Goal: Information Seeking & Learning: Learn about a topic

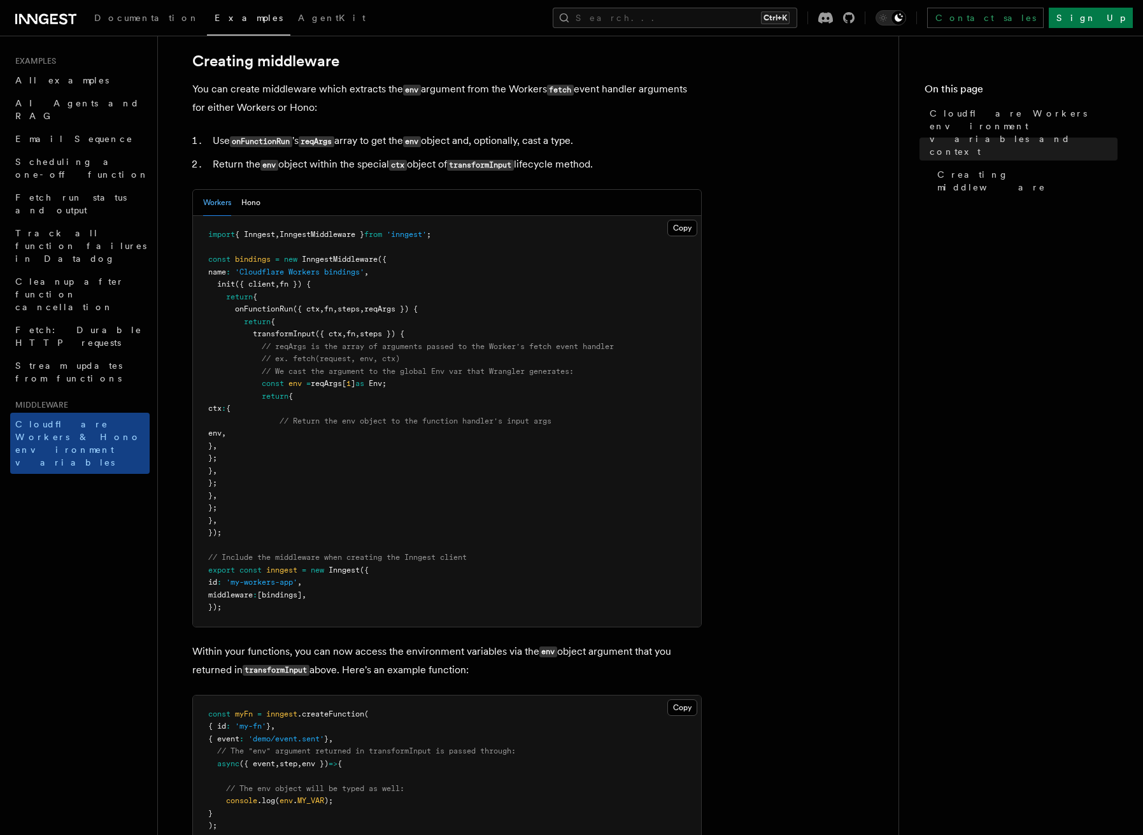
scroll to position [191, 0]
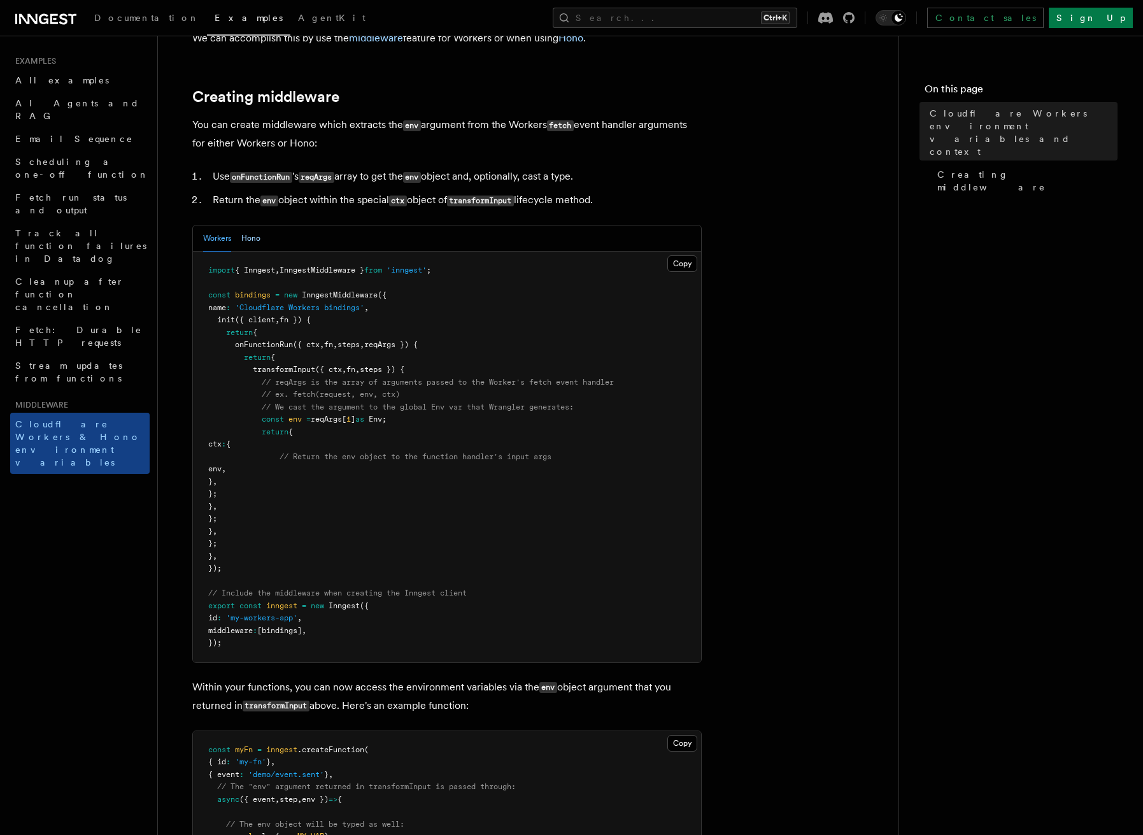
click at [252, 252] on button "Hono" at bounding box center [250, 238] width 19 height 26
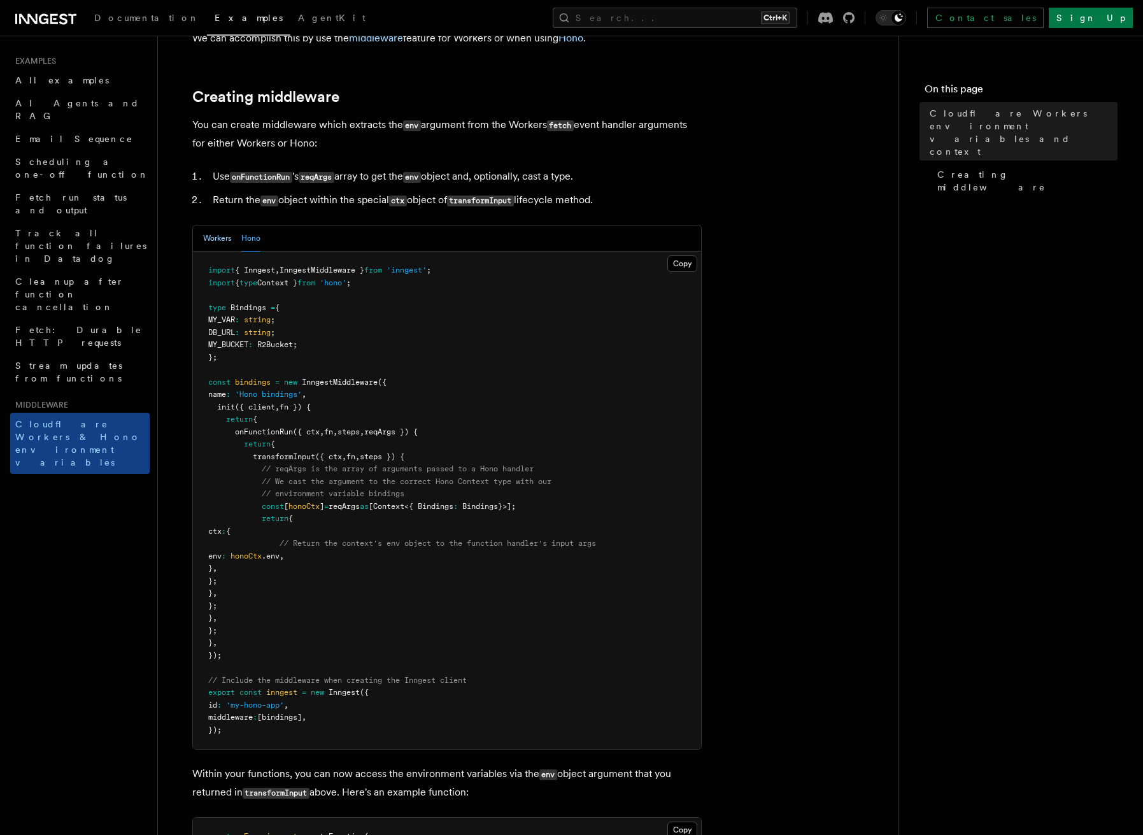
click at [211, 252] on button "Workers" at bounding box center [217, 238] width 28 height 26
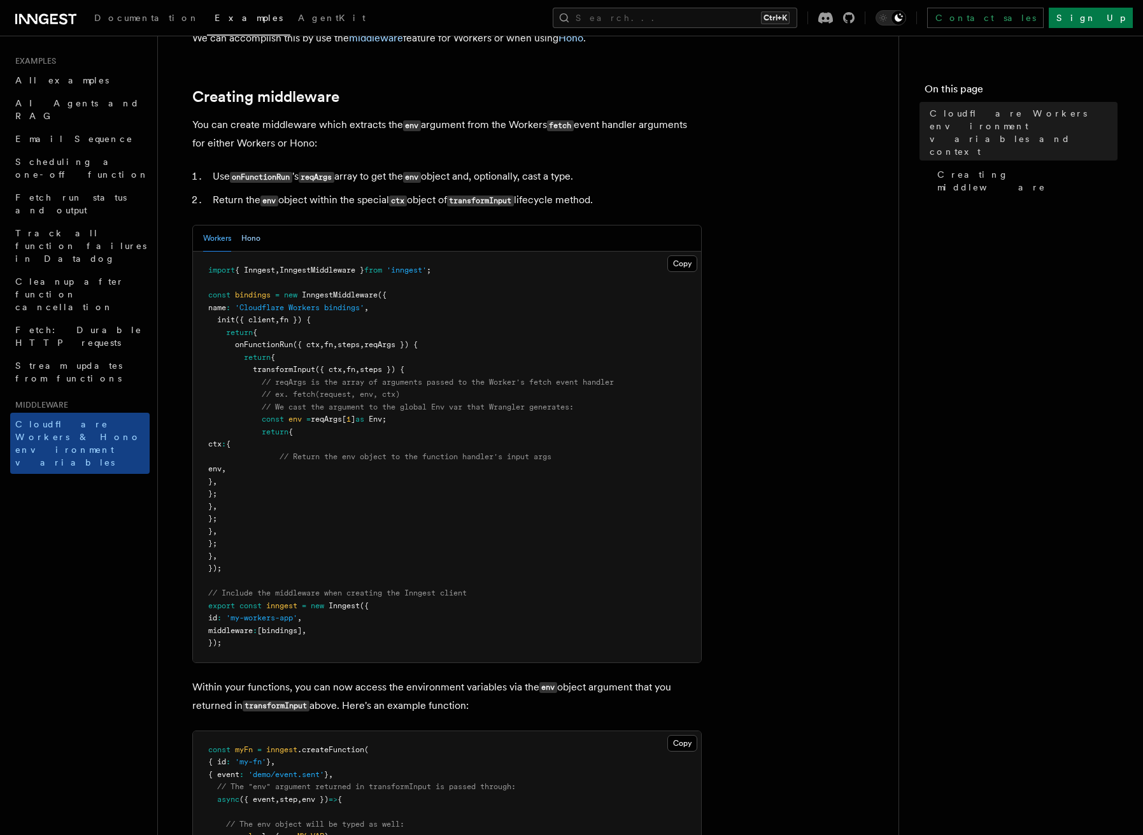
click at [245, 252] on button "Hono" at bounding box center [250, 238] width 19 height 26
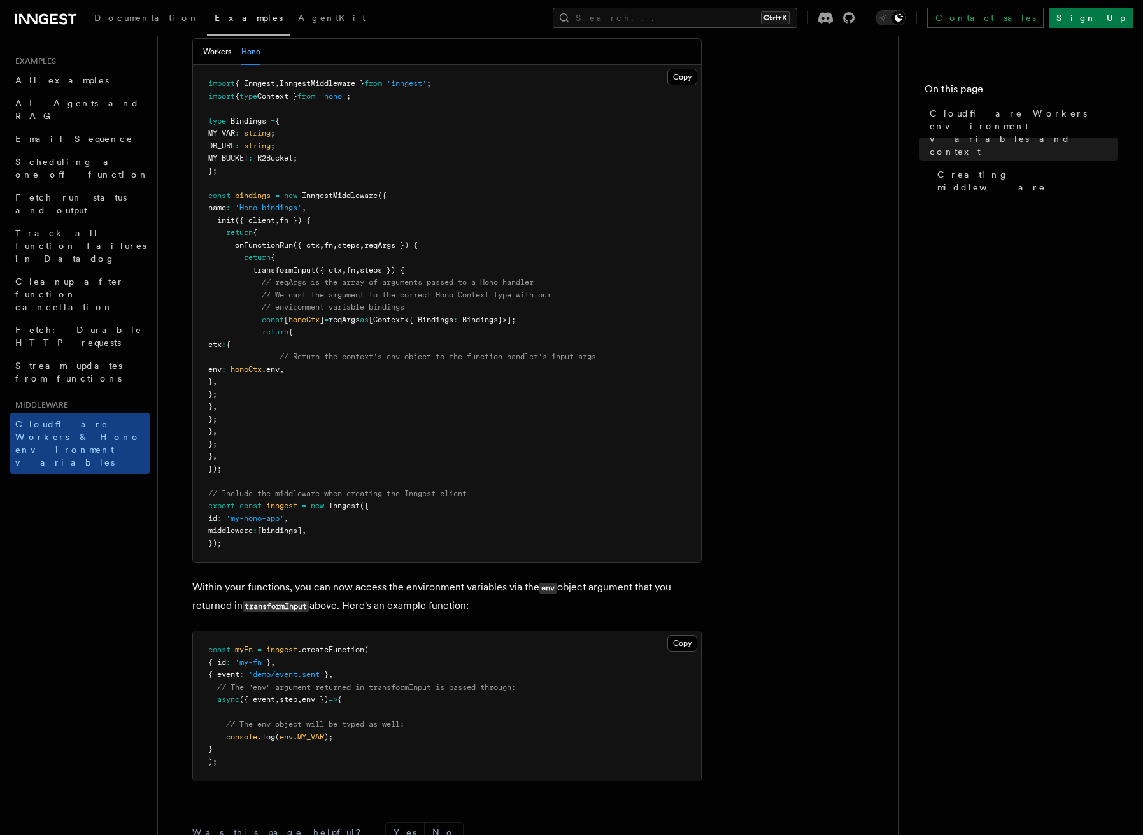
scroll to position [318, 0]
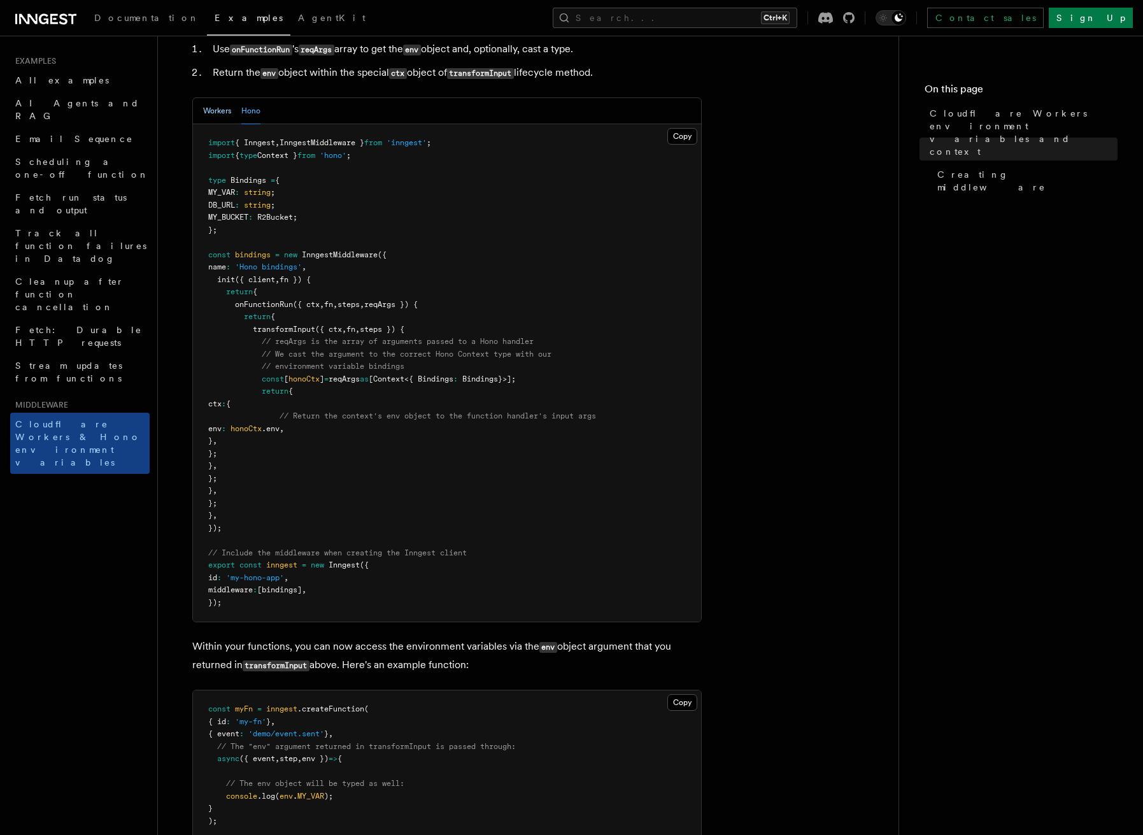
click at [220, 124] on button "Workers" at bounding box center [217, 111] width 28 height 26
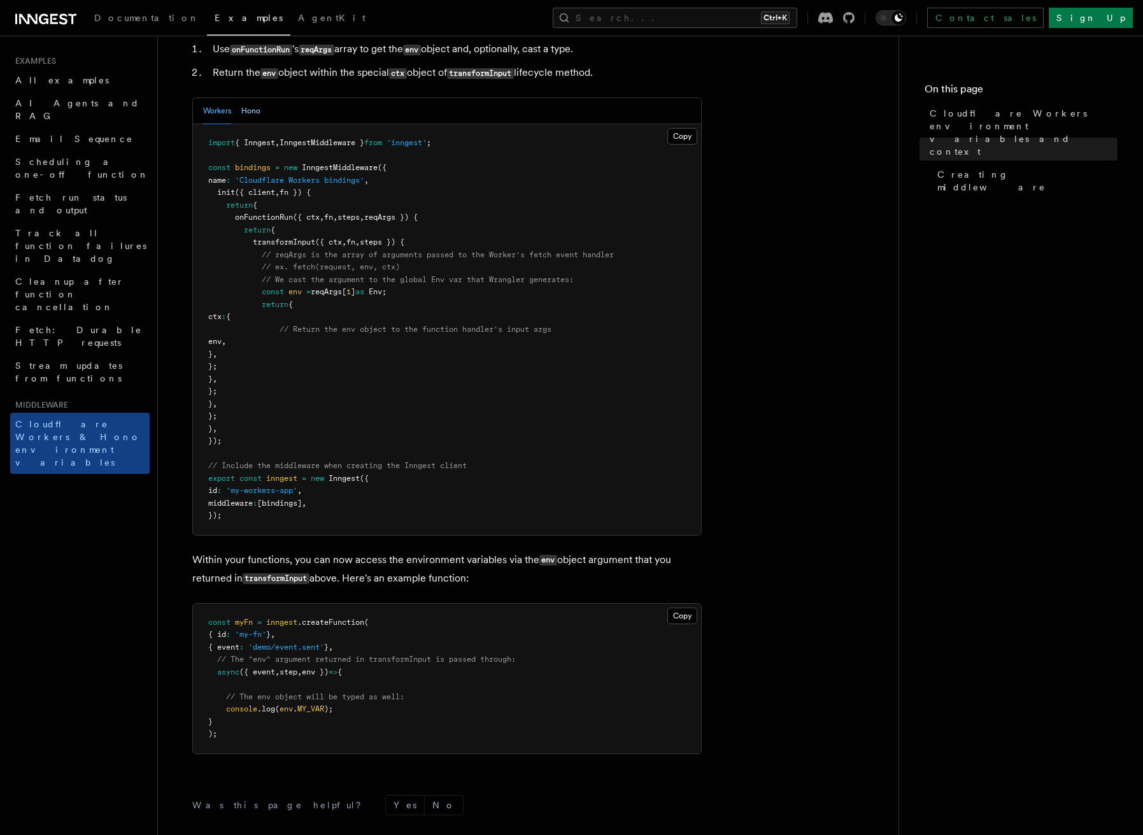
click at [247, 124] on button "Hono" at bounding box center [250, 111] width 19 height 26
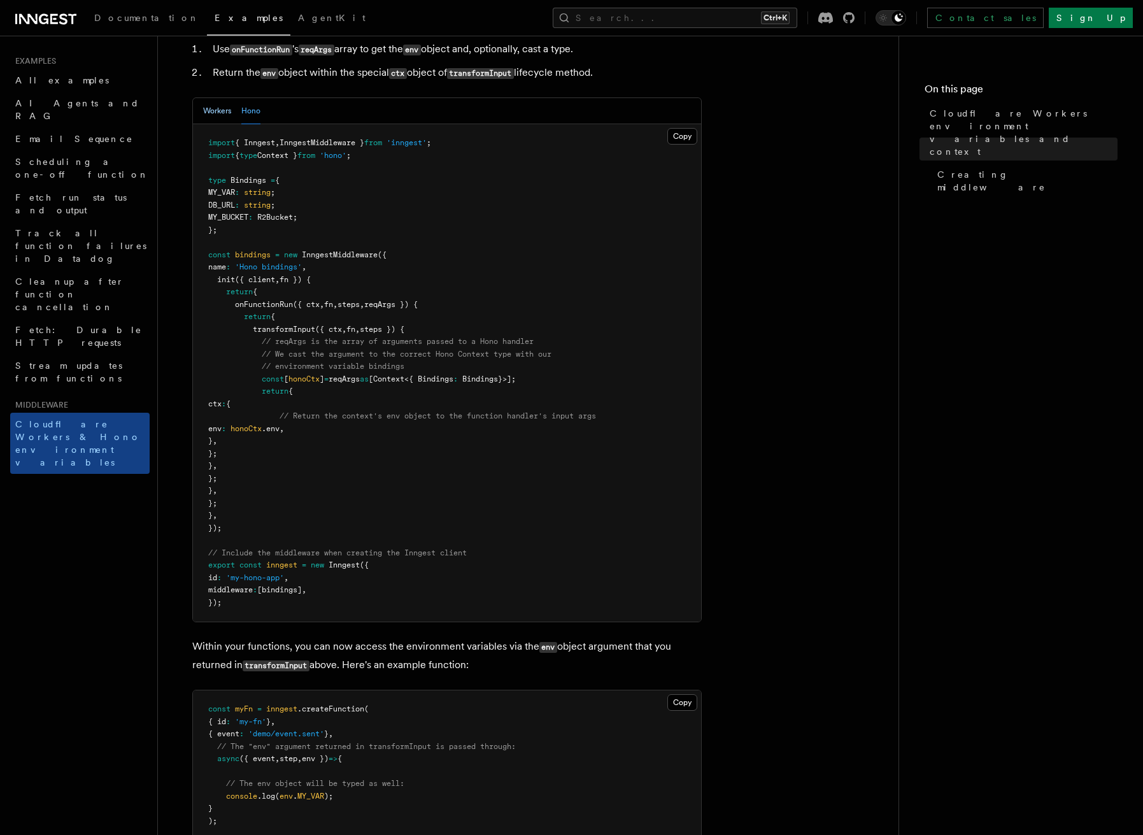
click at [220, 124] on button "Workers" at bounding box center [217, 111] width 28 height 26
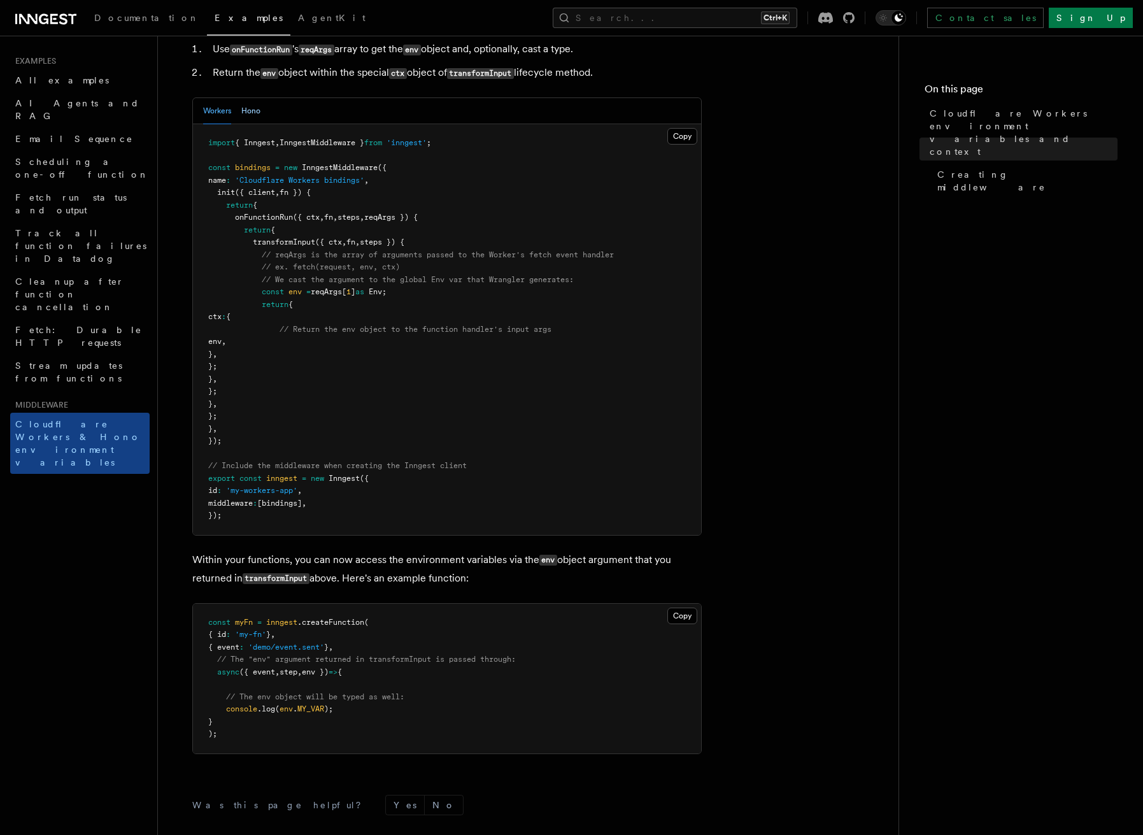
click at [248, 124] on button "Hono" at bounding box center [250, 111] width 19 height 26
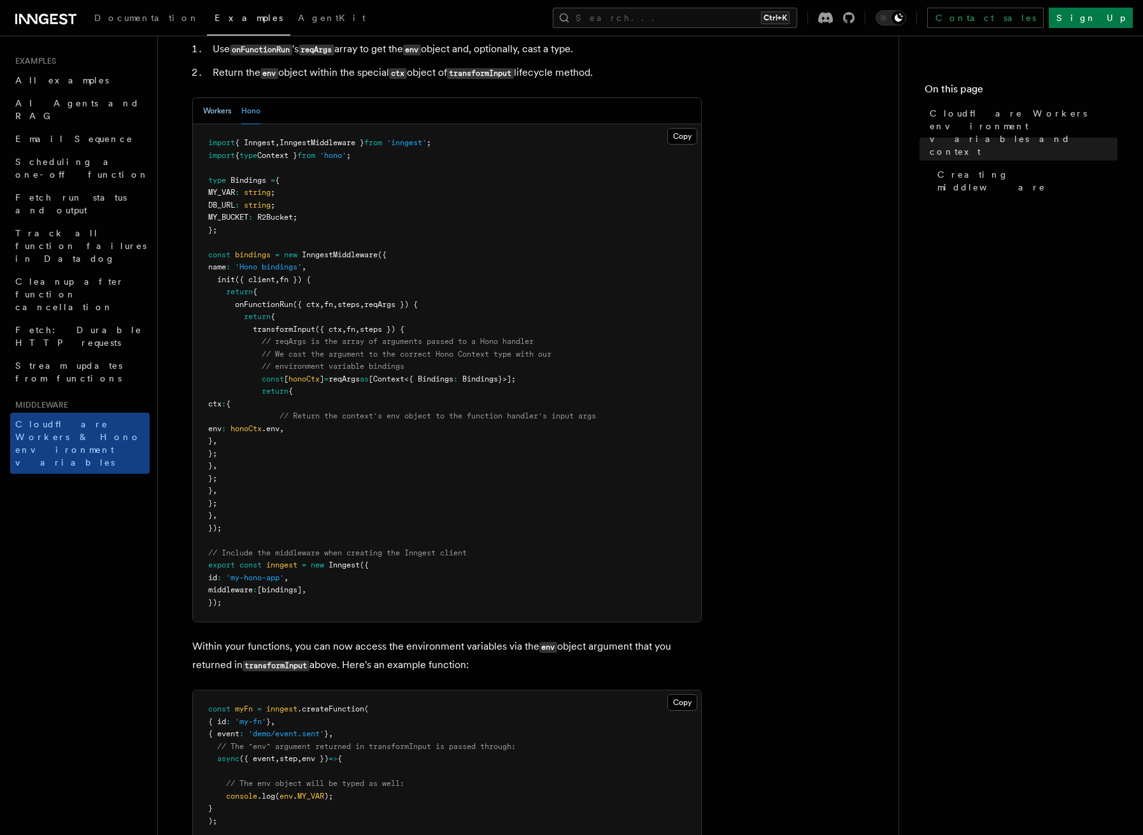
click at [219, 124] on button "Workers" at bounding box center [217, 111] width 28 height 26
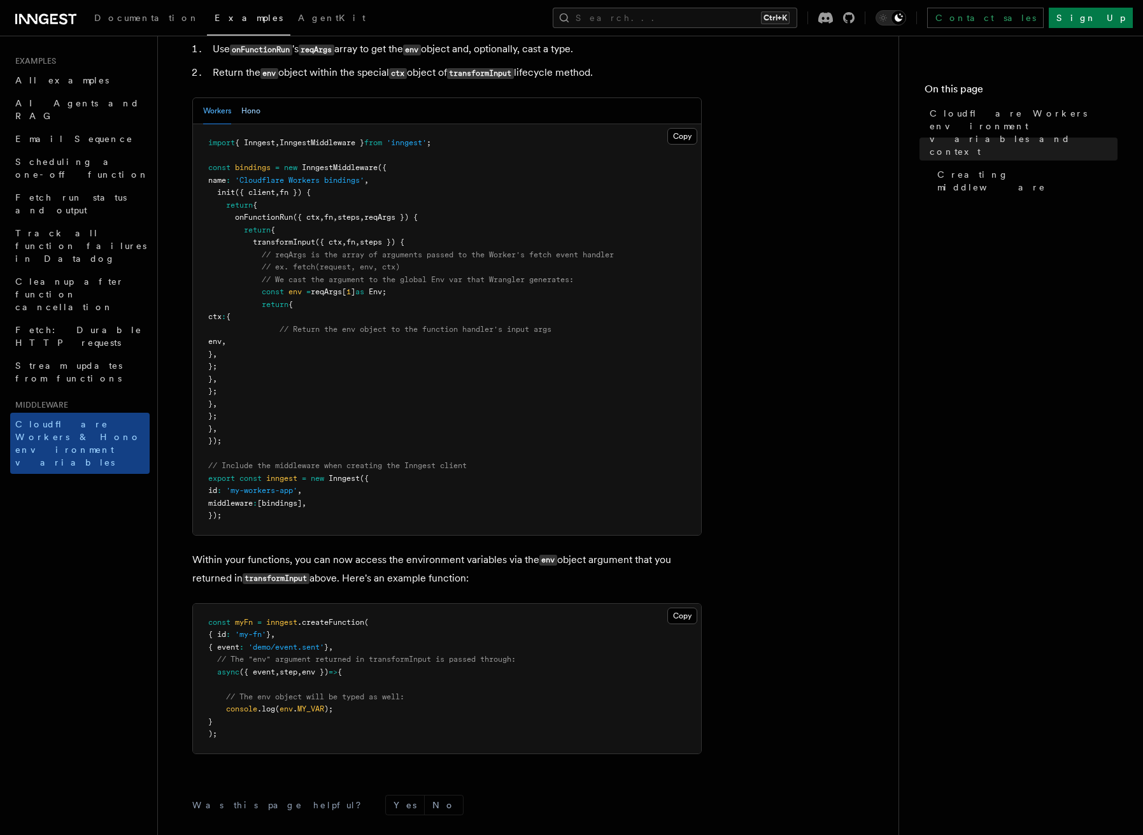
click at [249, 124] on button "Hono" at bounding box center [250, 111] width 19 height 26
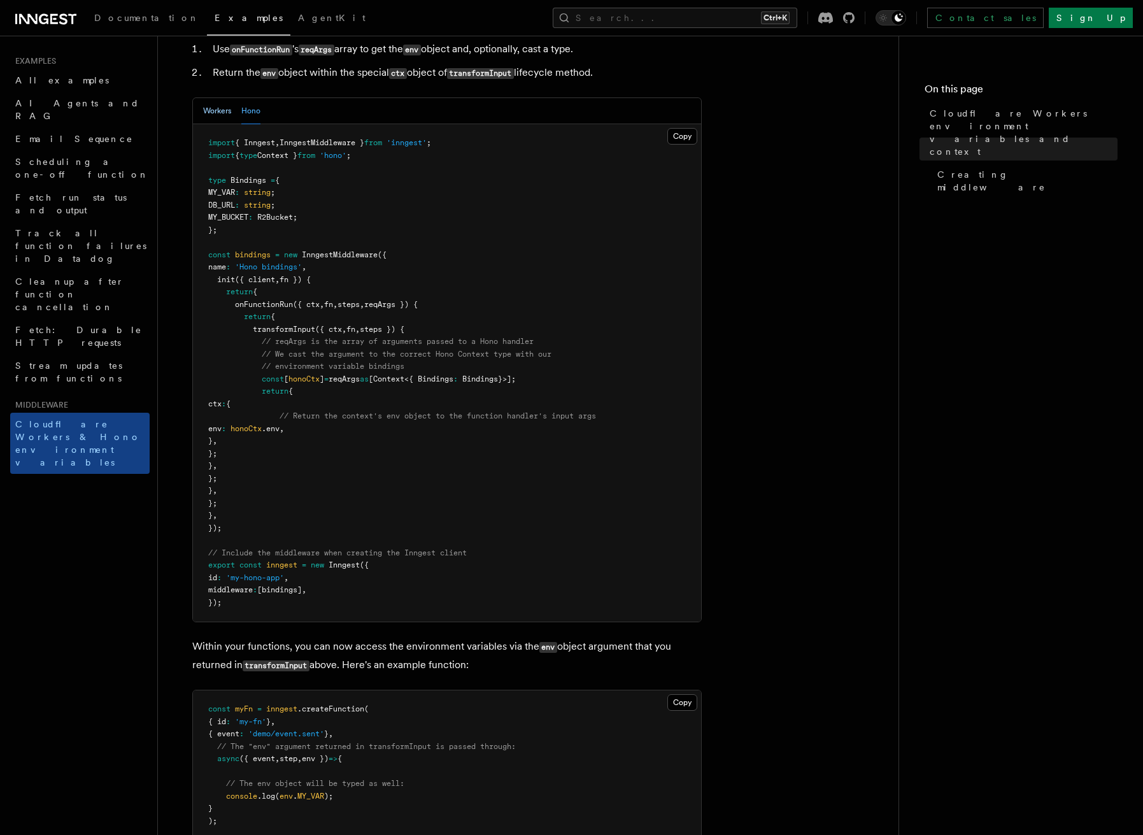
click at [222, 124] on button "Workers" at bounding box center [217, 111] width 28 height 26
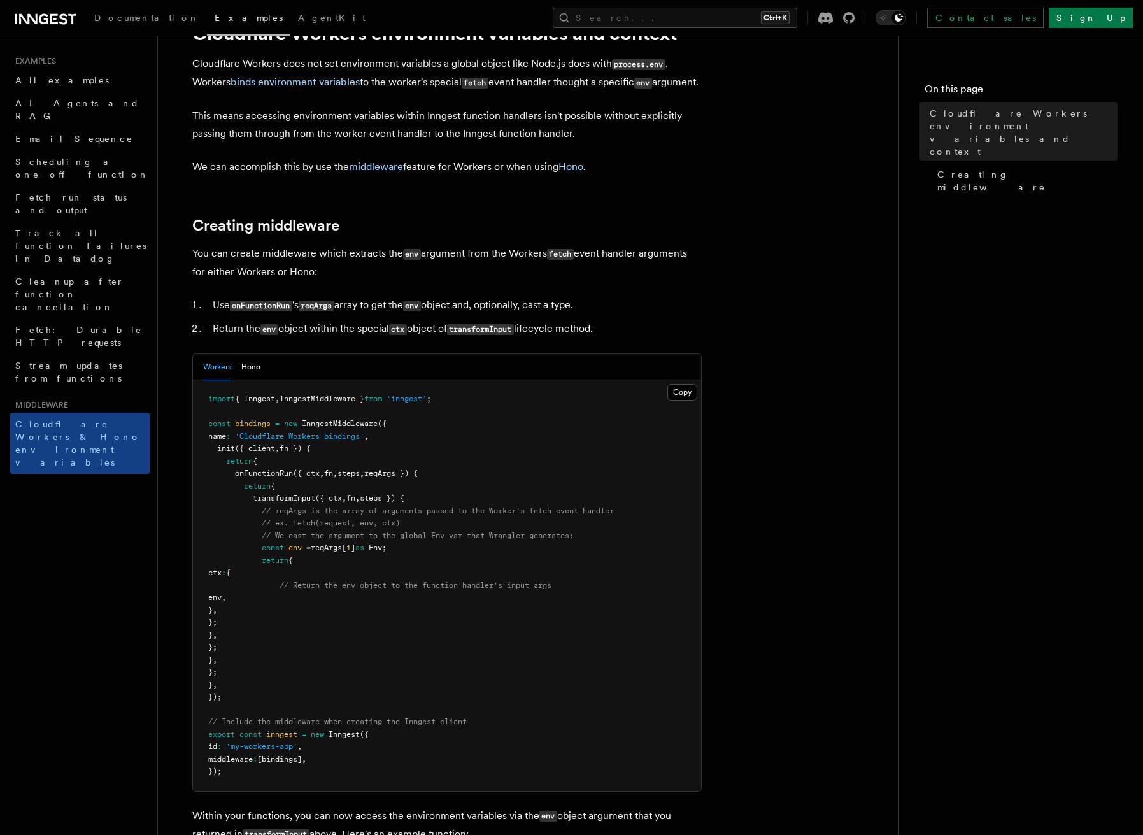
scroll to position [64, 0]
click at [74, 325] on span "Fetch: Durable HTTP requests" at bounding box center [78, 336] width 127 height 23
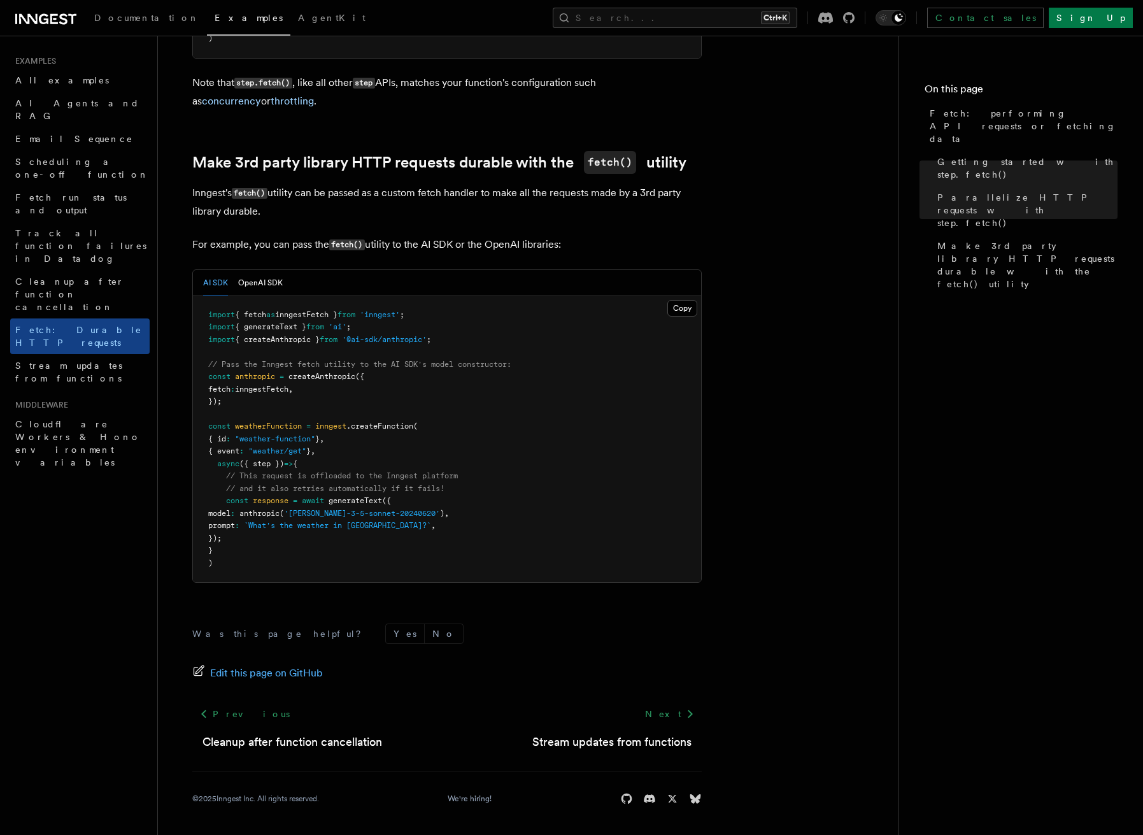
scroll to position [1014, 0]
click at [83, 96] on link "AI Agents and RAG" at bounding box center [79, 110] width 139 height 36
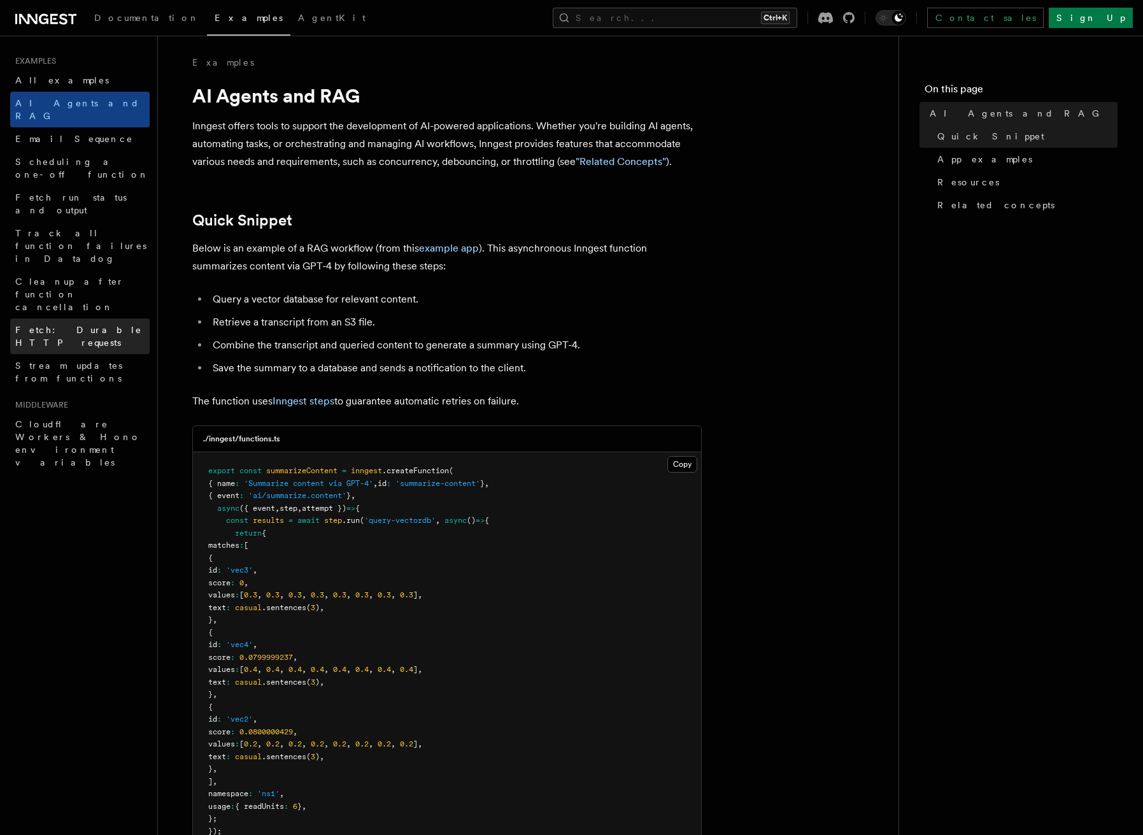
click at [81, 325] on span "Fetch: Durable HTTP requests" at bounding box center [78, 336] width 127 height 23
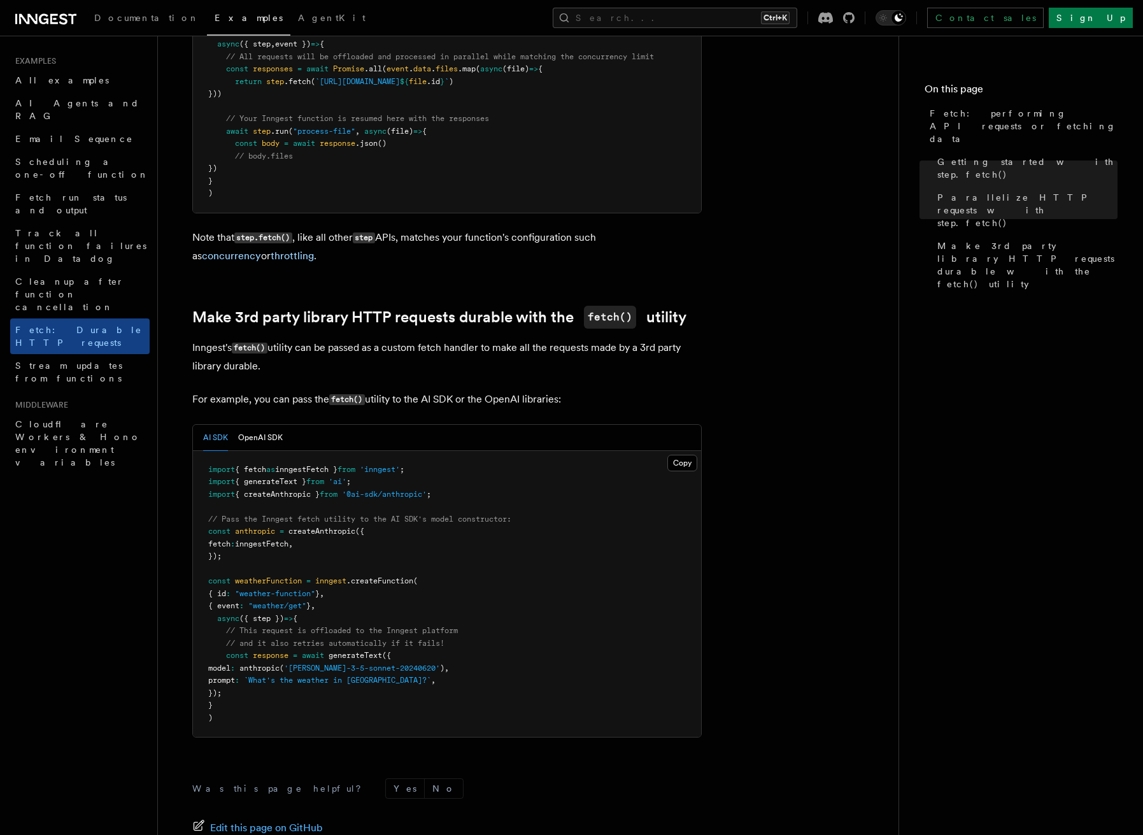
scroll to position [891, 0]
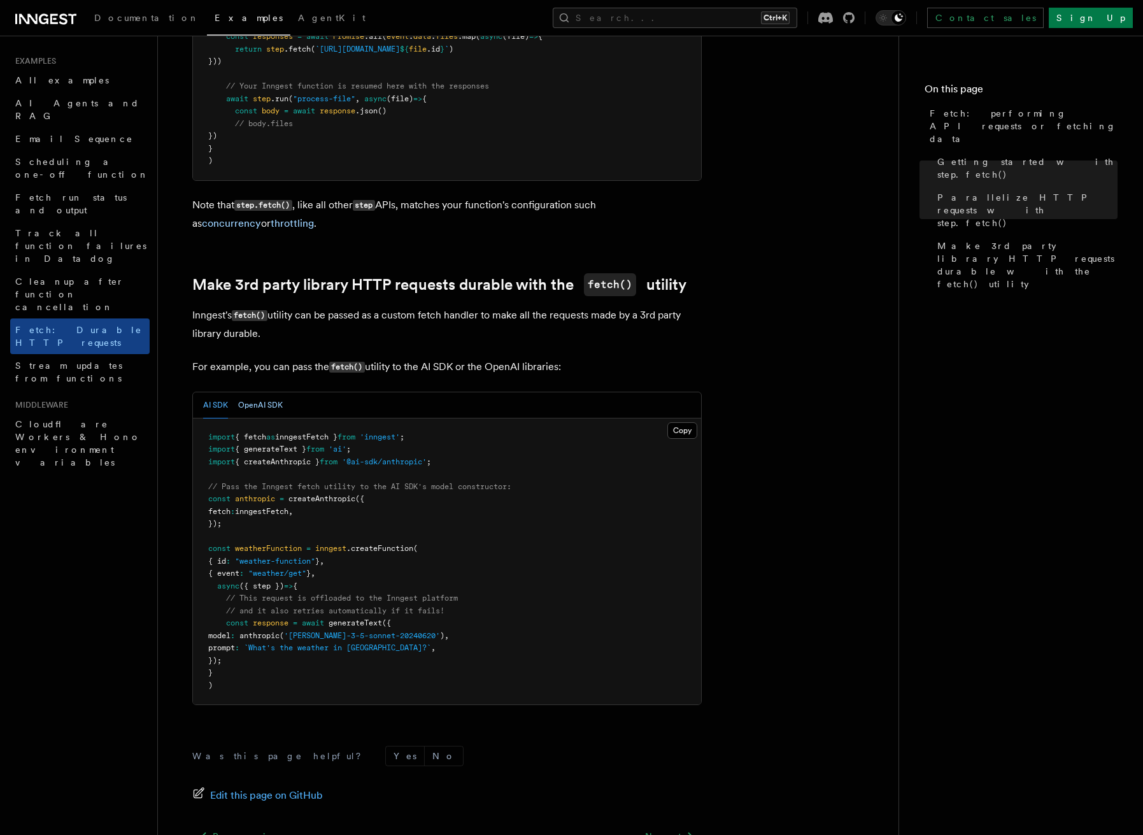
click at [244, 404] on button "OpenAI SDK" at bounding box center [260, 405] width 45 height 26
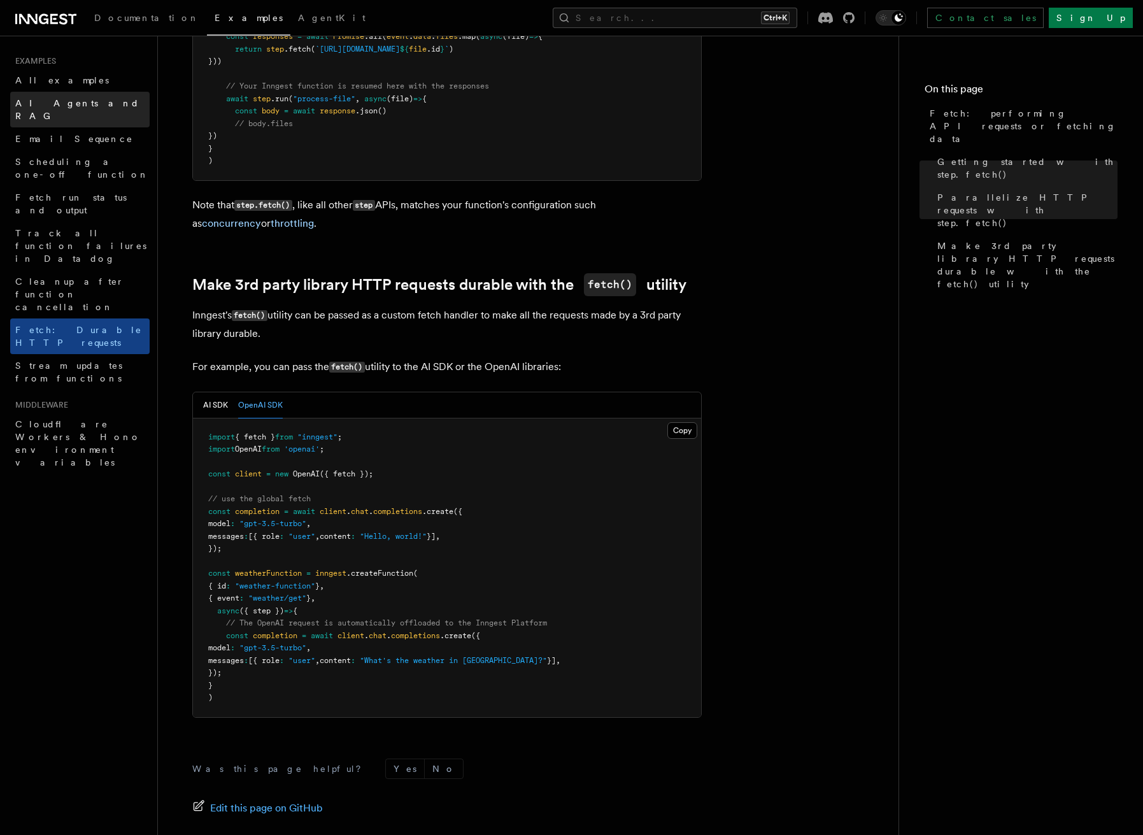
click at [52, 106] on span "AI Agents and RAG" at bounding box center [77, 109] width 124 height 23
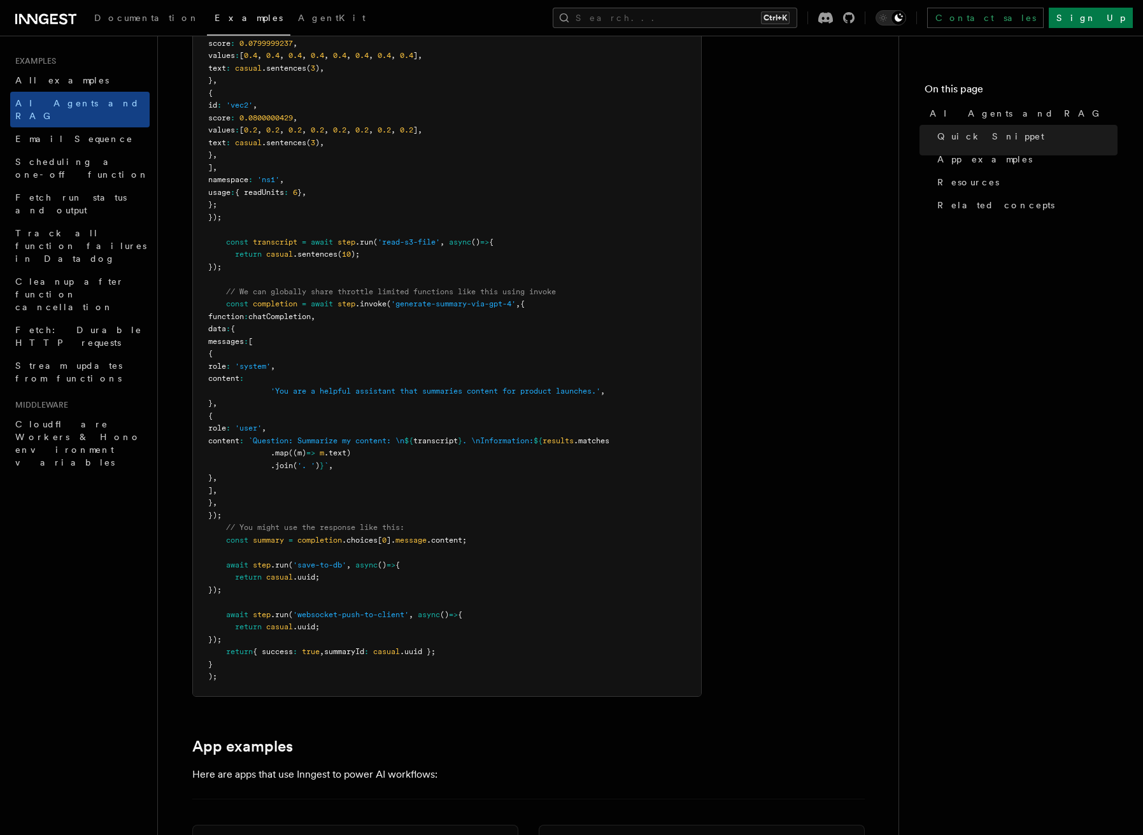
scroll to position [637, 0]
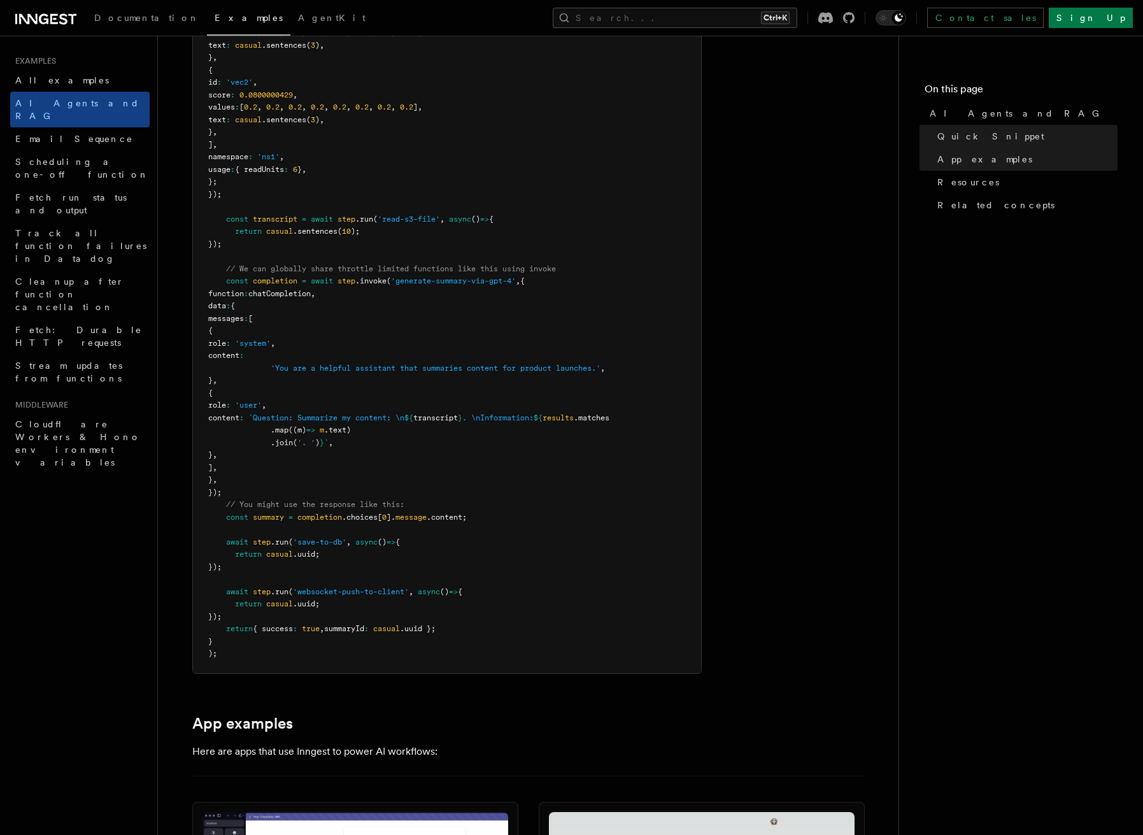
click at [311, 290] on span "chatCompletion" at bounding box center [279, 293] width 62 height 9
copy span "chatCompletion"
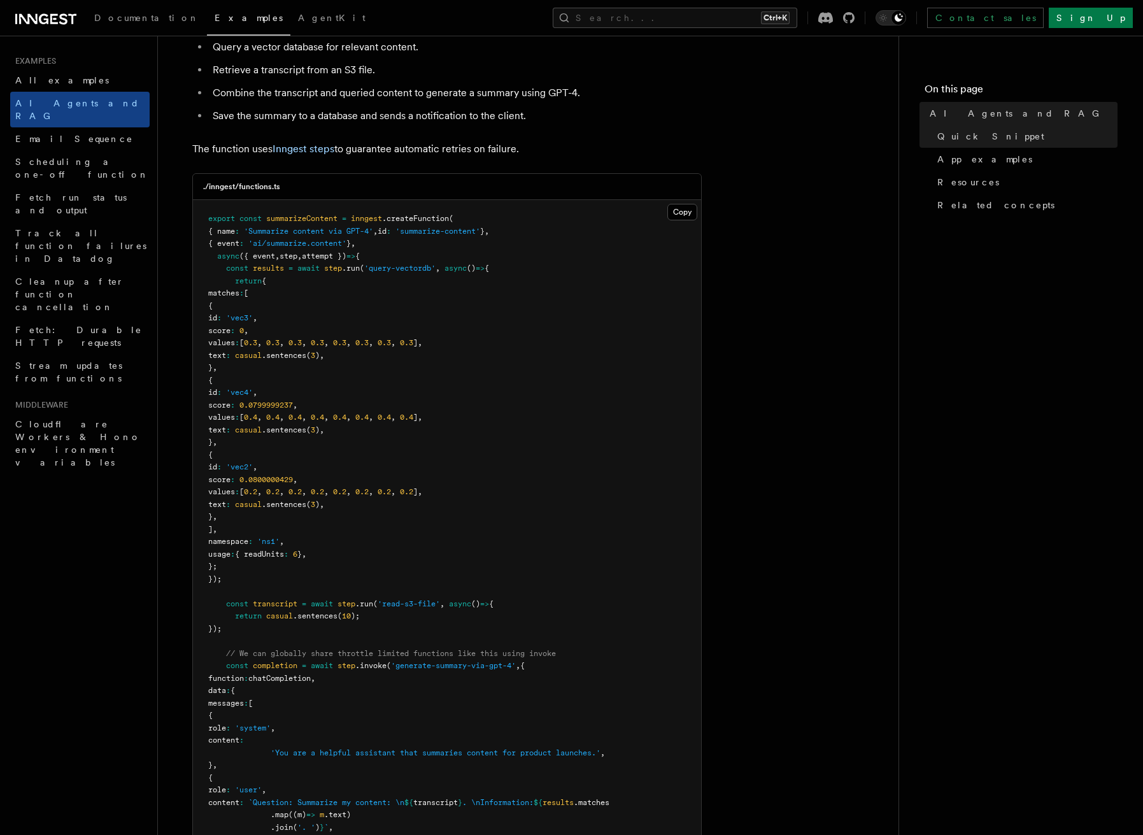
scroll to position [255, 0]
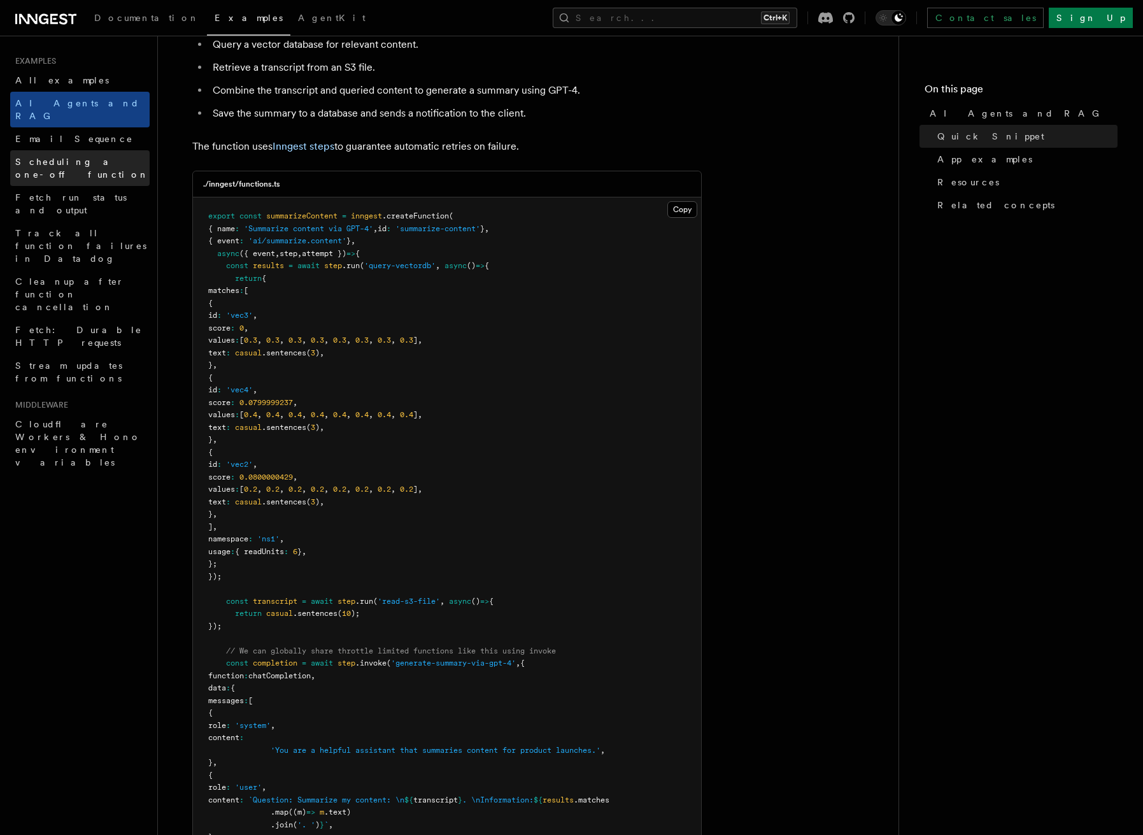
click at [53, 157] on span "Scheduling a one-off function" at bounding box center [82, 168] width 134 height 23
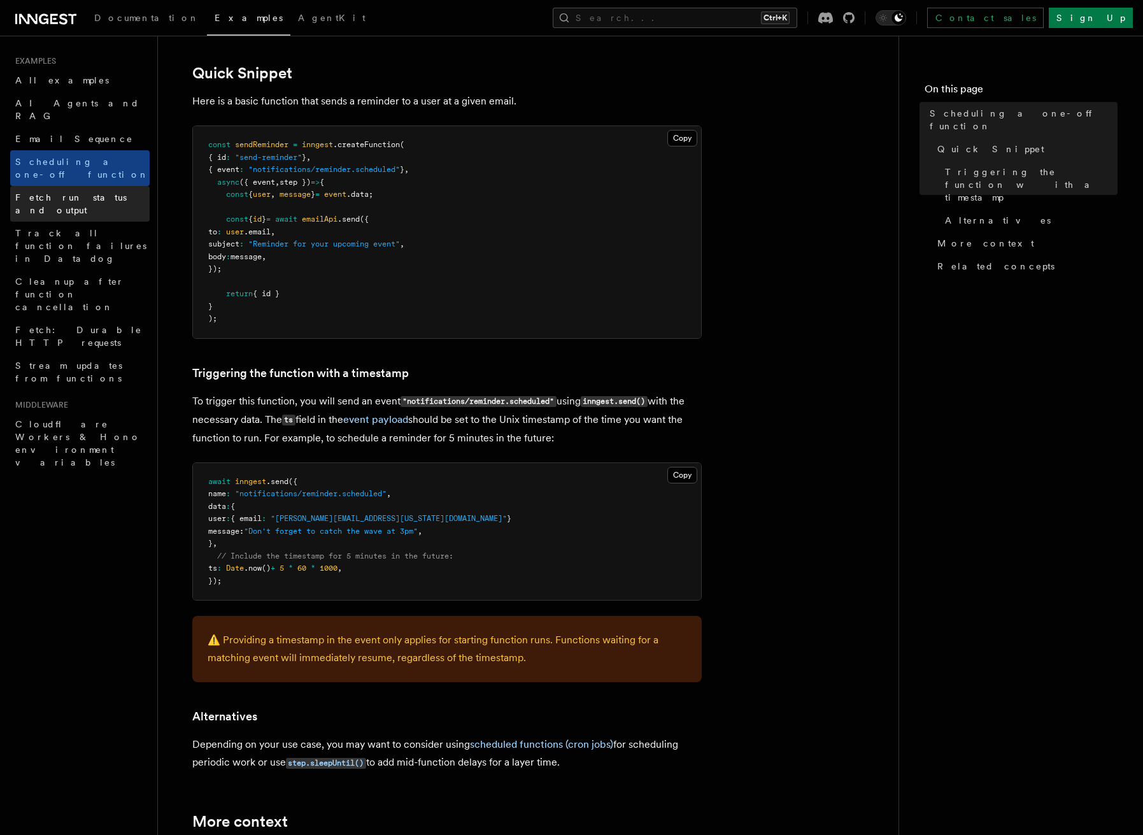
scroll to position [255, 0]
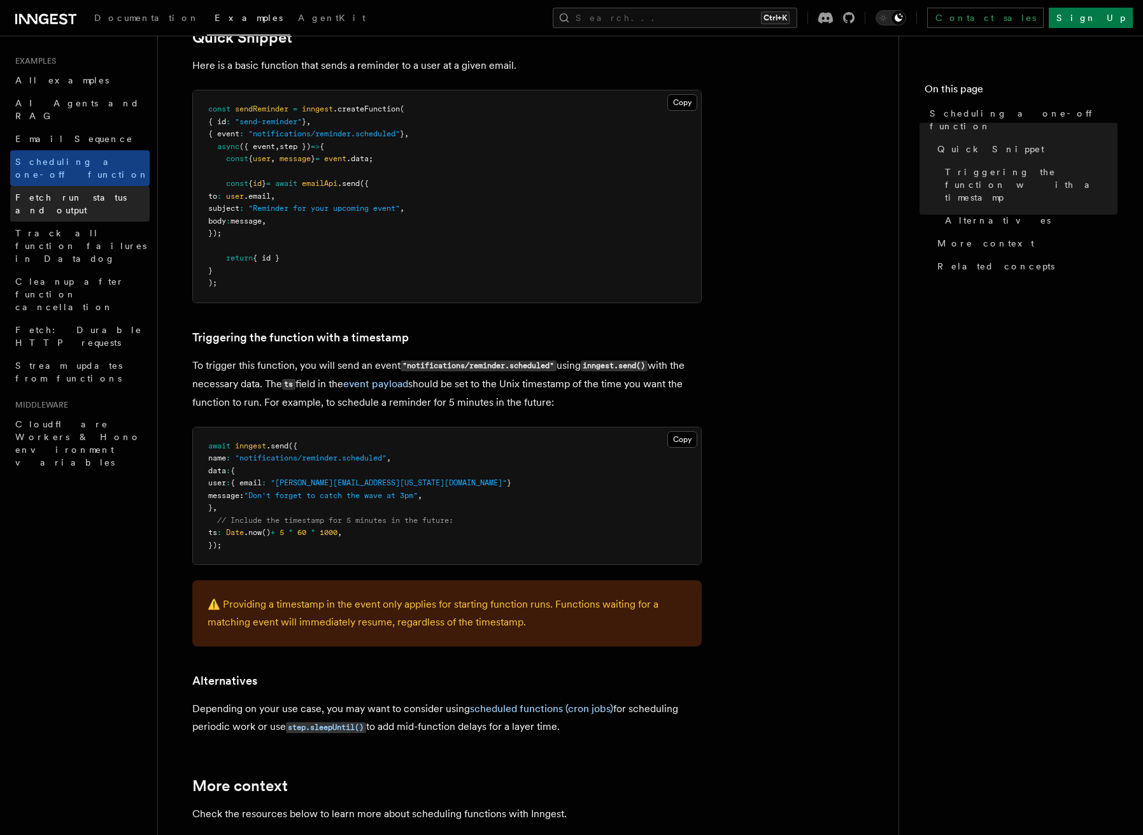
click at [90, 192] on span "Fetch run status and output" at bounding box center [70, 203] width 111 height 23
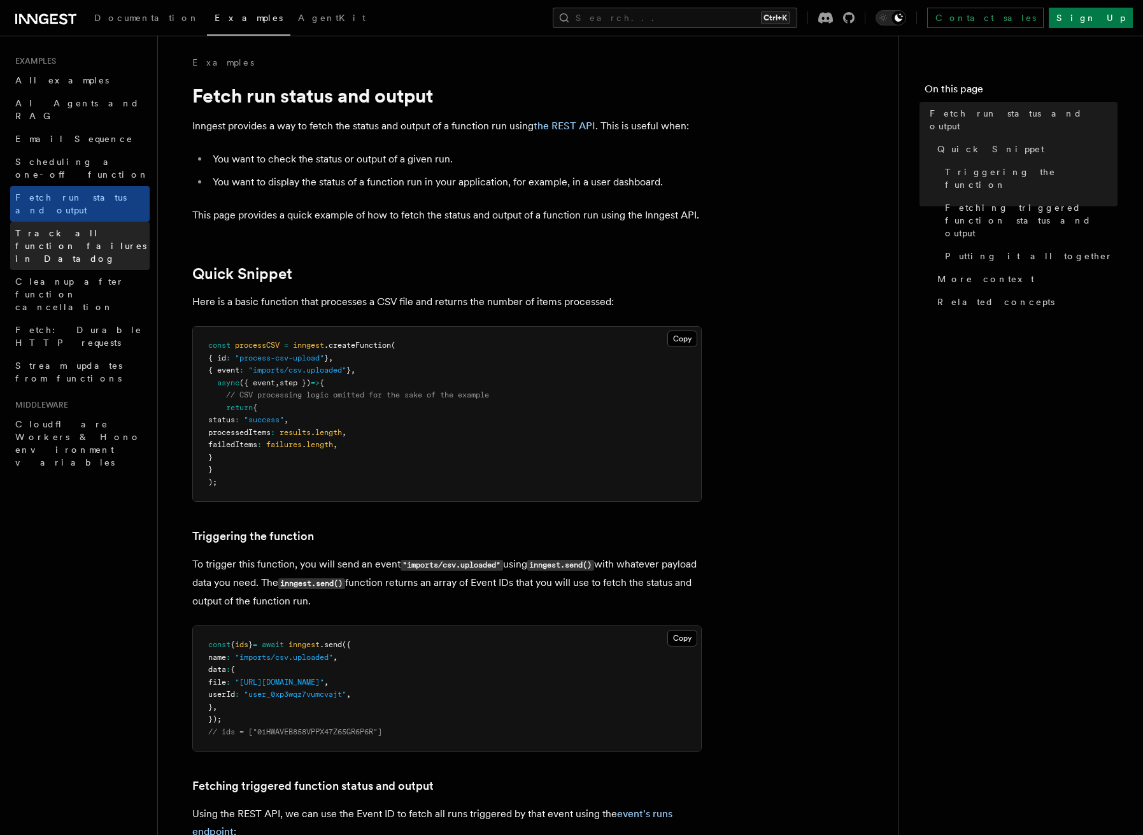
click at [78, 227] on span "Track all function failures in Datadog" at bounding box center [82, 246] width 134 height 38
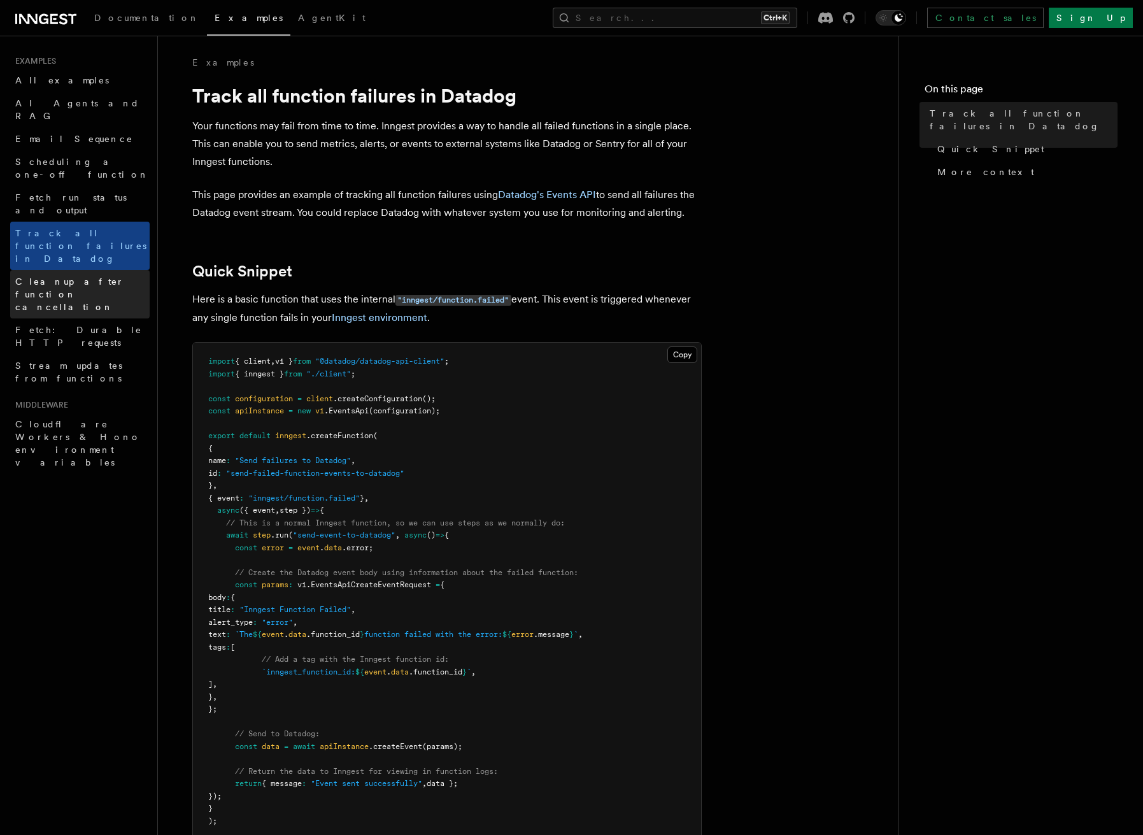
click at [74, 275] on span "Cleanup after function cancellation" at bounding box center [82, 294] width 134 height 38
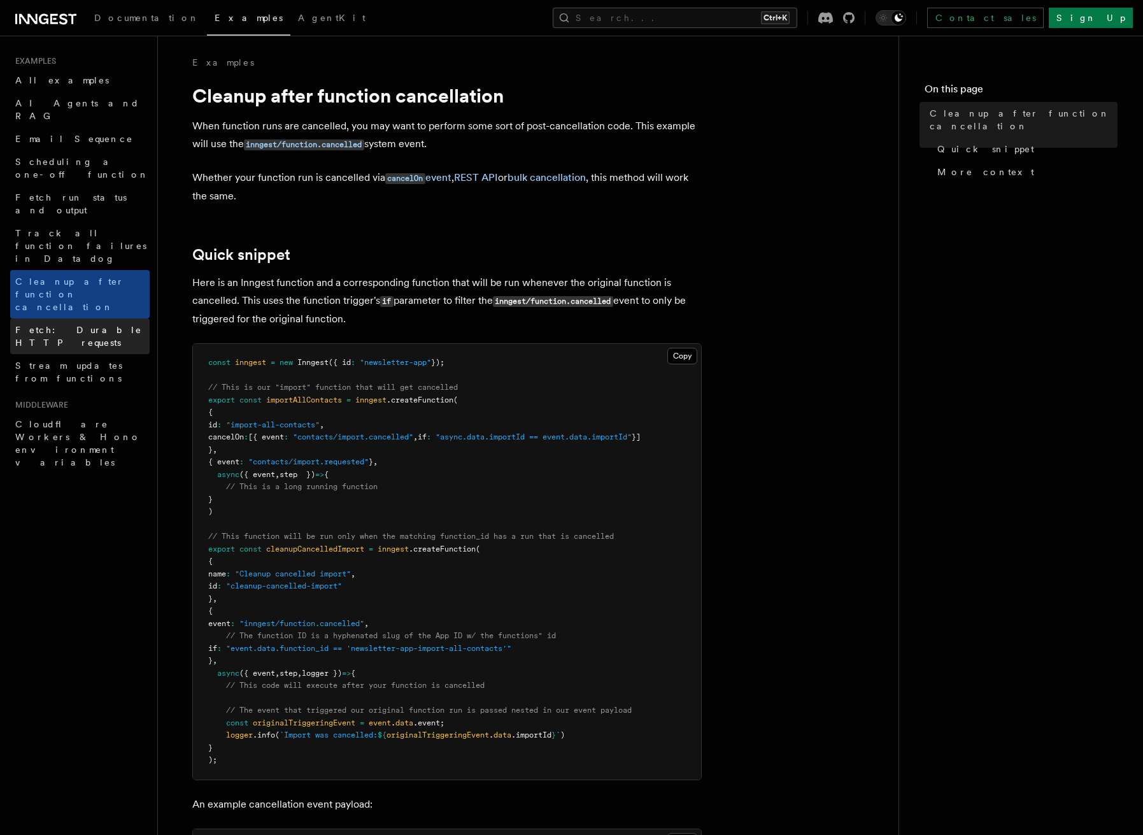
click at [69, 325] on span "Fetch: Durable HTTP requests" at bounding box center [78, 336] width 127 height 23
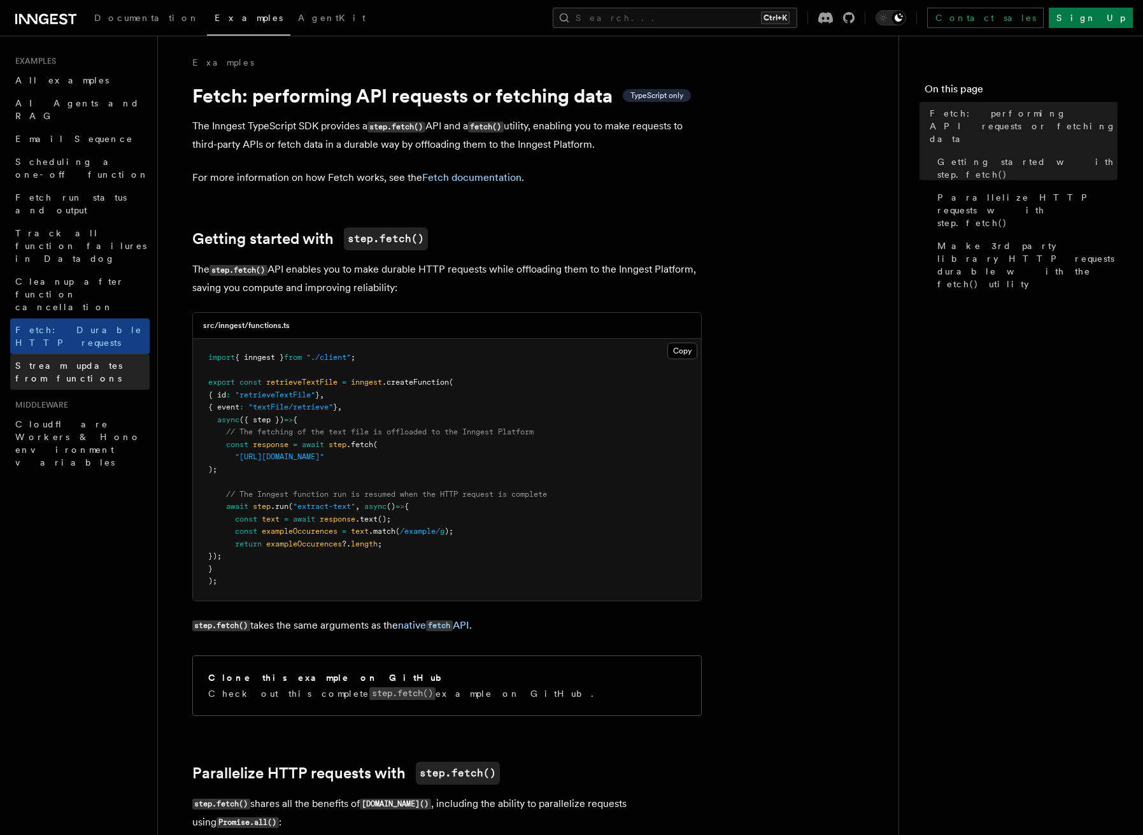
click at [66, 360] on span "Stream updates from functions" at bounding box center [68, 371] width 107 height 23
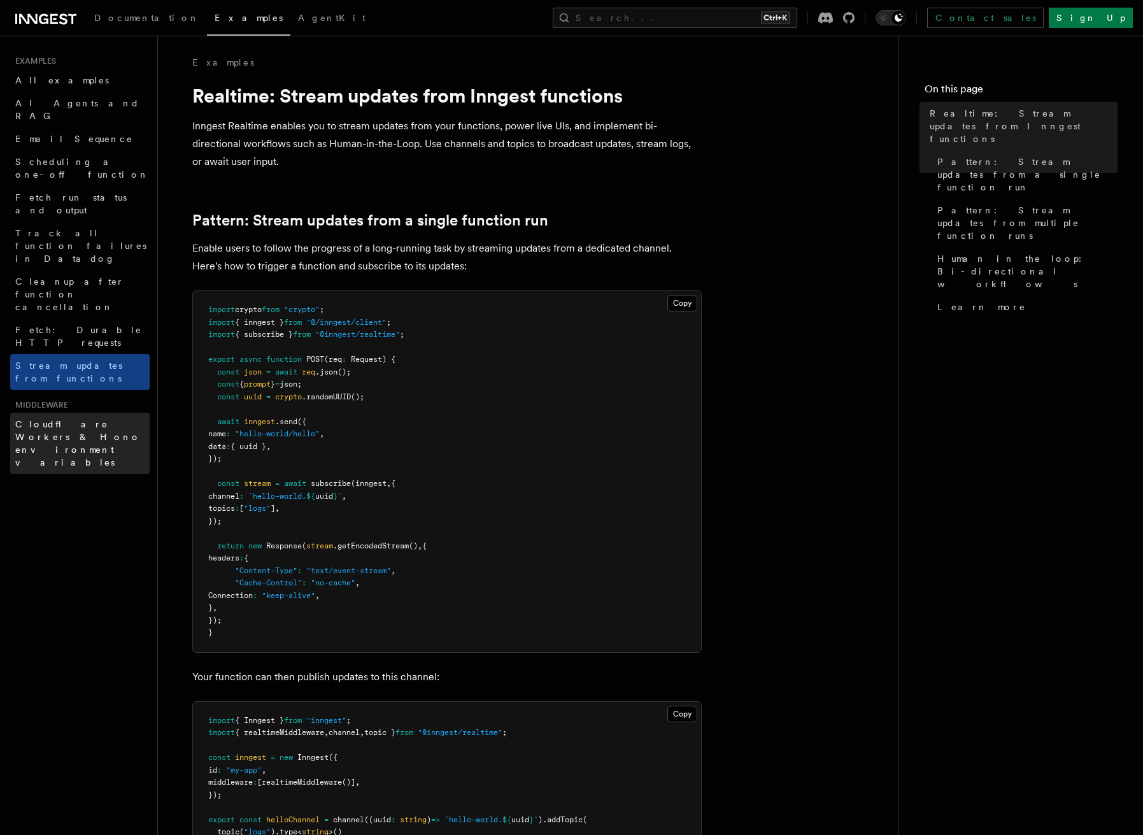
click at [60, 419] on span "Cloudflare Workers & Hono environment variables" at bounding box center [77, 443] width 125 height 48
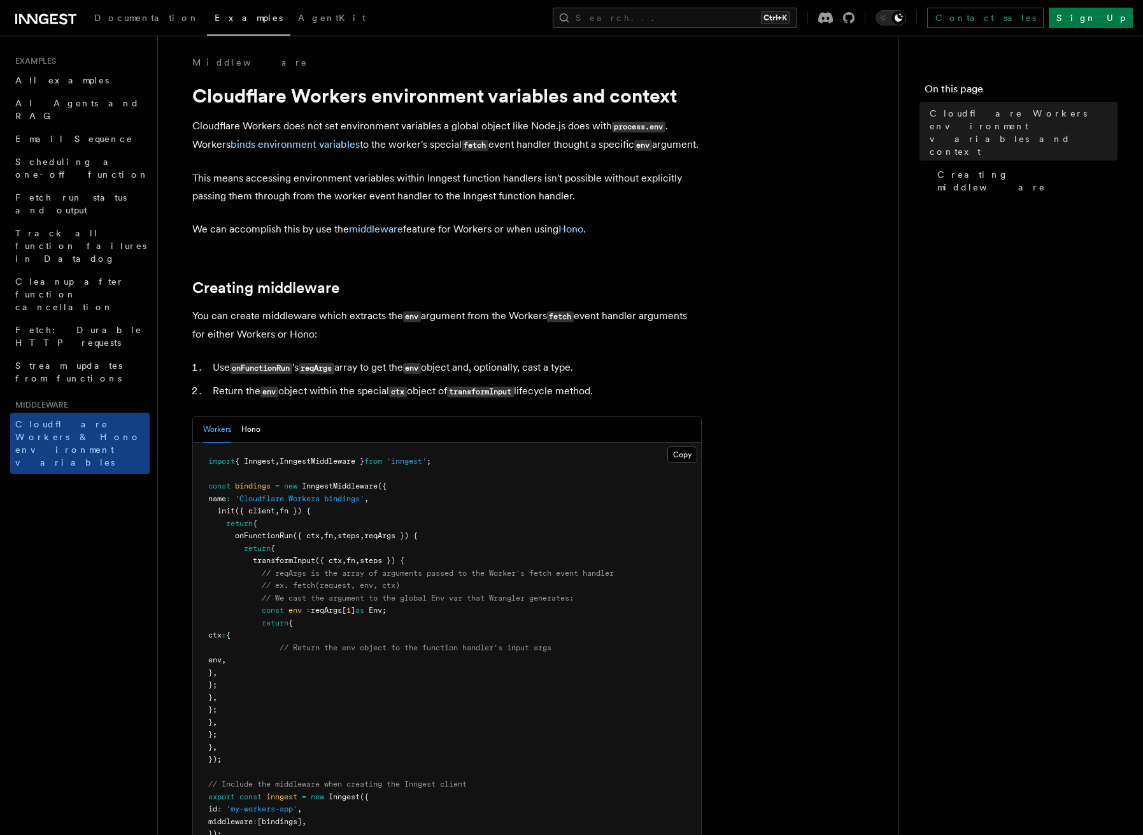
drag, startPoint x: 728, startPoint y: 114, endPoint x: 711, endPoint y: 113, distance: 16.6
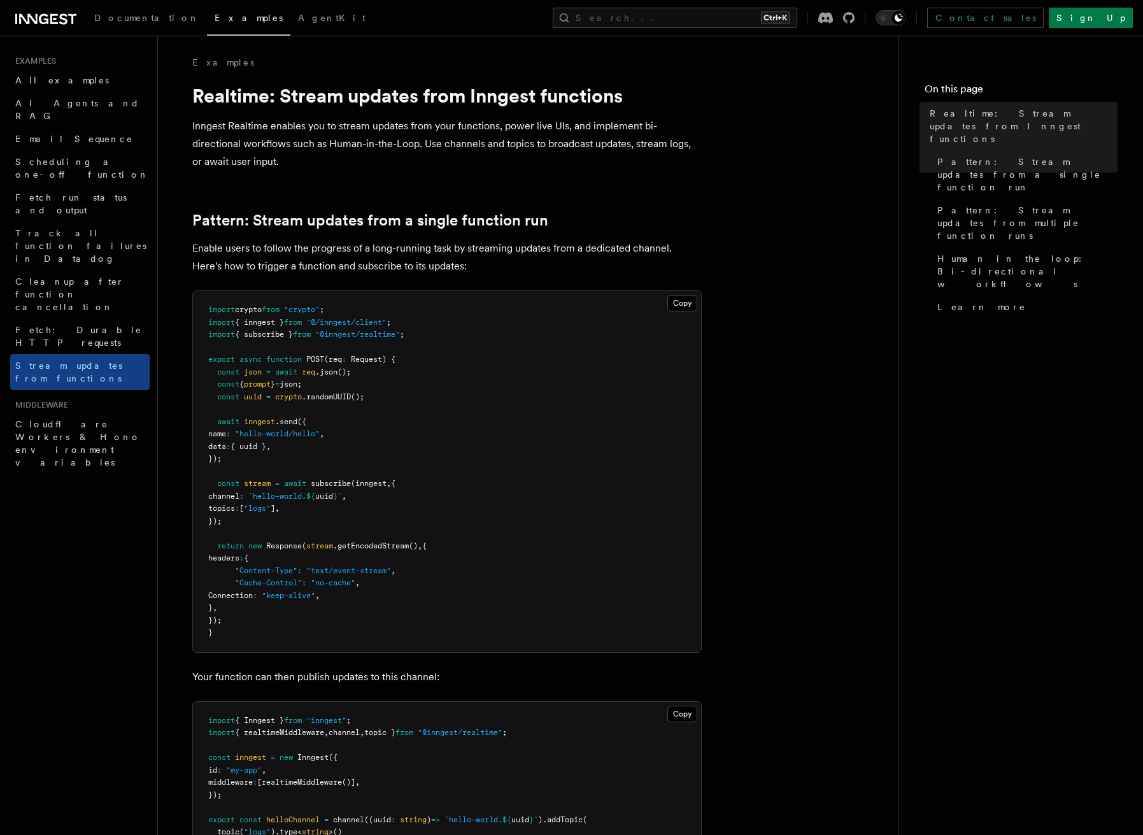
drag, startPoint x: 688, startPoint y: 115, endPoint x: 679, endPoint y: 112, distance: 8.9
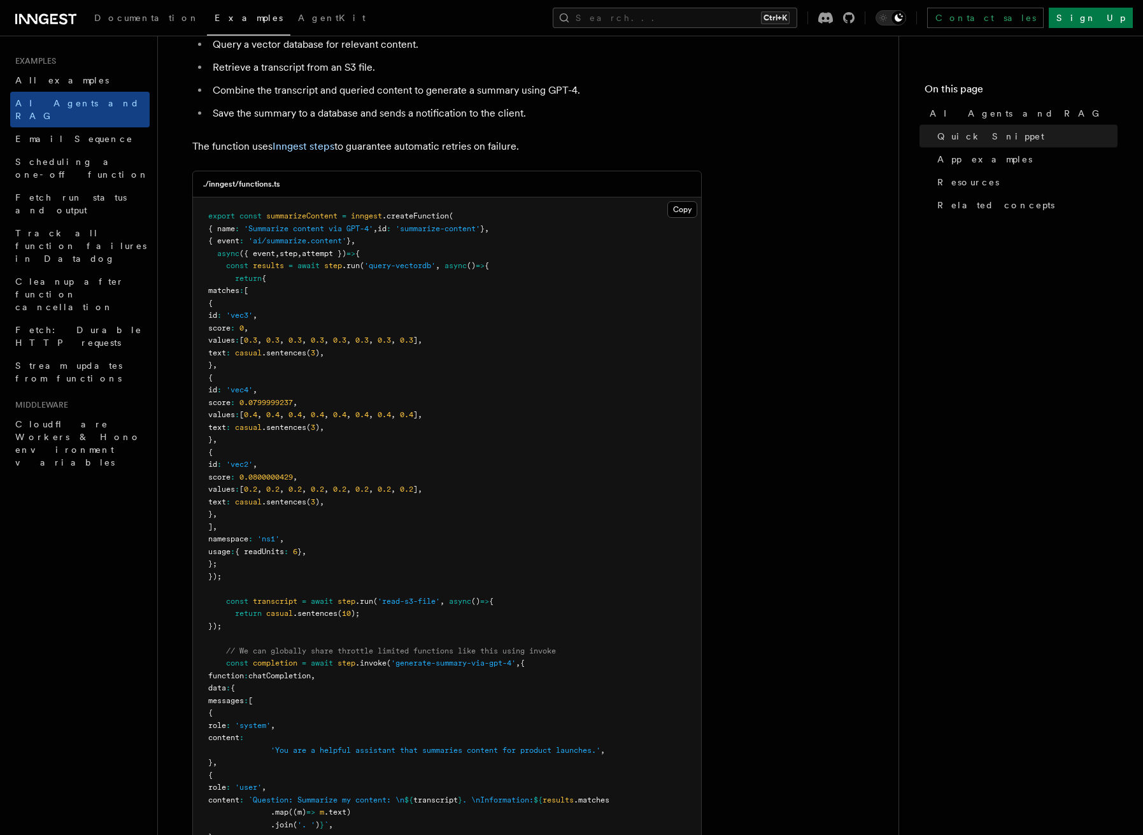
scroll to position [891, 0]
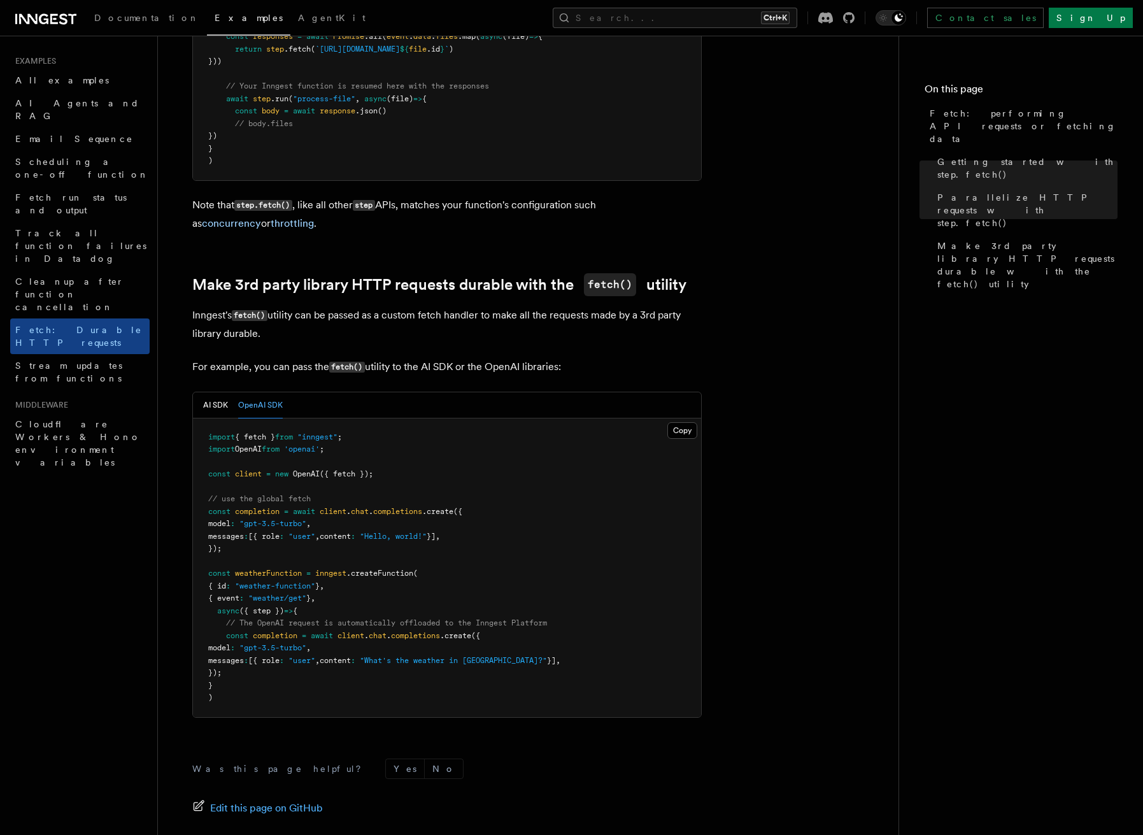
drag, startPoint x: 657, startPoint y: 106, endPoint x: 666, endPoint y: 102, distance: 10.5
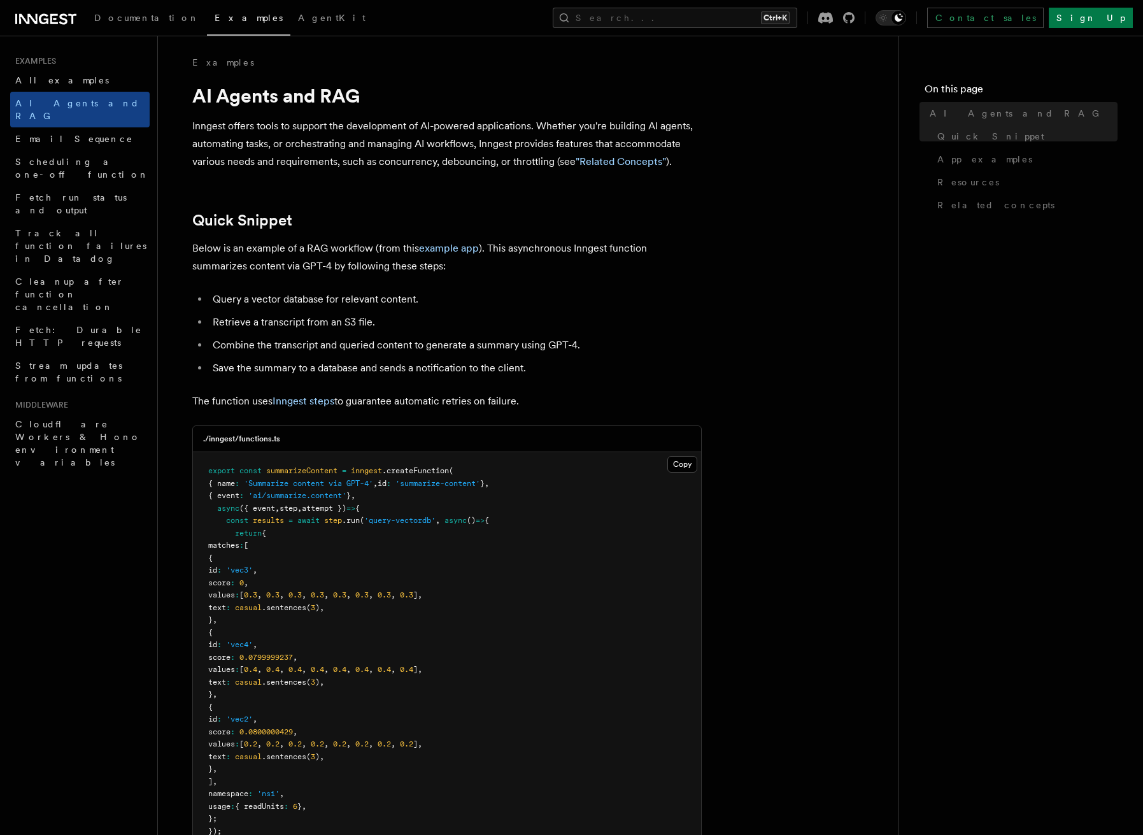
drag, startPoint x: 666, startPoint y: 102, endPoint x: 650, endPoint y: 104, distance: 16.7
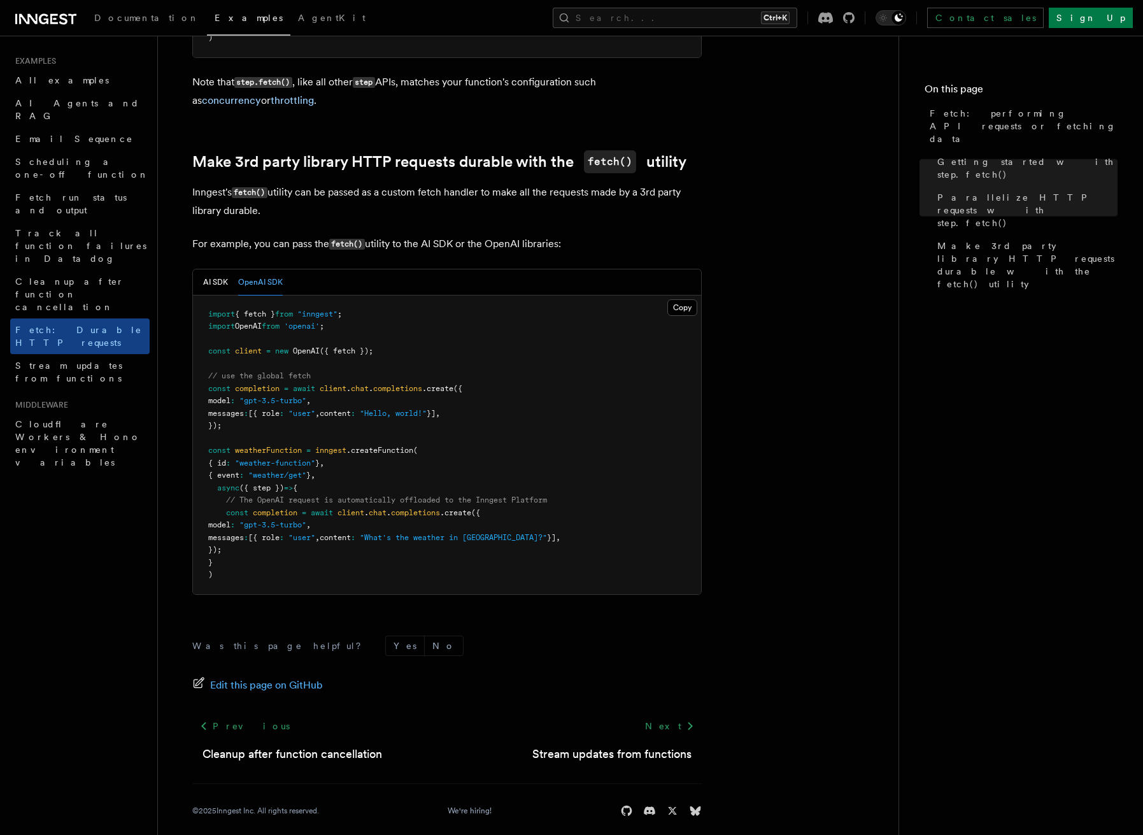
scroll to position [64, 0]
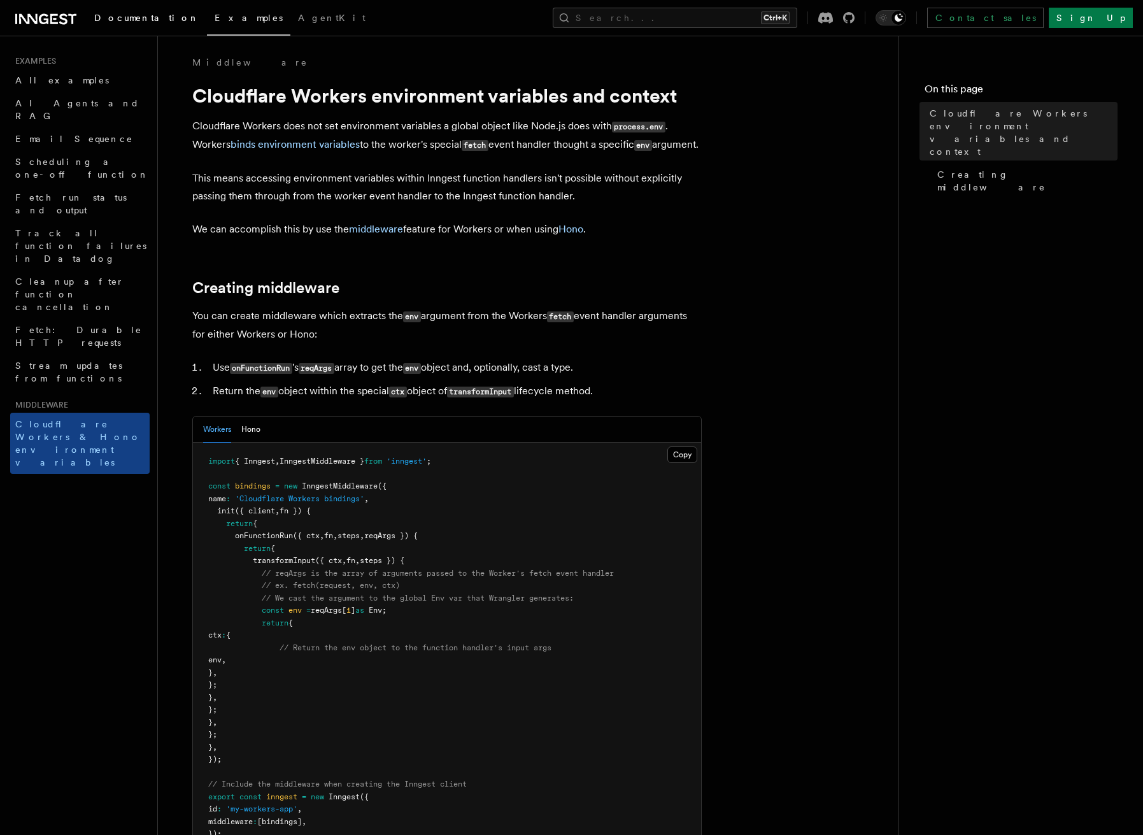
click at [112, 21] on span "Documentation" at bounding box center [146, 18] width 105 height 10
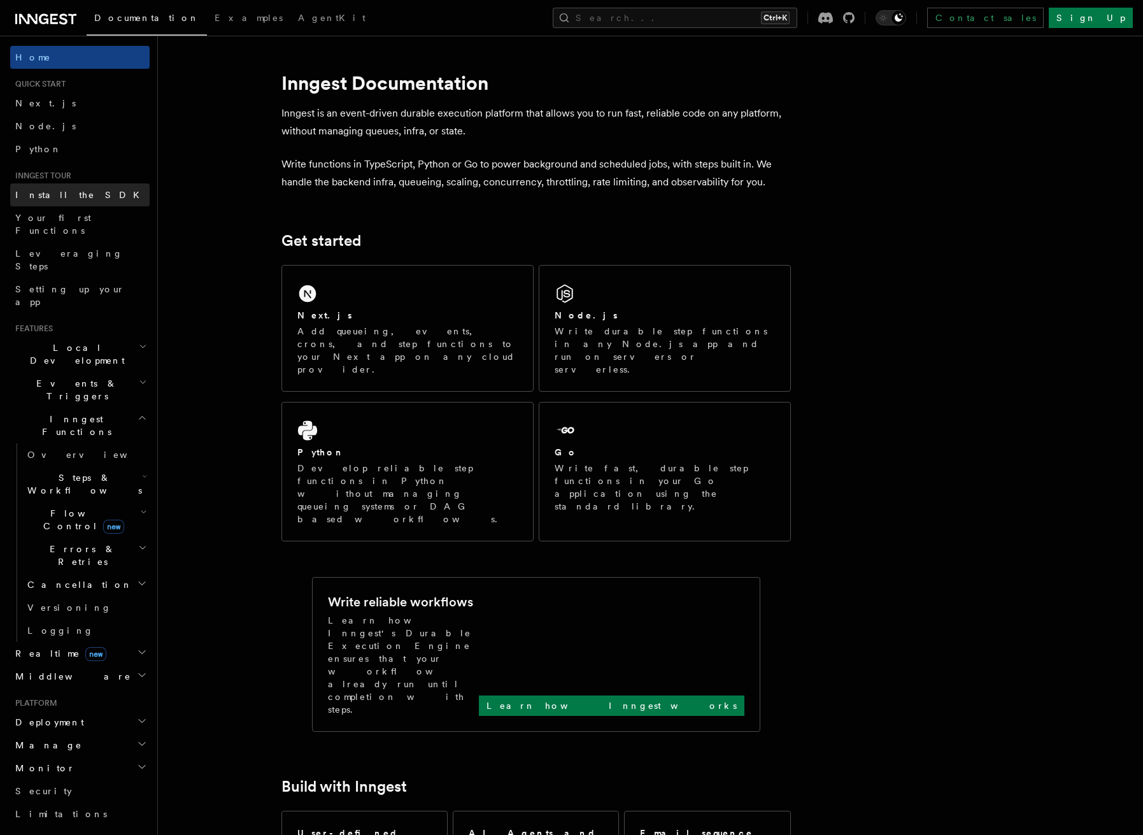
click at [69, 197] on span "Install the SDK" at bounding box center [81, 195] width 132 height 10
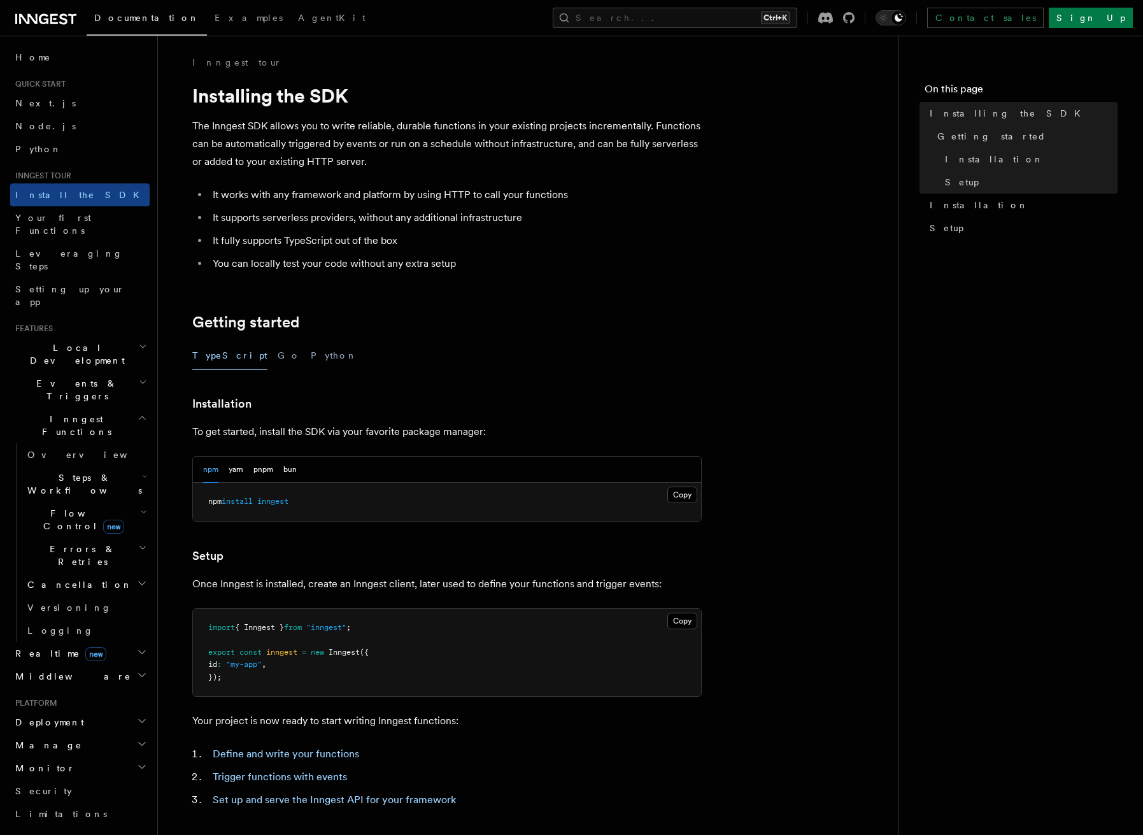
click at [138, 413] on icon "button" at bounding box center [143, 418] width 10 height 10
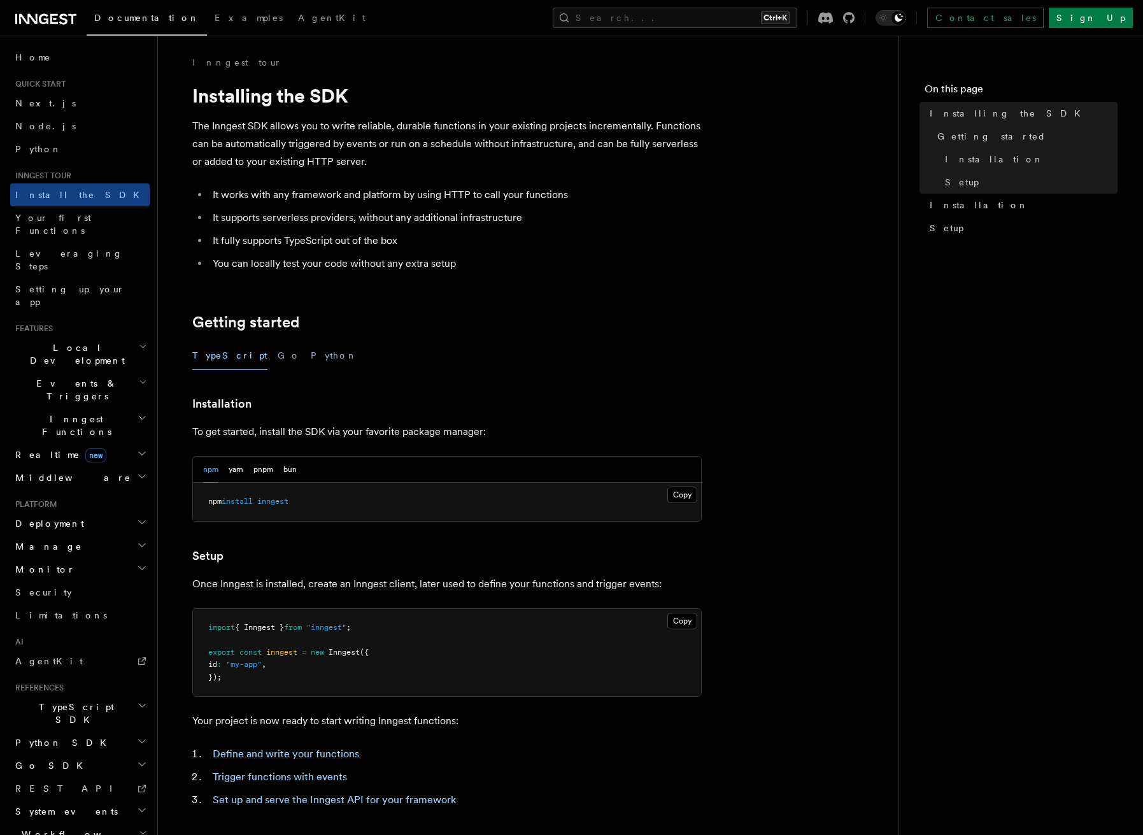
click at [139, 377] on icon "button" at bounding box center [143, 382] width 8 height 10
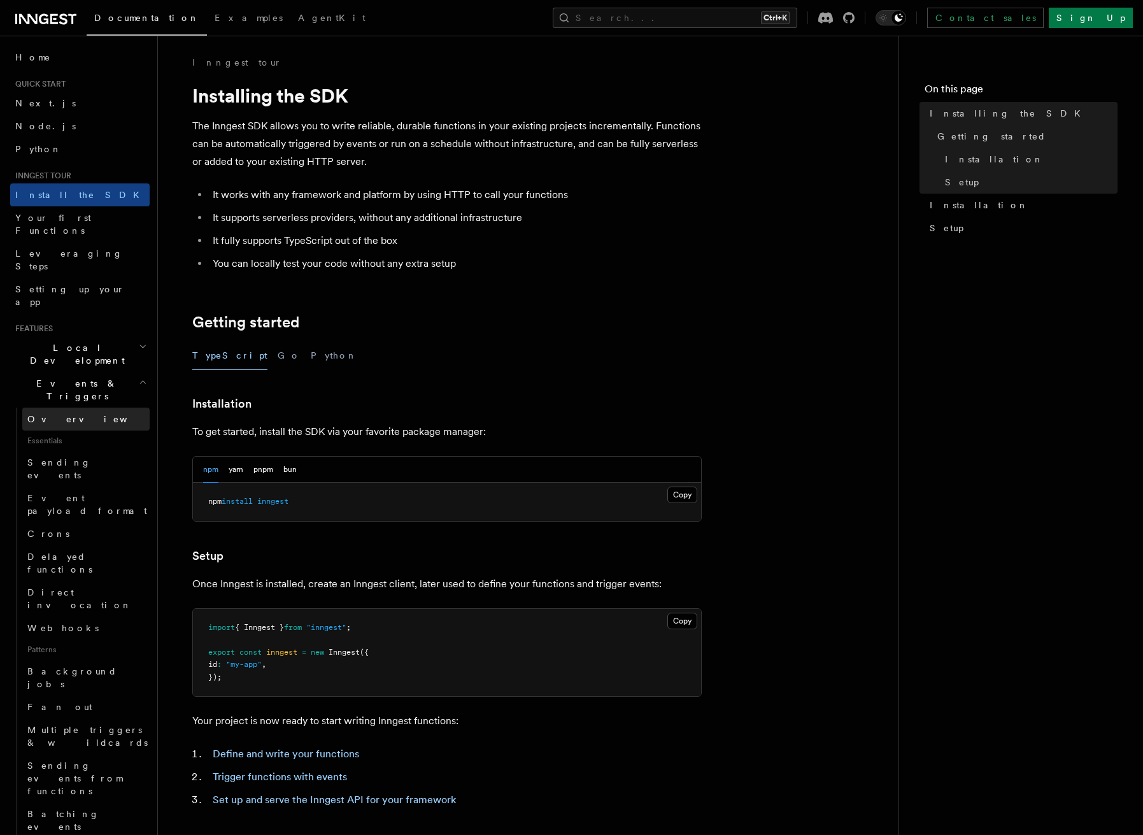
click at [71, 408] on link "Overview" at bounding box center [85, 419] width 127 height 23
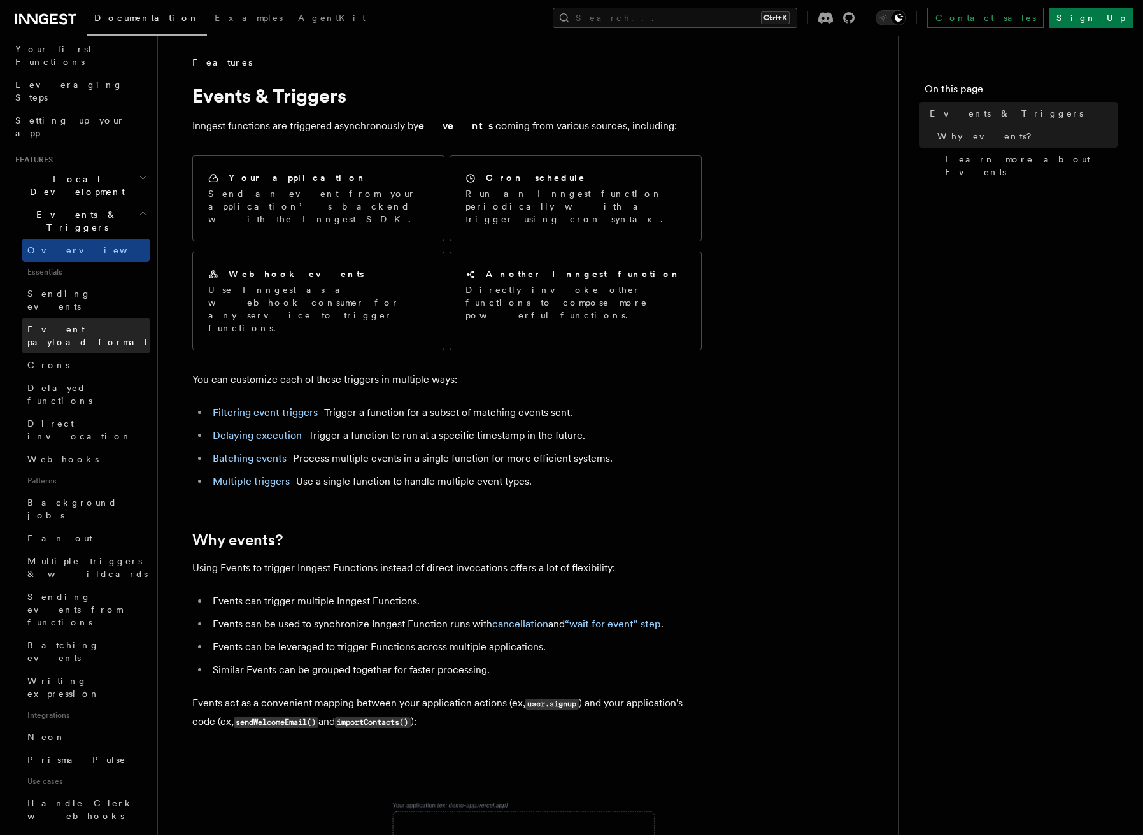
scroll to position [191, 0]
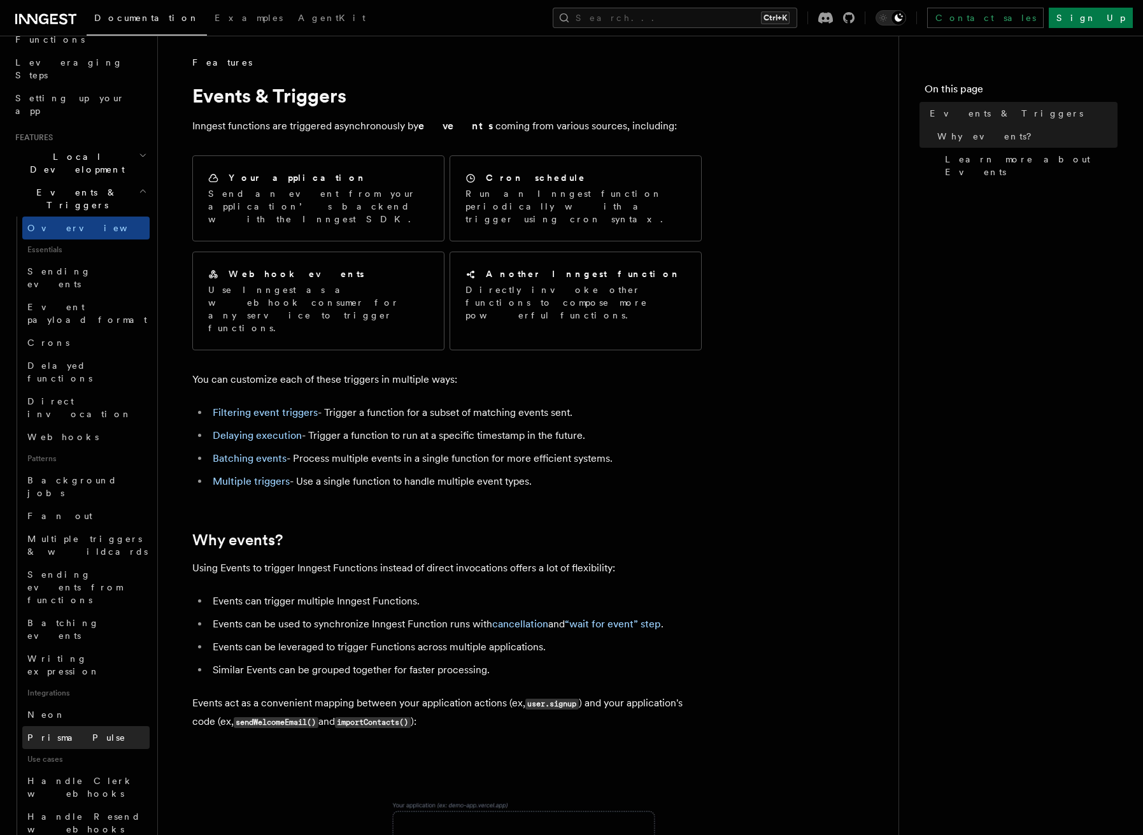
click at [65, 731] on span "Prisma Pulse" at bounding box center [76, 737] width 99 height 13
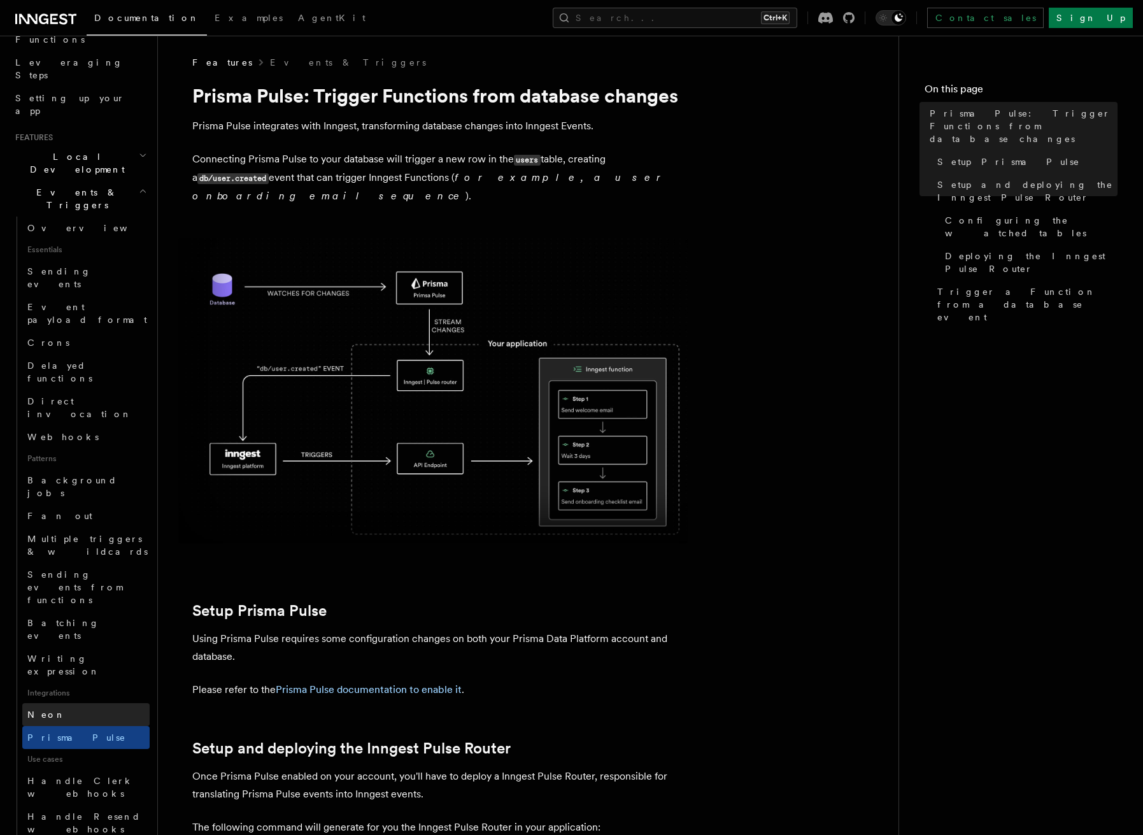
click at [58, 703] on link "Neon" at bounding box center [85, 714] width 127 height 23
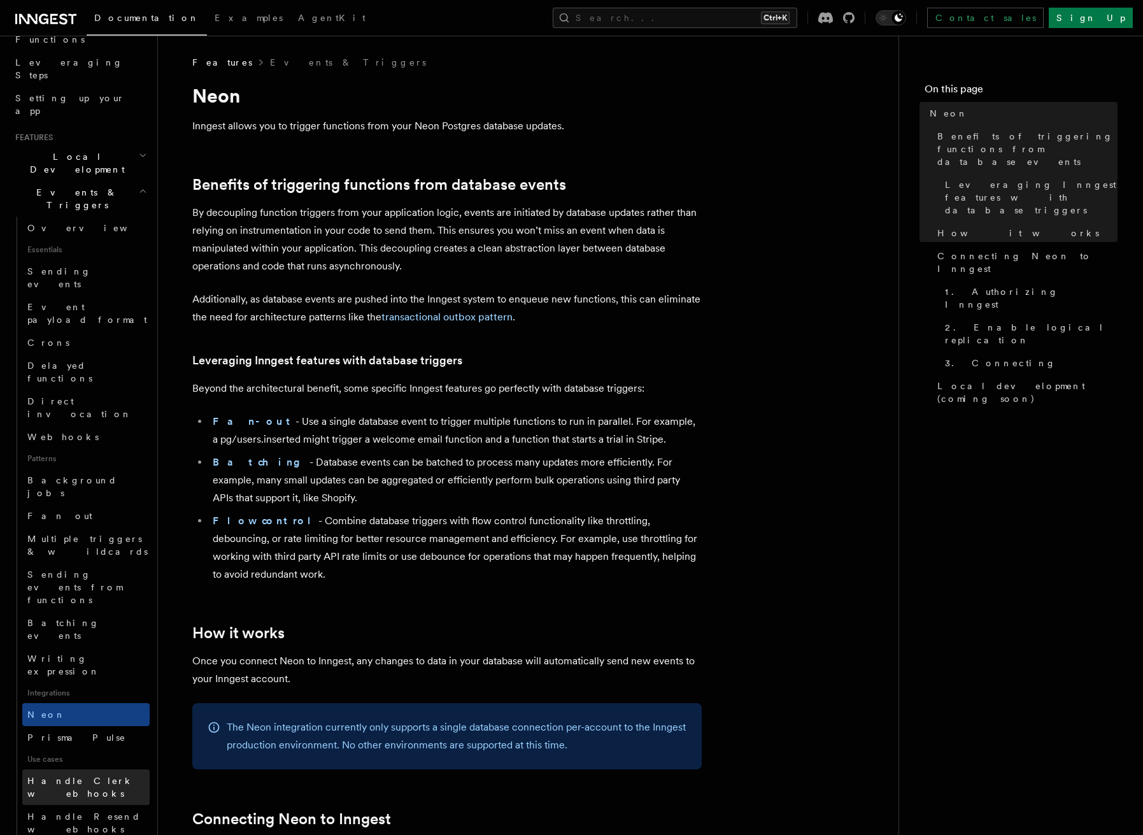
click at [74, 776] on span "Handle Clerk webhooks" at bounding box center [80, 787] width 106 height 23
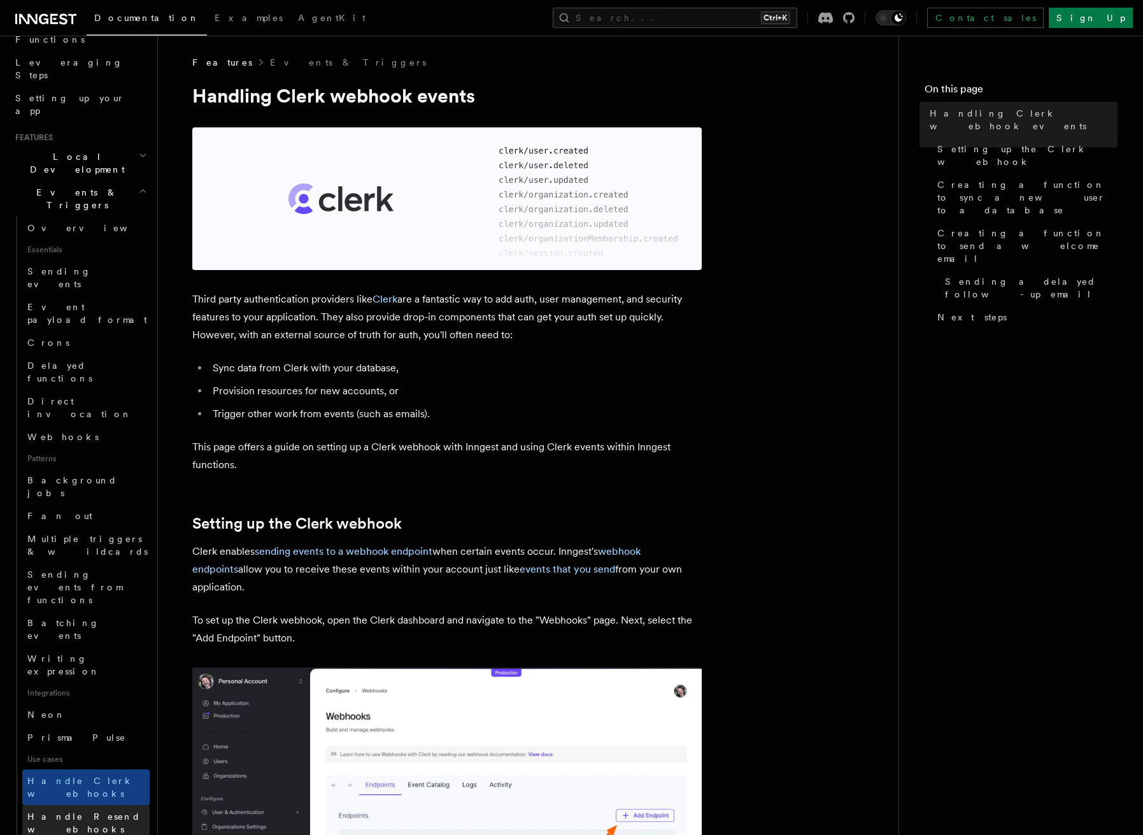
click at [84, 811] on span "Handle Resend webhooks" at bounding box center [83, 822] width 113 height 23
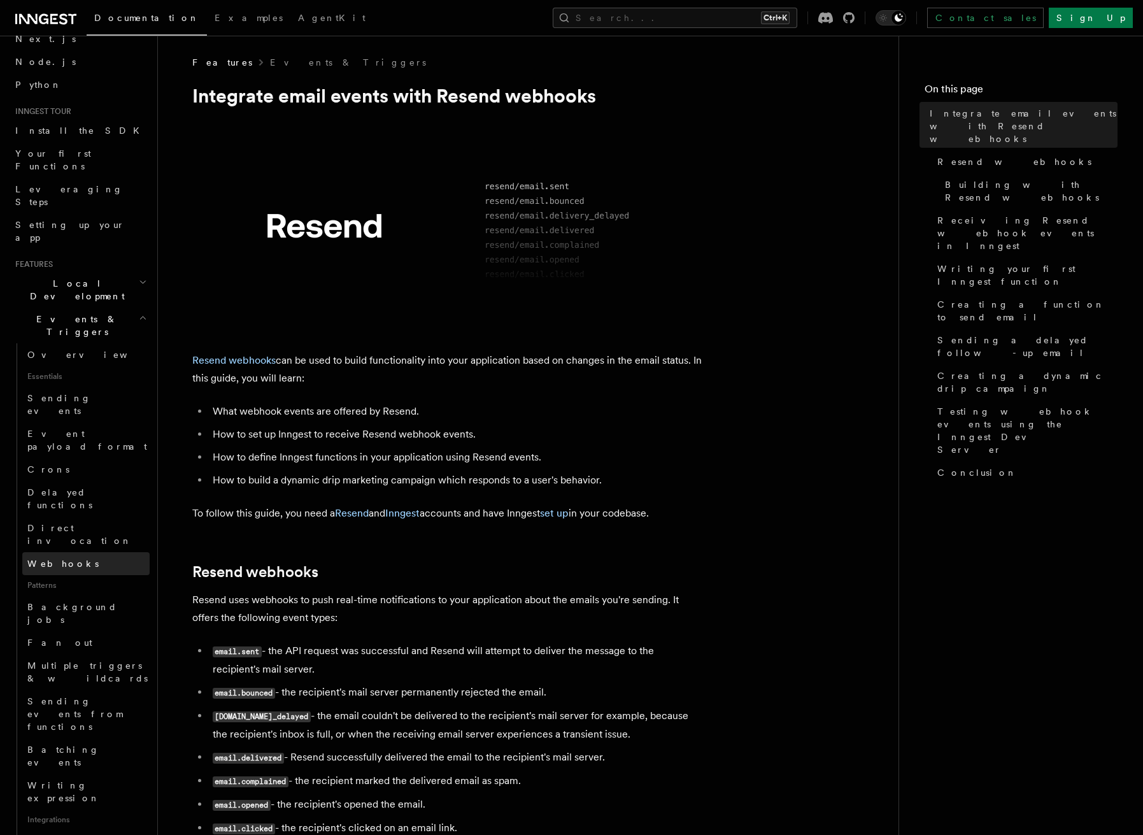
scroll to position [64, 0]
click at [57, 394] on span "Sending events" at bounding box center [59, 405] width 64 height 23
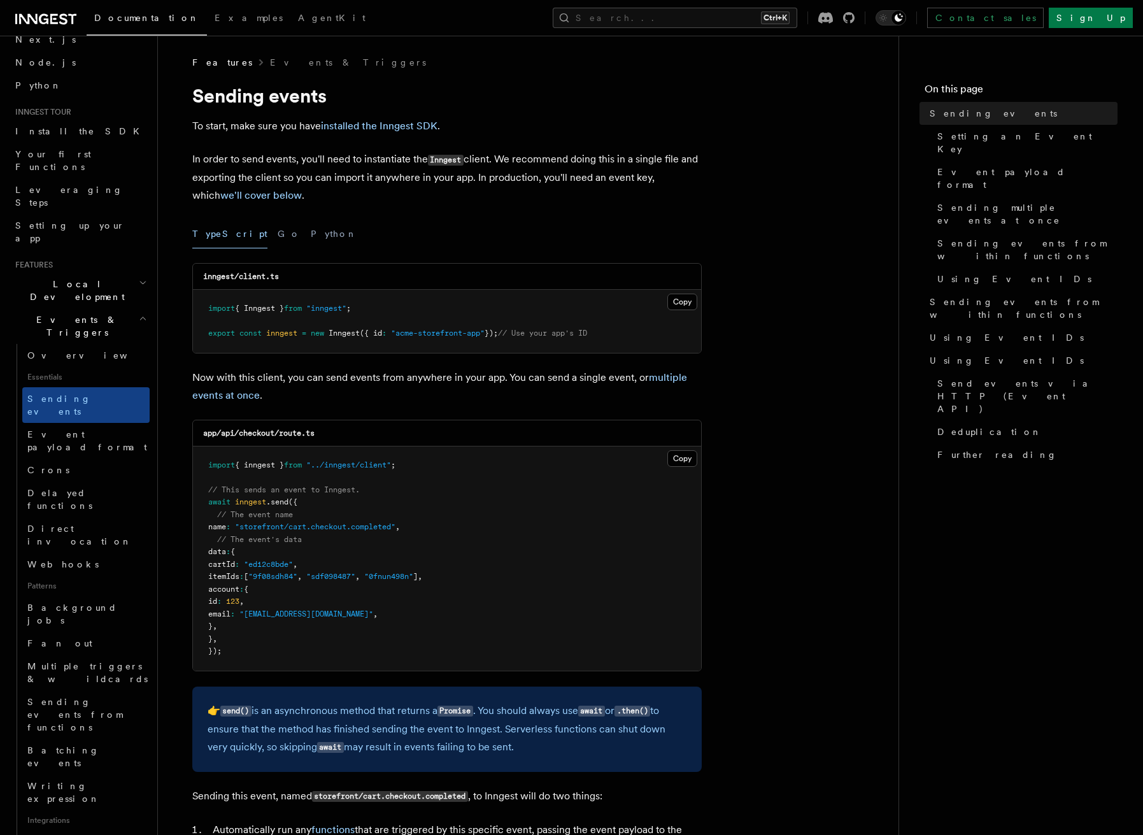
click at [46, 278] on span "Local Development" at bounding box center [74, 290] width 129 height 25
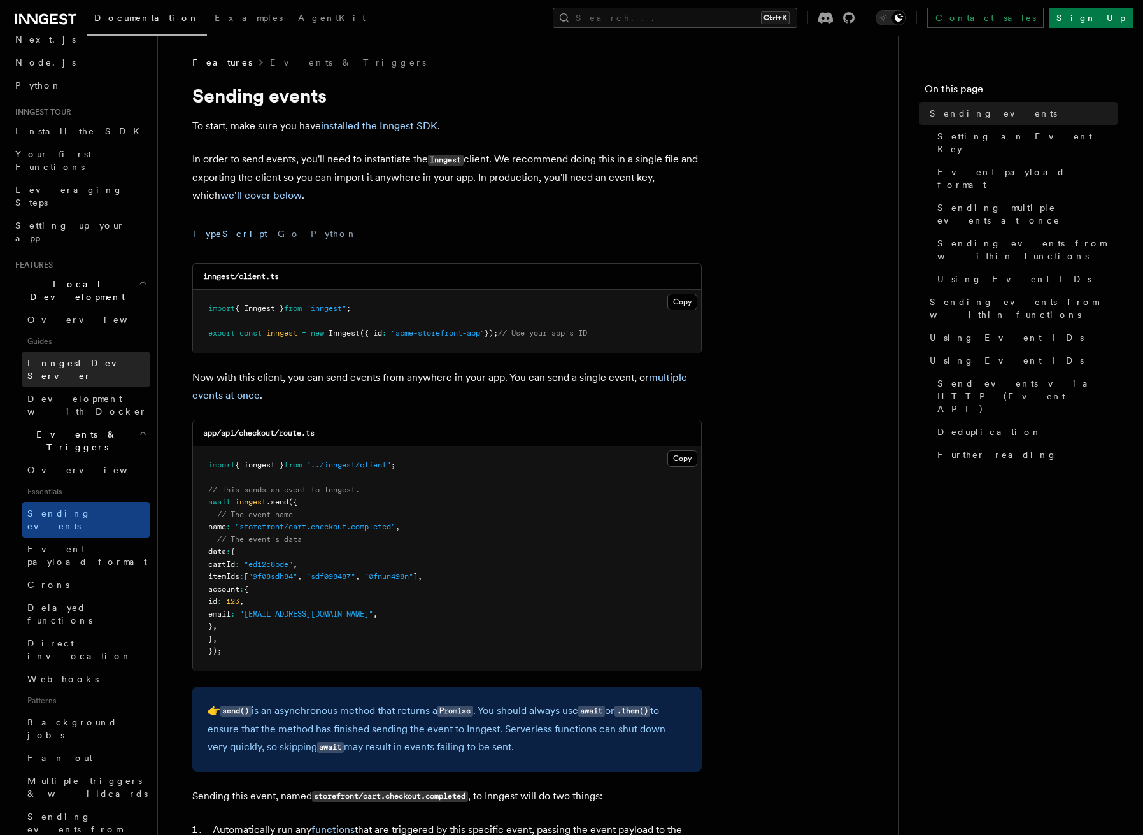
click at [72, 358] on span "Inngest Dev Server" at bounding box center [81, 369] width 109 height 23
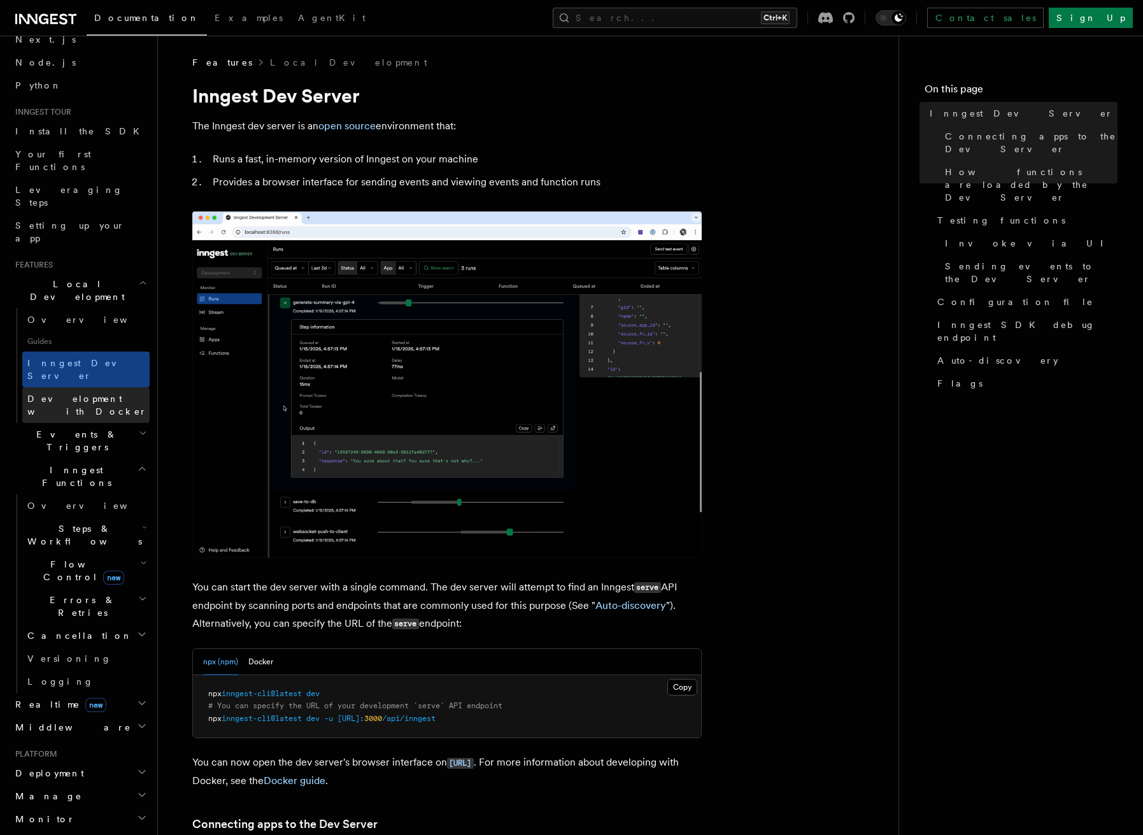
click at [81, 394] on span "Development with Docker" at bounding box center [87, 405] width 120 height 23
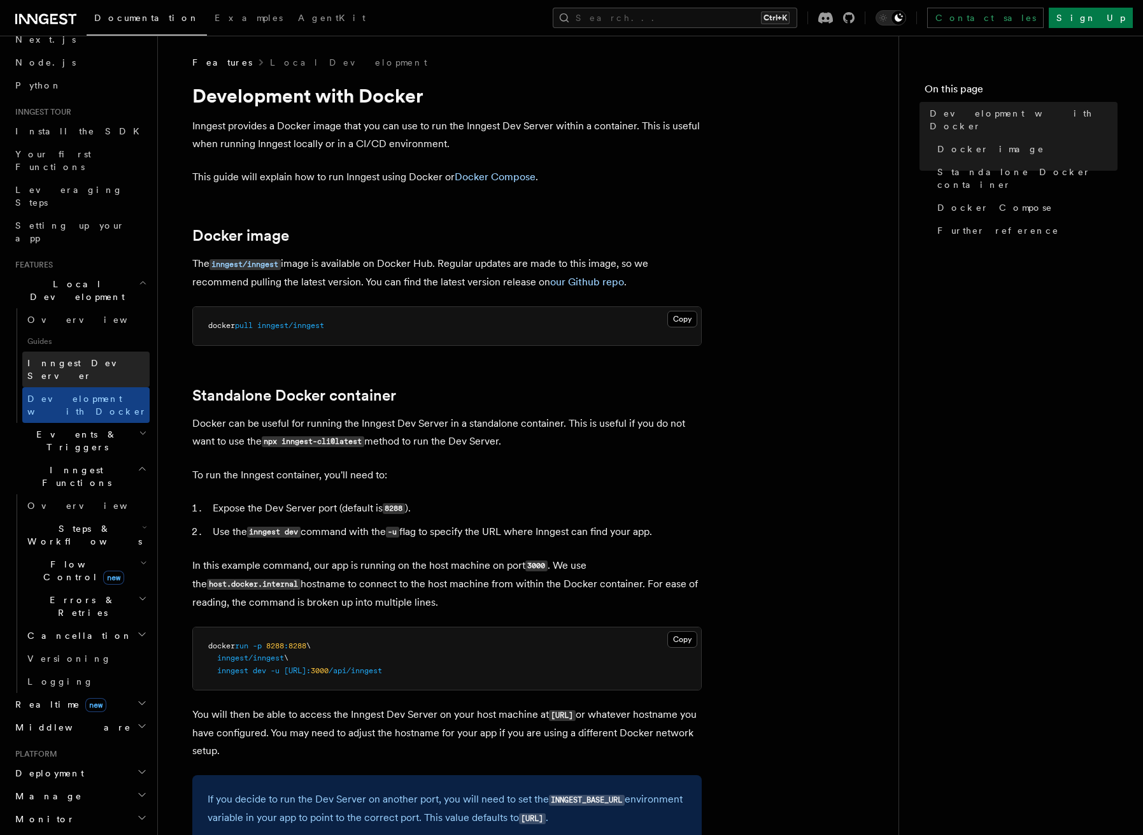
click at [81, 351] on link "Inngest Dev Server" at bounding box center [85, 369] width 127 height 36
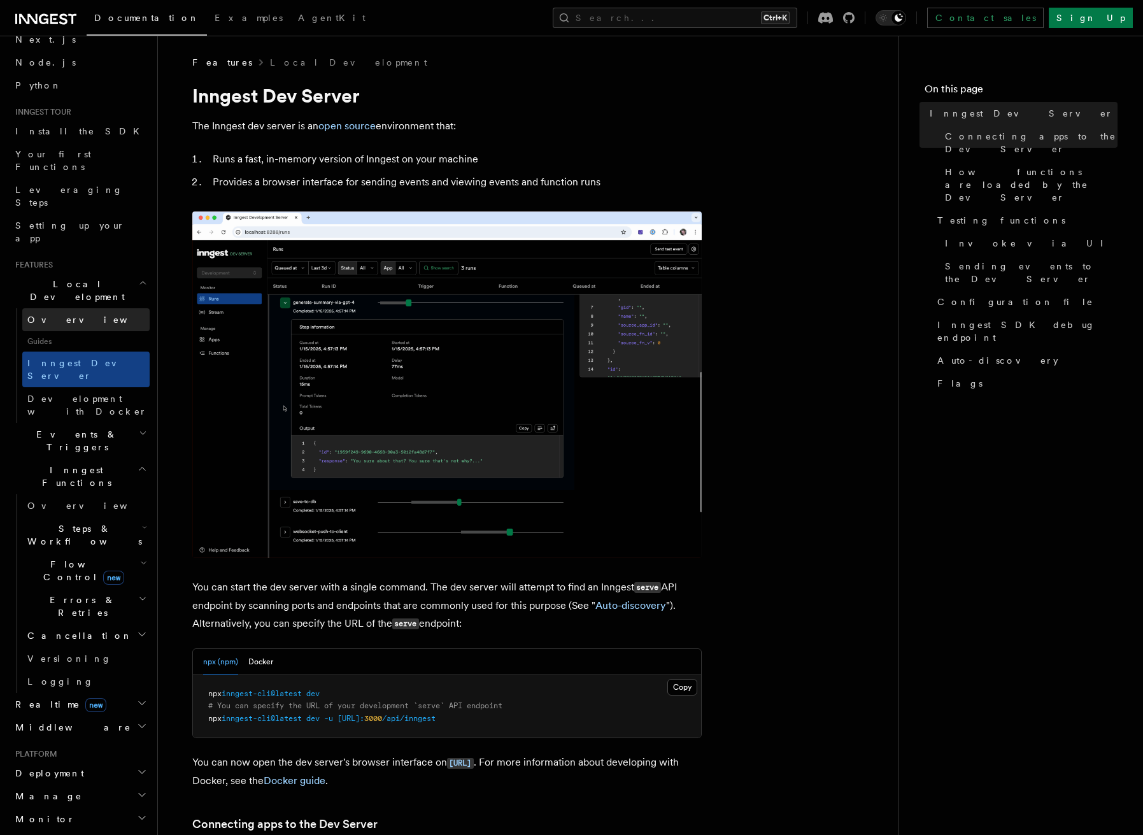
click at [75, 308] on link "Overview" at bounding box center [85, 319] width 127 height 23
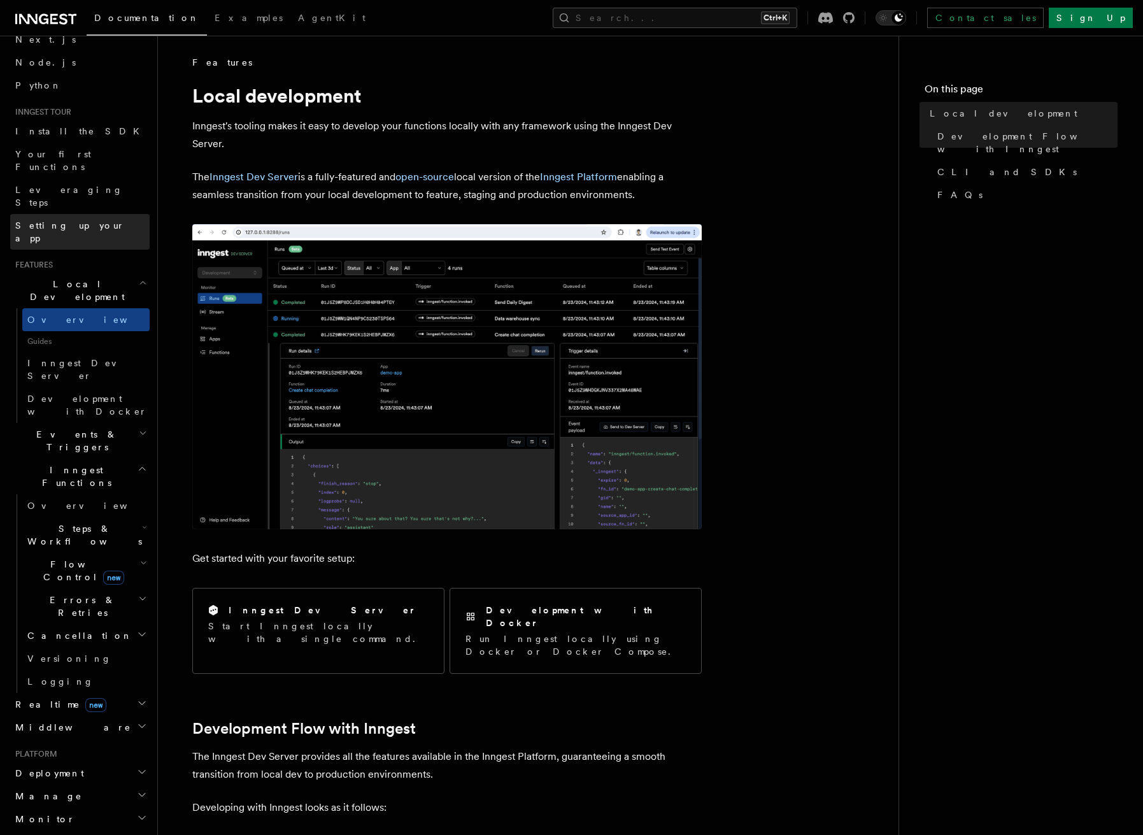
click at [74, 220] on span "Setting up your app" at bounding box center [70, 231] width 110 height 23
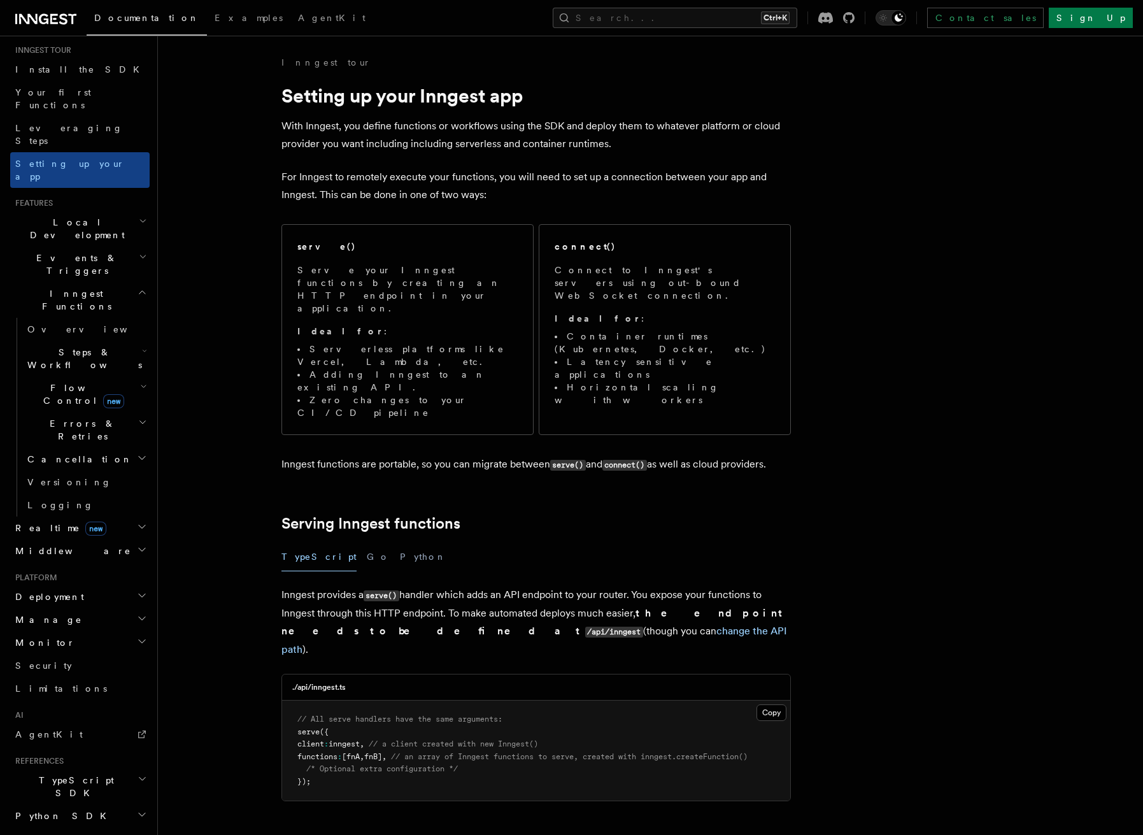
scroll to position [127, 0]
click at [87, 515] on h2 "Realtime new" at bounding box center [79, 526] width 139 height 23
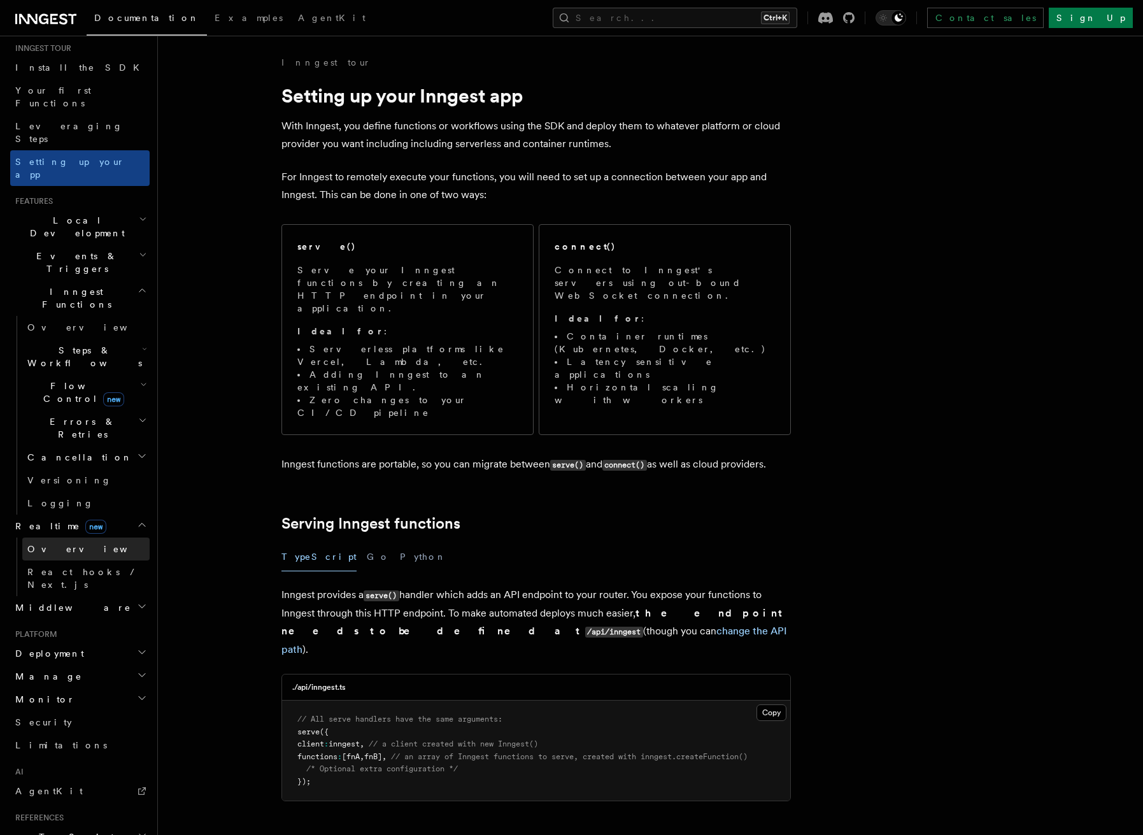
click at [78, 537] on link "Overview" at bounding box center [85, 548] width 127 height 23
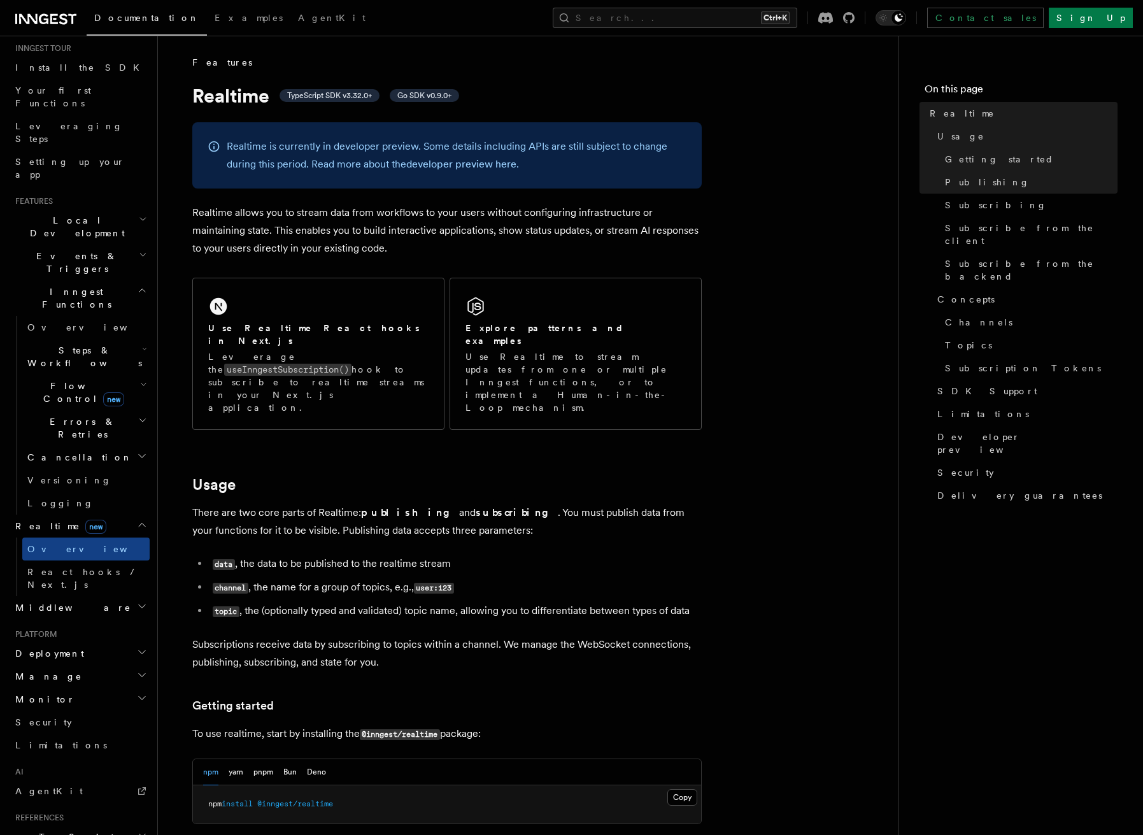
click at [73, 596] on h2 "Middleware" at bounding box center [79, 607] width 139 height 23
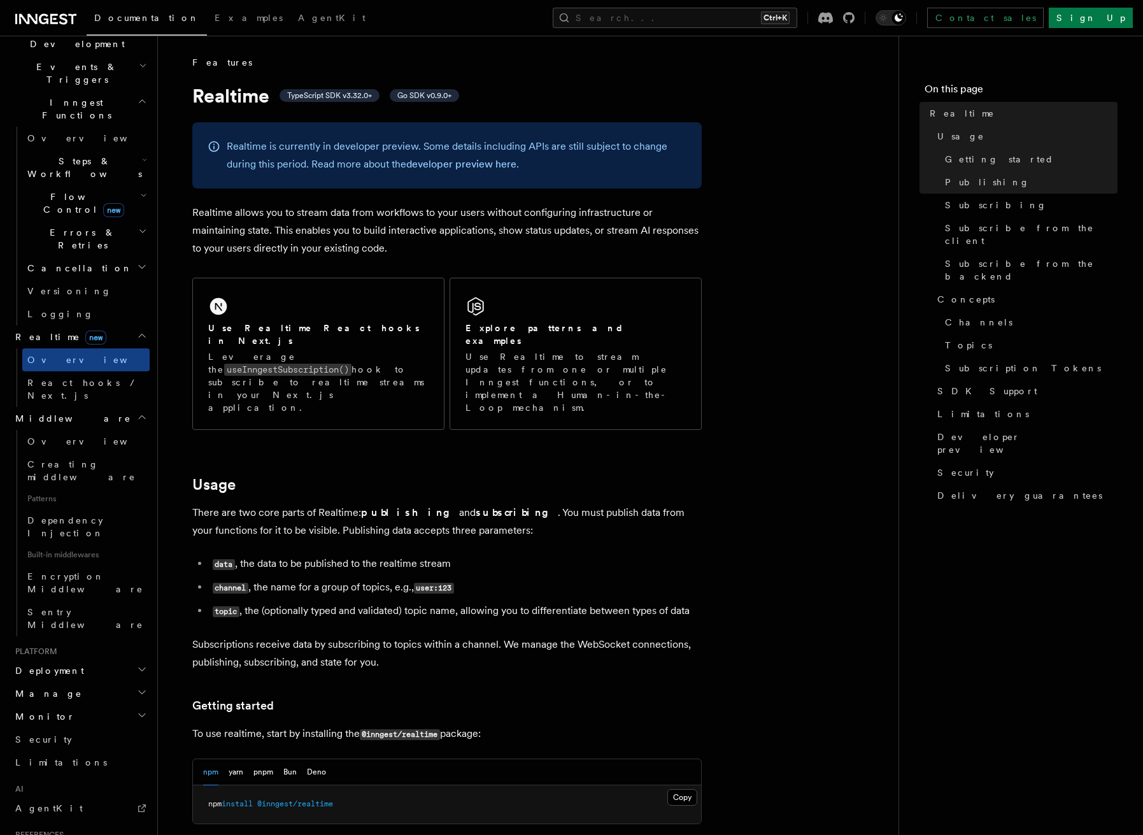
scroll to position [318, 0]
click at [75, 605] on span "Sentry Middleware" at bounding box center [85, 616] width 116 height 23
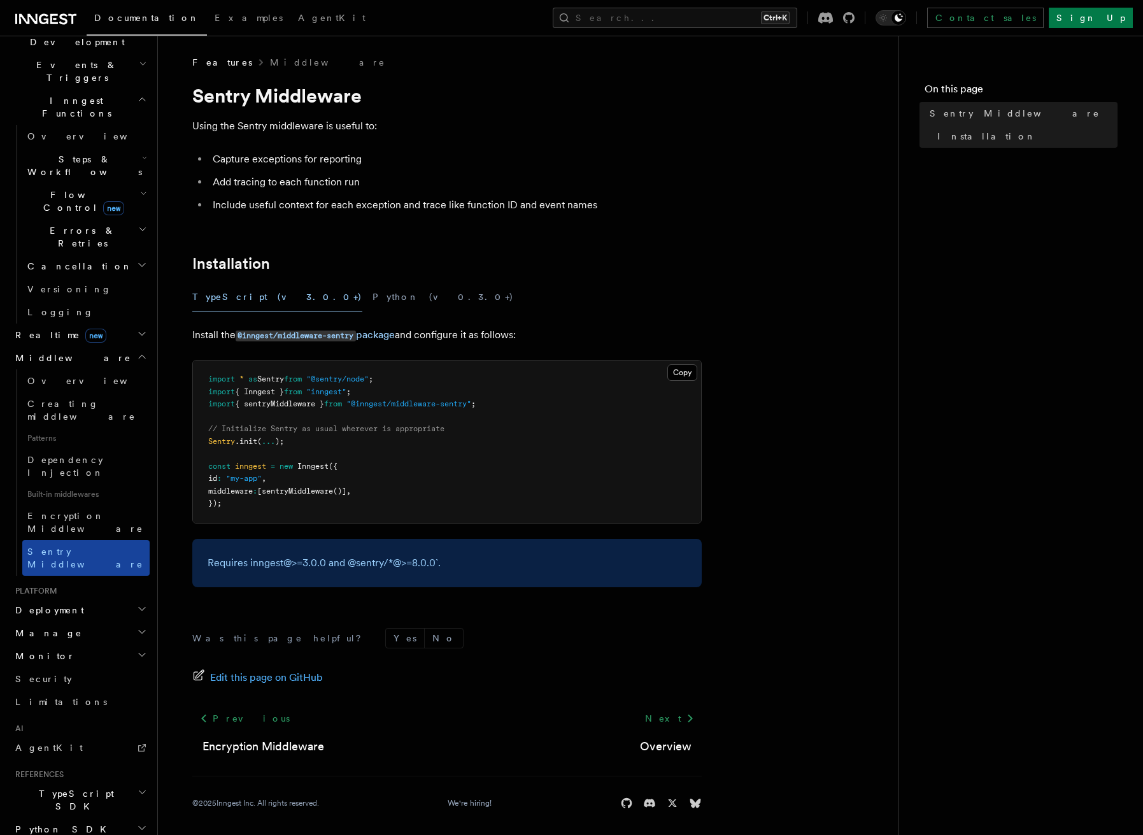
scroll to position [339, 0]
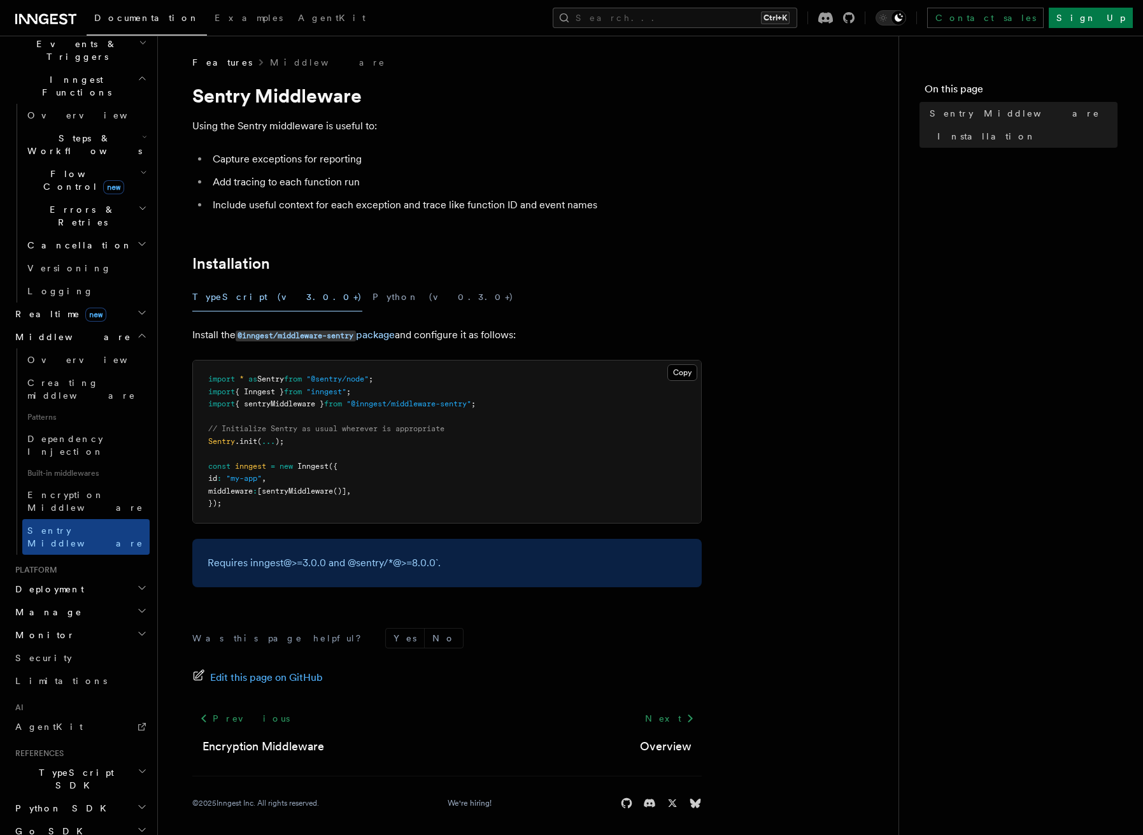
click at [82, 600] on h2 "Manage" at bounding box center [79, 611] width 139 height 23
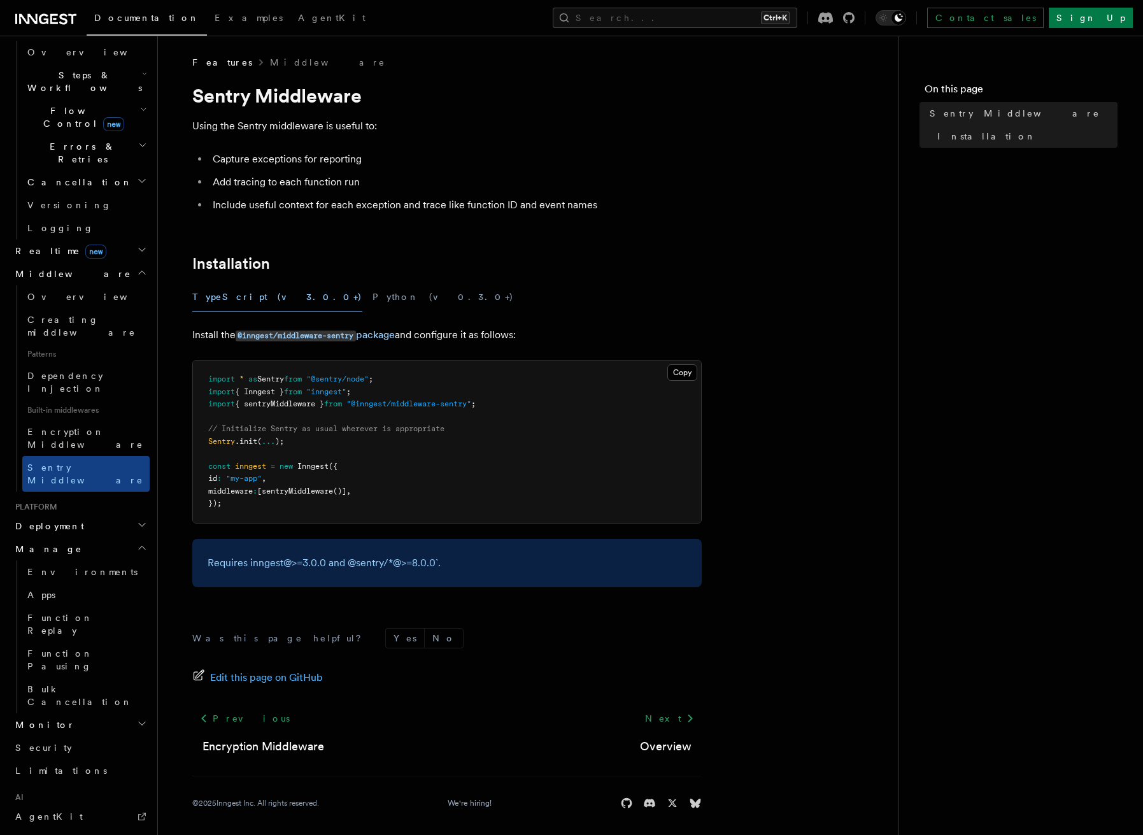
scroll to position [403, 0]
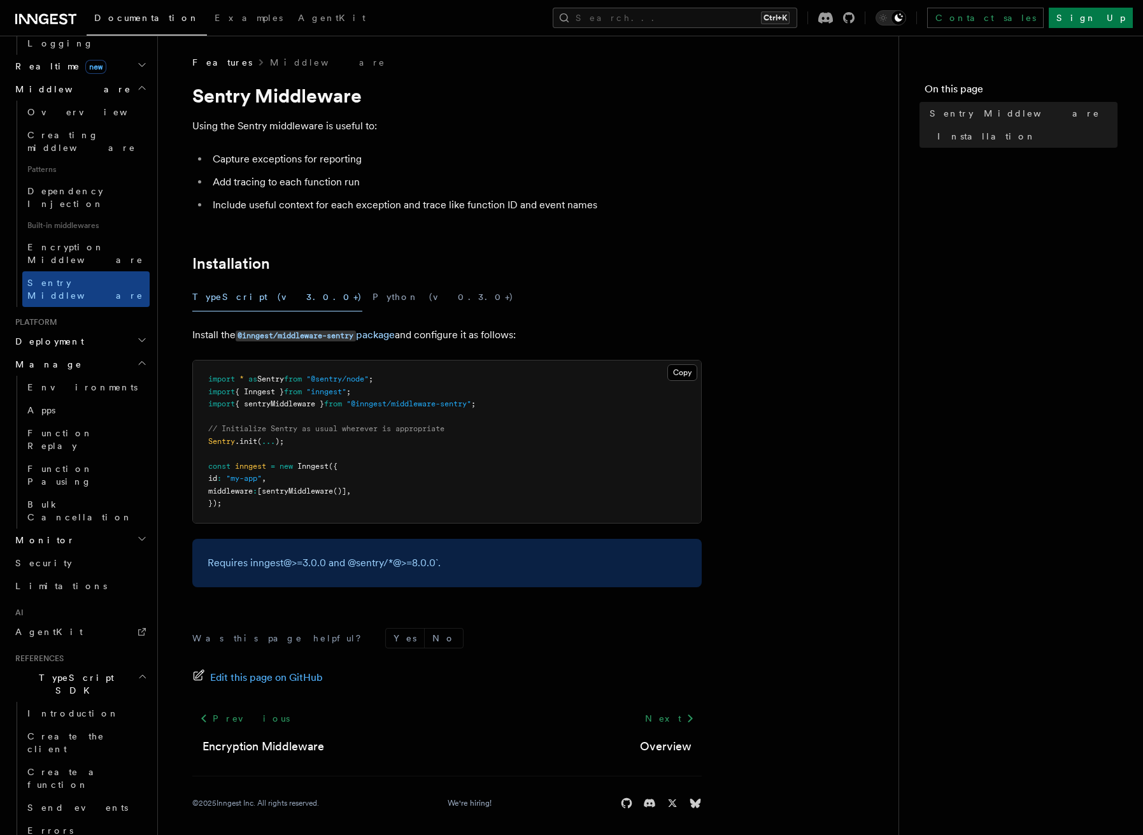
scroll to position [594, 0]
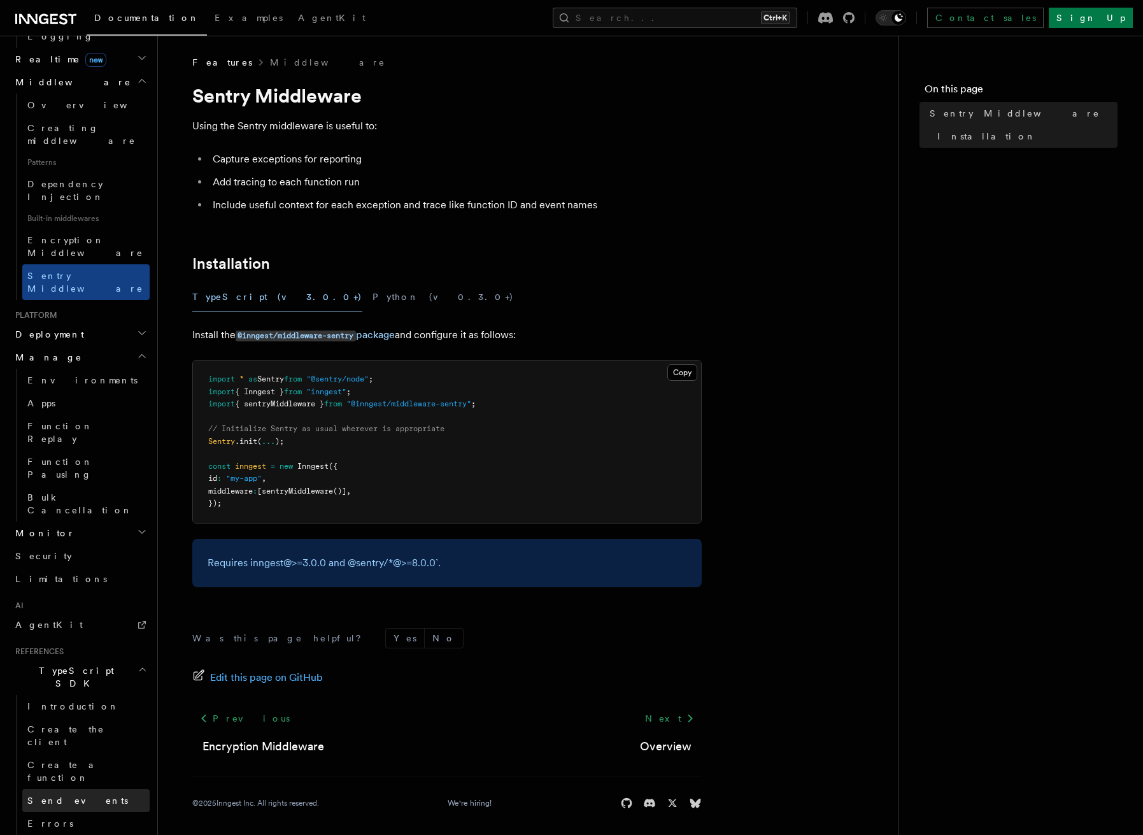
click at [46, 795] on span "Send events" at bounding box center [77, 800] width 101 height 10
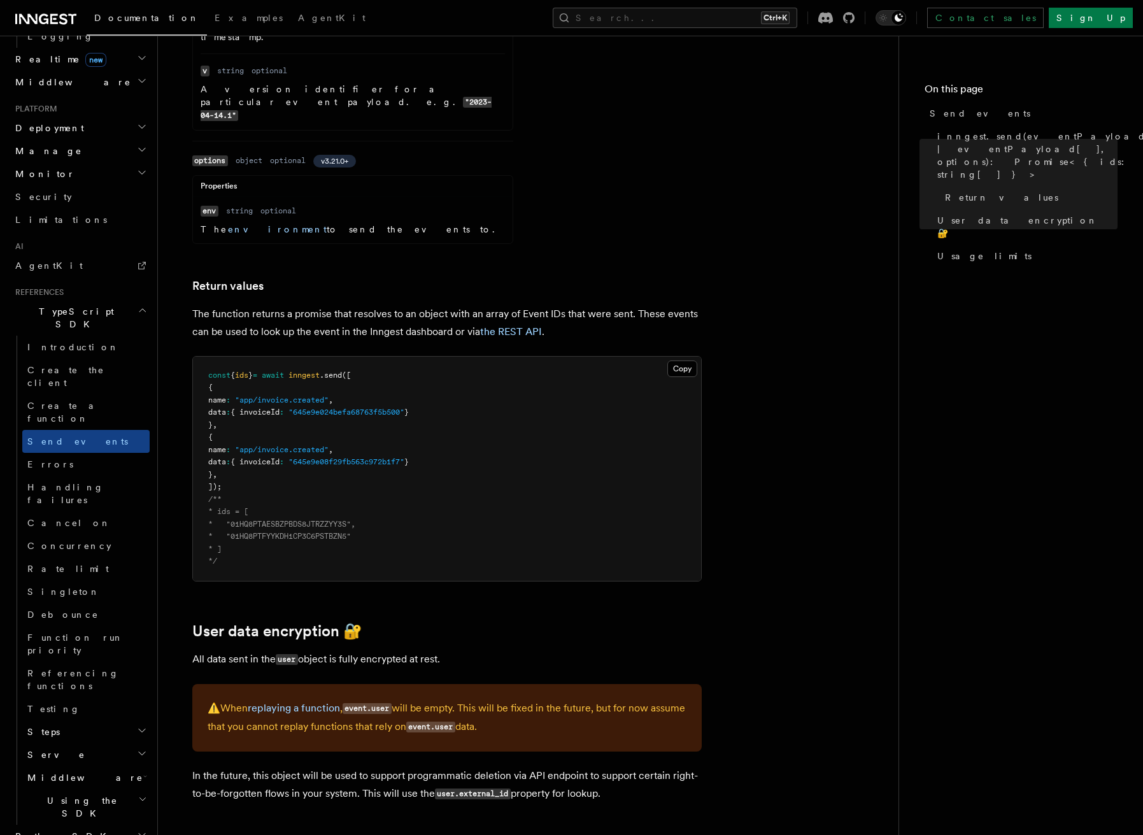
scroll to position [1274, 0]
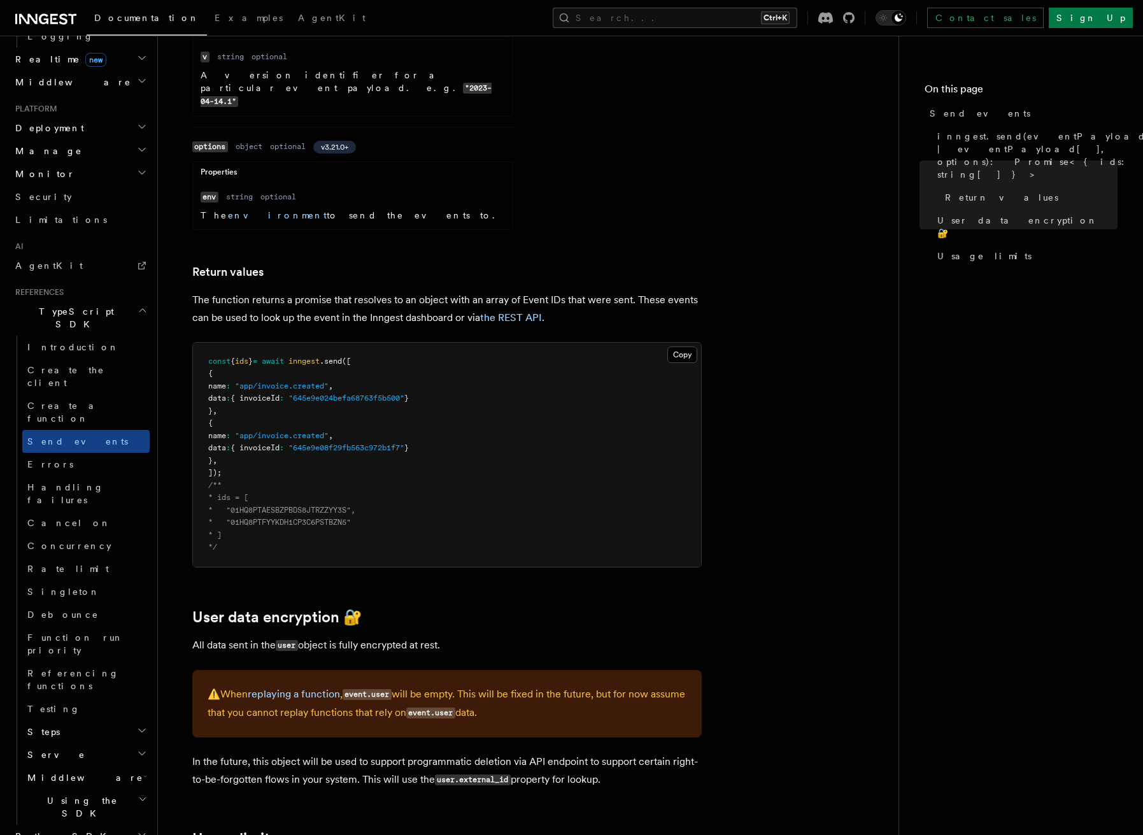
click at [72, 794] on span "Using the SDK" at bounding box center [80, 806] width 116 height 25
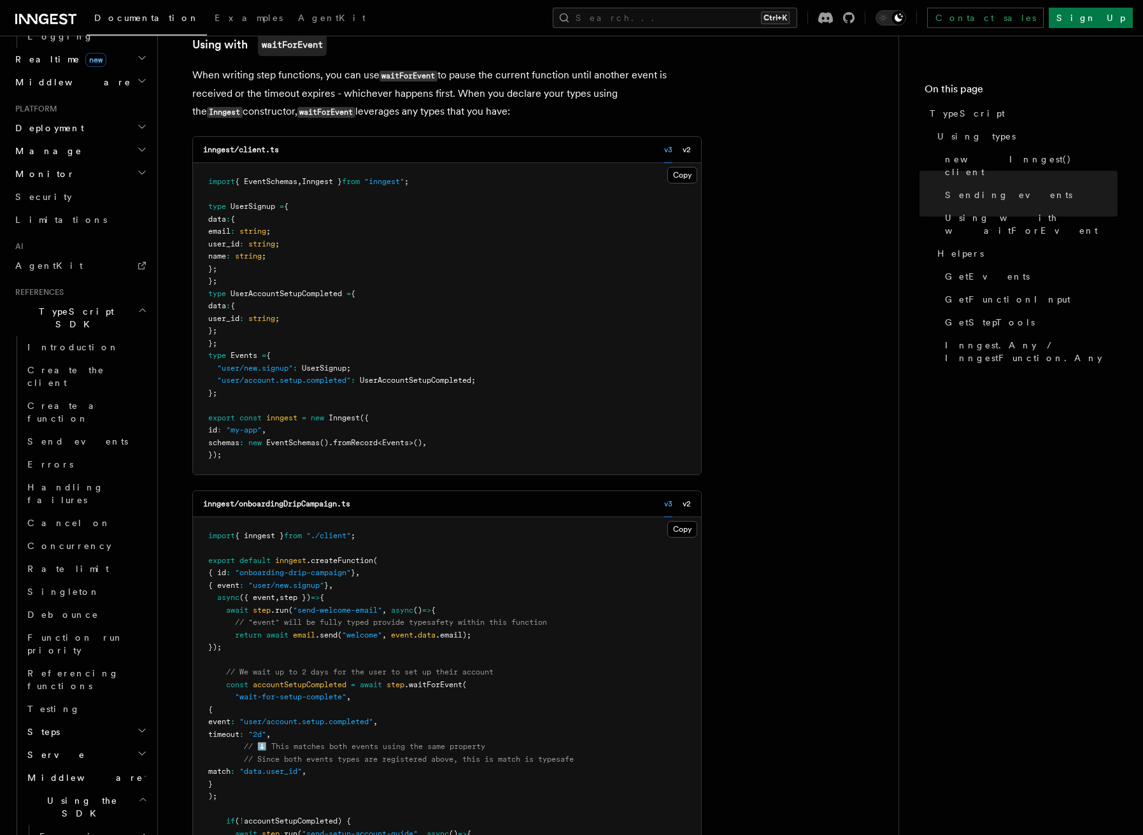
scroll to position [1401, 0]
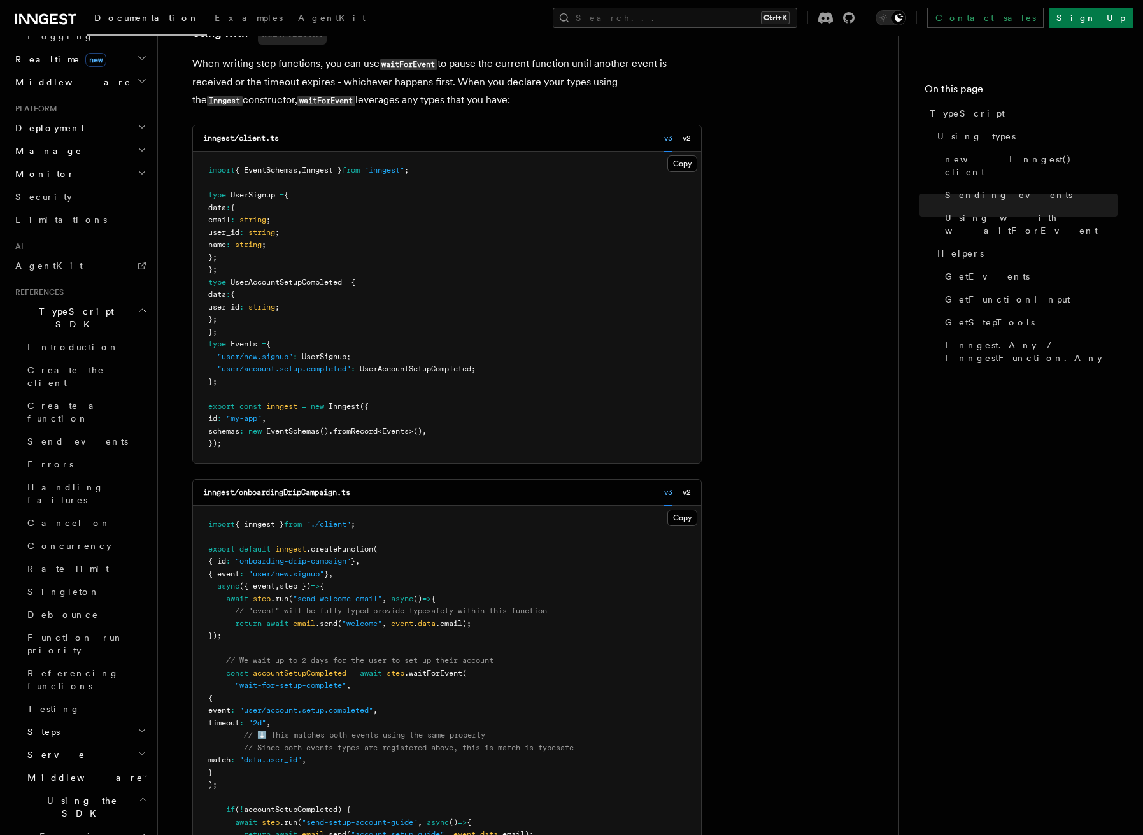
click at [373, 436] on pre "import { EventSchemas , Inngest } from "inngest" ; type UserSignup = { data : {…" at bounding box center [447, 307] width 508 height 311
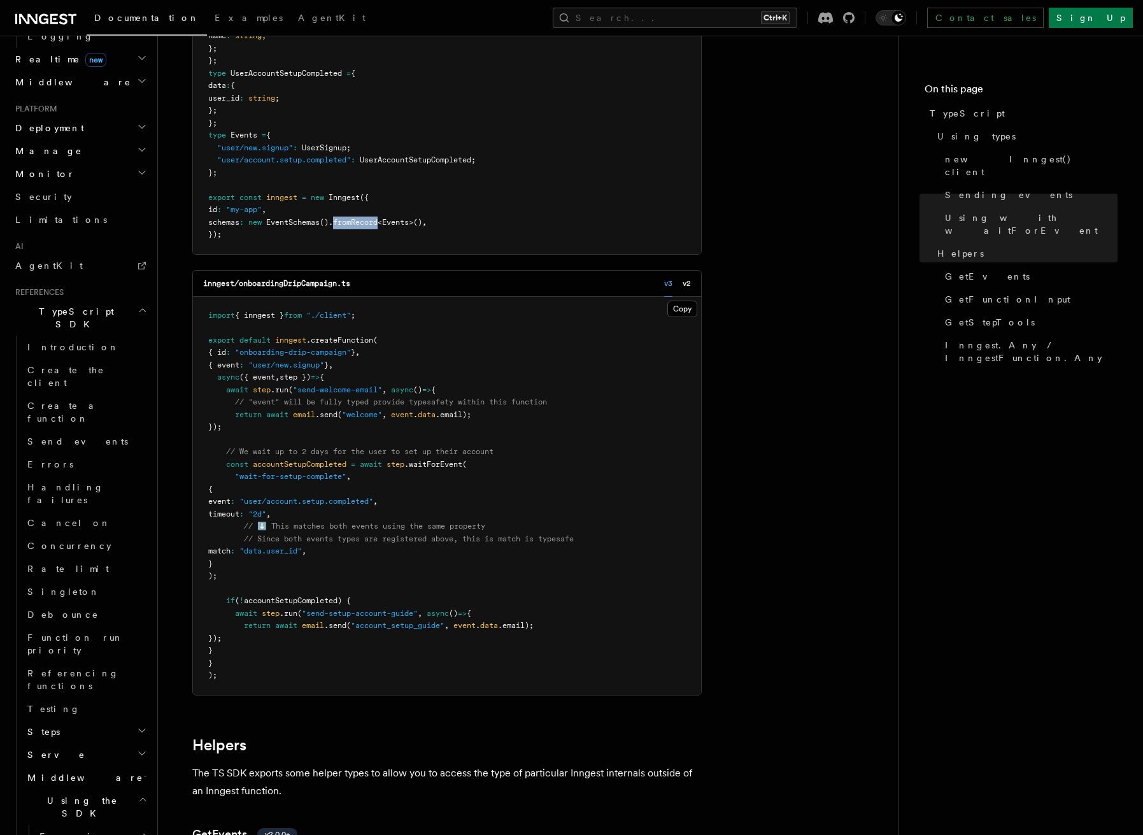
scroll to position [1592, 0]
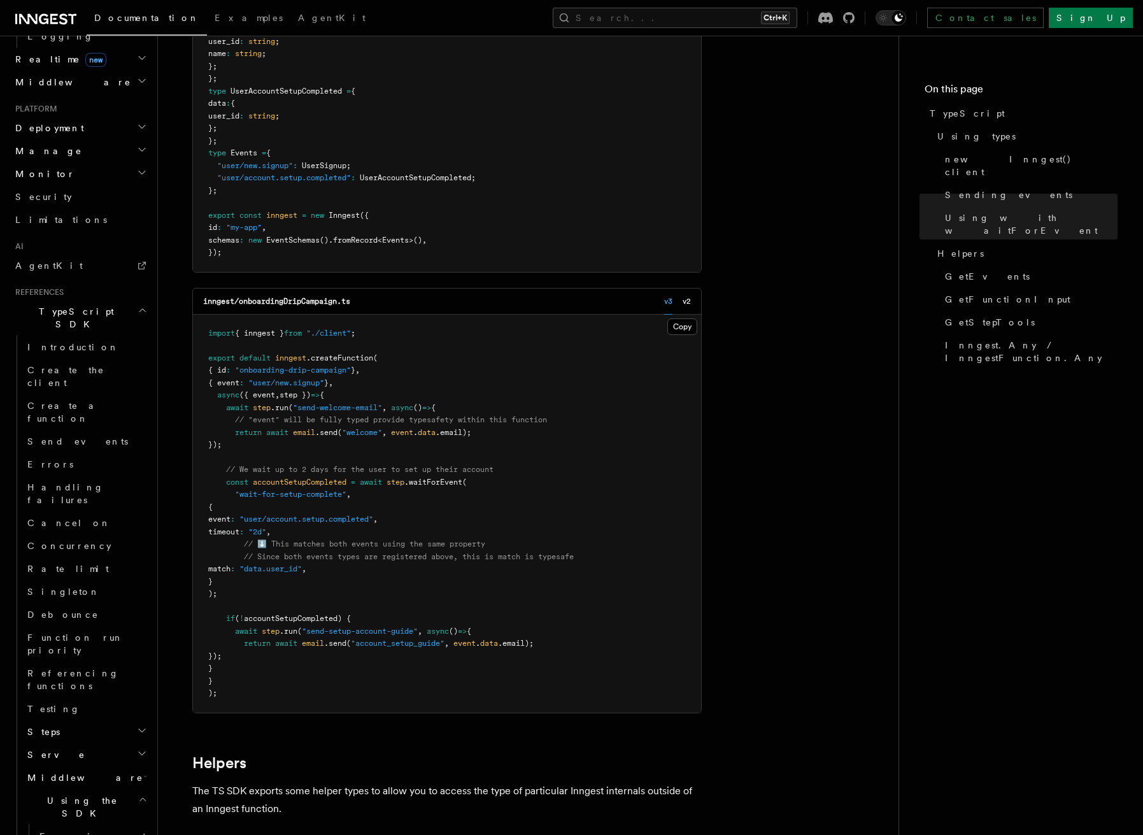
click at [316, 237] on span "EventSchemas" at bounding box center [292, 240] width 53 height 9
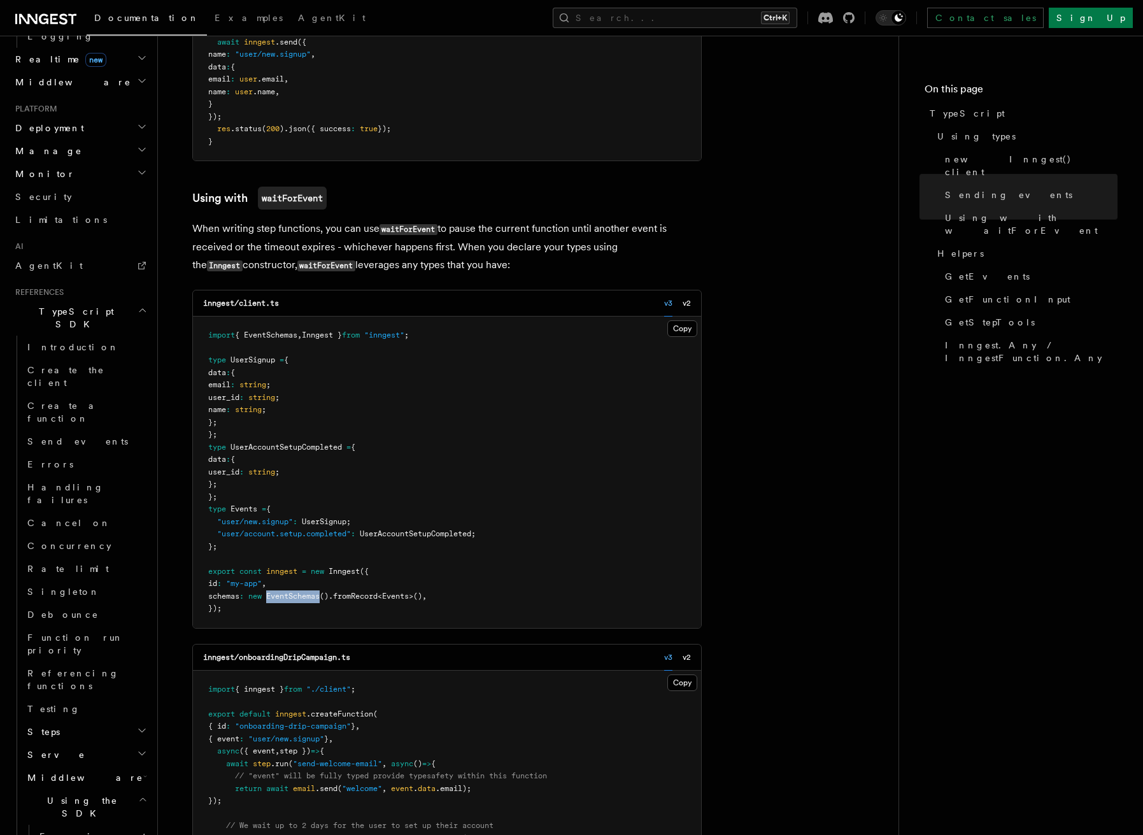
scroll to position [891, 0]
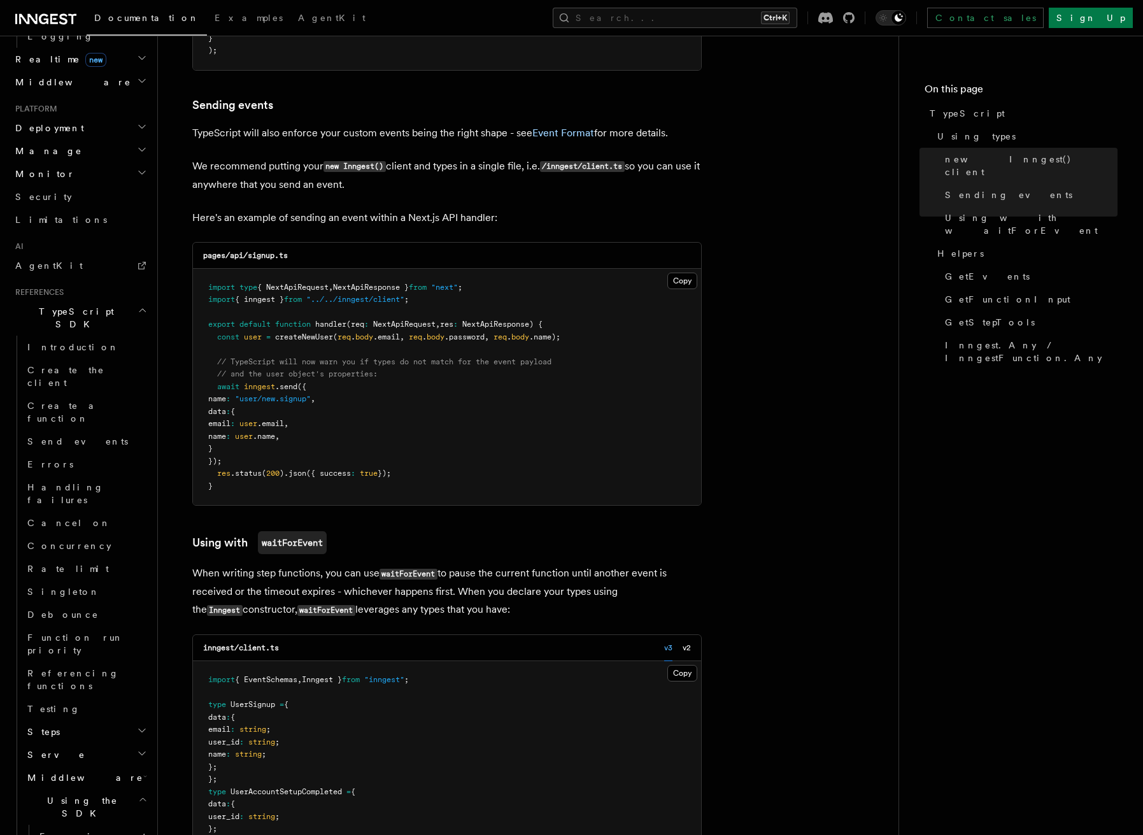
copy span "EventSchemas"
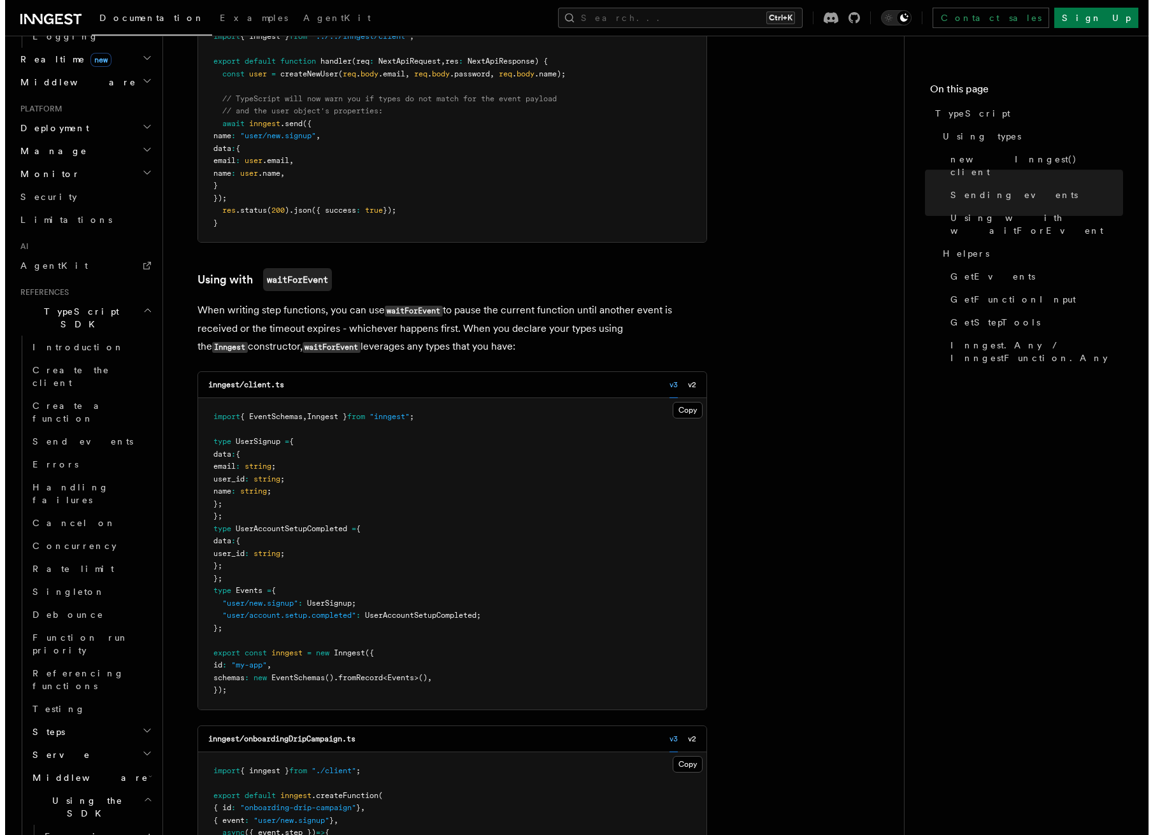
scroll to position [146, 0]
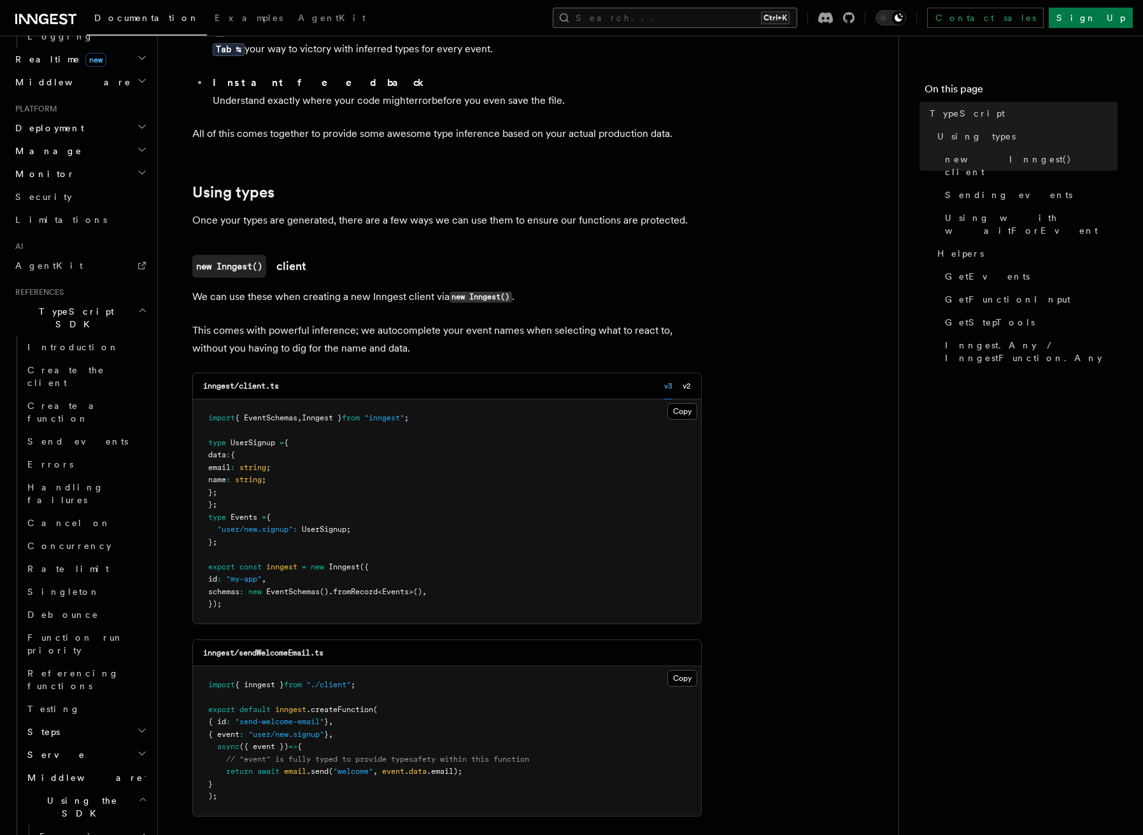
click at [747, 13] on button "Search... Ctrl+K" at bounding box center [675, 18] width 245 height 20
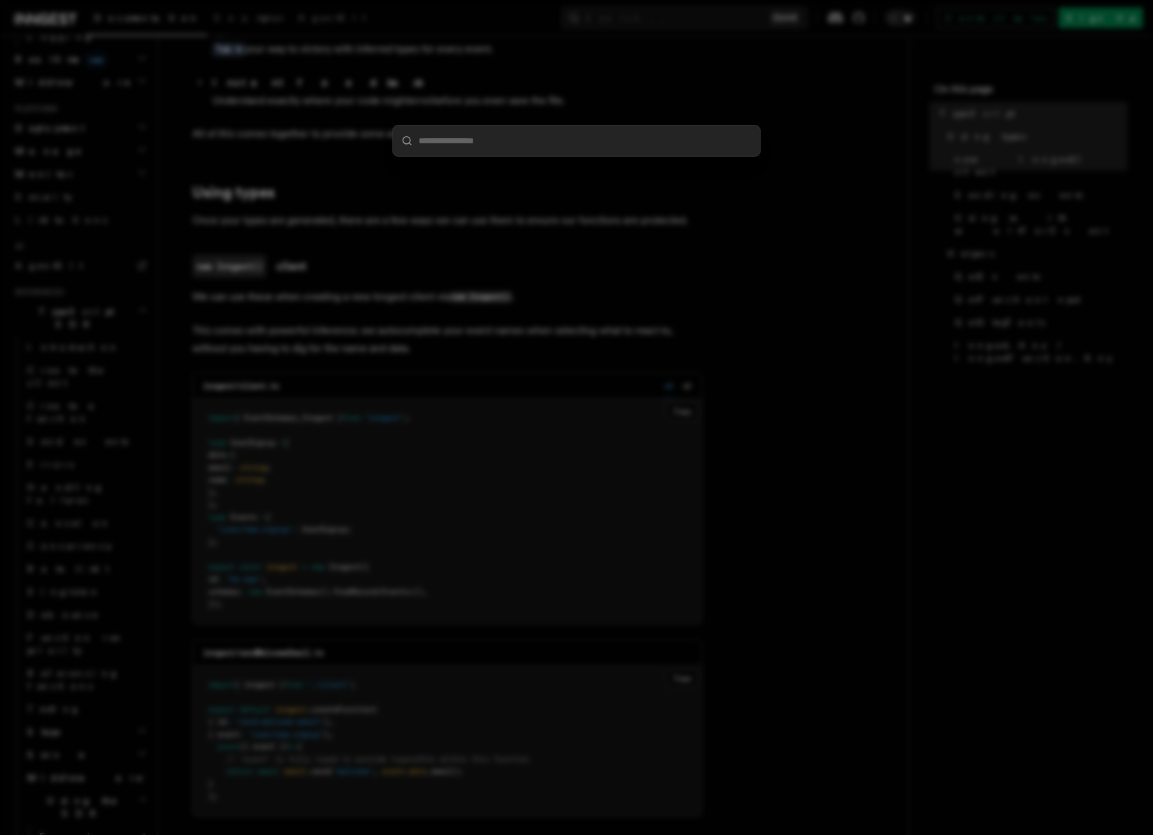
type input "**********"
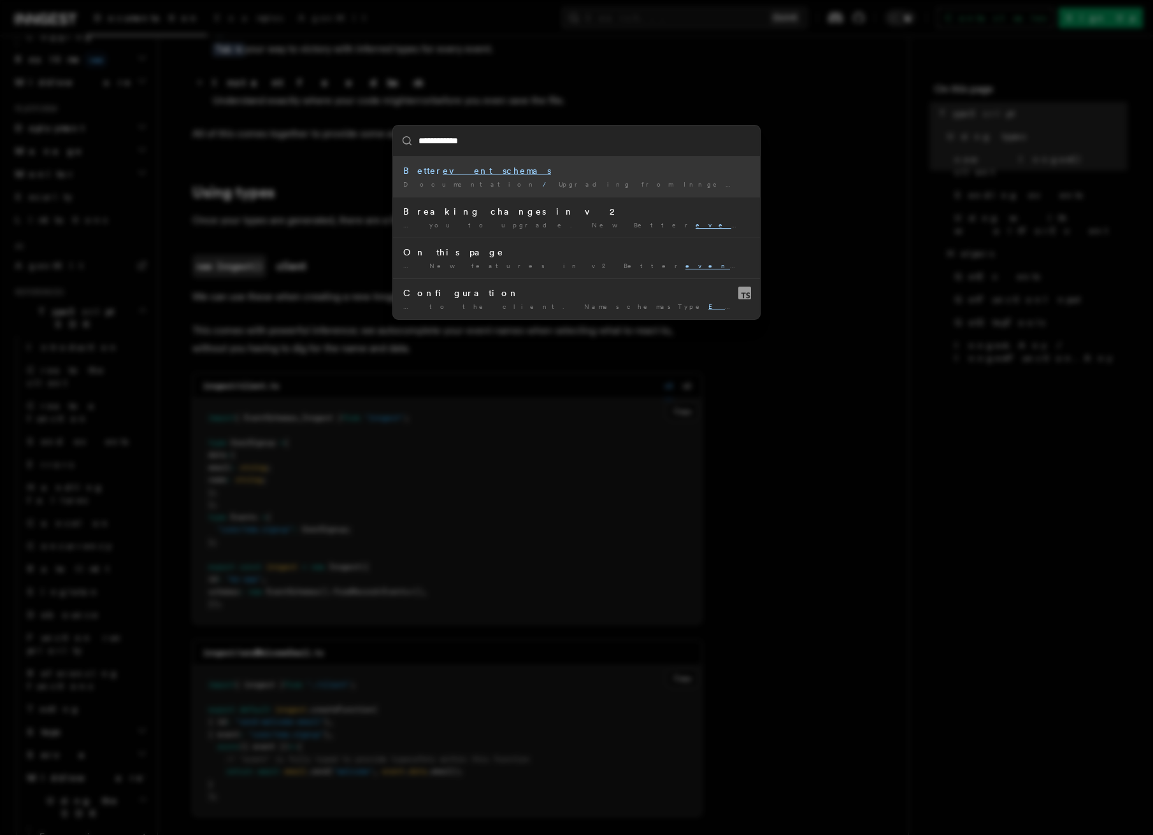
click at [558, 182] on span "Upgrading from Inngest SDK v1 to v2" at bounding box center [721, 184] width 327 height 8
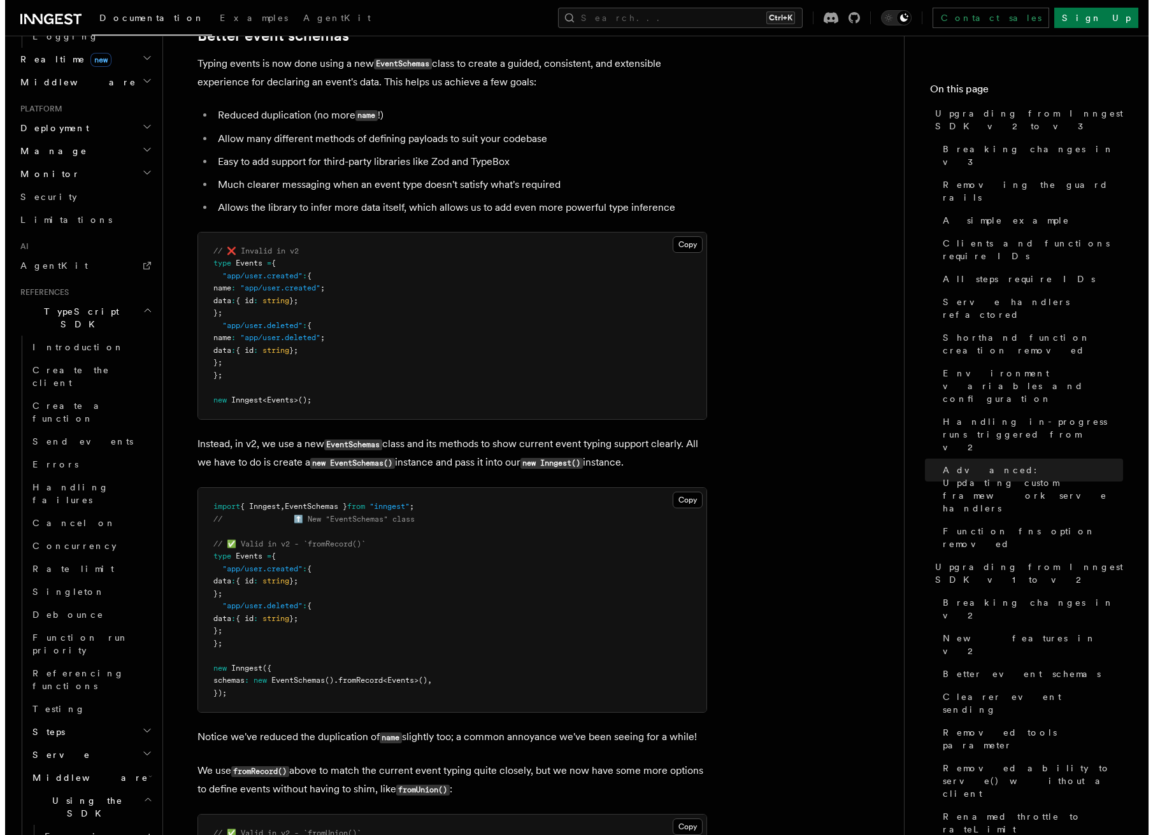
scroll to position [7324, 0]
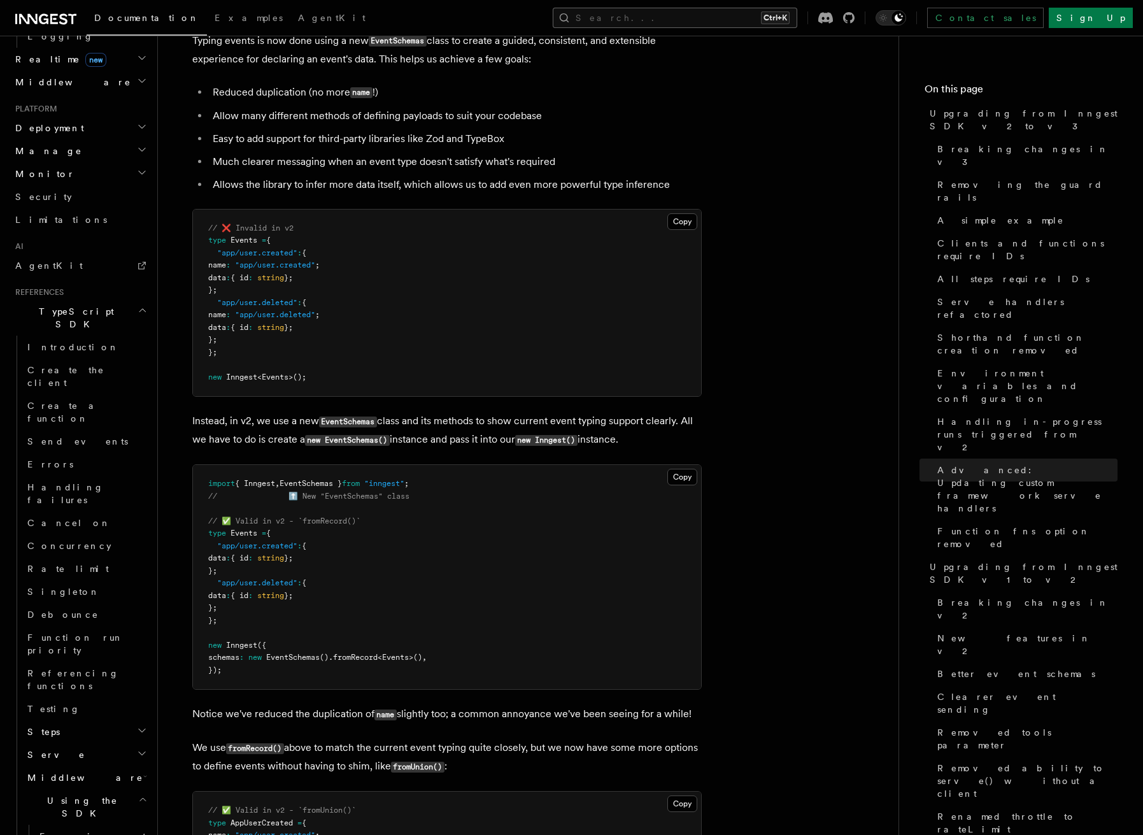
click at [695, 15] on button "Search... Ctrl+K" at bounding box center [675, 18] width 245 height 20
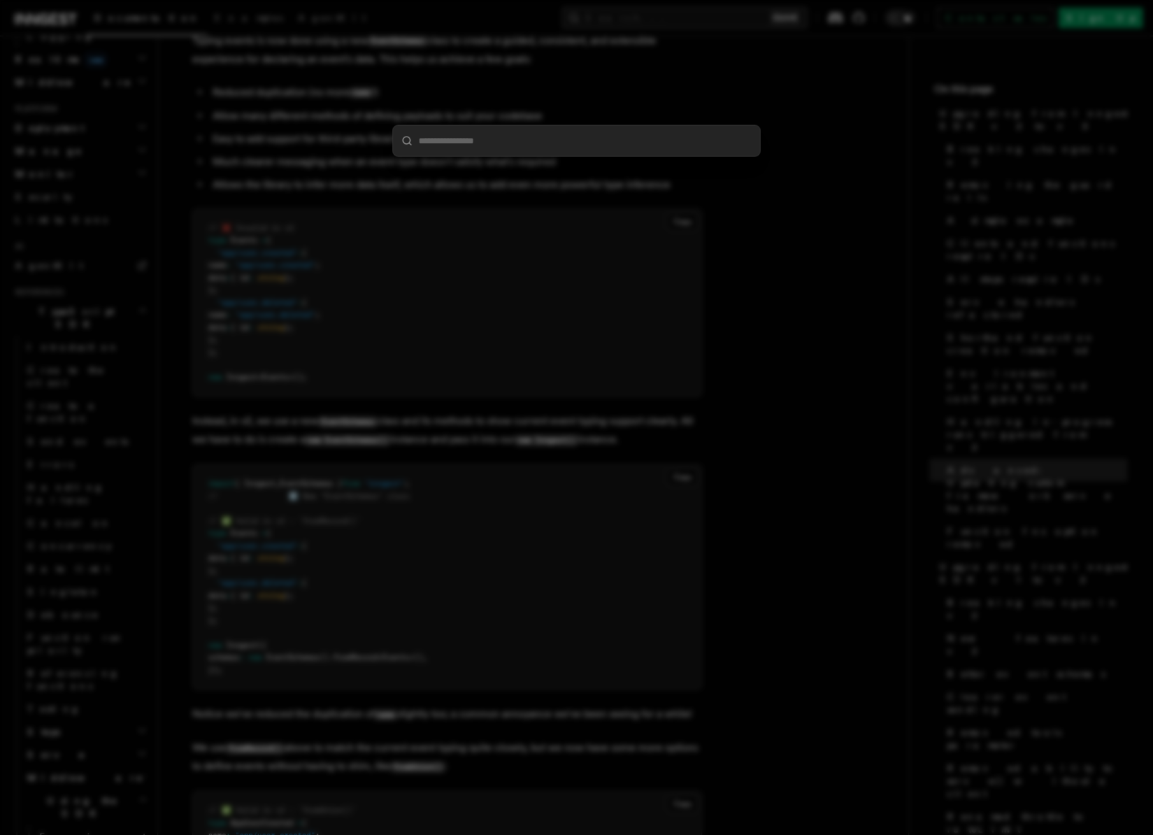
type input "**********"
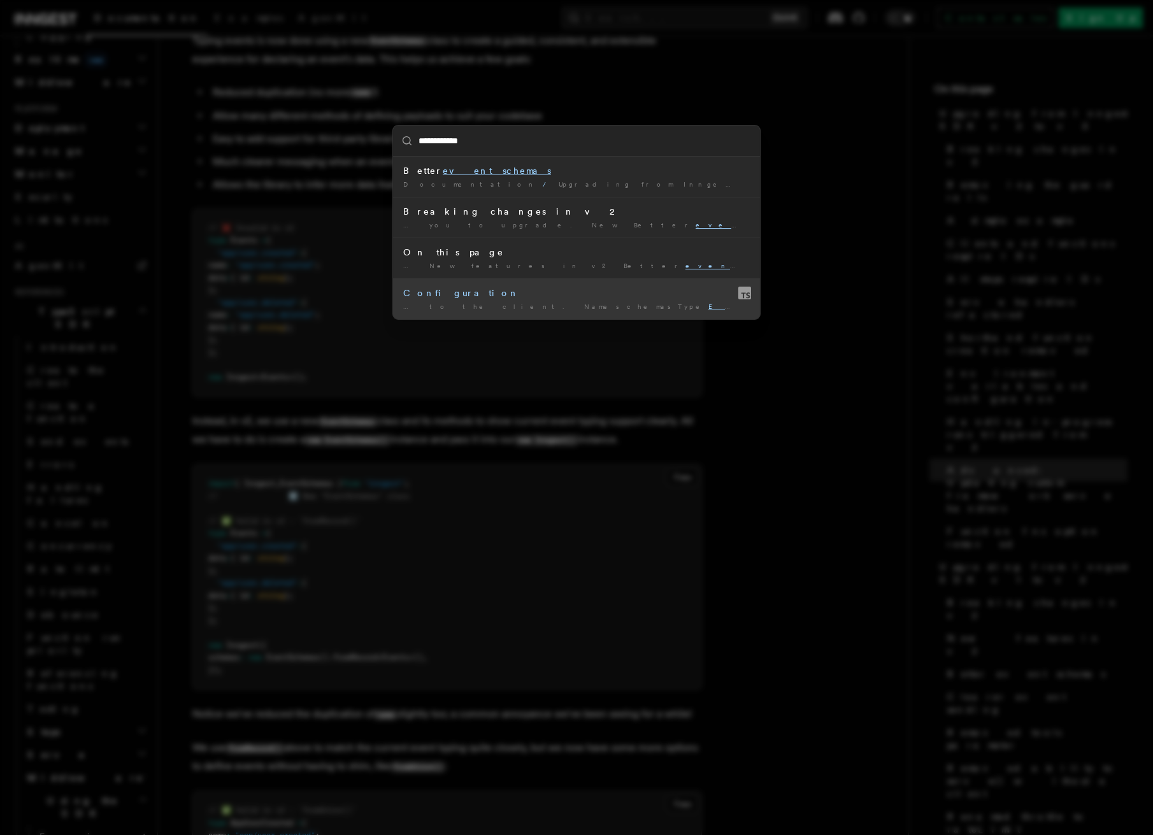
click at [708, 305] on mark "EventSchemas" at bounding box center [767, 306] width 118 height 8
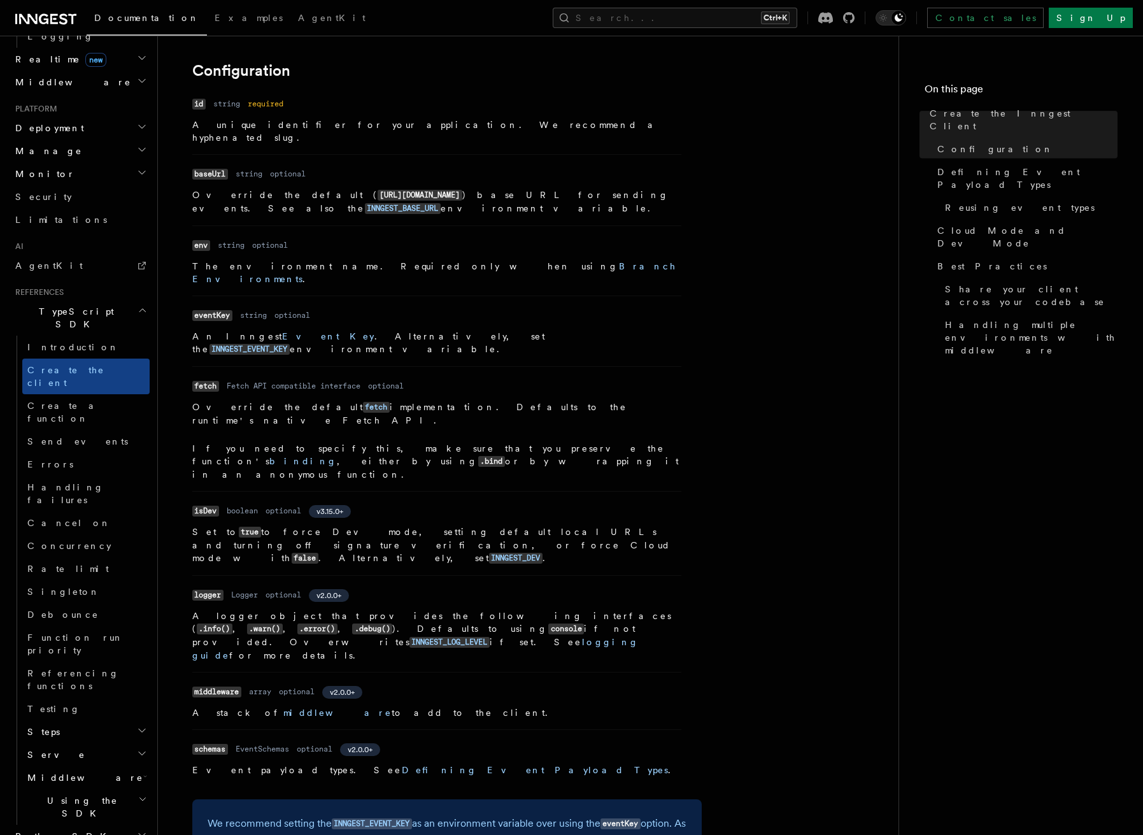
scroll to position [287, 0]
click at [589, 259] on p "The environment name. Required only when using Branch Environments ." at bounding box center [436, 271] width 489 height 25
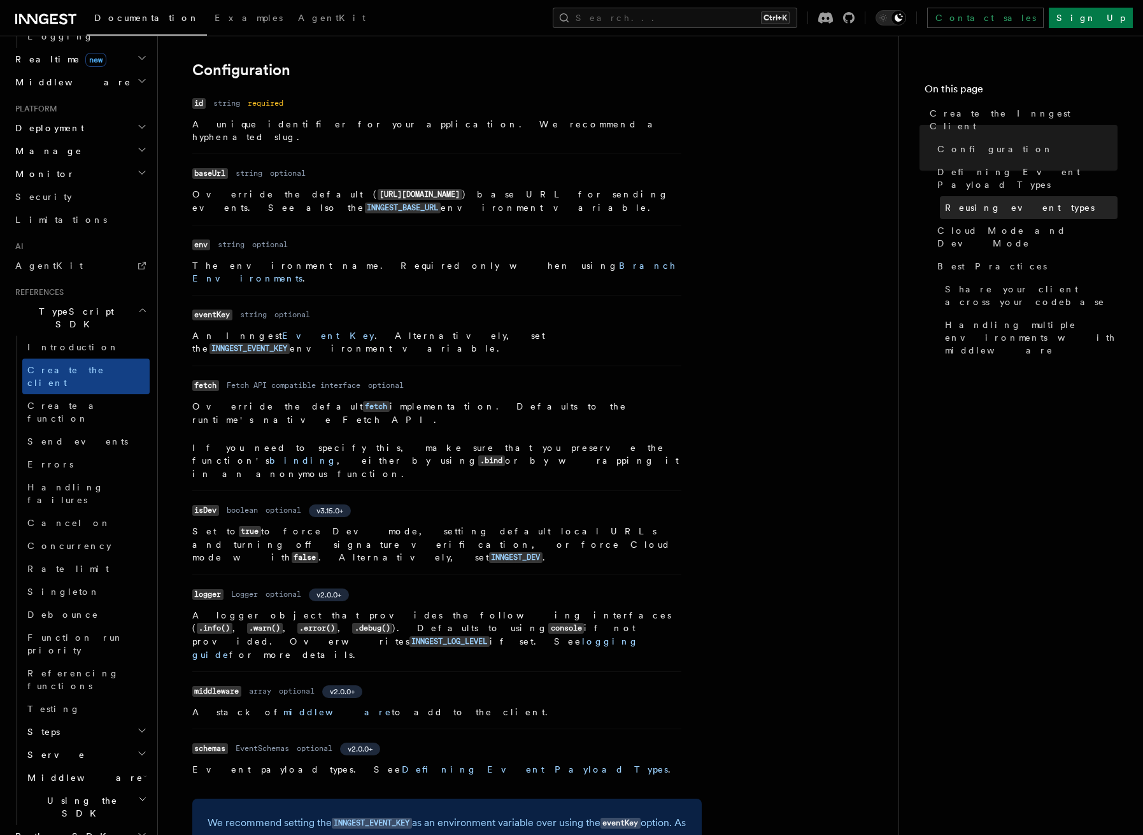
click at [967, 201] on span "Reusing event types" at bounding box center [1020, 207] width 150 height 13
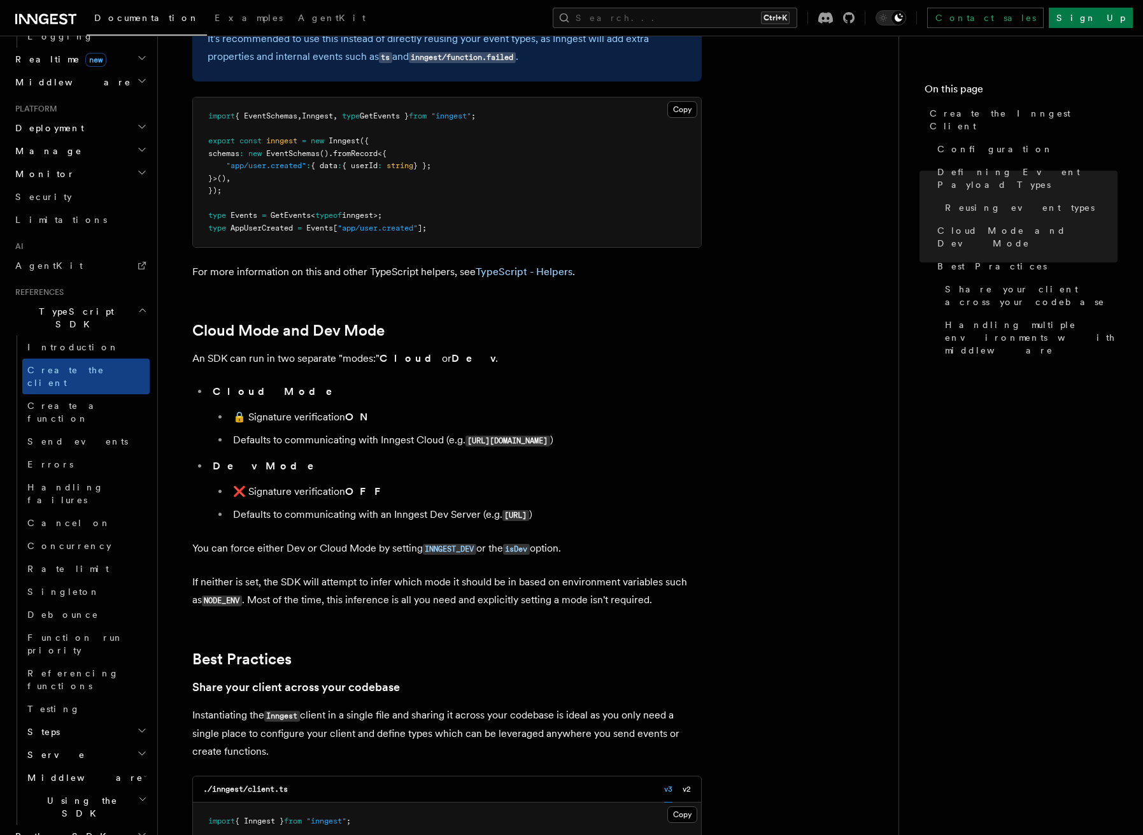
scroll to position [1958, 0]
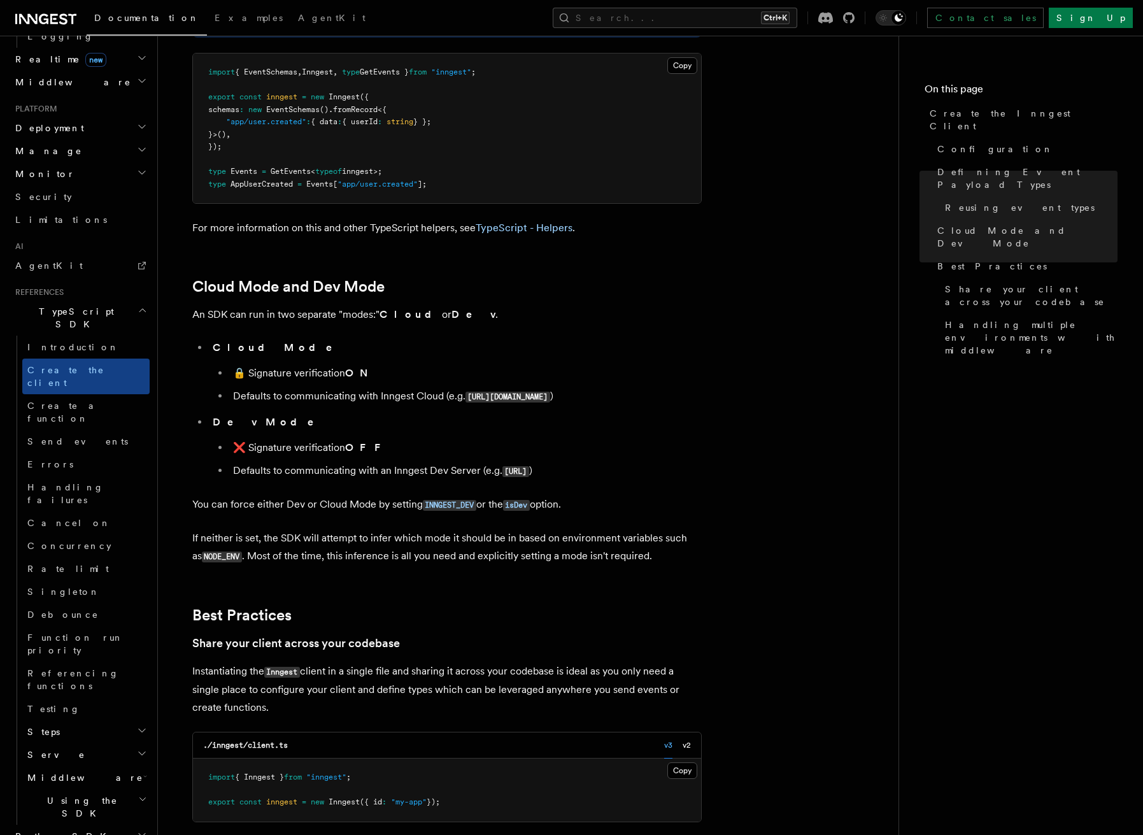
click at [699, 413] on li "Dev Mode ❌ Signature verification OFF Defaults to communicating with an Inngest…" at bounding box center [455, 446] width 493 height 67
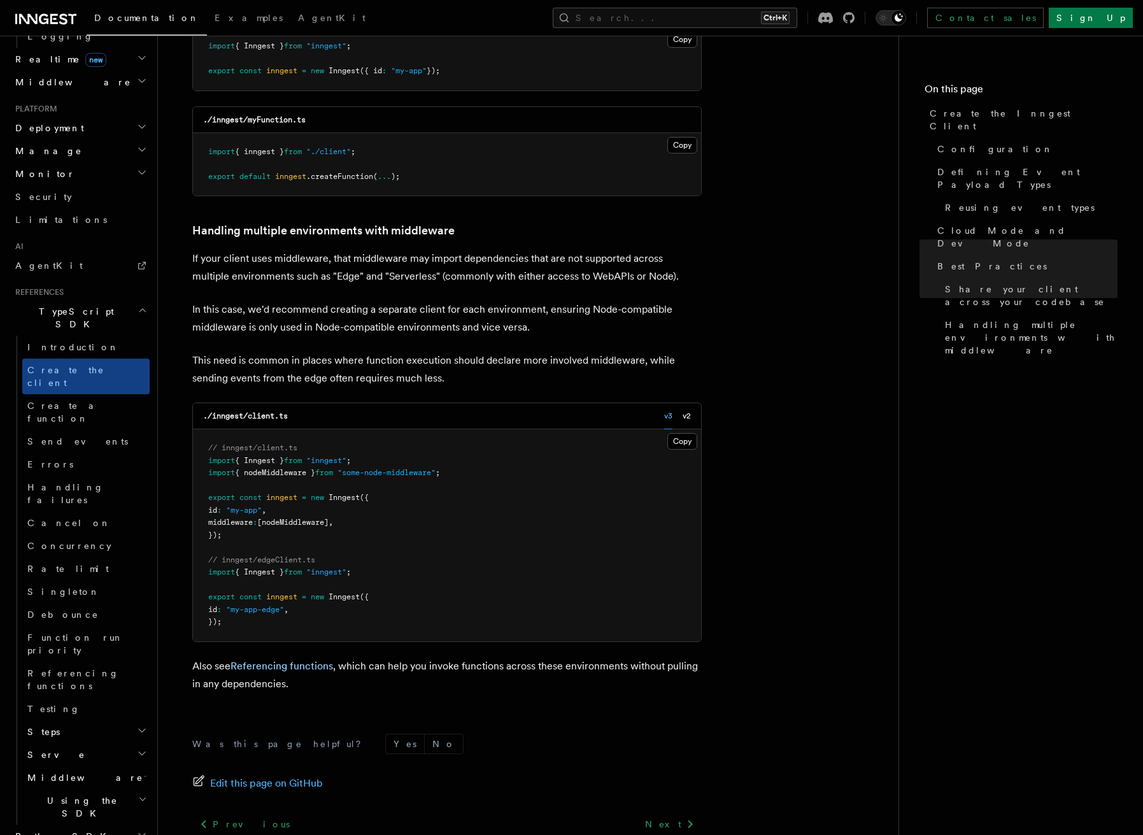
scroll to position [2697, 0]
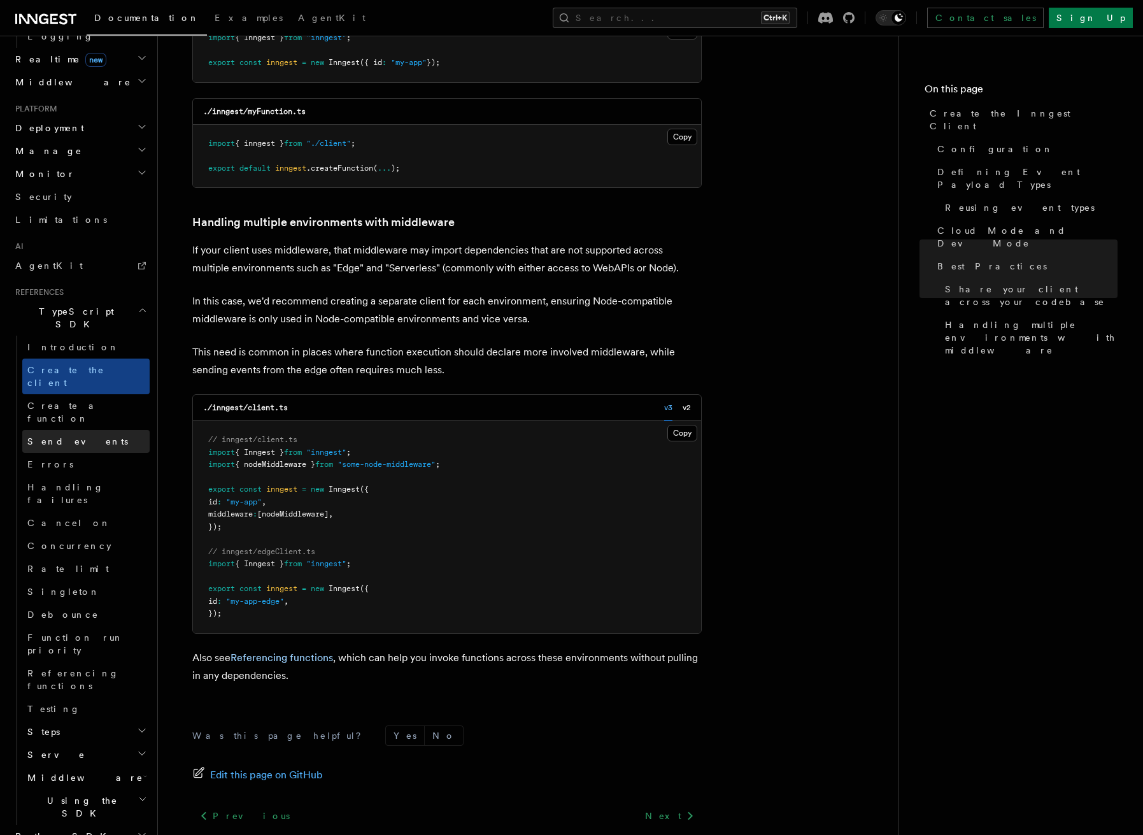
click at [49, 435] on span "Send events" at bounding box center [77, 441] width 101 height 13
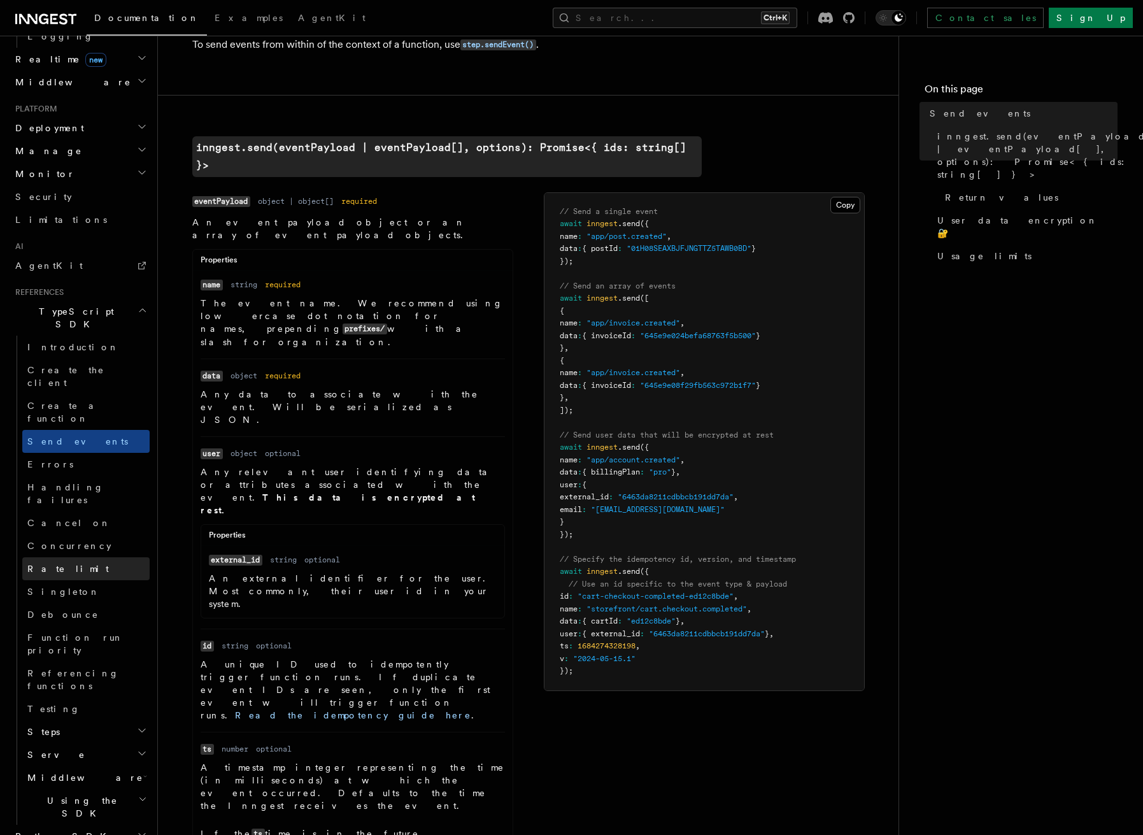
scroll to position [597, 0]
click at [48, 538] on span "Concurrency" at bounding box center [69, 543] width 84 height 10
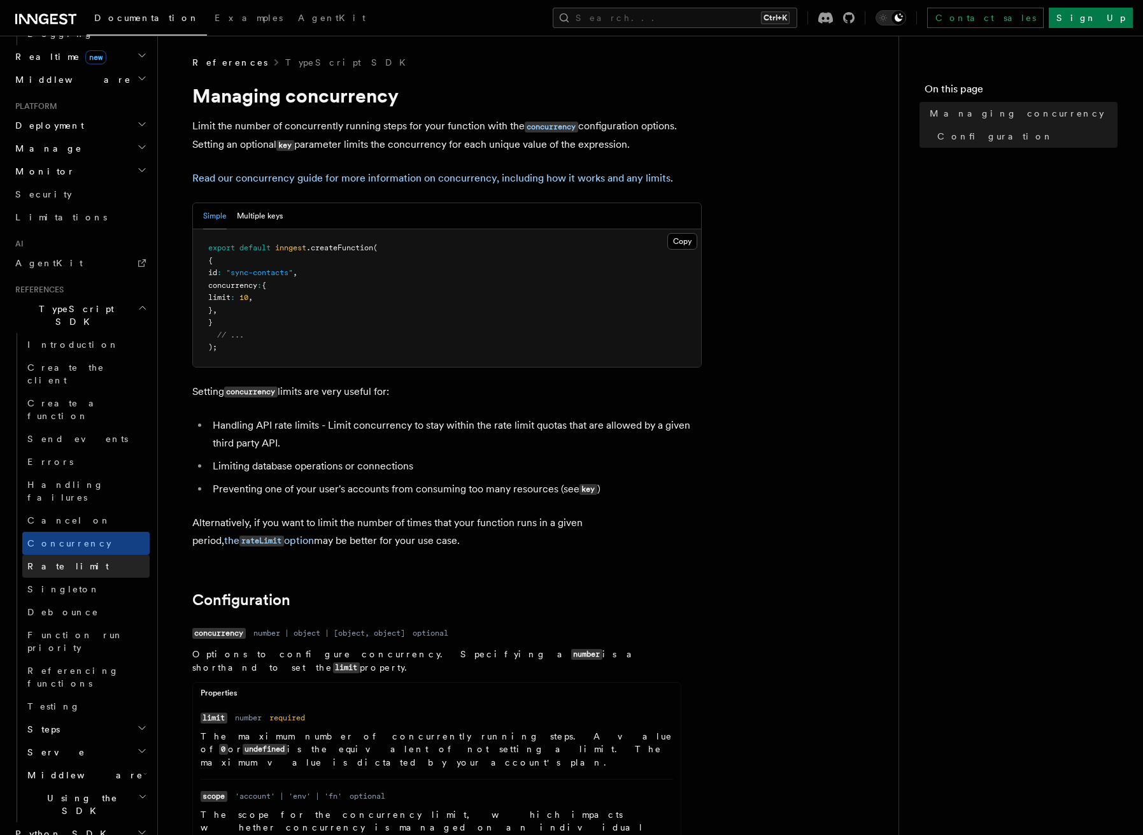
click at [59, 561] on span "Rate limit" at bounding box center [68, 566] width 82 height 10
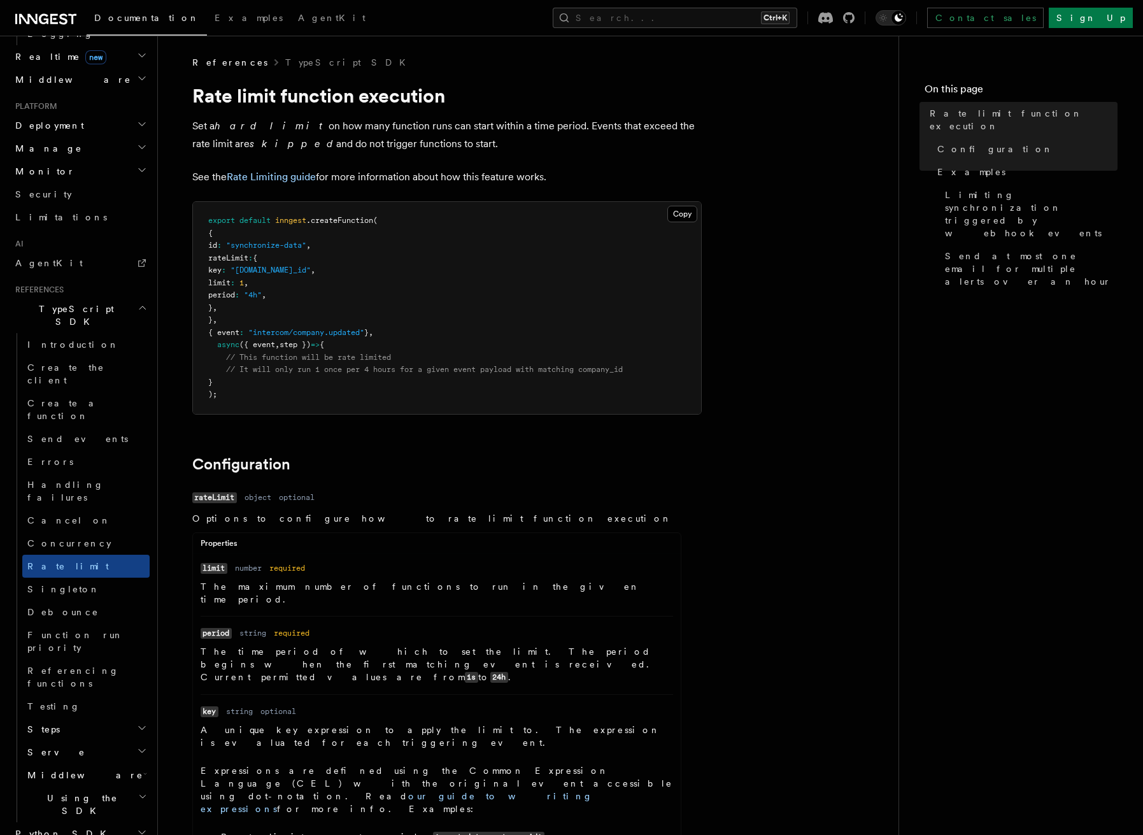
click at [67, 718] on h2 "Steps" at bounding box center [85, 729] width 127 height 23
click at [67, 741] on h2 "Serve" at bounding box center [85, 752] width 127 height 23
click at [58, 695] on link "Testing" at bounding box center [85, 706] width 127 height 23
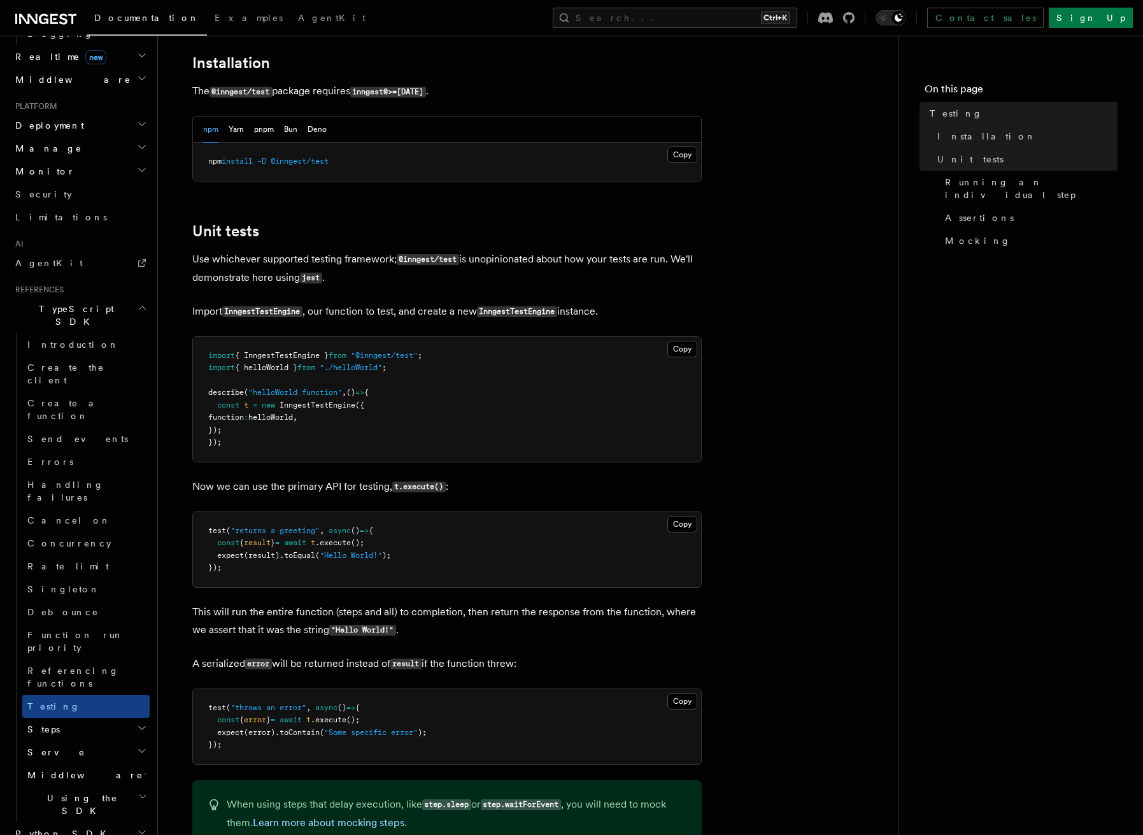
scroll to position [318, 0]
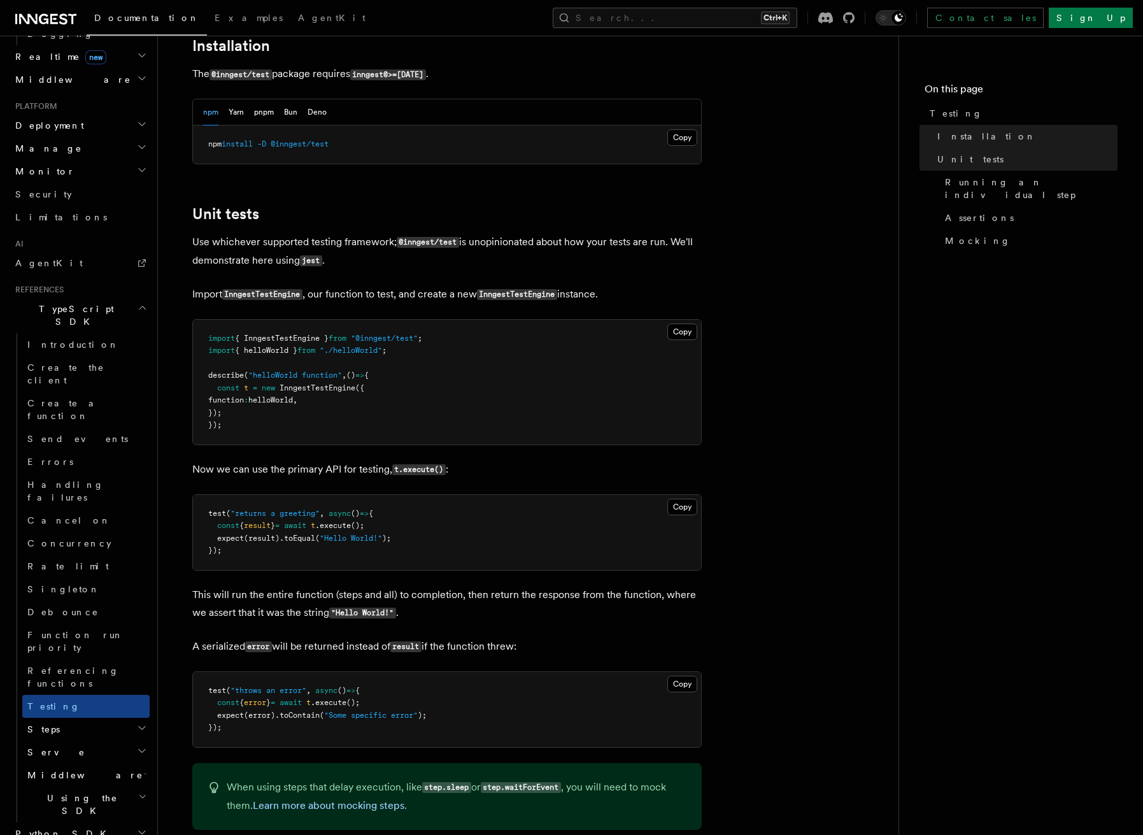
click at [79, 792] on span "Using the SDK" at bounding box center [80, 804] width 116 height 25
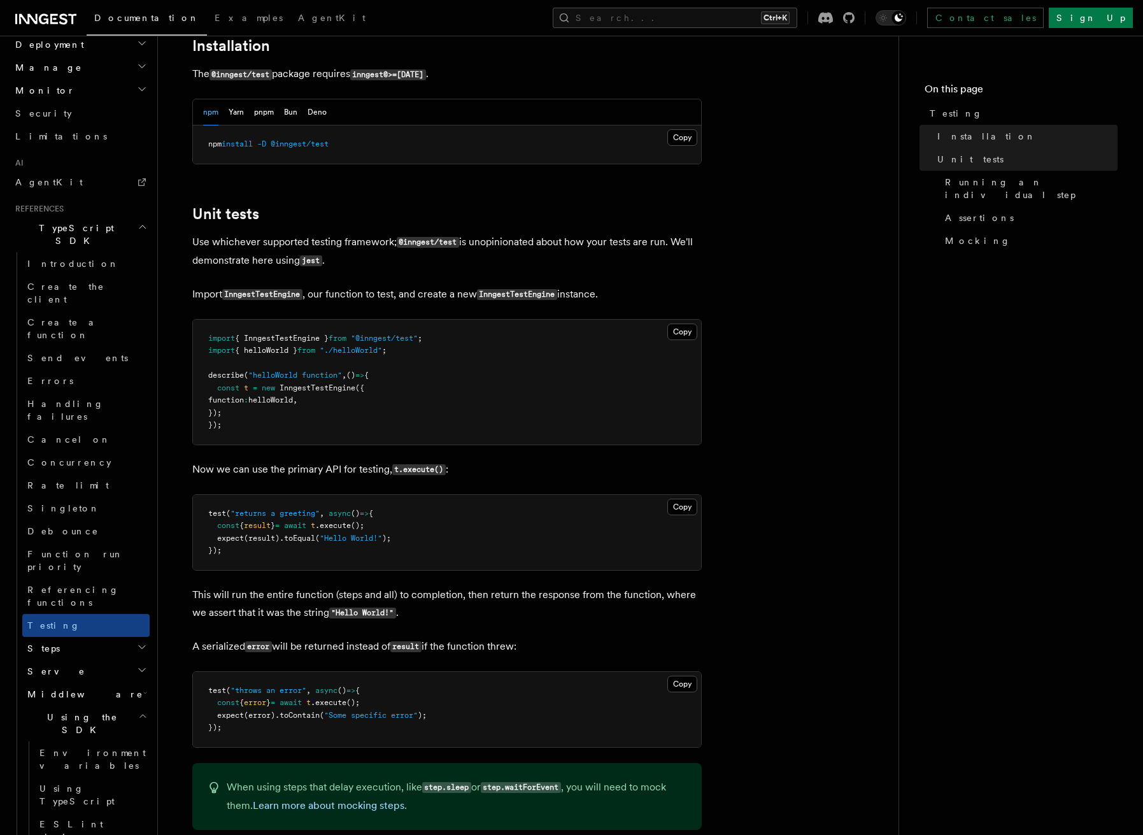
scroll to position [688, 0]
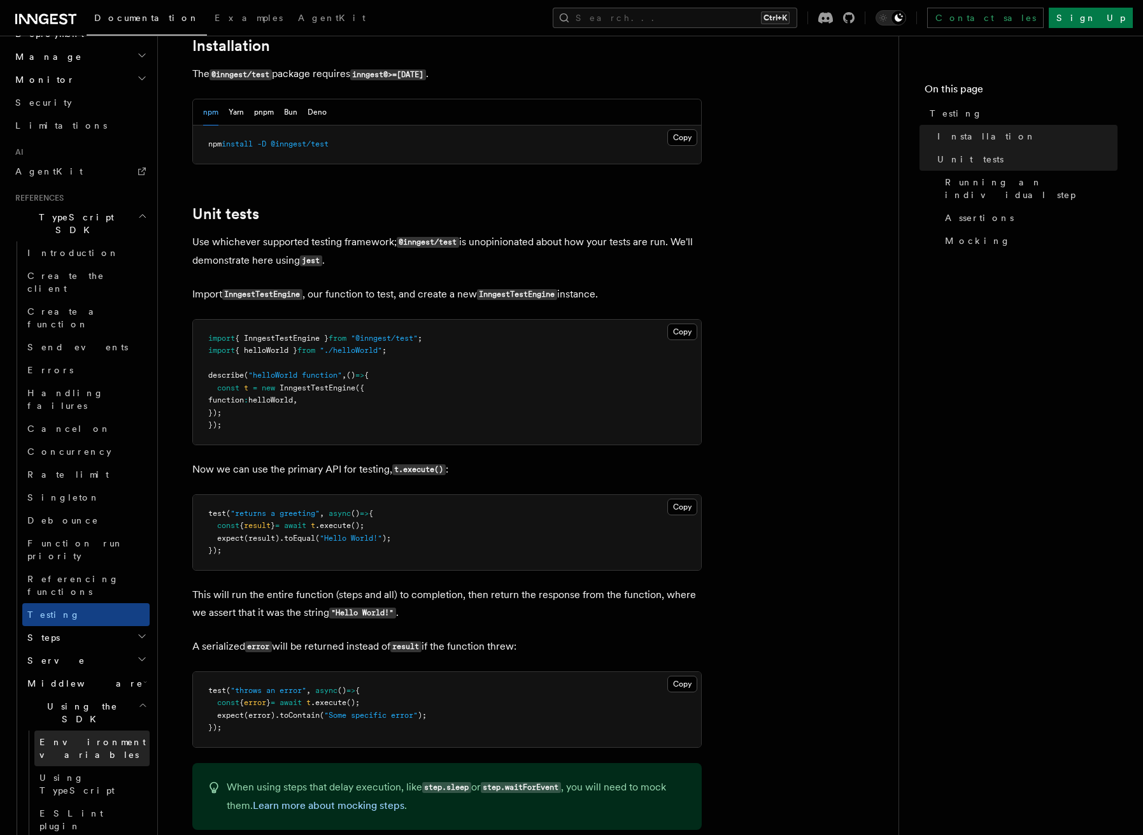
click at [90, 737] on span "Environment variables" at bounding box center [92, 748] width 106 height 23
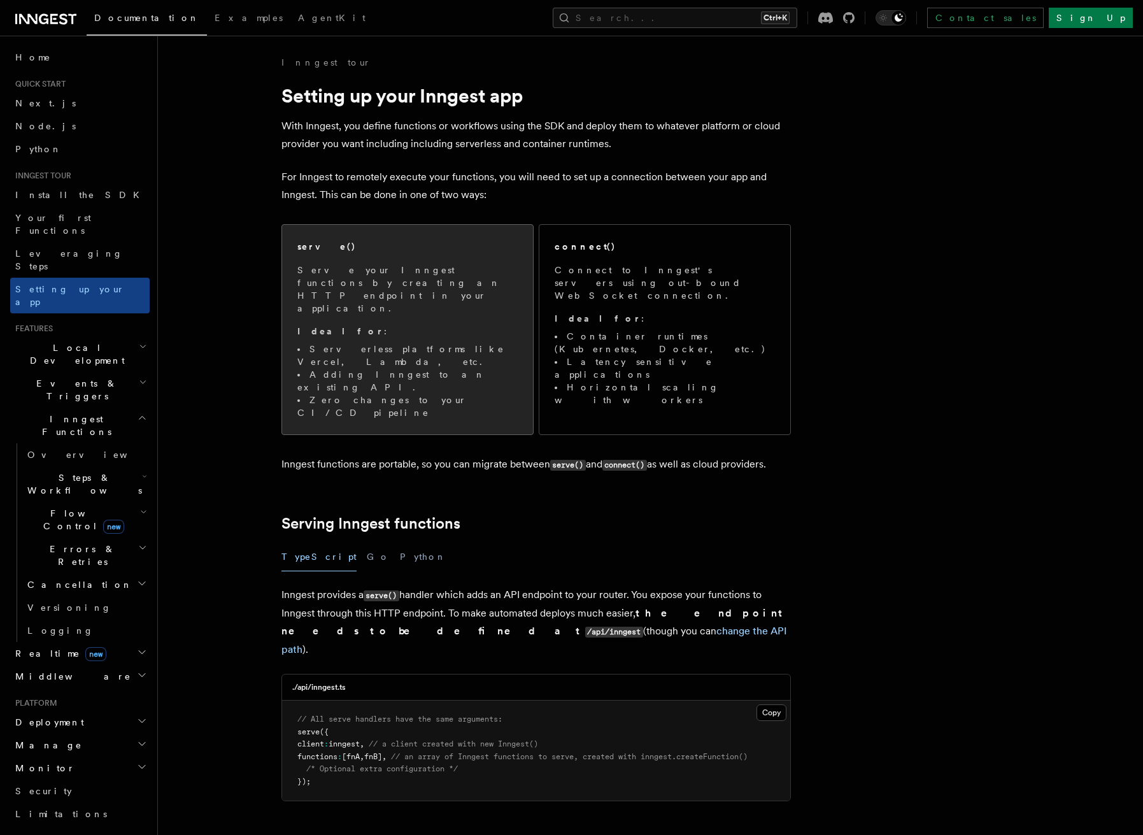
click at [355, 250] on div "serve()" at bounding box center [407, 246] width 220 height 13
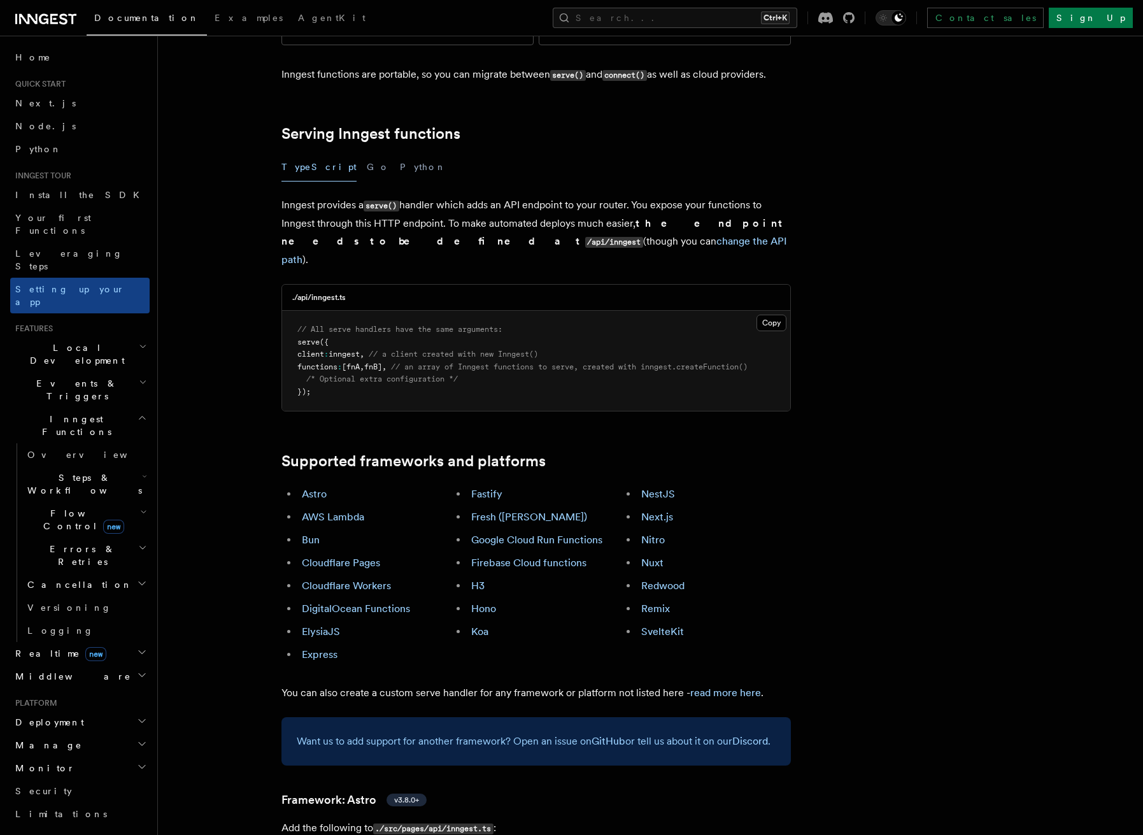
scroll to position [0, 3]
click at [487, 602] on link "Hono" at bounding box center [483, 608] width 25 height 12
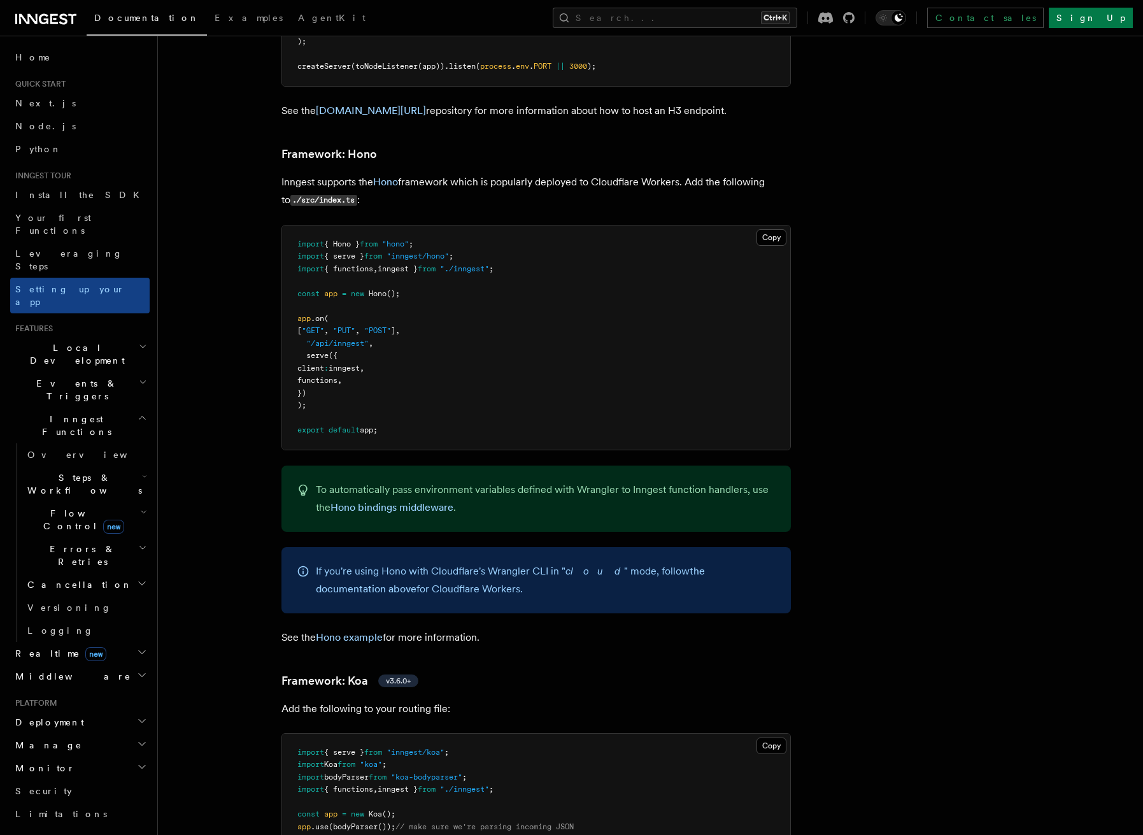
scroll to position [6678, 0]
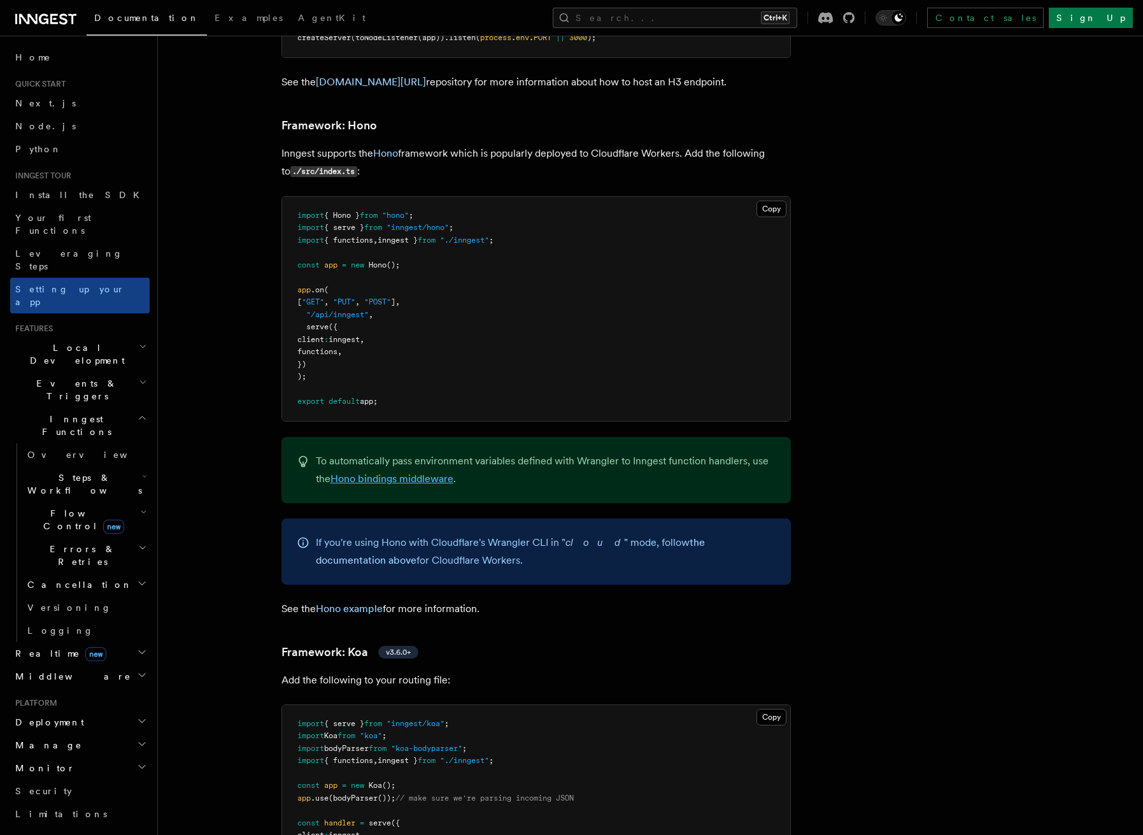
click at [413, 472] on link "Hono bindings middleware" at bounding box center [391, 478] width 123 height 12
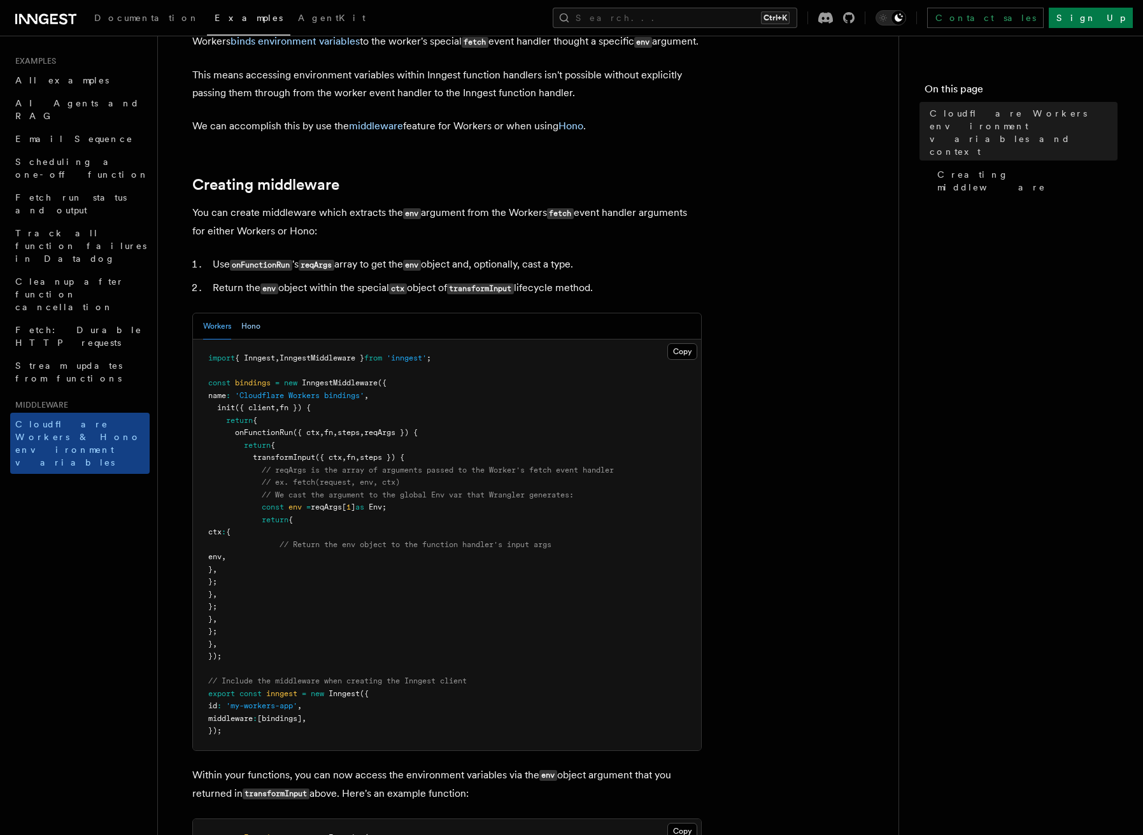
scroll to position [127, 0]
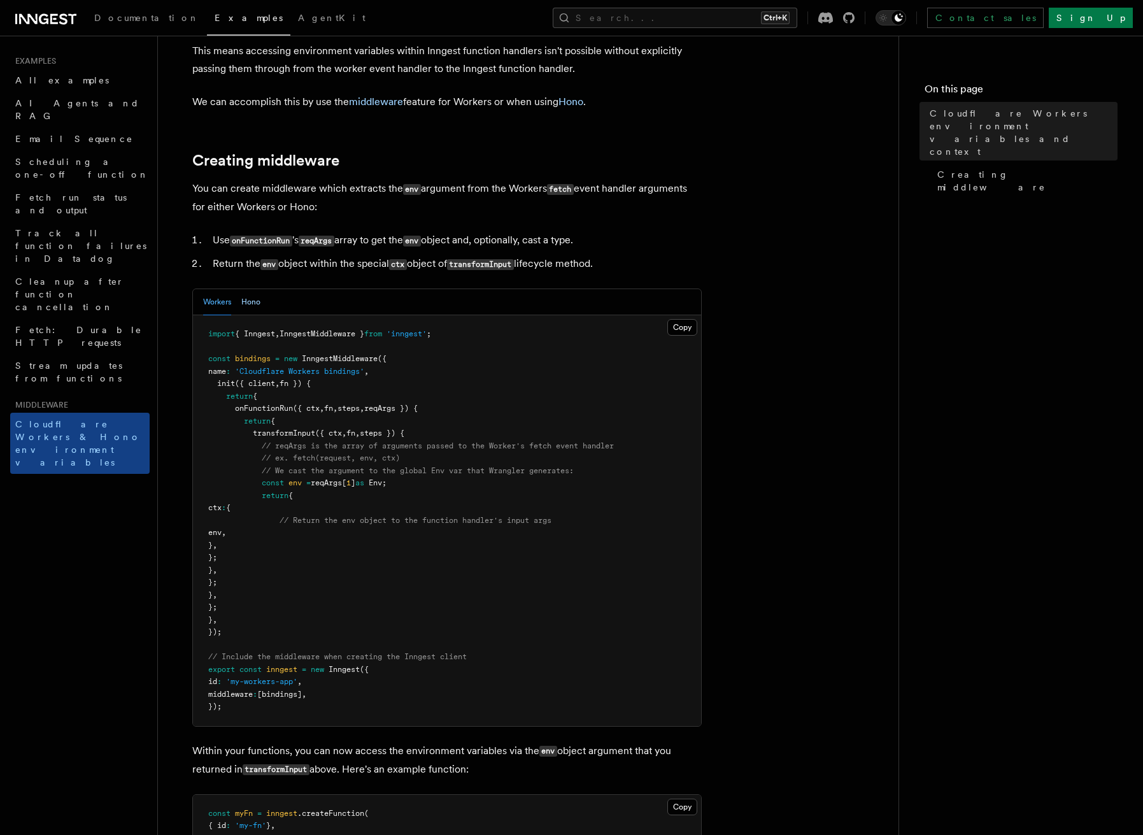
click at [252, 315] on button "Hono" at bounding box center [250, 302] width 19 height 26
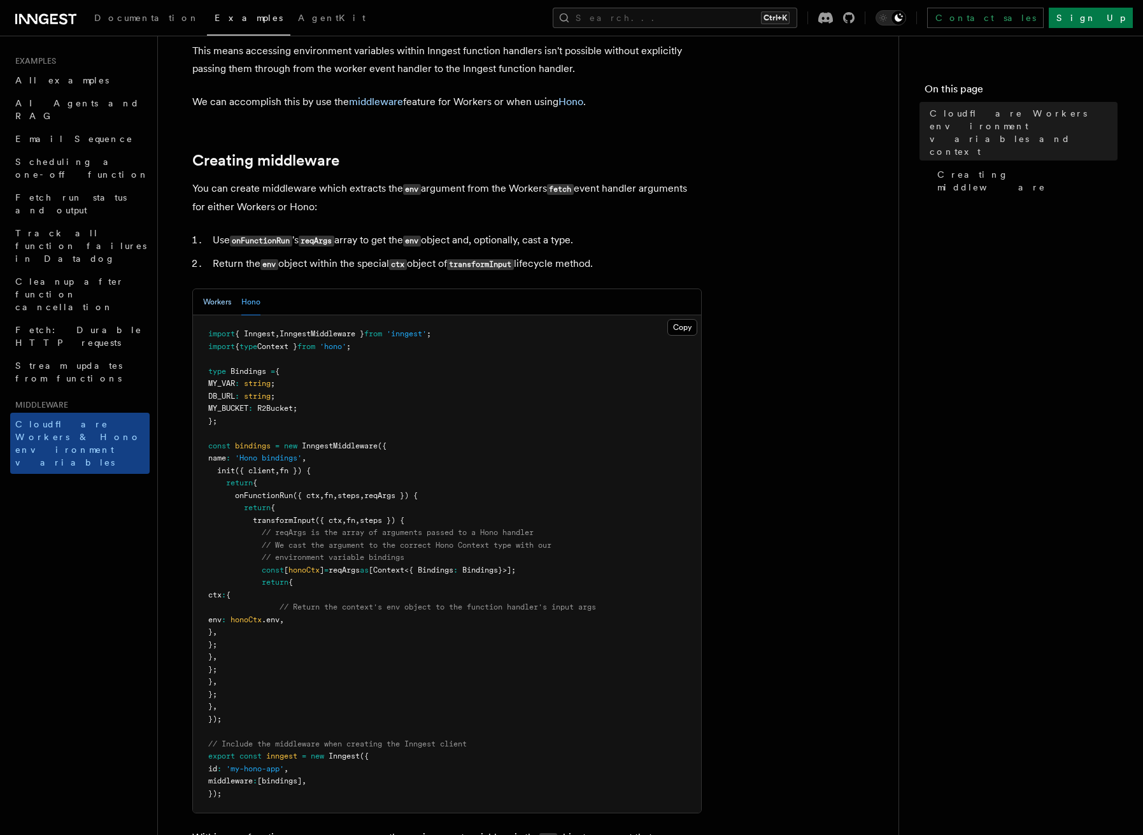
click at [213, 315] on button "Workers" at bounding box center [217, 302] width 28 height 26
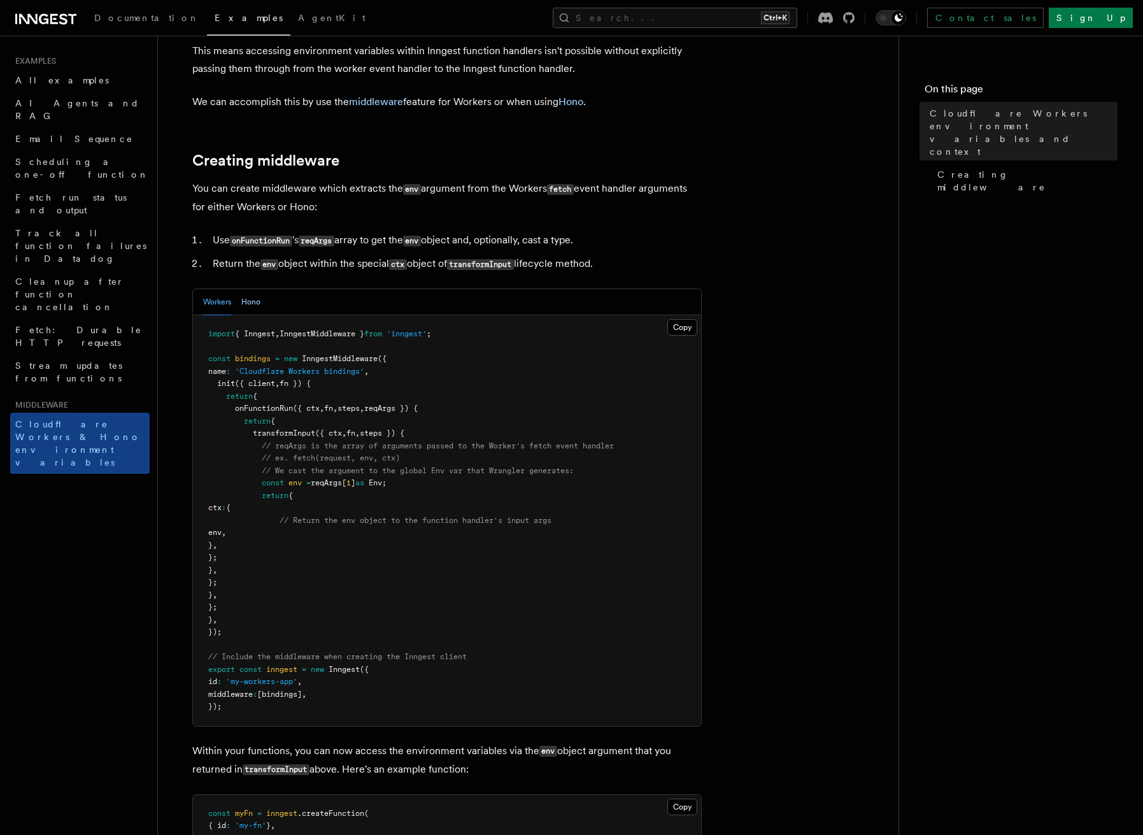
click at [248, 315] on button "Hono" at bounding box center [250, 302] width 19 height 26
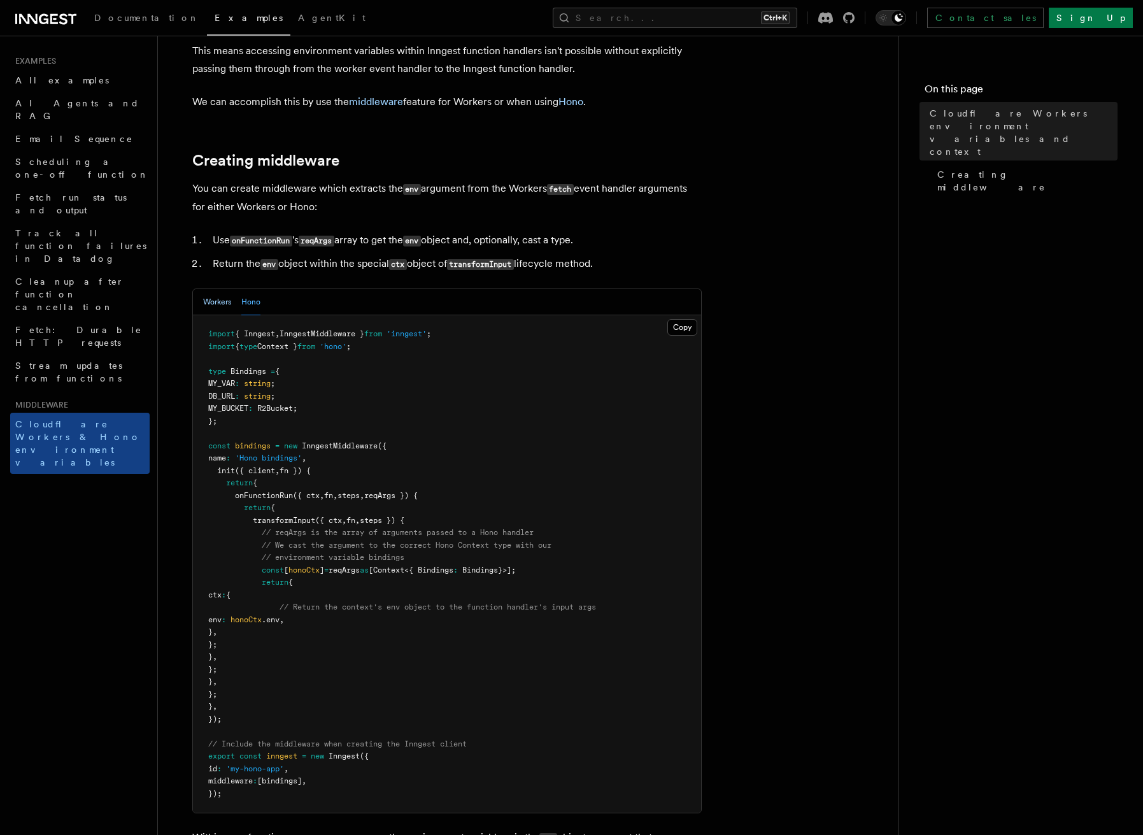
click at [222, 315] on button "Workers" at bounding box center [217, 302] width 28 height 26
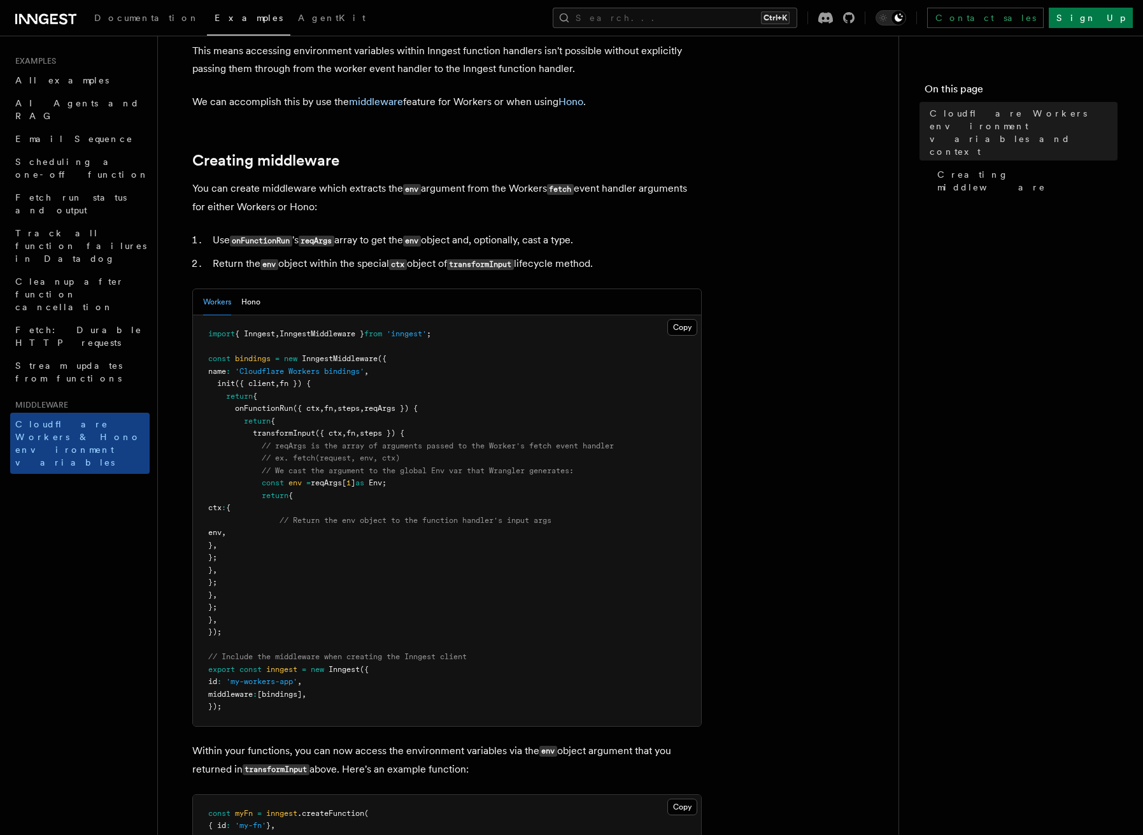
click at [271, 315] on div "Workers Hono" at bounding box center [447, 302] width 508 height 26
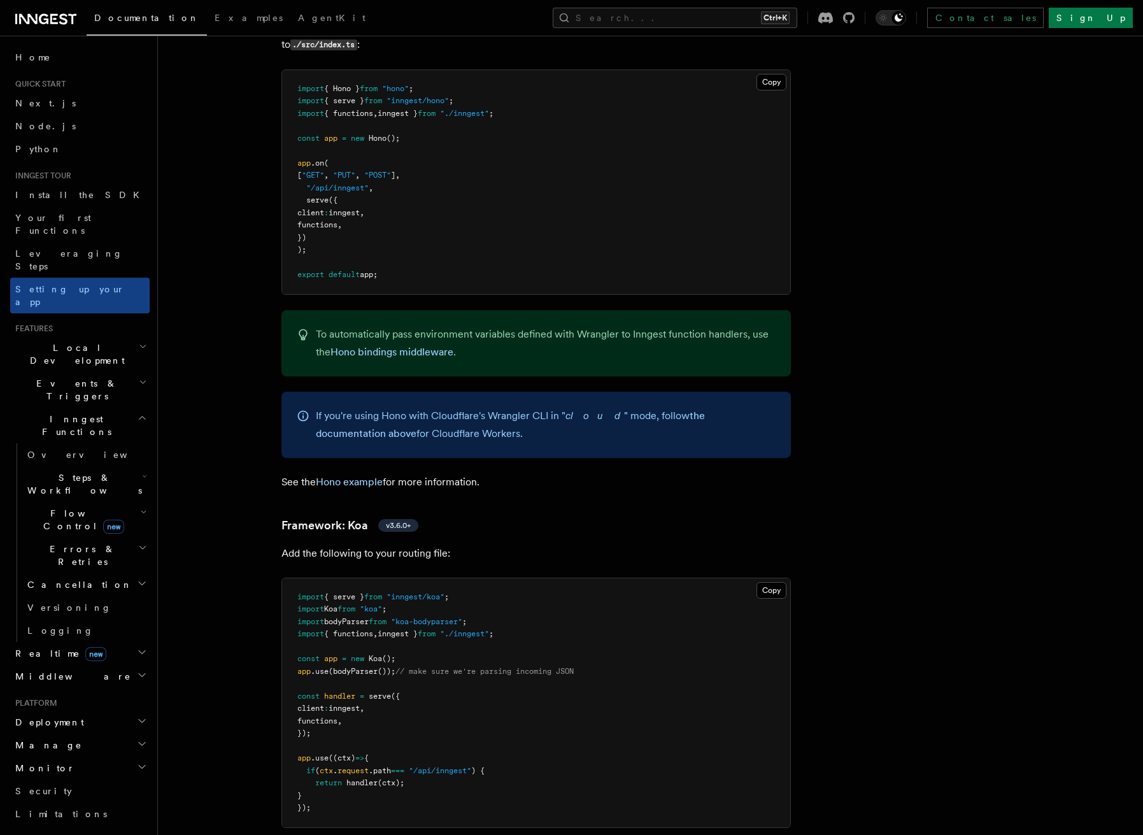
scroll to position [6806, 0]
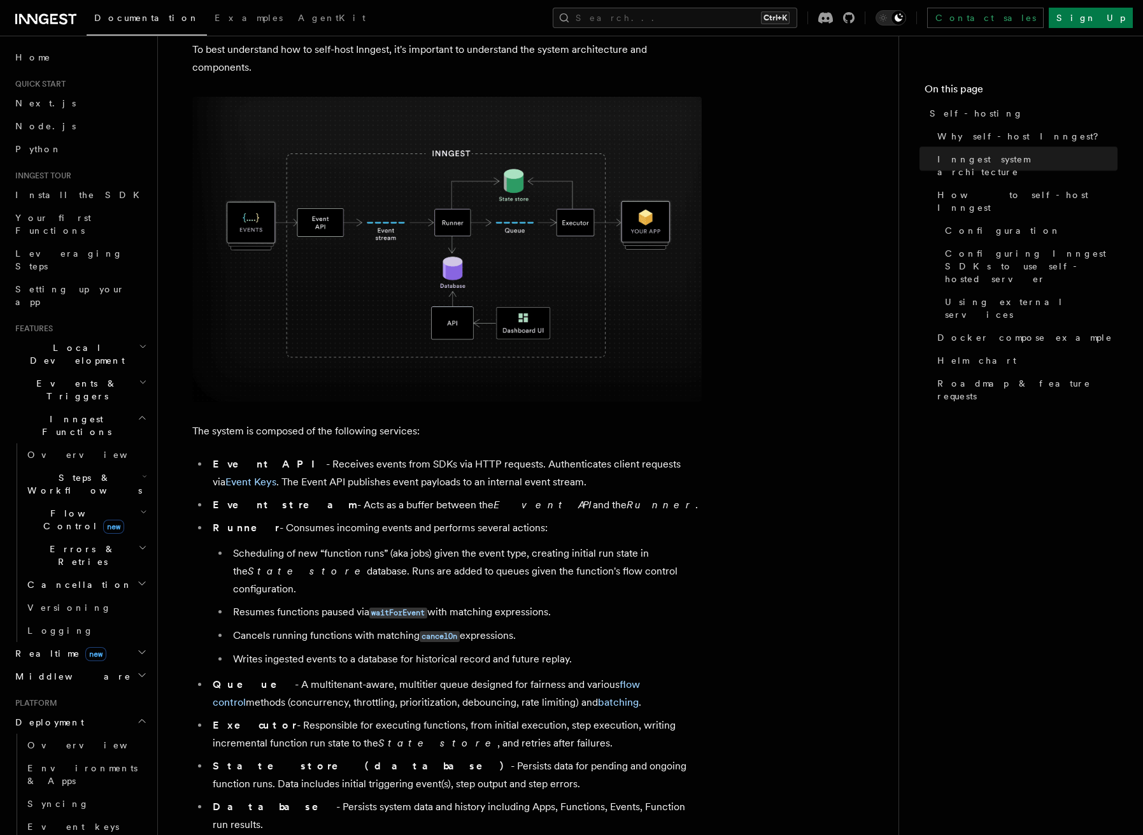
scroll to position [764, 0]
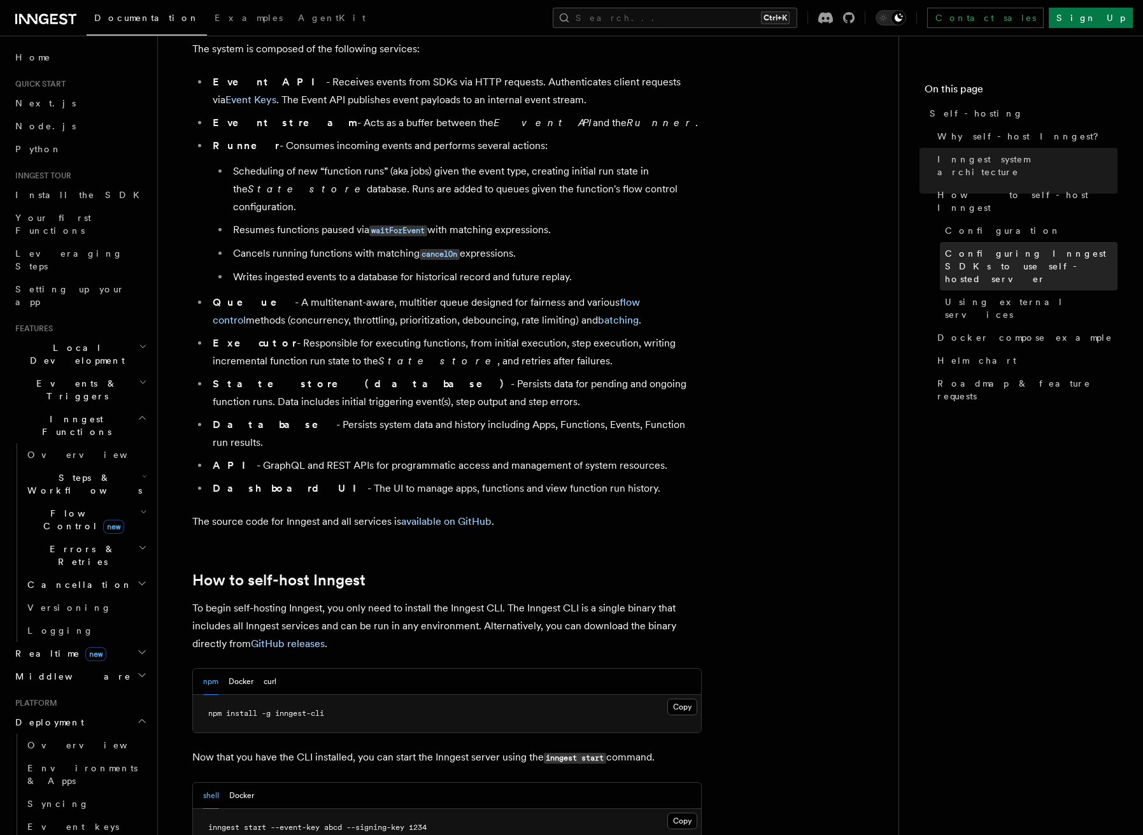
click at [996, 247] on span "Configuring Inngest SDKs to use self-hosted server" at bounding box center [1031, 266] width 173 height 38
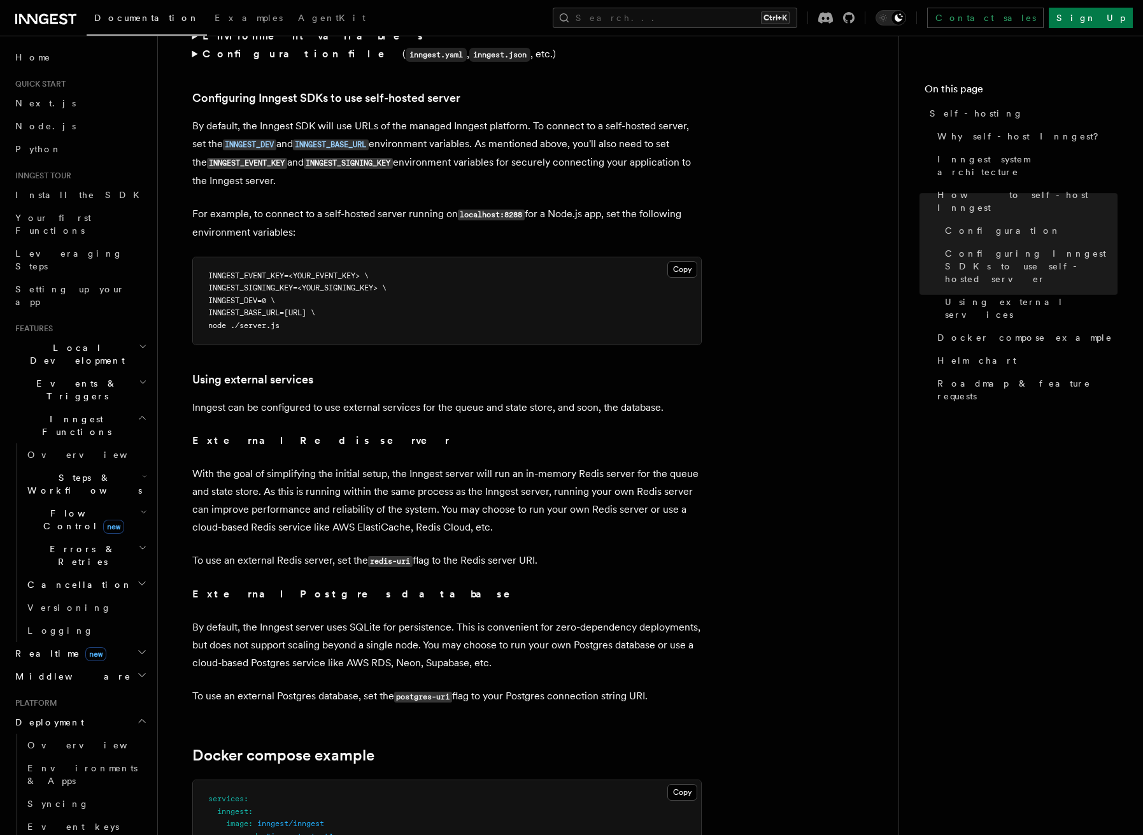
scroll to position [2731, 0]
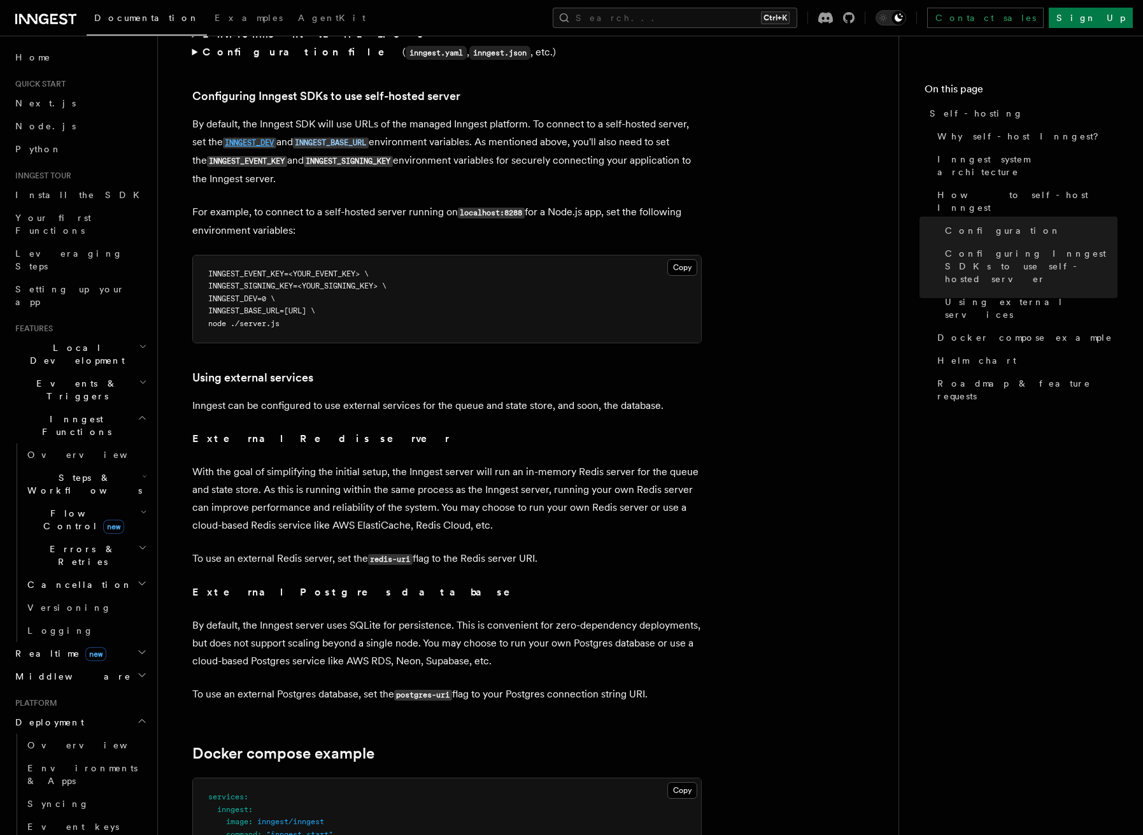
click at [253, 138] on code "INNGEST_DEV" at bounding box center [249, 143] width 53 height 11
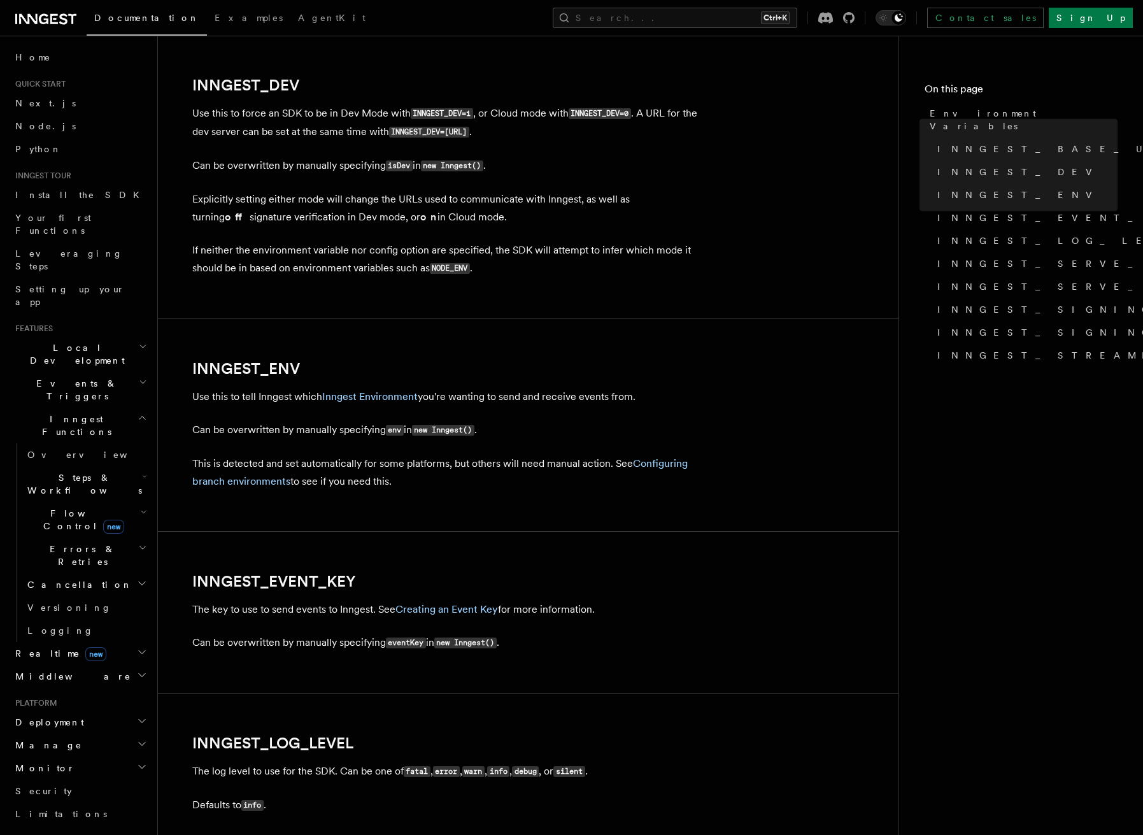
scroll to position [955, 0]
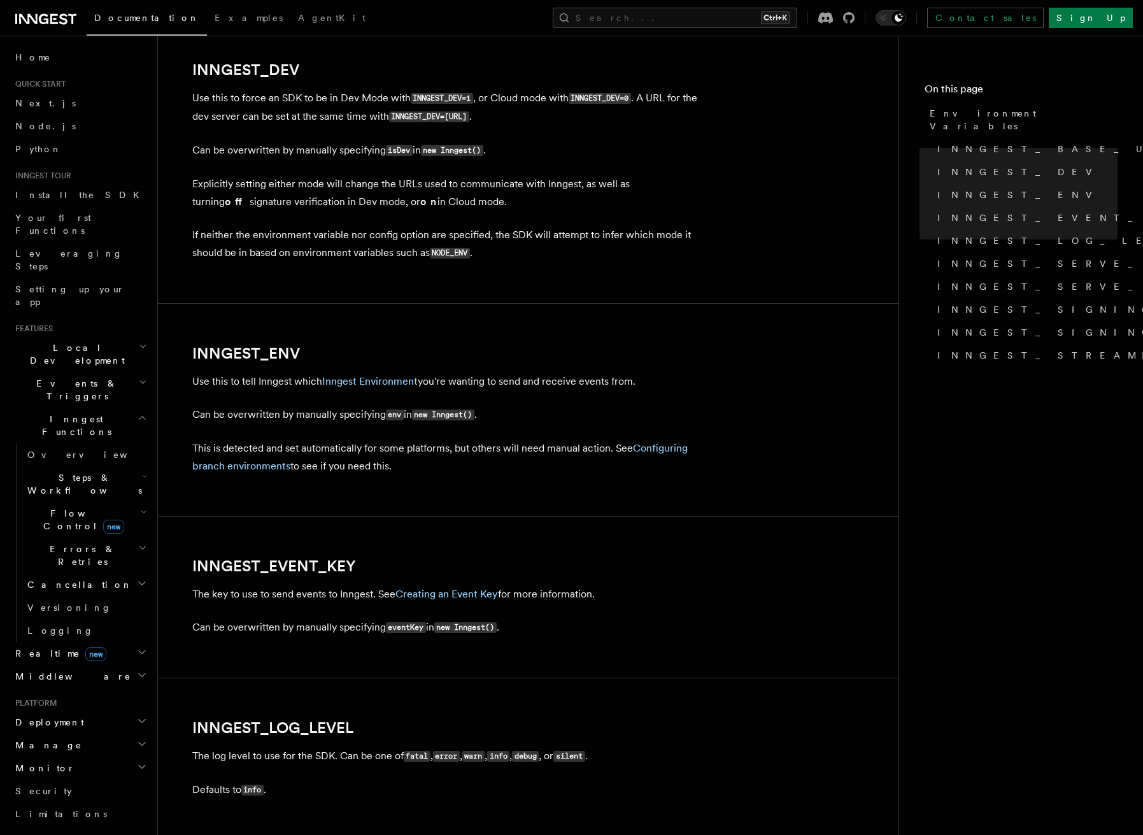
scroll to position [2731, 0]
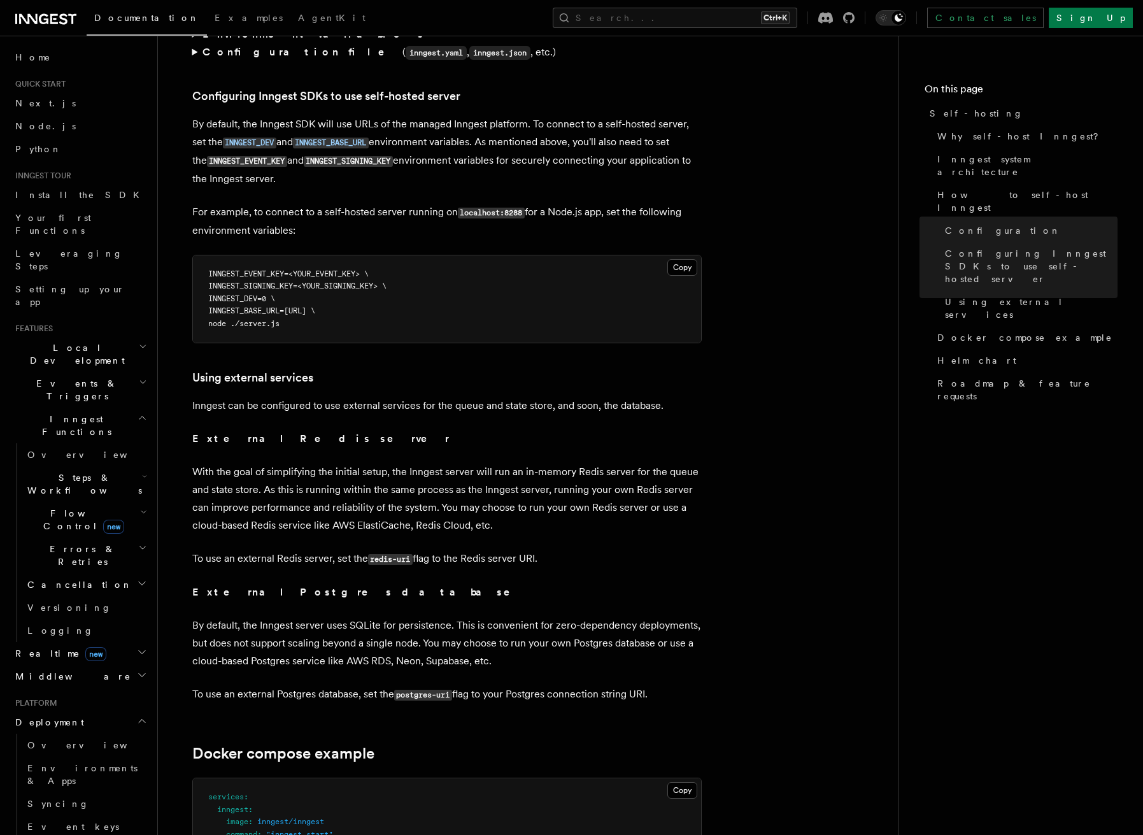
click at [454, 162] on article "Platform Deployment Self-hosting Self-hosting support for Inngest is supported …" at bounding box center [528, 46] width 700 height 5443
click at [354, 138] on code "INNGEST_BASE_URL" at bounding box center [331, 143] width 76 height 11
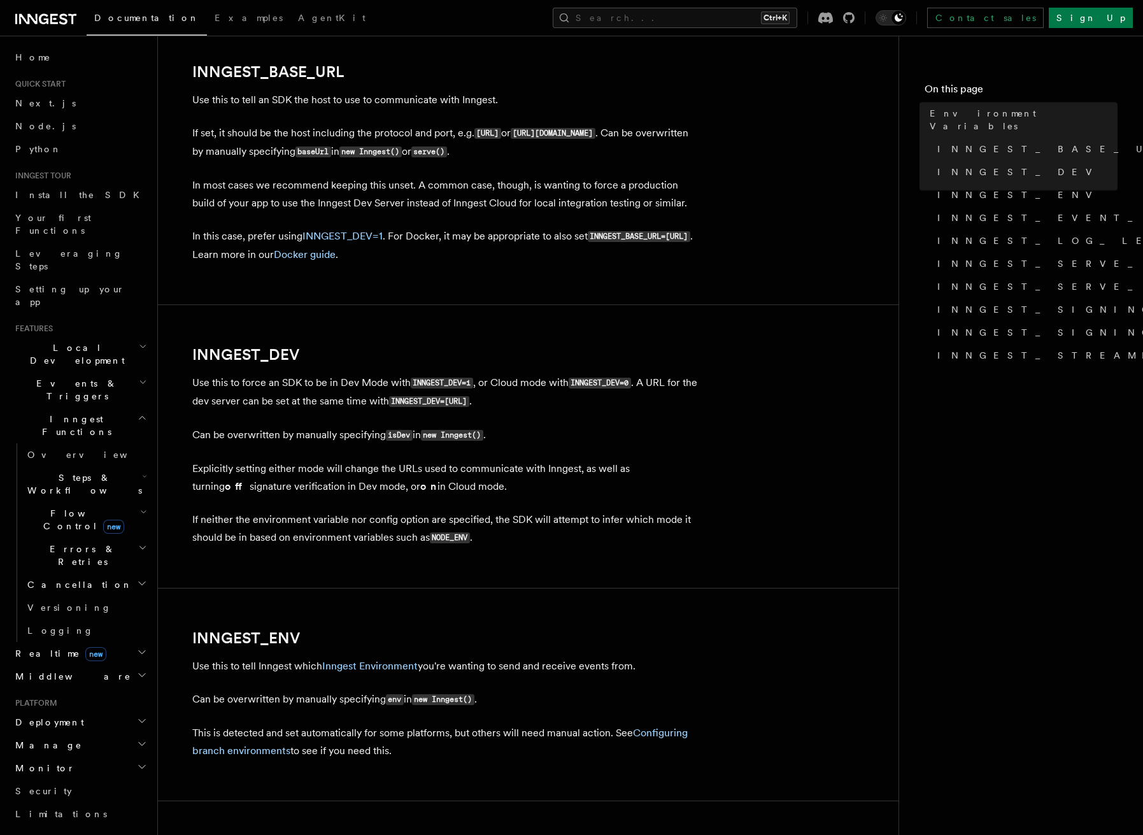
scroll to position [672, 0]
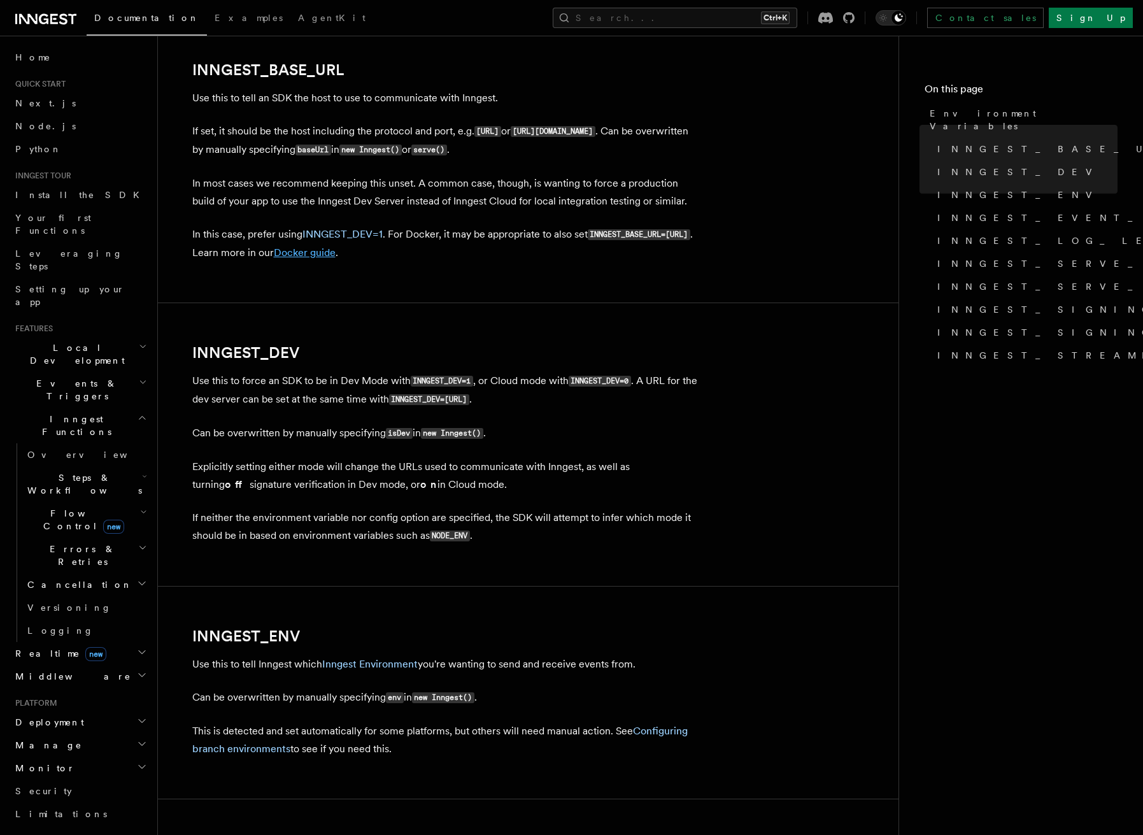
click at [336, 253] on link "Docker guide" at bounding box center [305, 252] width 62 height 12
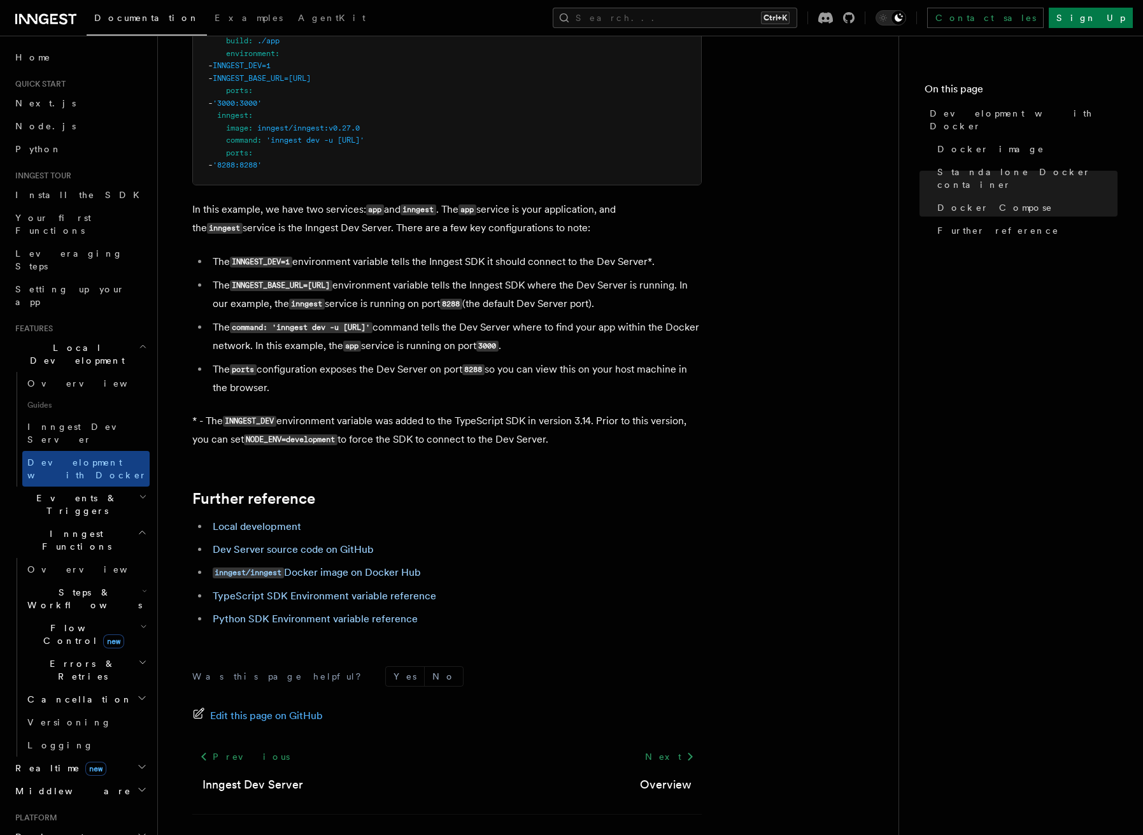
scroll to position [1035, 0]
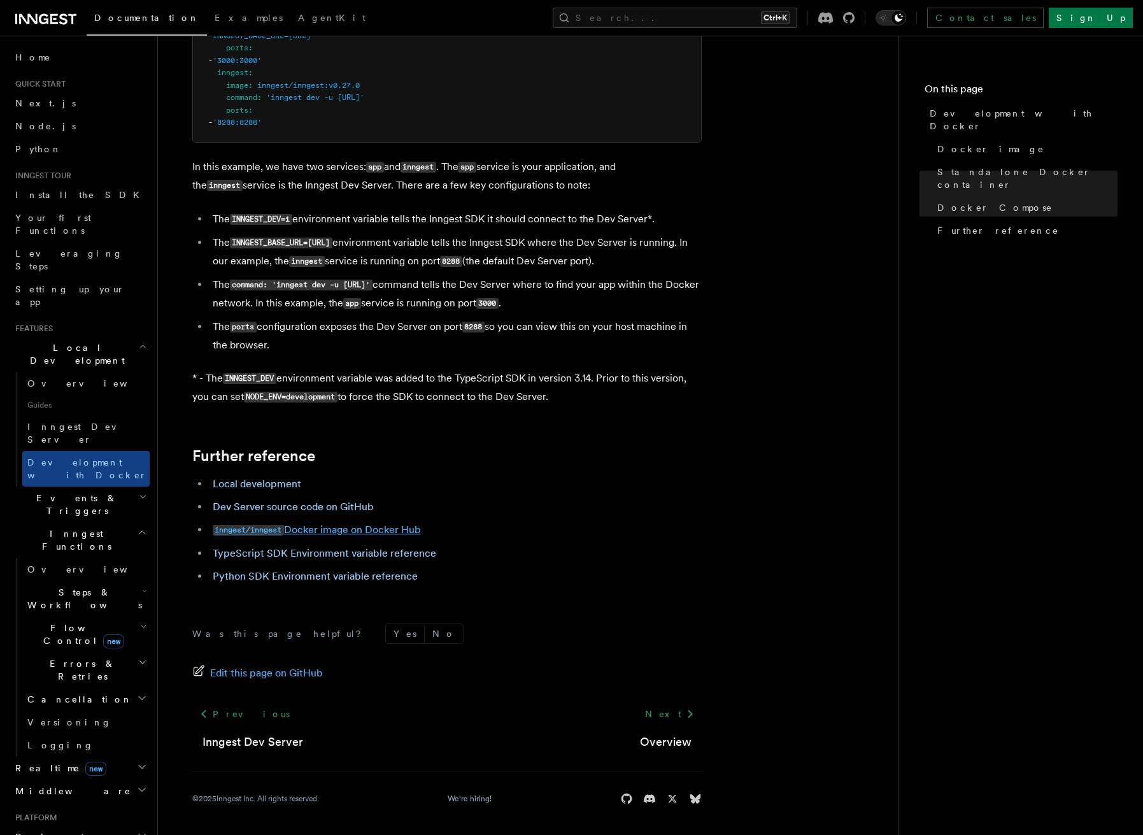
click at [339, 528] on link "inngest/inngest Docker image on Docker Hub" at bounding box center [317, 529] width 208 height 12
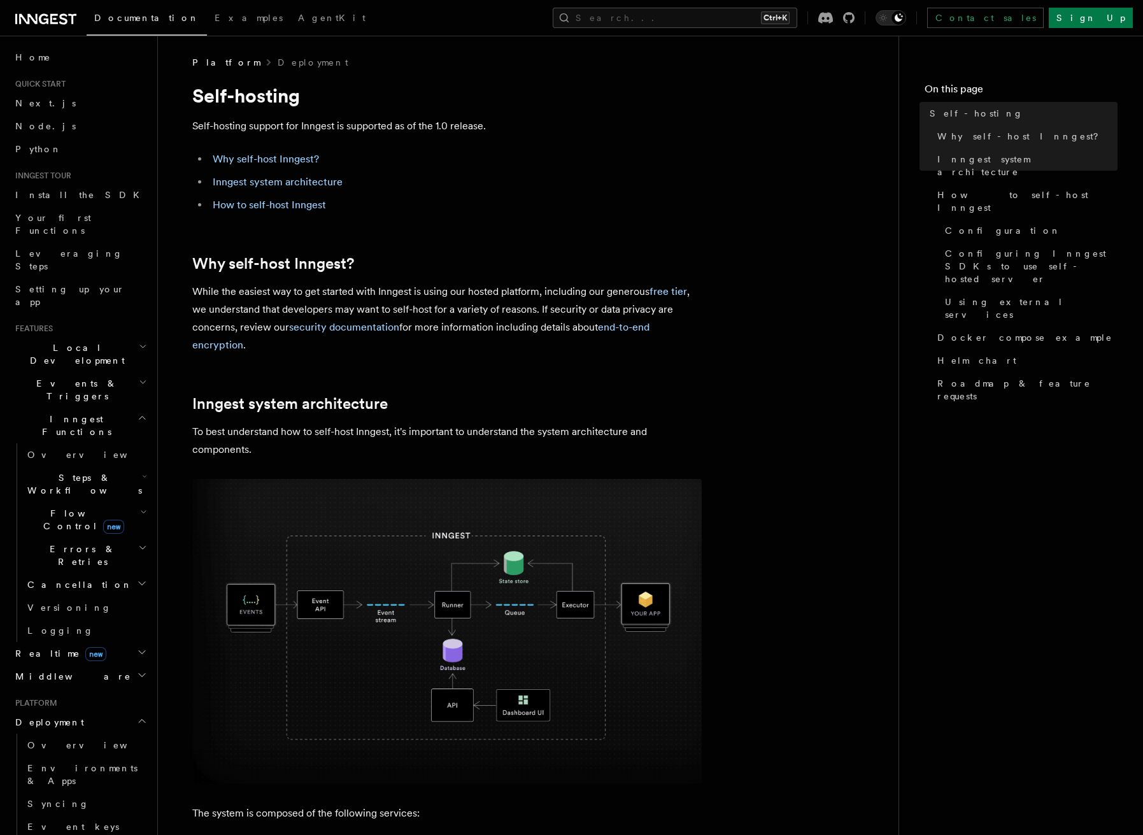
click at [64, 336] on h2 "Local Development" at bounding box center [79, 354] width 139 height 36
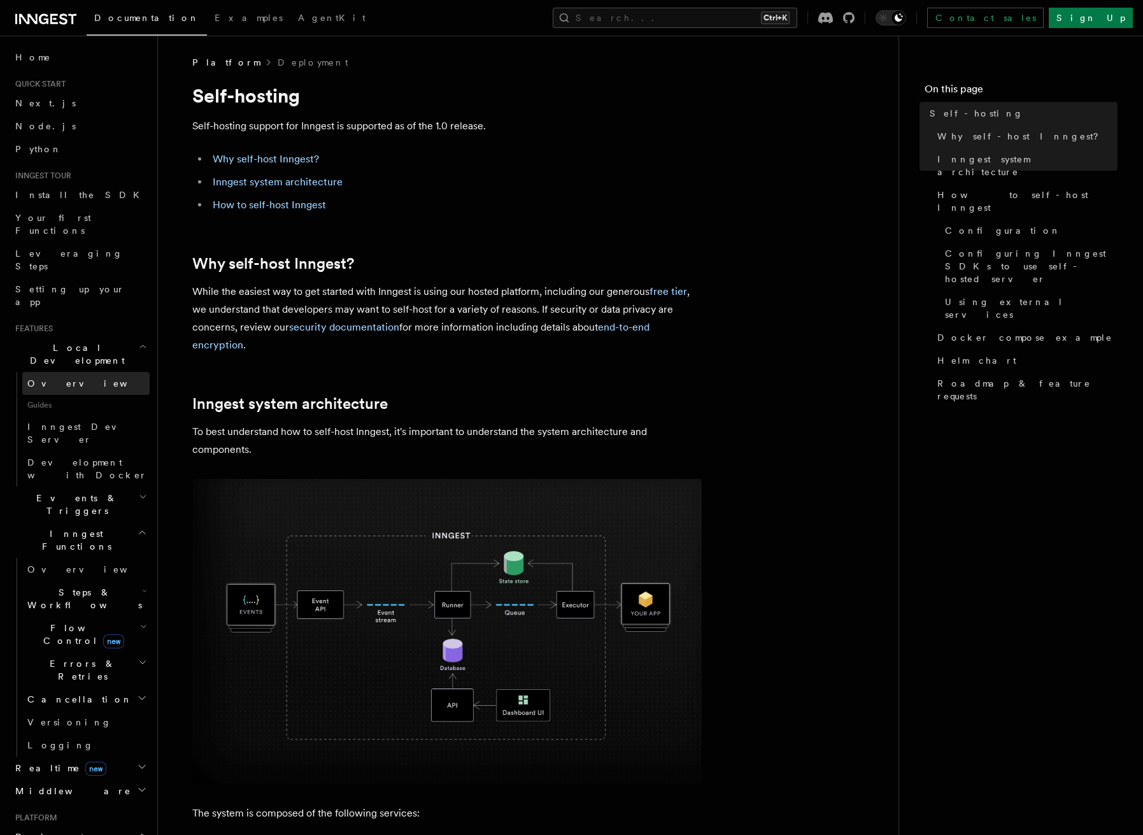
click at [62, 378] on span "Overview" at bounding box center [92, 383] width 131 height 10
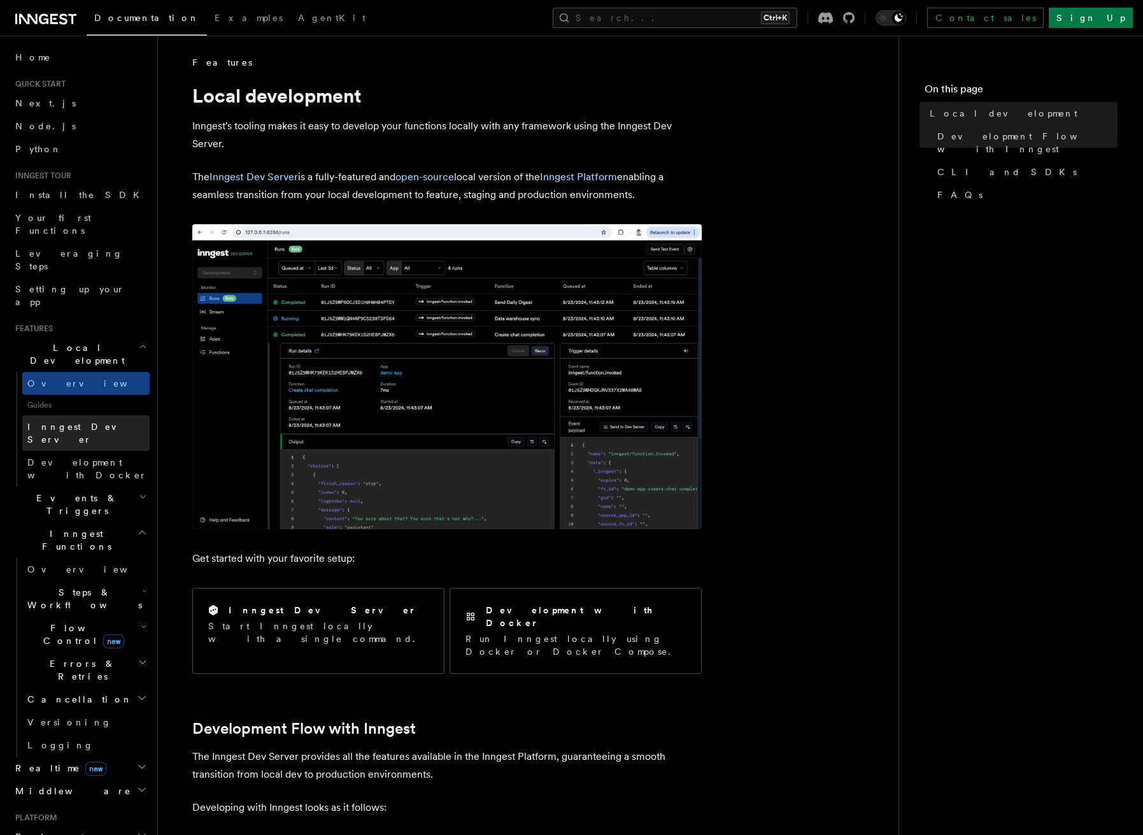
click at [76, 422] on span "Inngest Dev Server" at bounding box center [81, 433] width 109 height 23
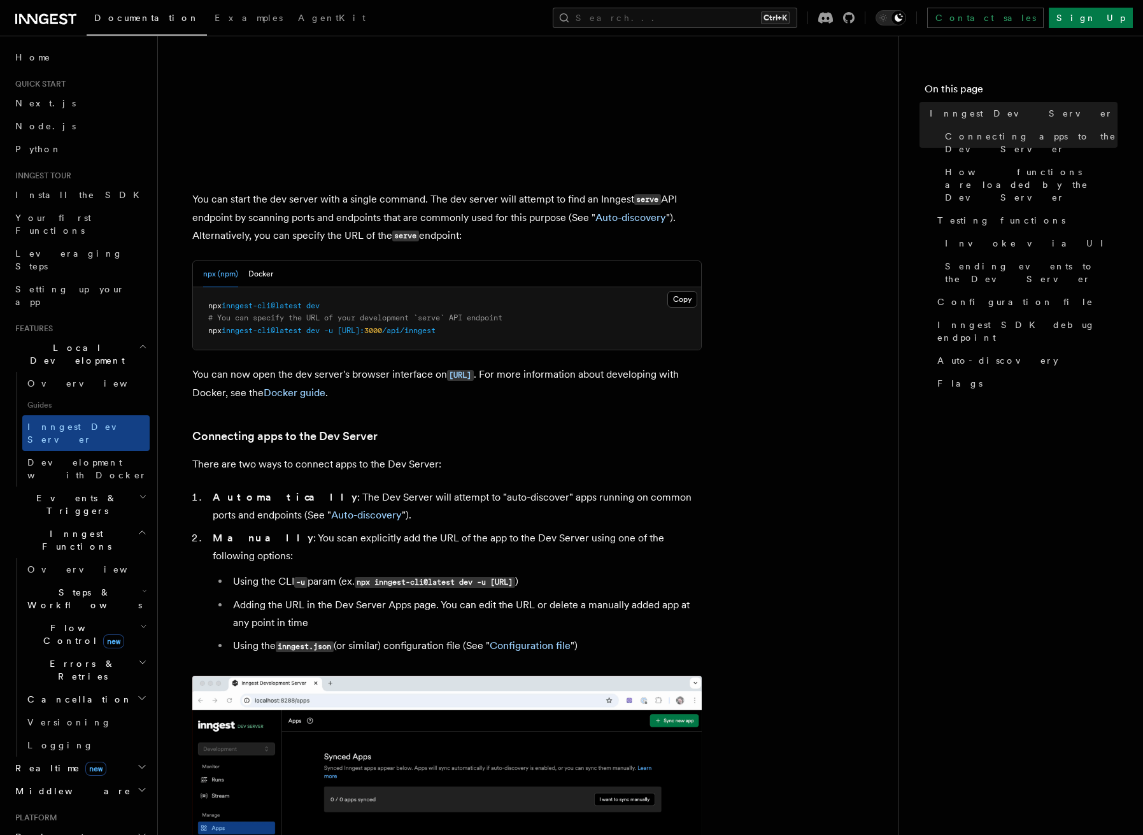
scroll to position [446, 0]
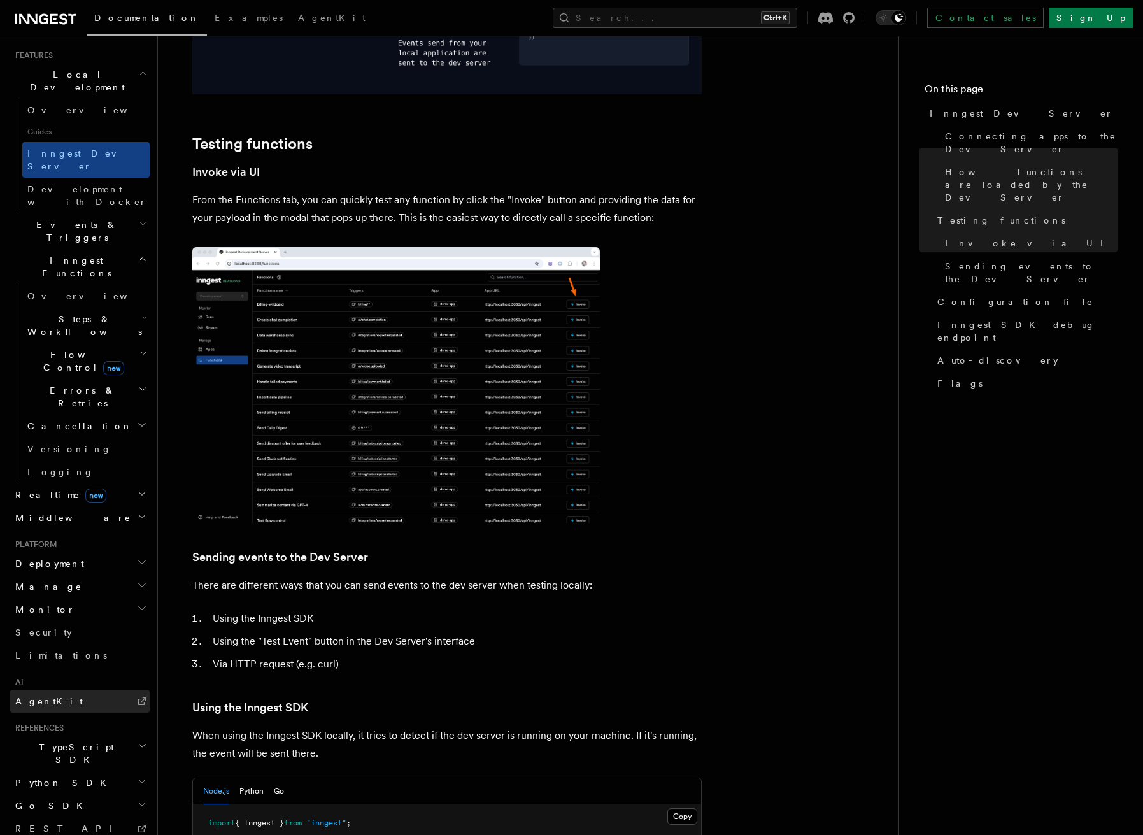
scroll to position [1719, 0]
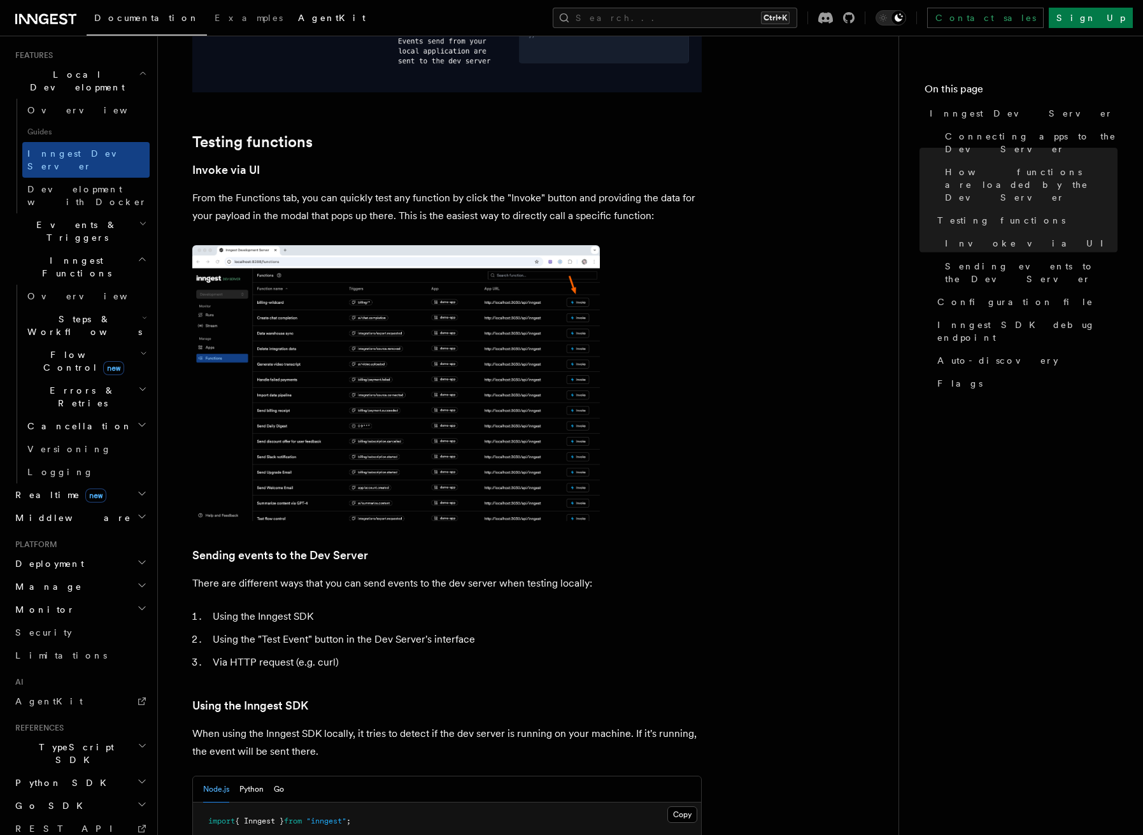
click at [298, 18] on span "AgentKit" at bounding box center [331, 18] width 67 height 10
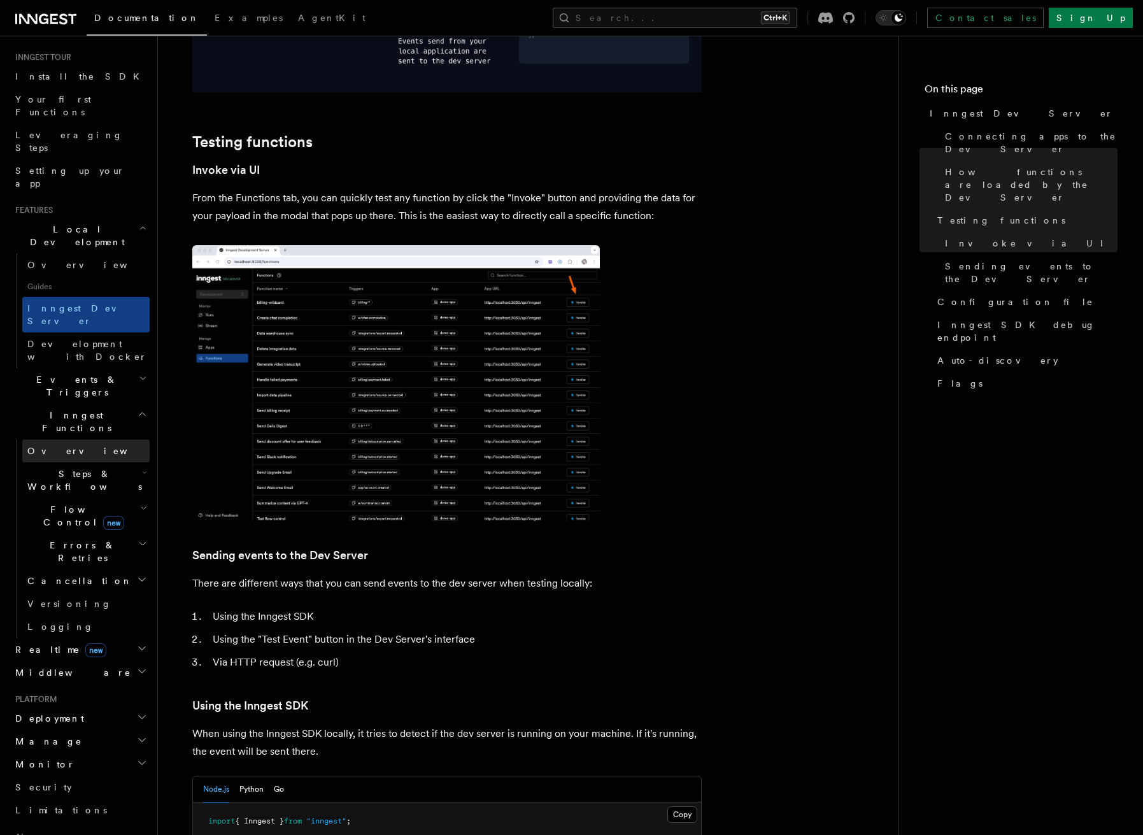
scroll to position [82, 0]
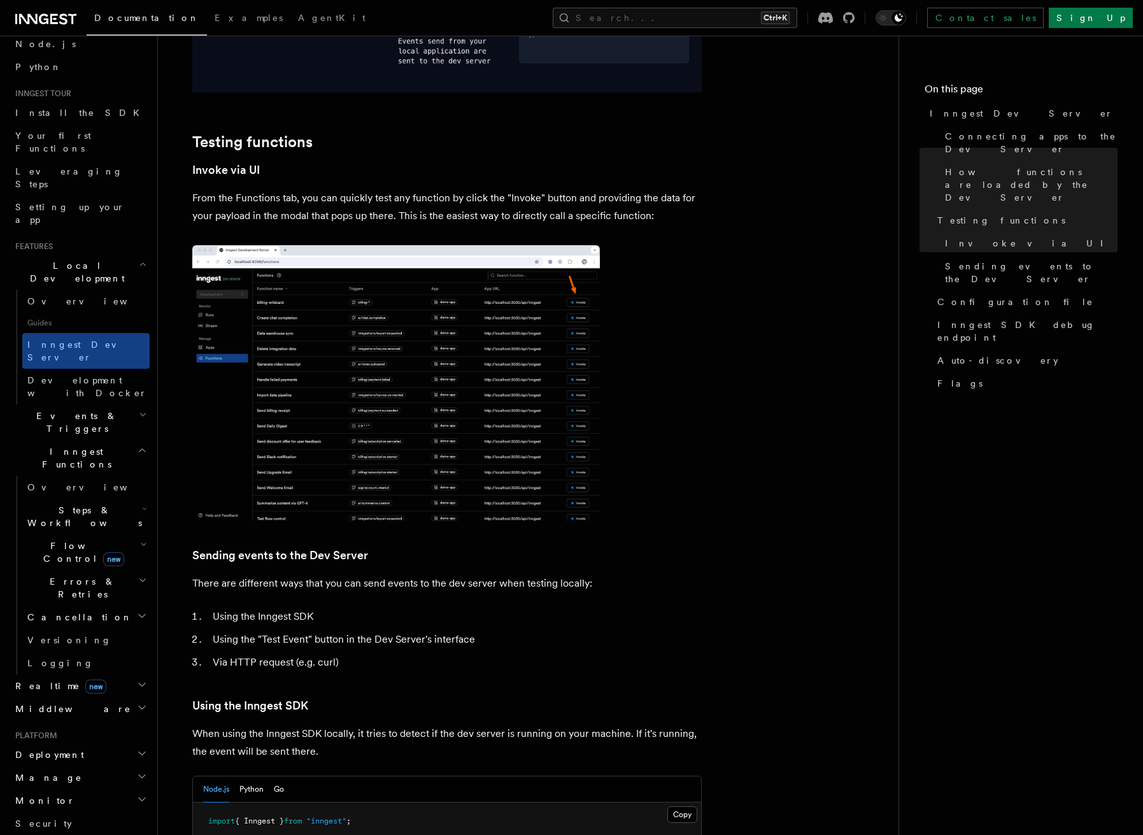
click at [120, 499] on h2 "Steps & Workflows" at bounding box center [85, 517] width 127 height 36
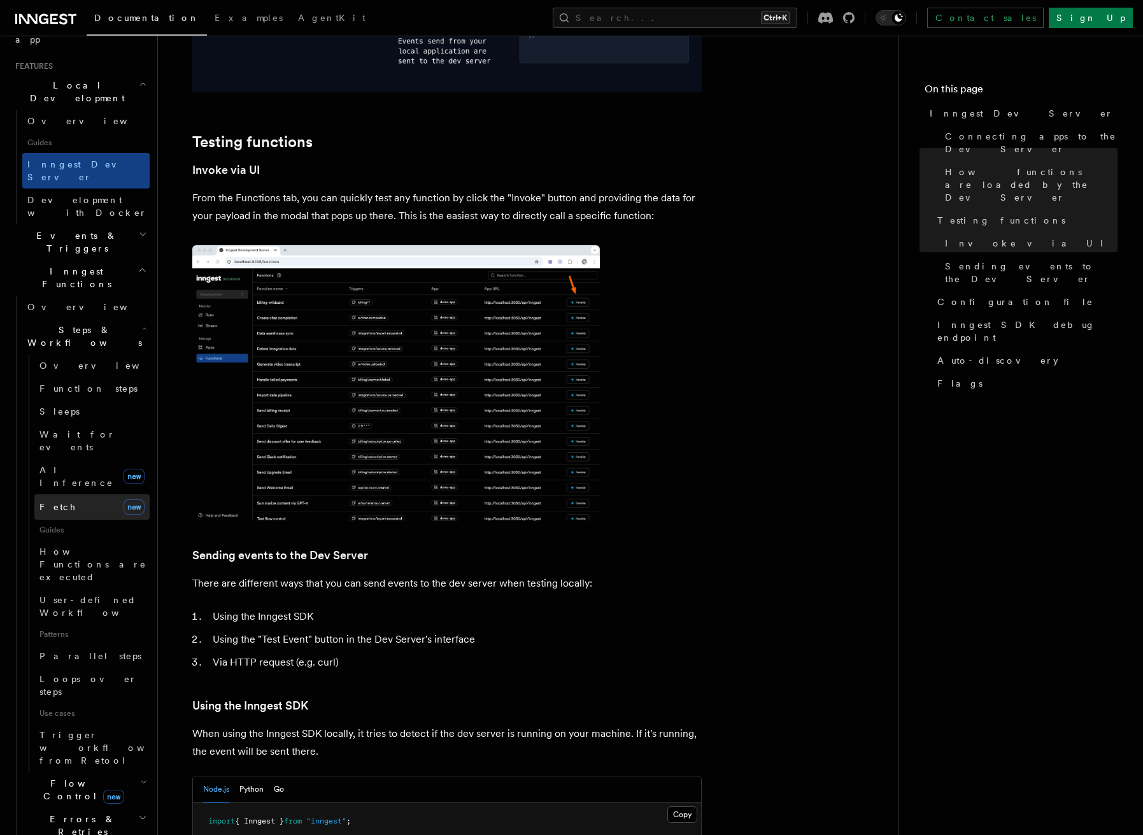
scroll to position [273, 0]
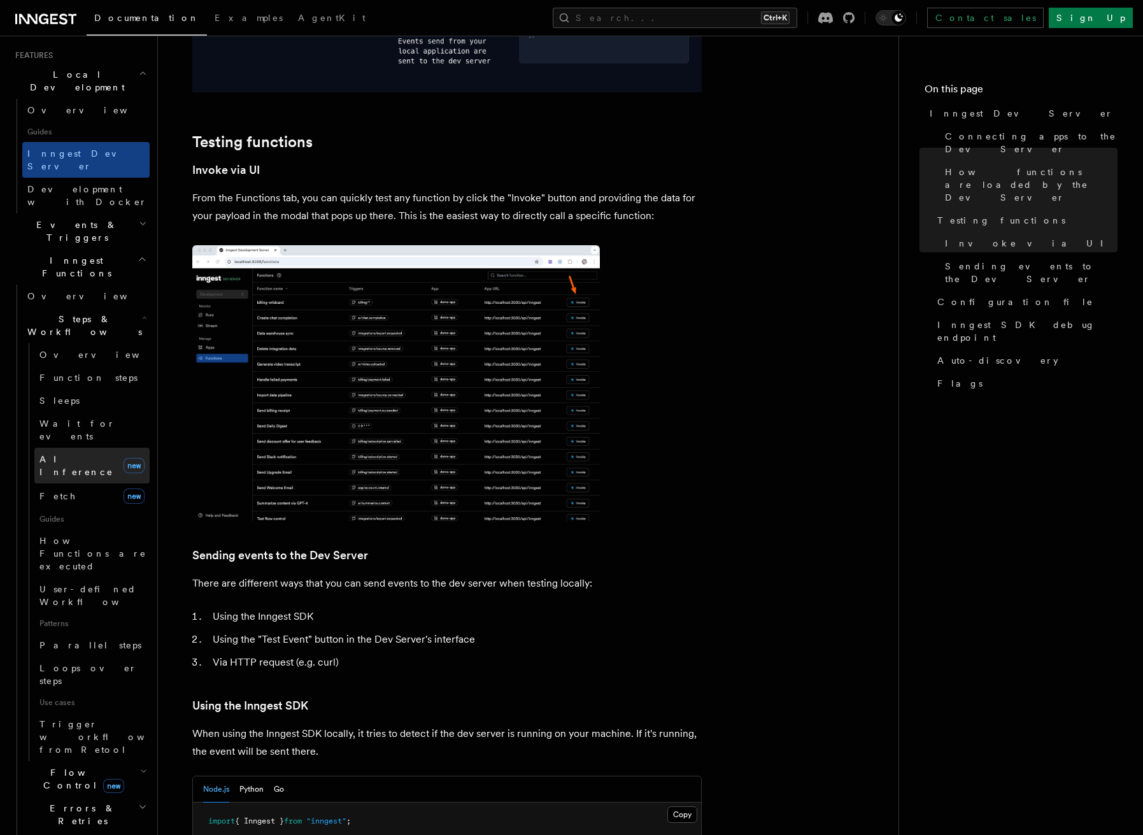
click at [66, 448] on link "AI Inference new" at bounding box center [91, 466] width 115 height 36
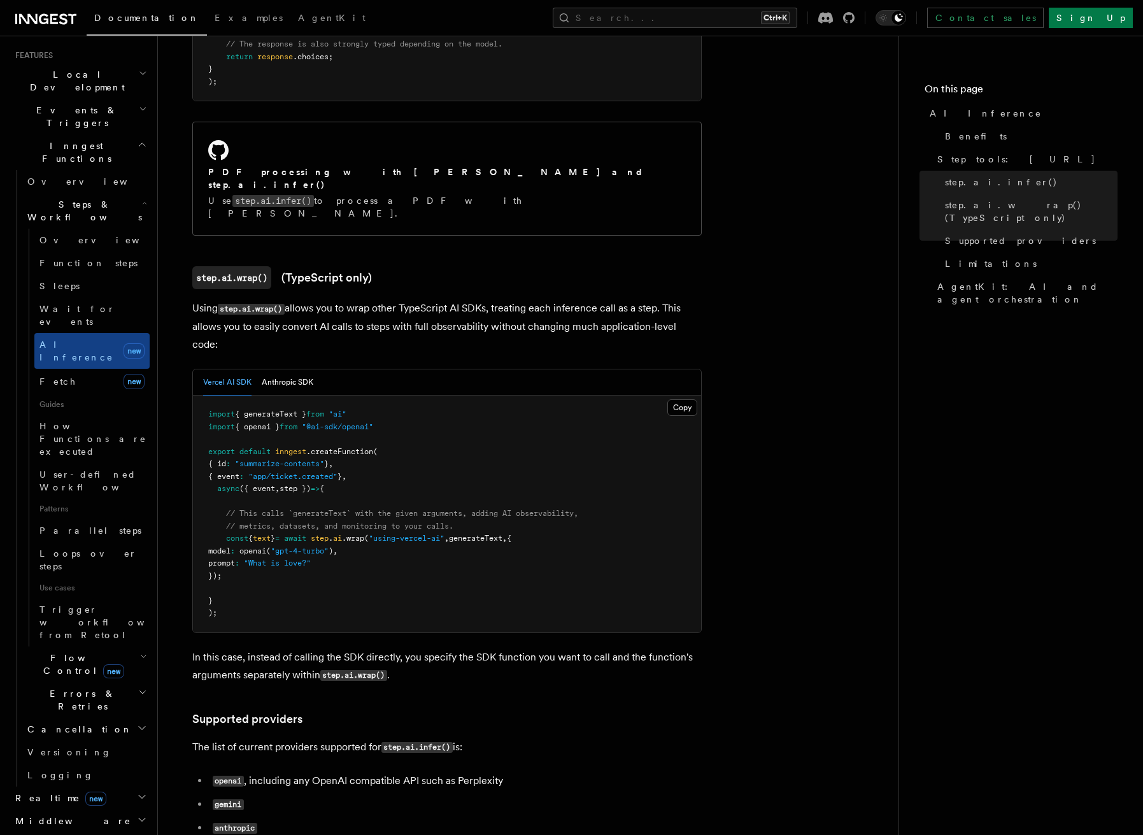
scroll to position [1083, 0]
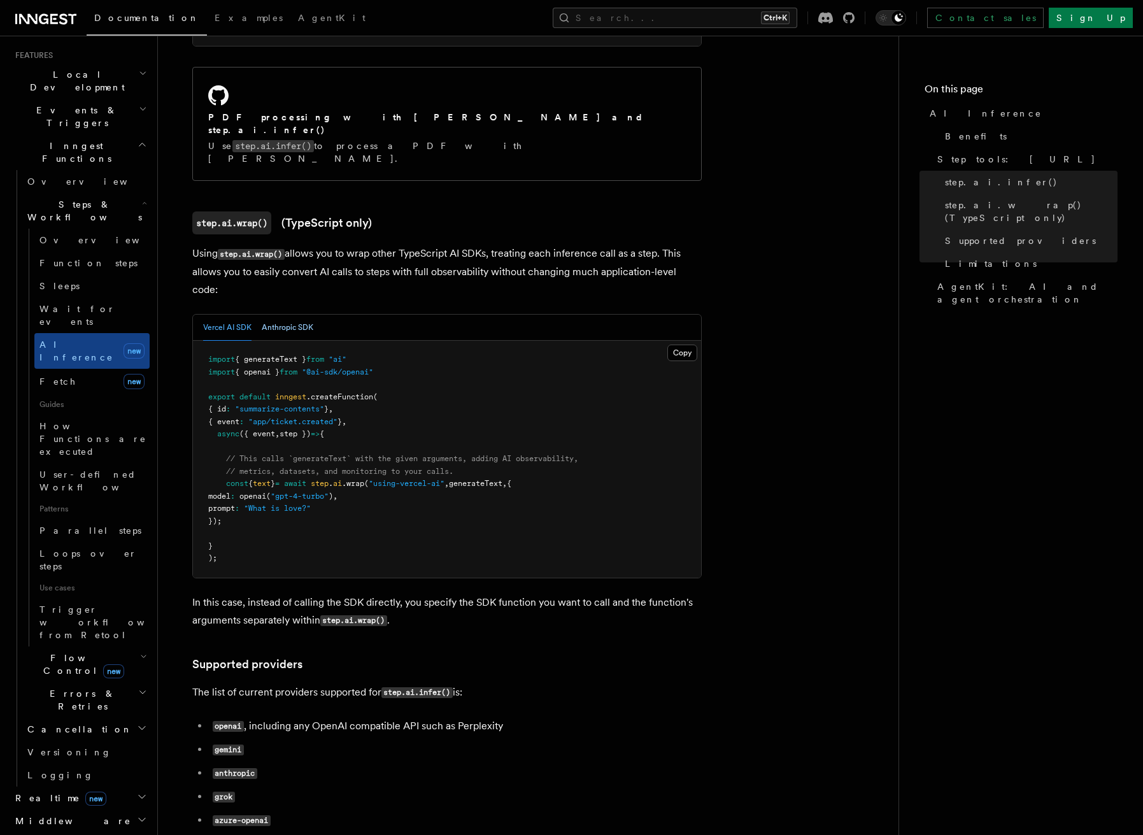
click at [281, 315] on button "Anthropic SDK" at bounding box center [288, 328] width 52 height 26
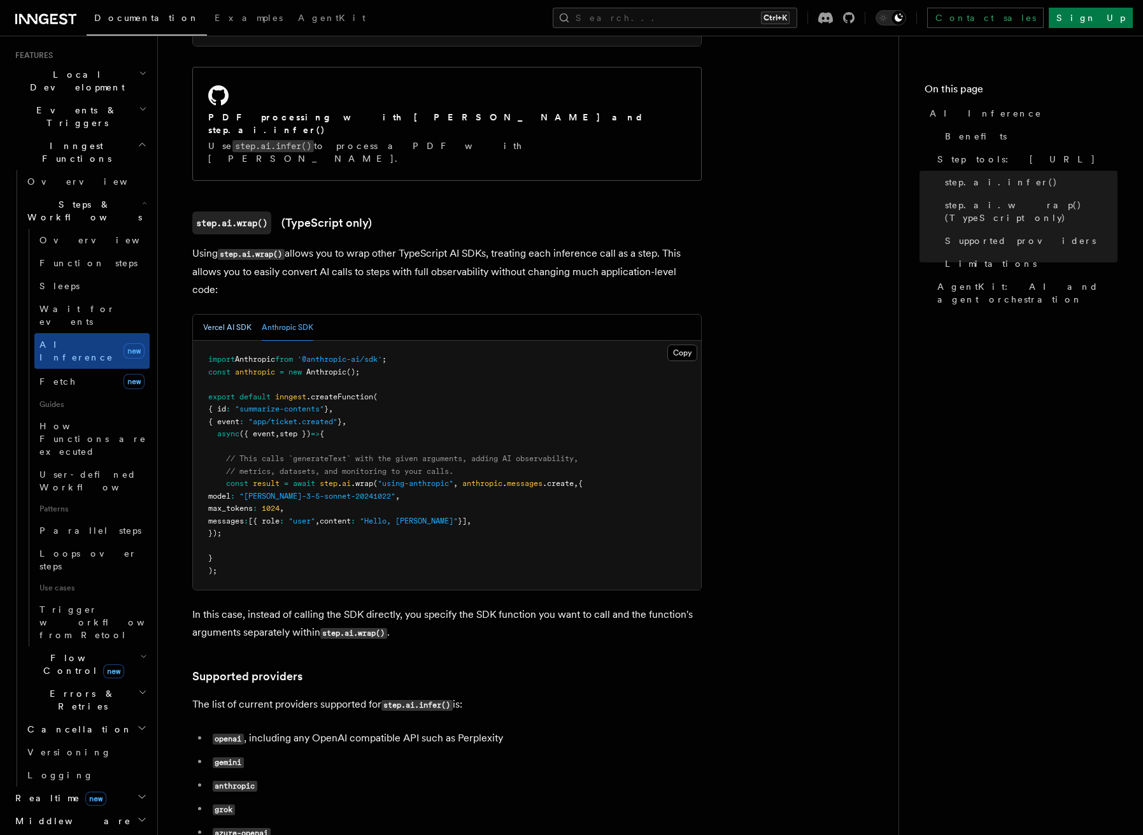
click at [234, 315] on button "Vercel AI SDK" at bounding box center [227, 328] width 48 height 26
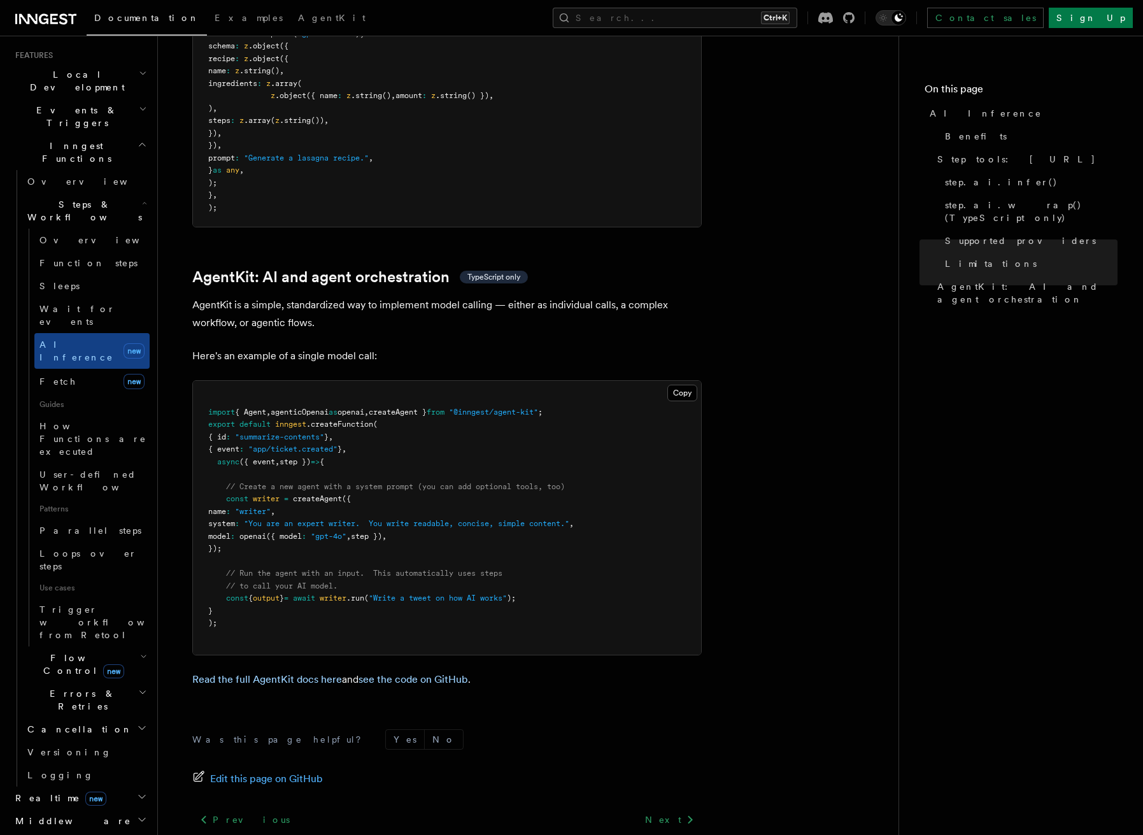
scroll to position [3582, 0]
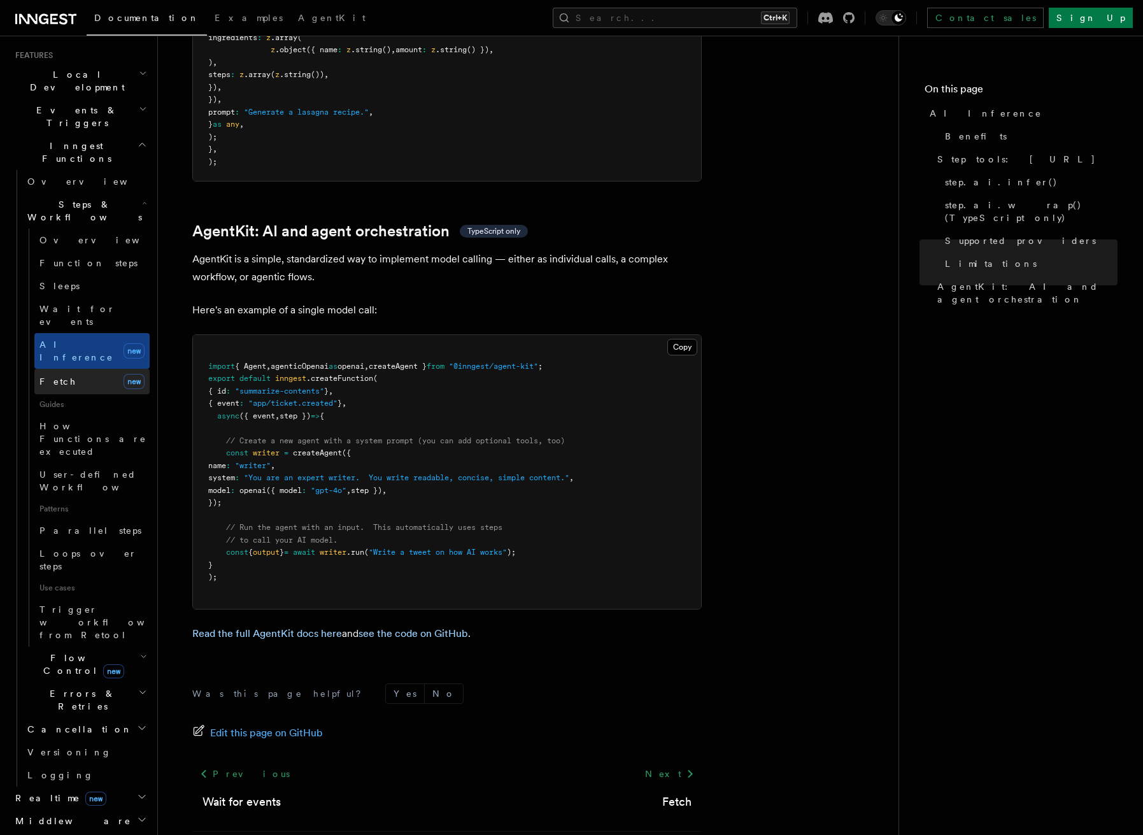
click at [71, 369] on link "Fetch new" at bounding box center [91, 381] width 115 height 25
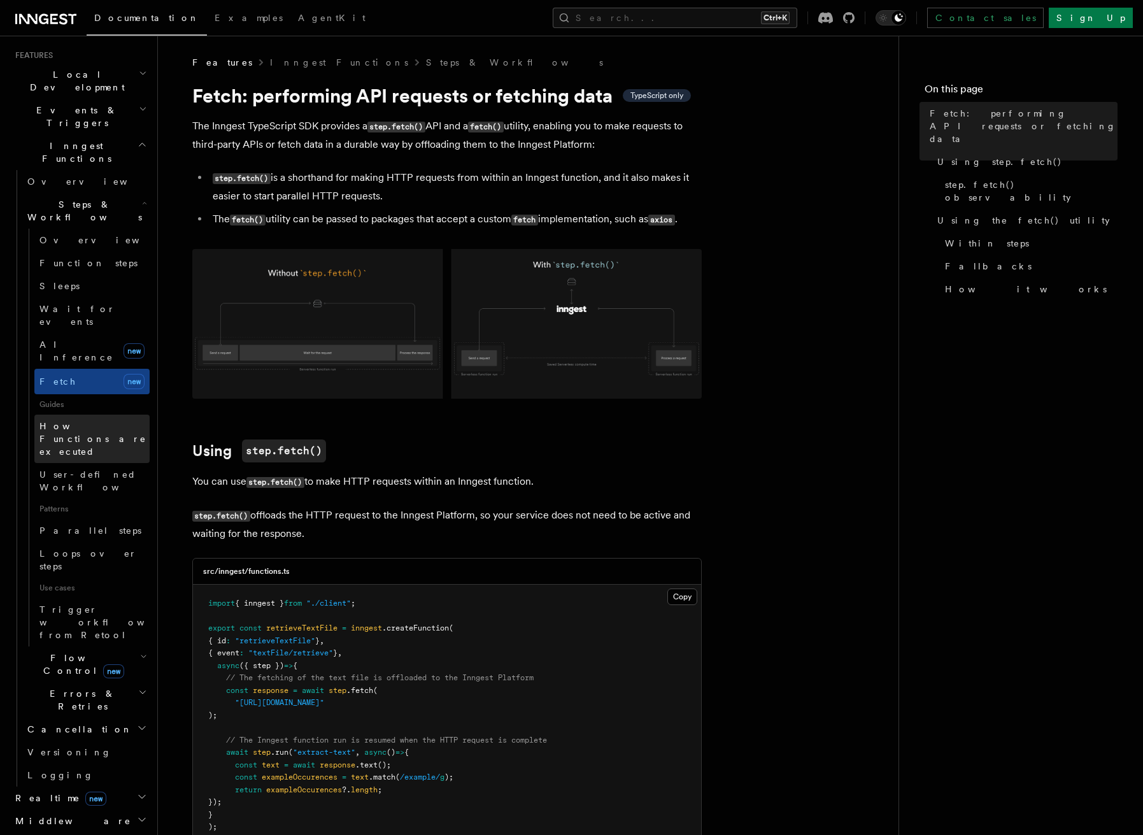
click at [61, 421] on span "How Functions are executed" at bounding box center [92, 439] width 107 height 36
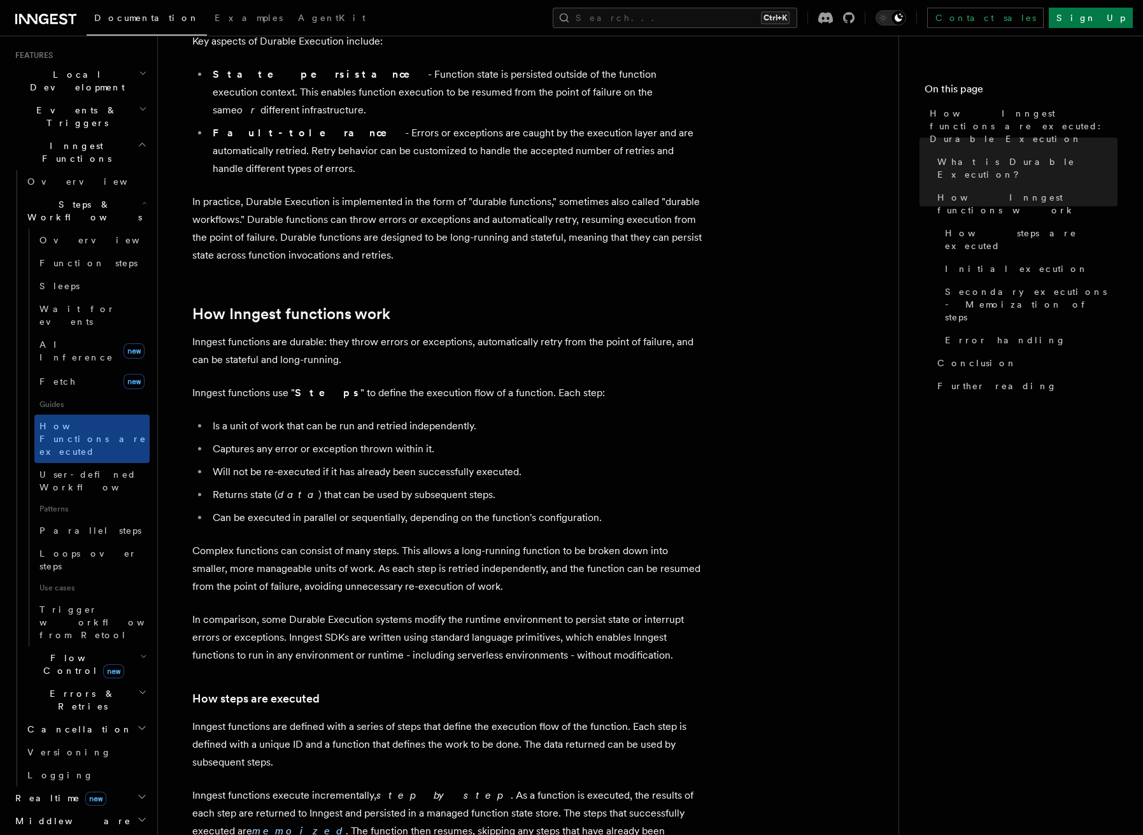
scroll to position [318, 0]
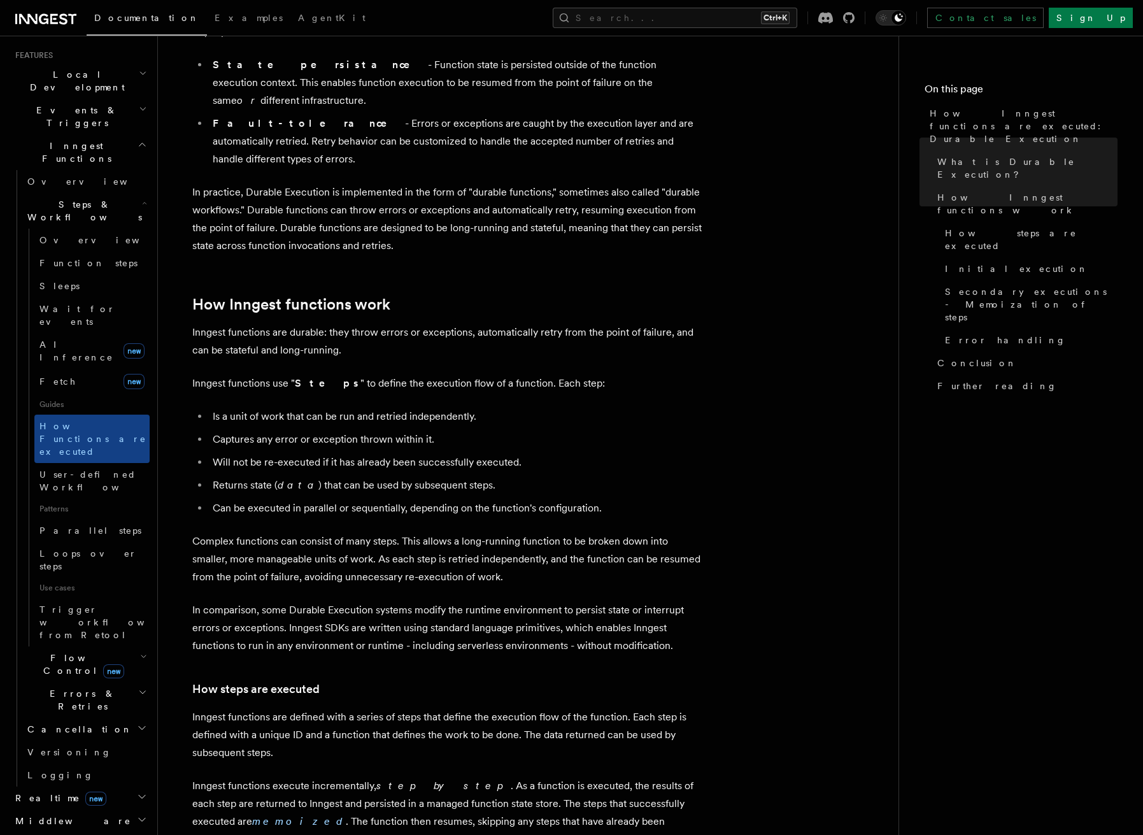
click at [62, 651] on span "Flow Control new" at bounding box center [81, 663] width 118 height 25
click at [68, 713] on span "Singleton" at bounding box center [75, 718] width 73 height 10
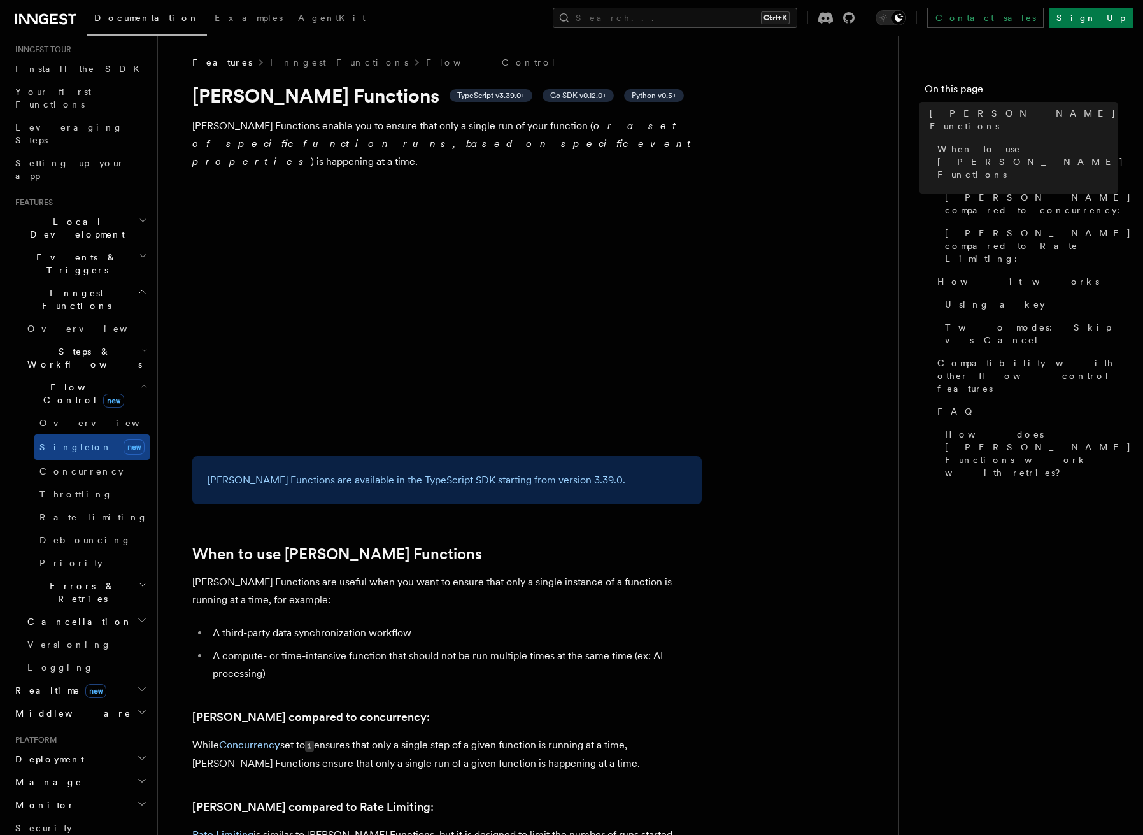
scroll to position [82, 0]
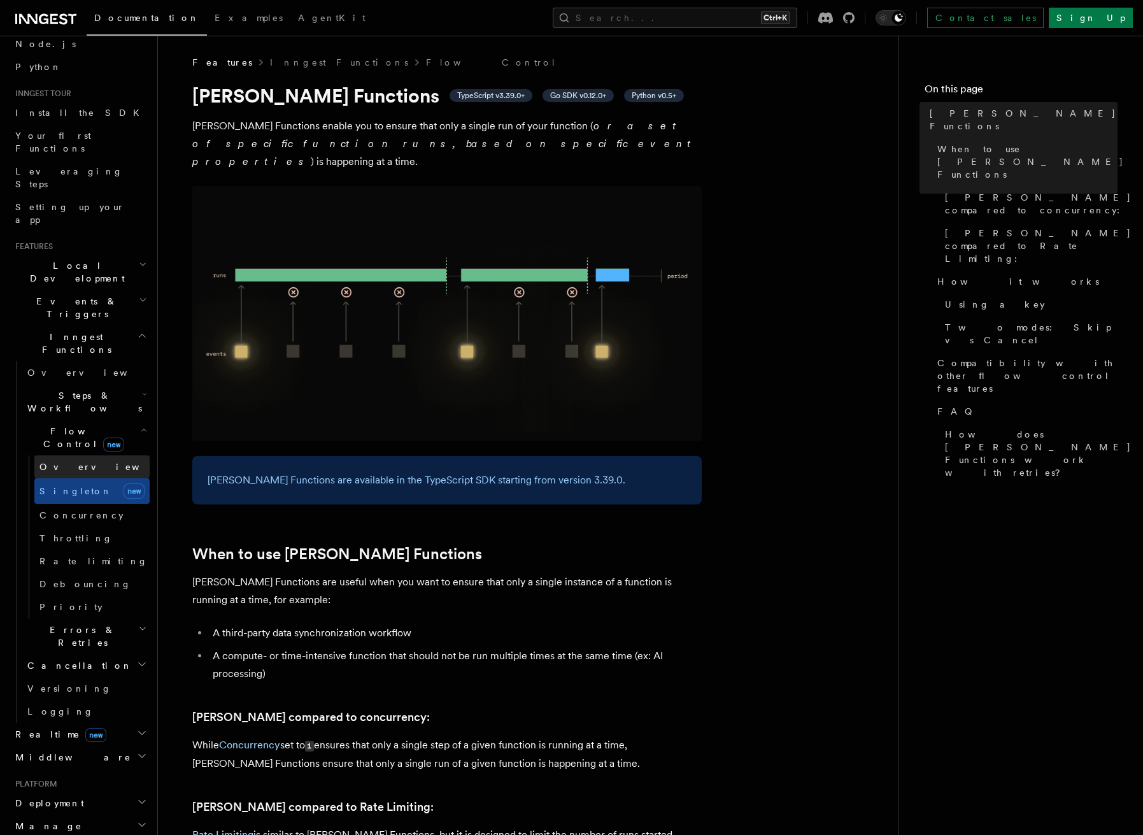
click at [54, 462] on span "Overview" at bounding box center [104, 467] width 131 height 10
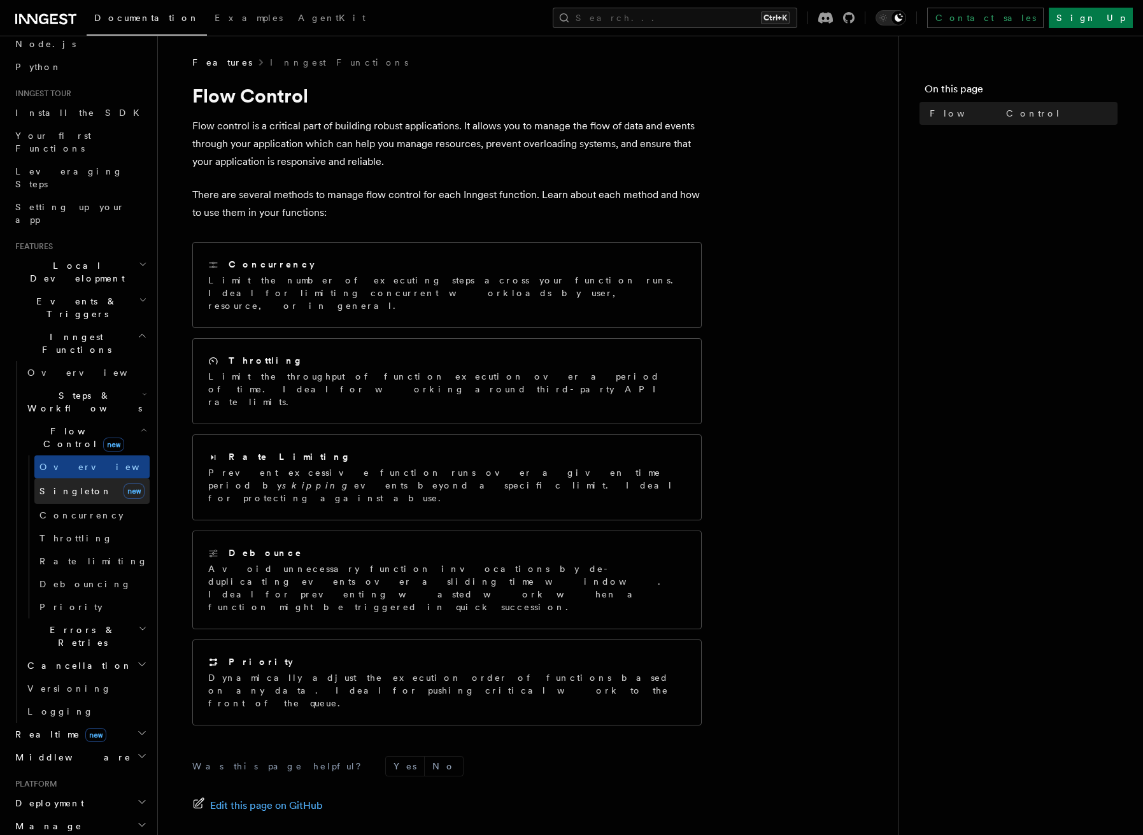
click at [72, 486] on span "Singleton" at bounding box center [75, 491] width 73 height 10
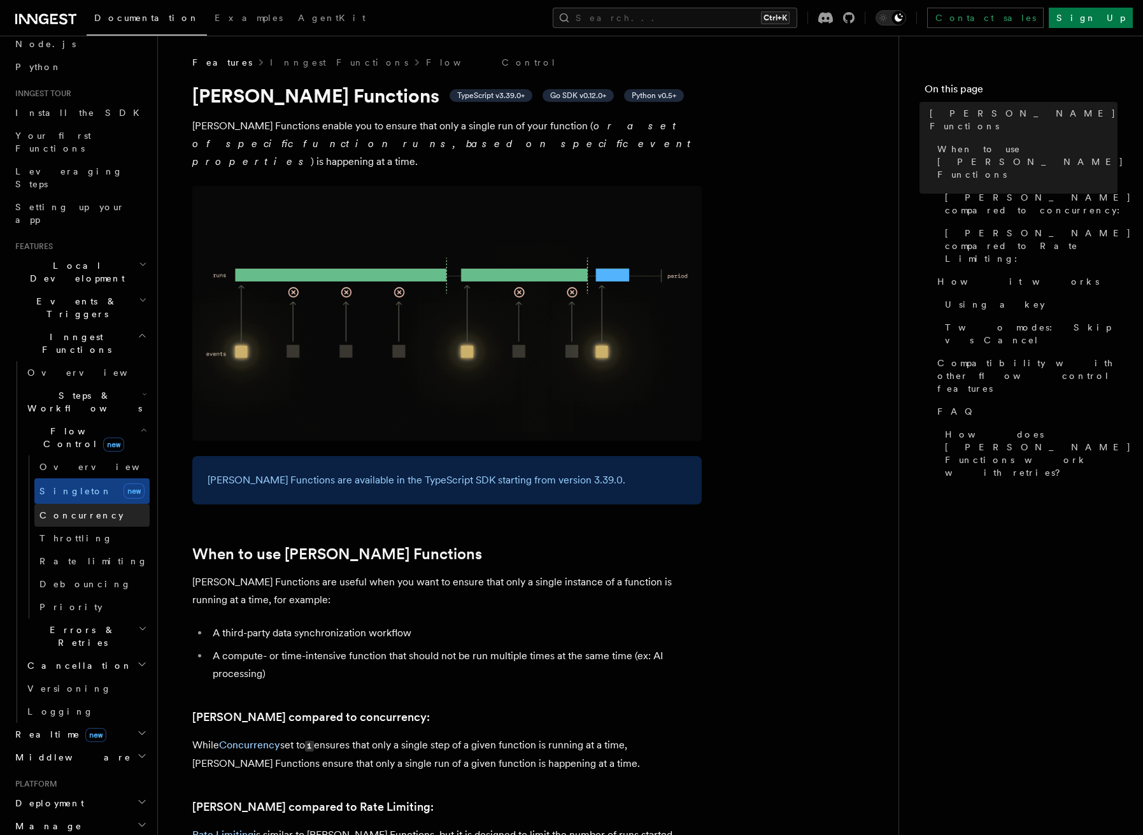
click at [64, 504] on link "Concurrency" at bounding box center [91, 515] width 115 height 23
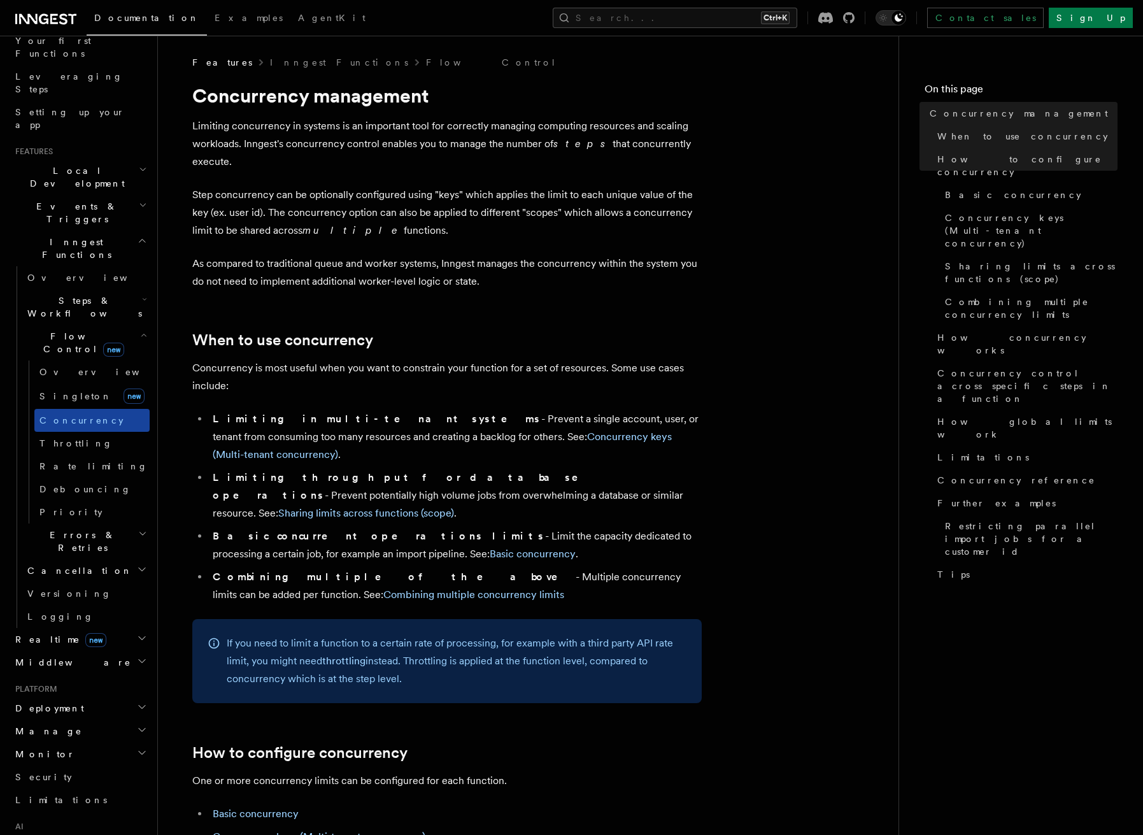
scroll to position [209, 0]
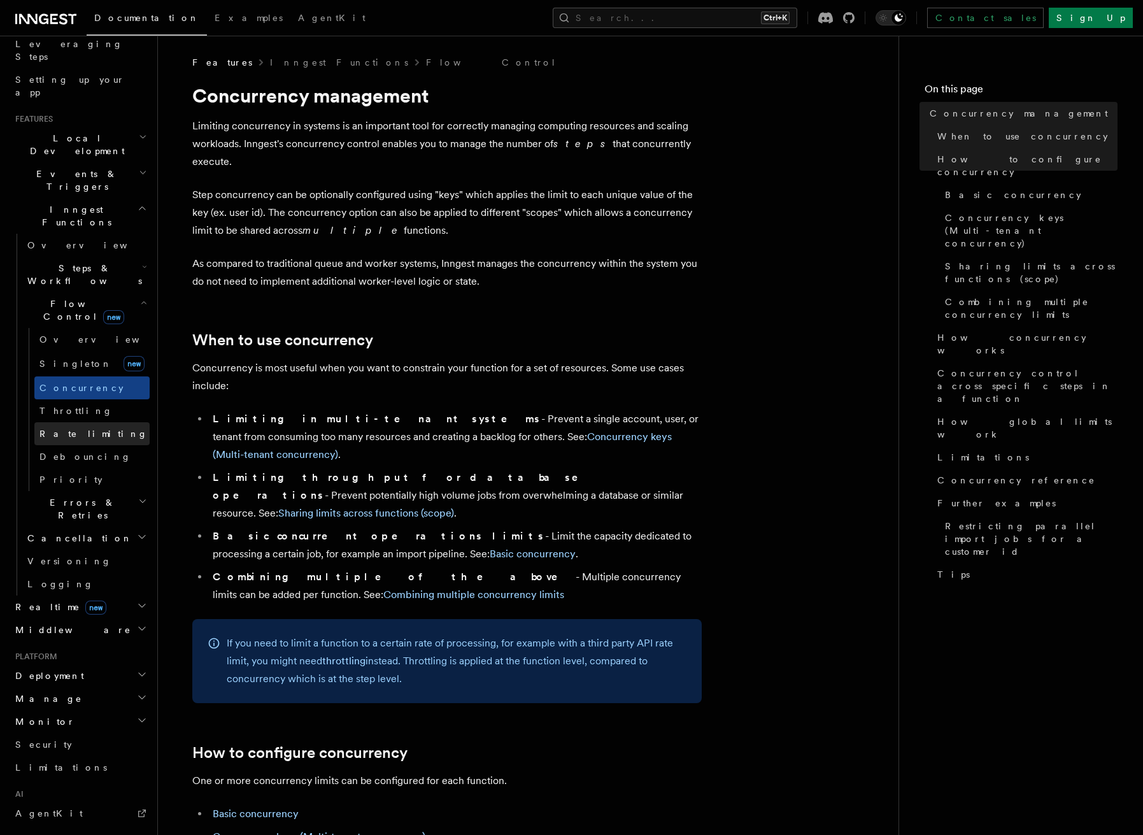
click at [68, 429] on span "Rate limiting" at bounding box center [93, 434] width 108 height 10
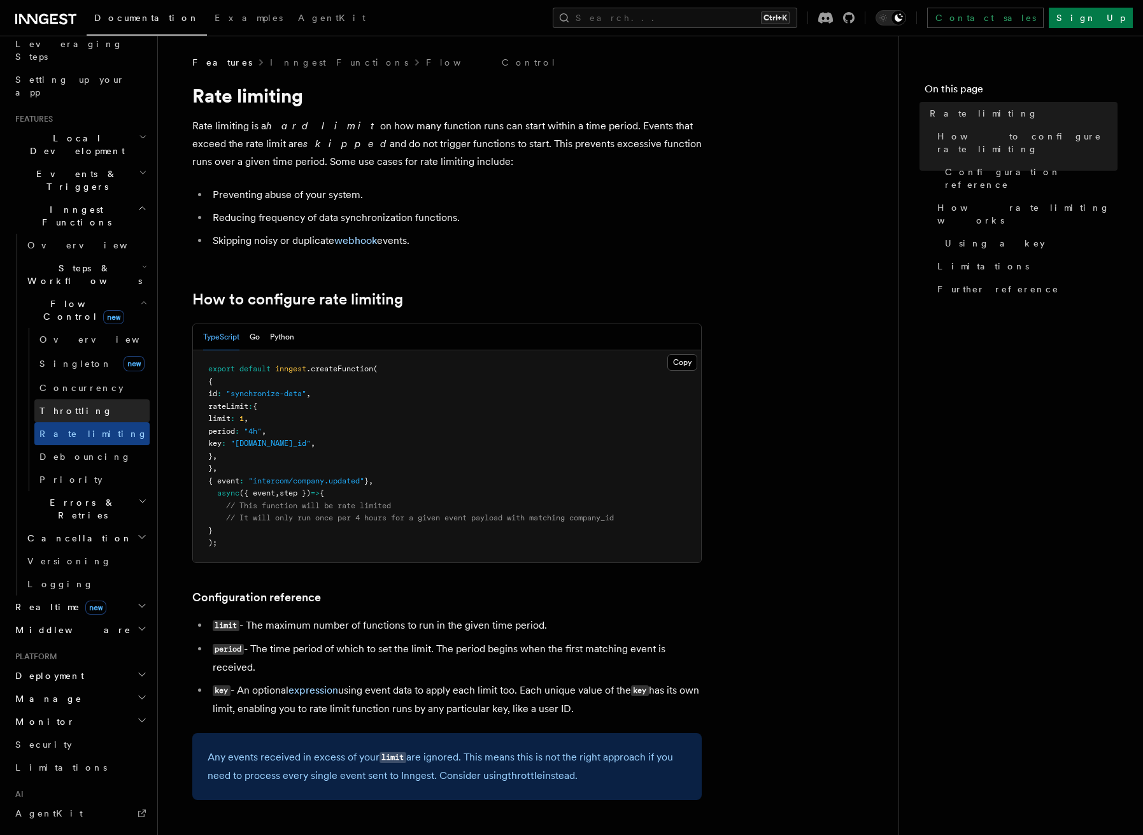
click at [73, 406] on span "Throttling" at bounding box center [75, 411] width 73 height 10
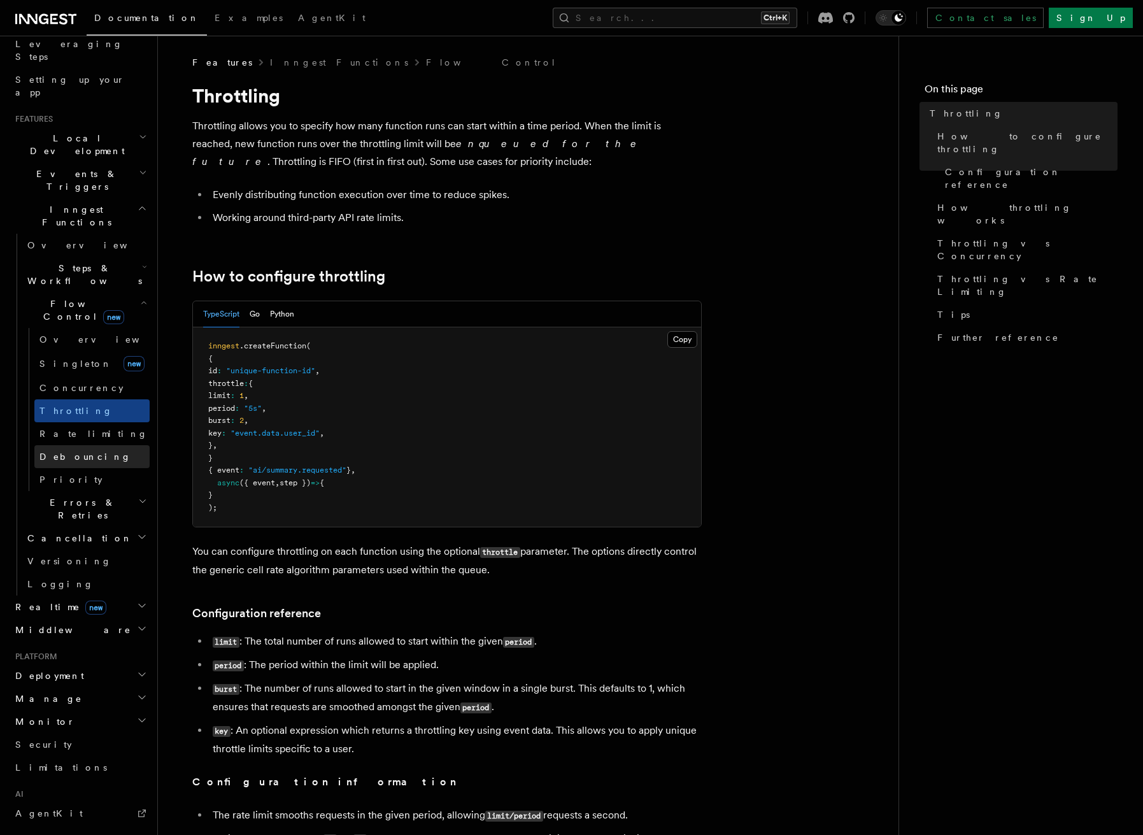
click at [70, 451] on span "Debouncing" at bounding box center [85, 456] width 92 height 10
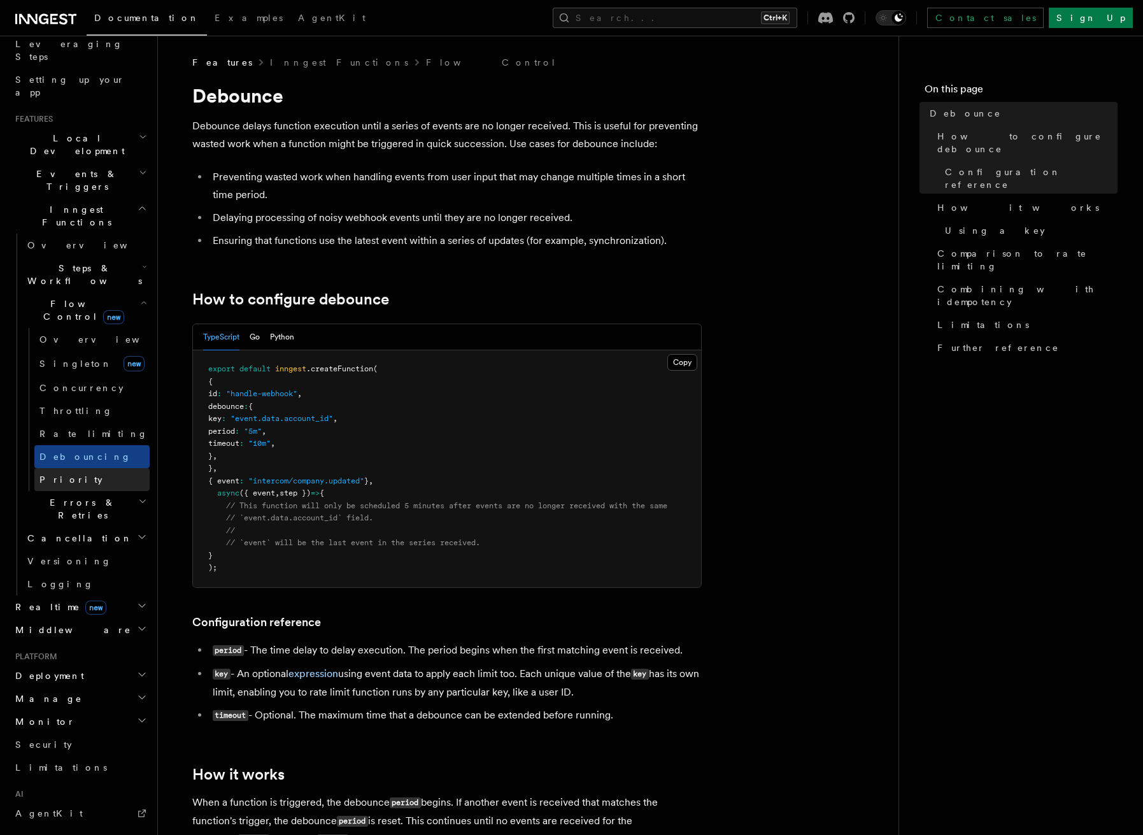
click at [66, 474] on span "Priority" at bounding box center [70, 479] width 63 height 10
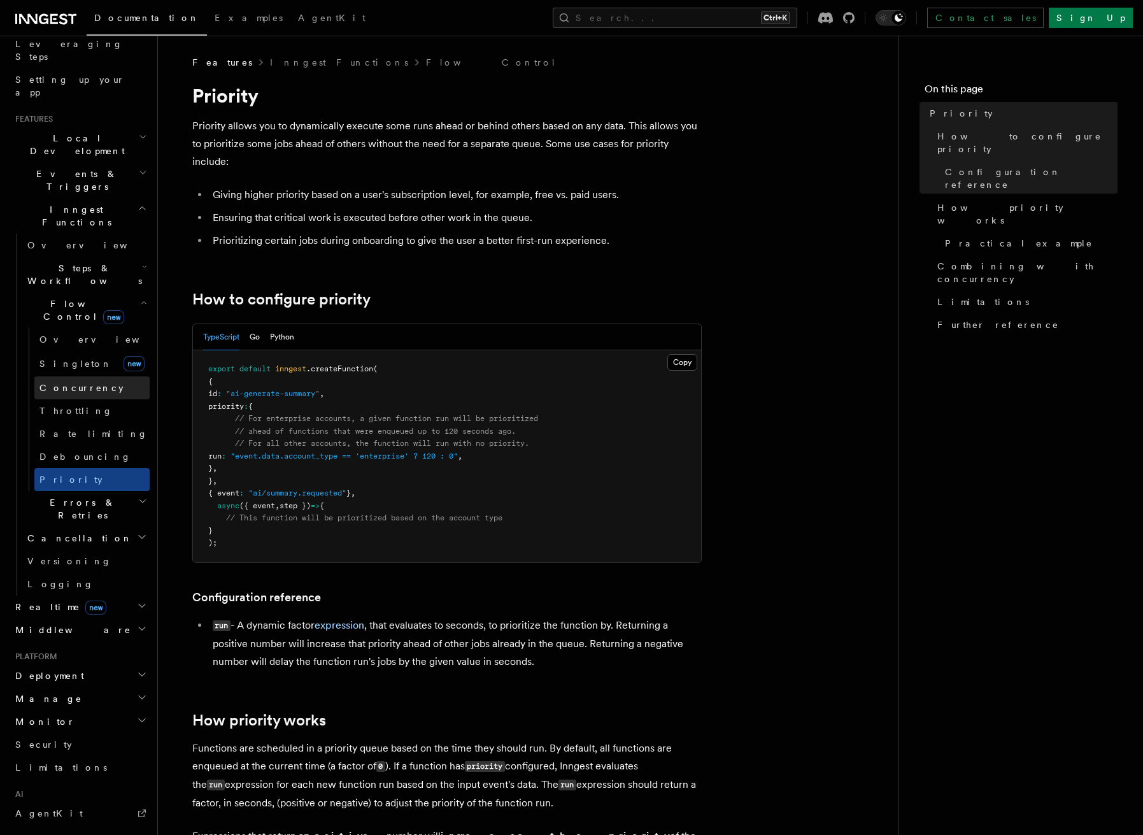
click at [68, 383] on span "Concurrency" at bounding box center [81, 388] width 84 height 10
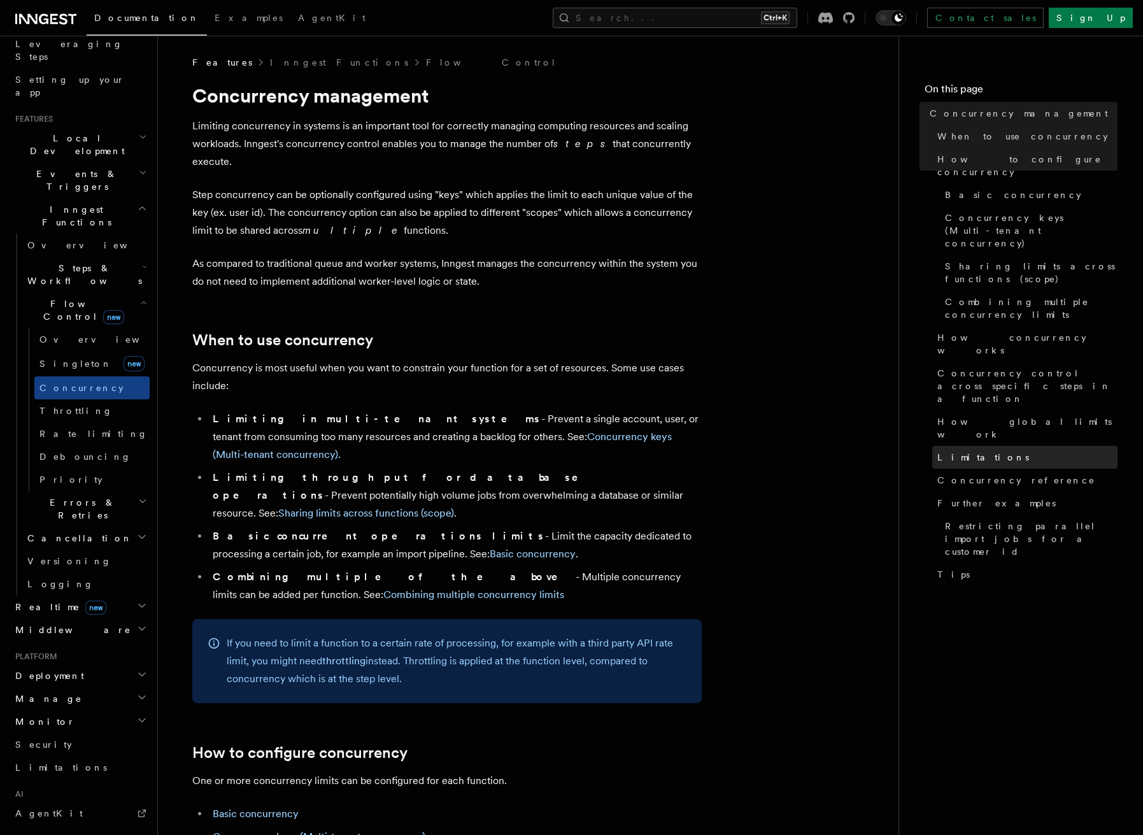
click at [962, 451] on span "Limitations" at bounding box center [983, 457] width 92 height 13
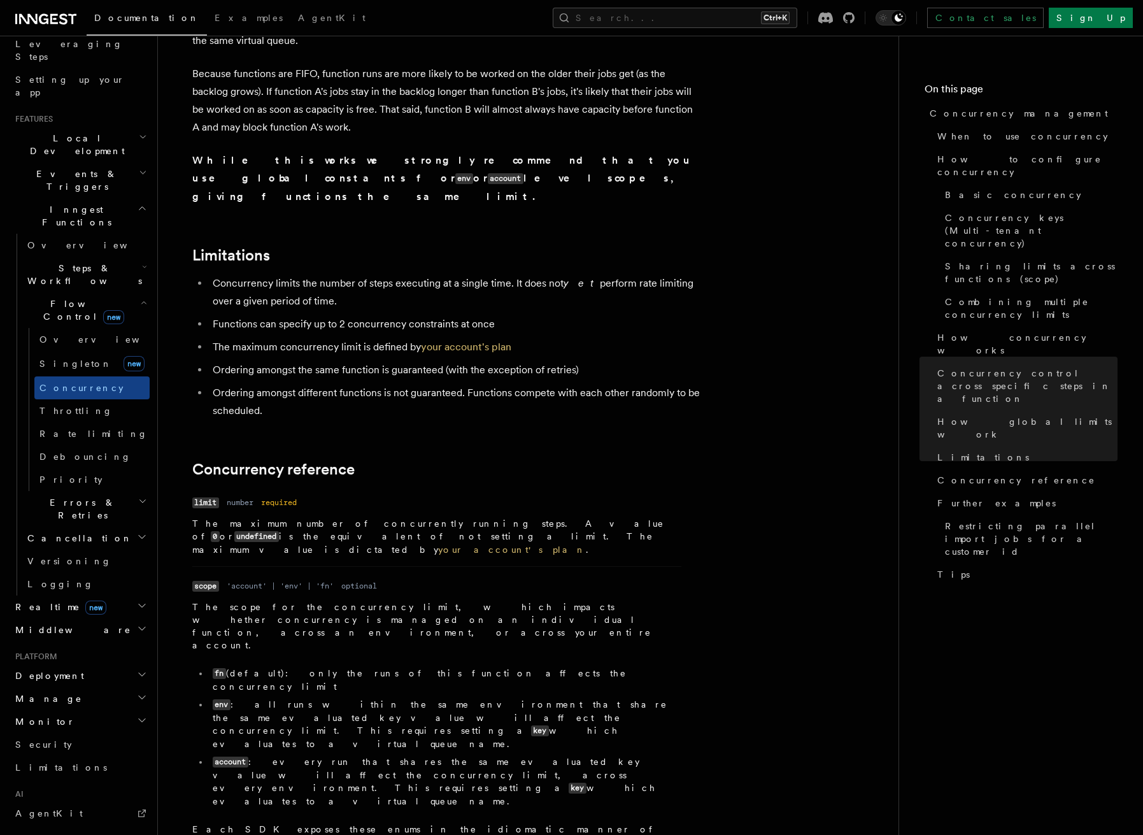
scroll to position [3982, 0]
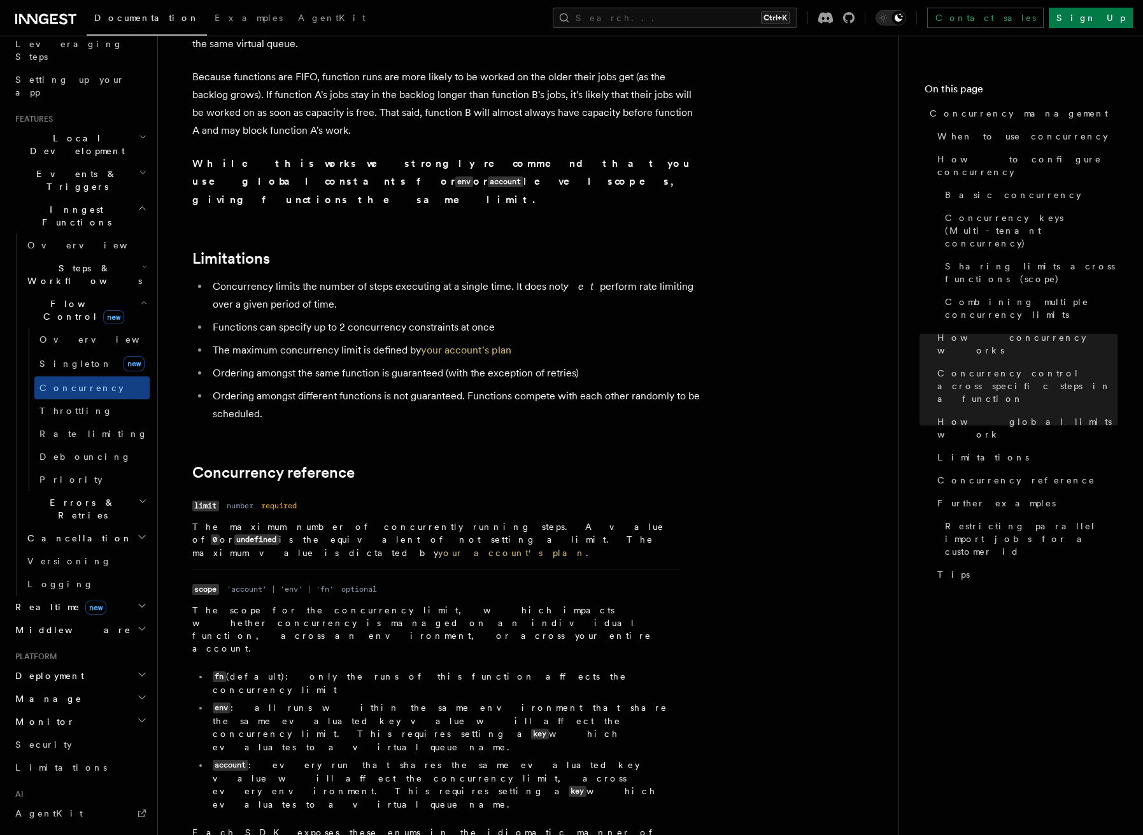
click at [115, 162] on h2 "Events & Triggers" at bounding box center [79, 180] width 139 height 36
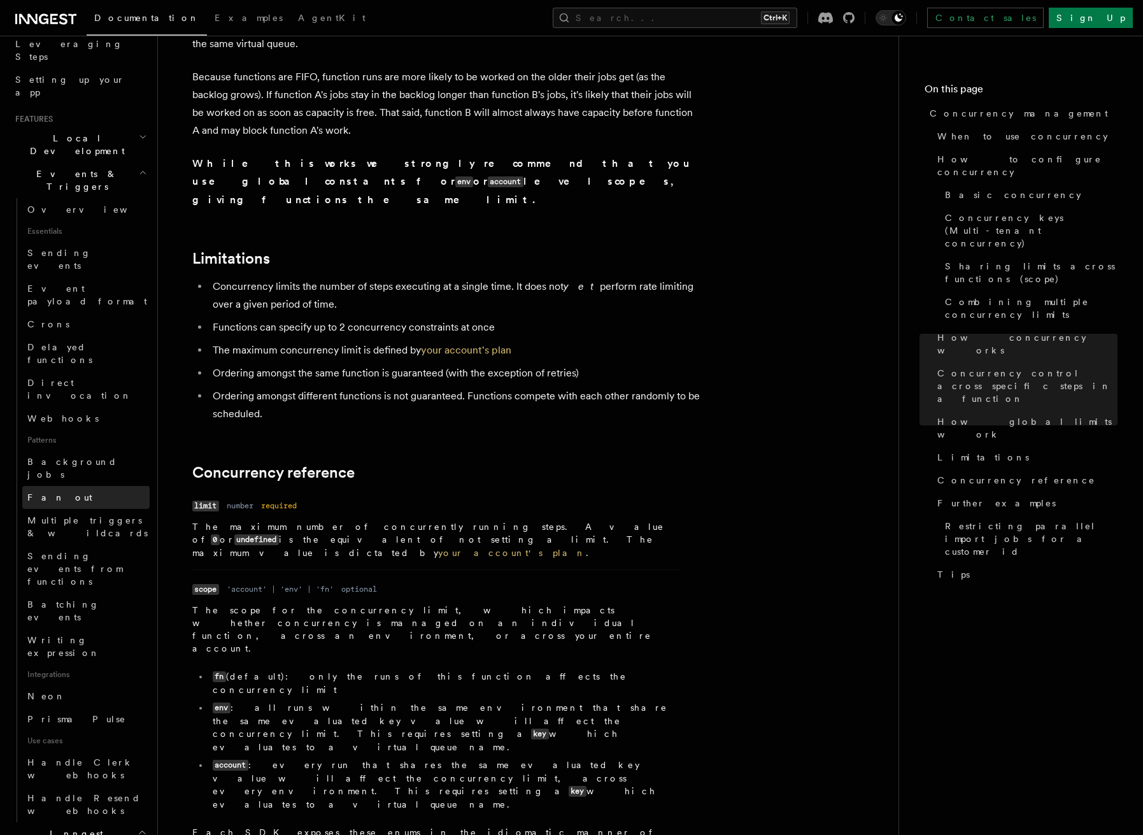
click at [49, 492] on span "Fan out" at bounding box center [59, 497] width 65 height 10
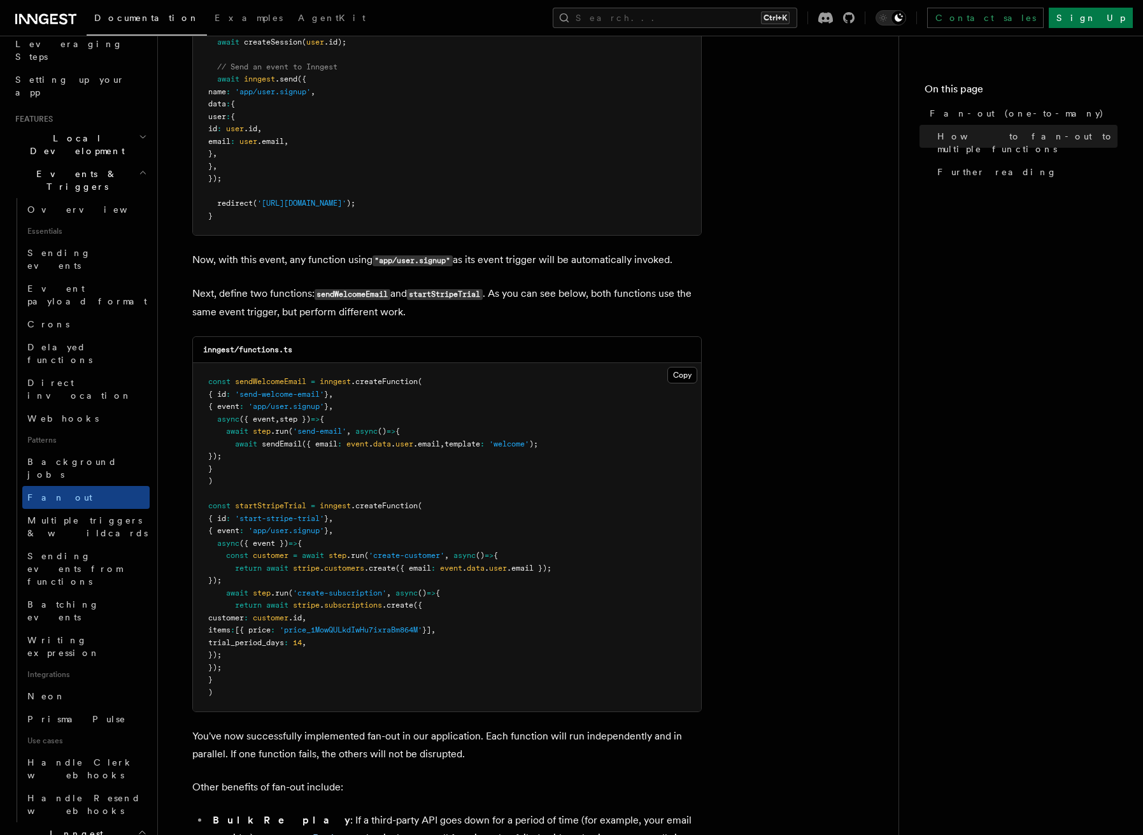
scroll to position [955, 0]
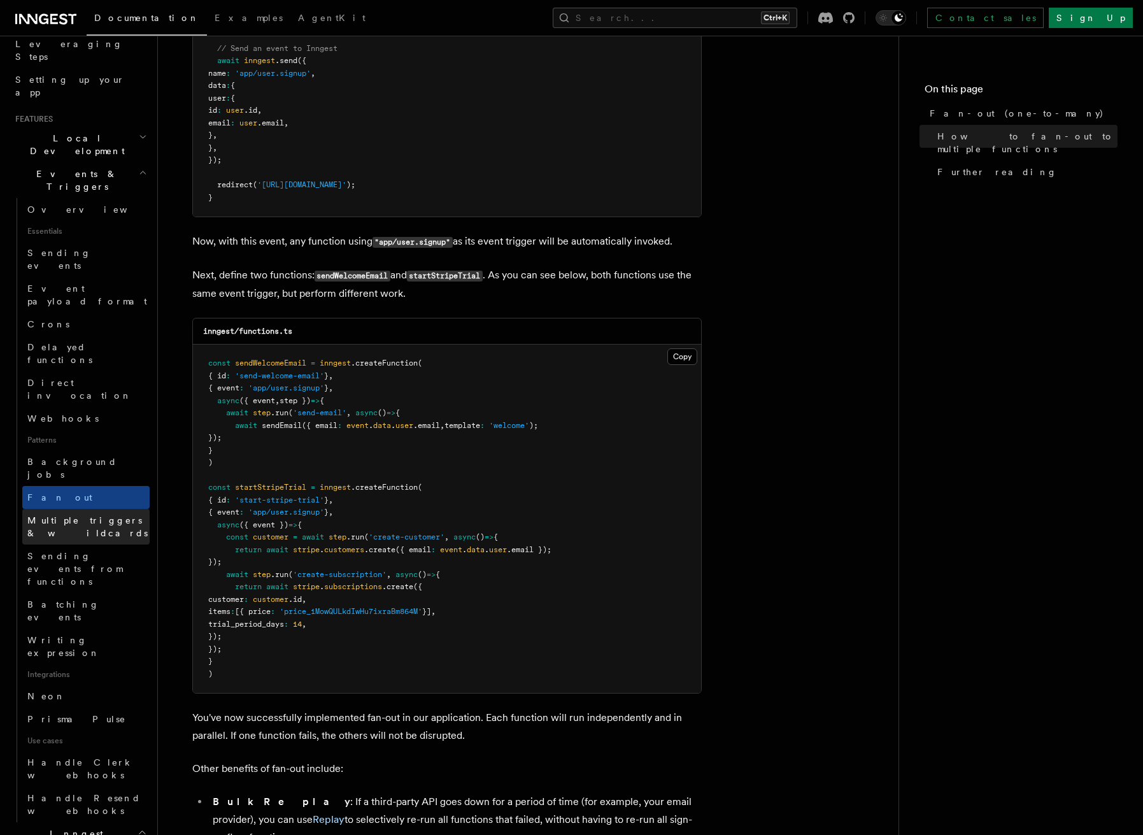
click at [71, 515] on span "Multiple triggers & wildcards" at bounding box center [87, 526] width 120 height 23
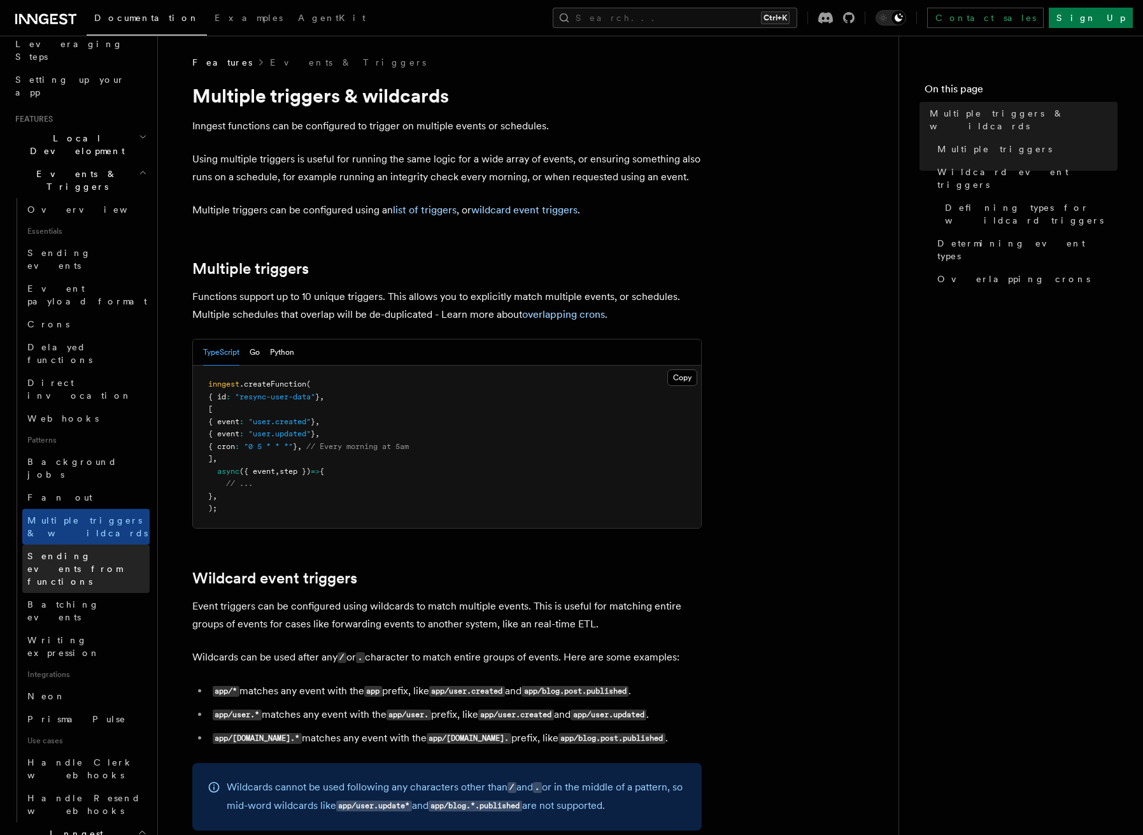
click at [63, 551] on span "Sending events from functions" at bounding box center [74, 569] width 95 height 36
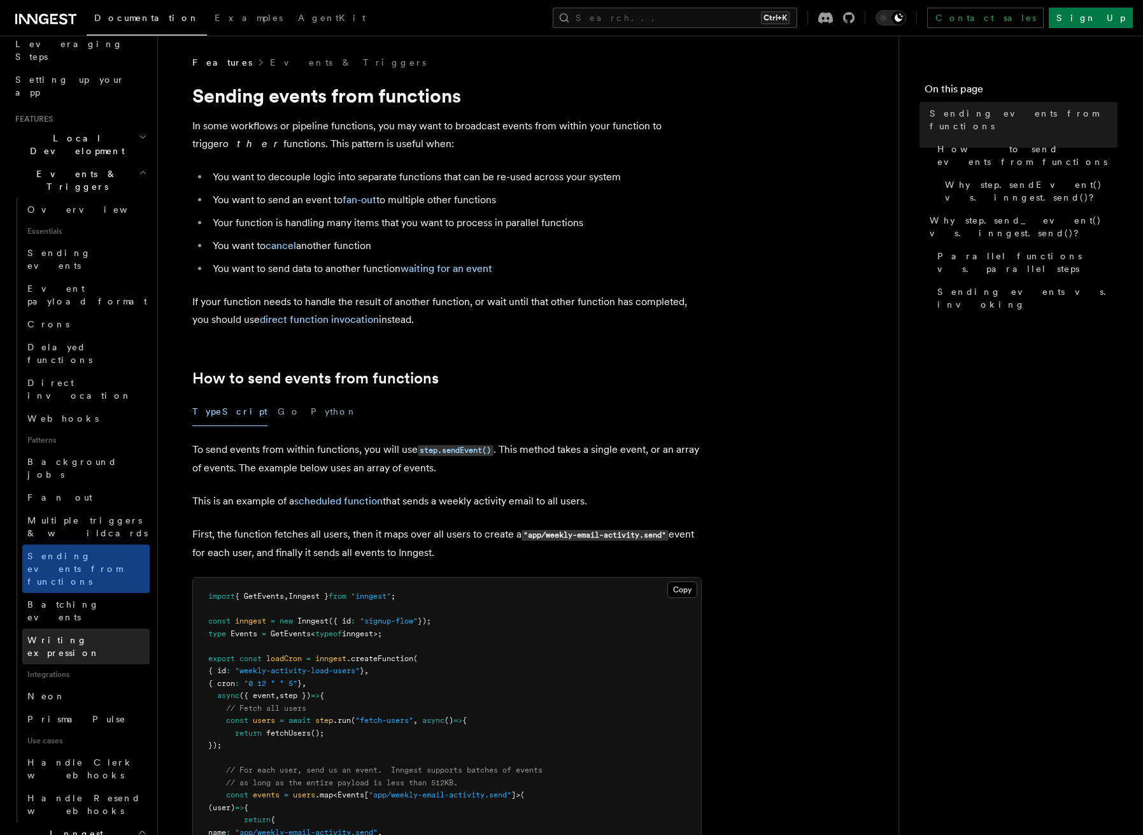
click at [73, 635] on span "Writing expression" at bounding box center [63, 646] width 73 height 23
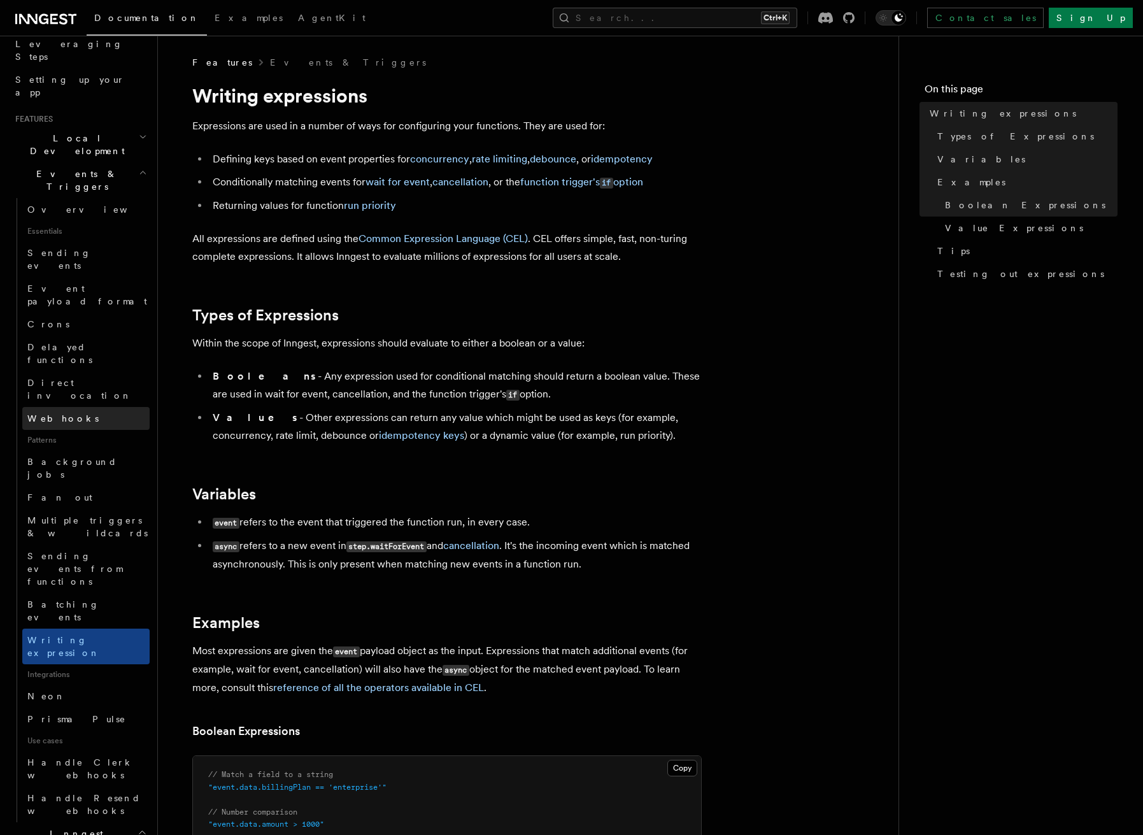
click at [55, 407] on link "Webhooks" at bounding box center [85, 418] width 127 height 23
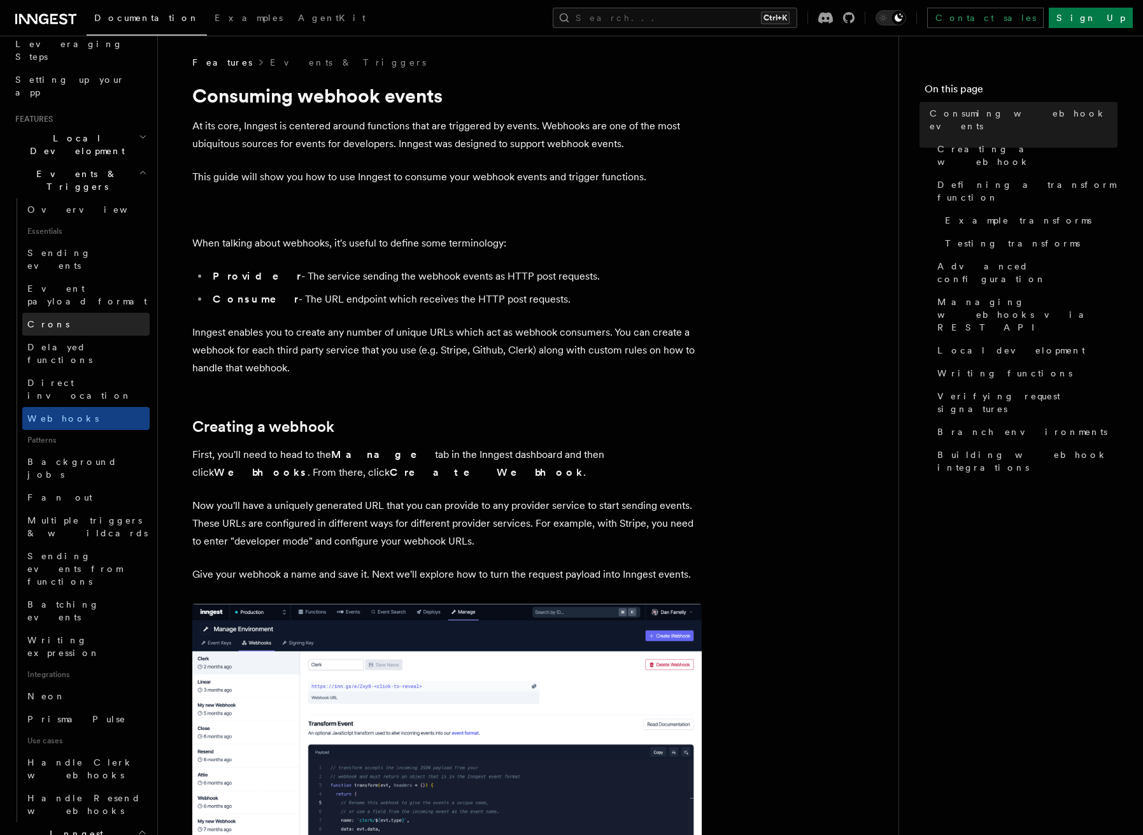
click at [55, 313] on link "Crons" at bounding box center [85, 324] width 127 height 23
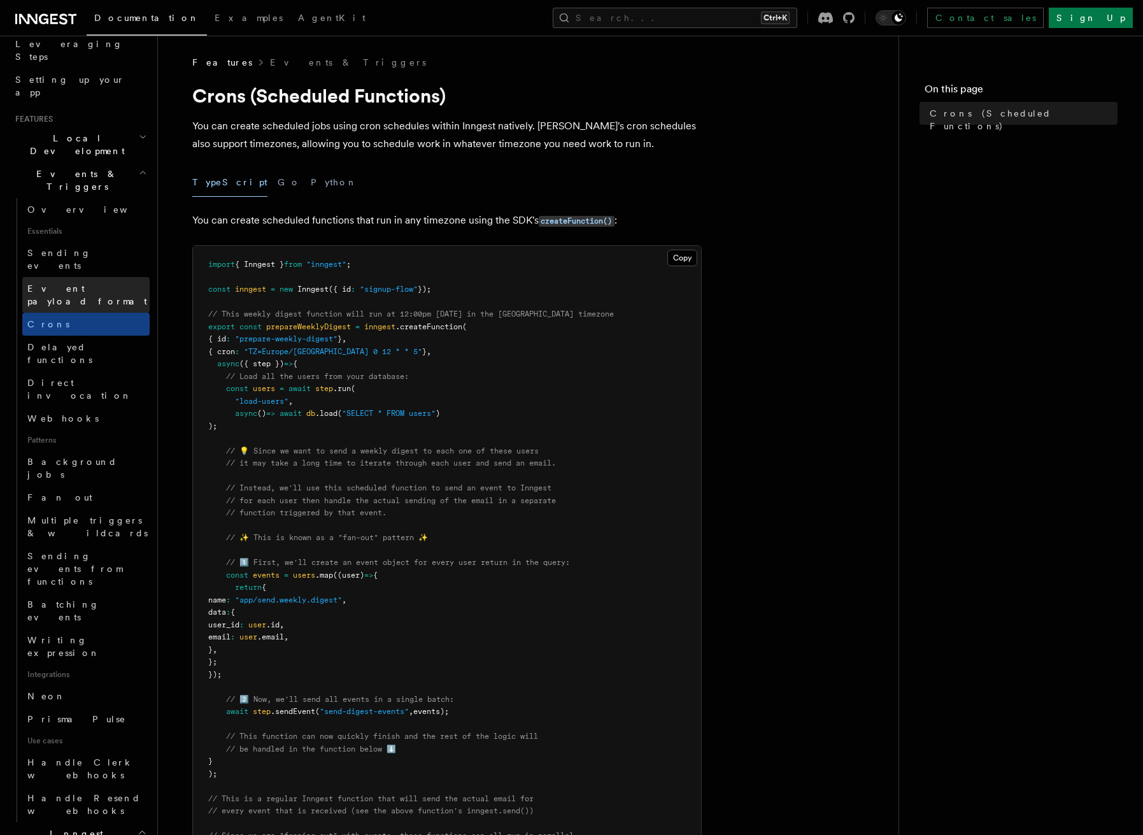
click at [59, 282] on span "Event payload format" at bounding box center [88, 294] width 122 height 25
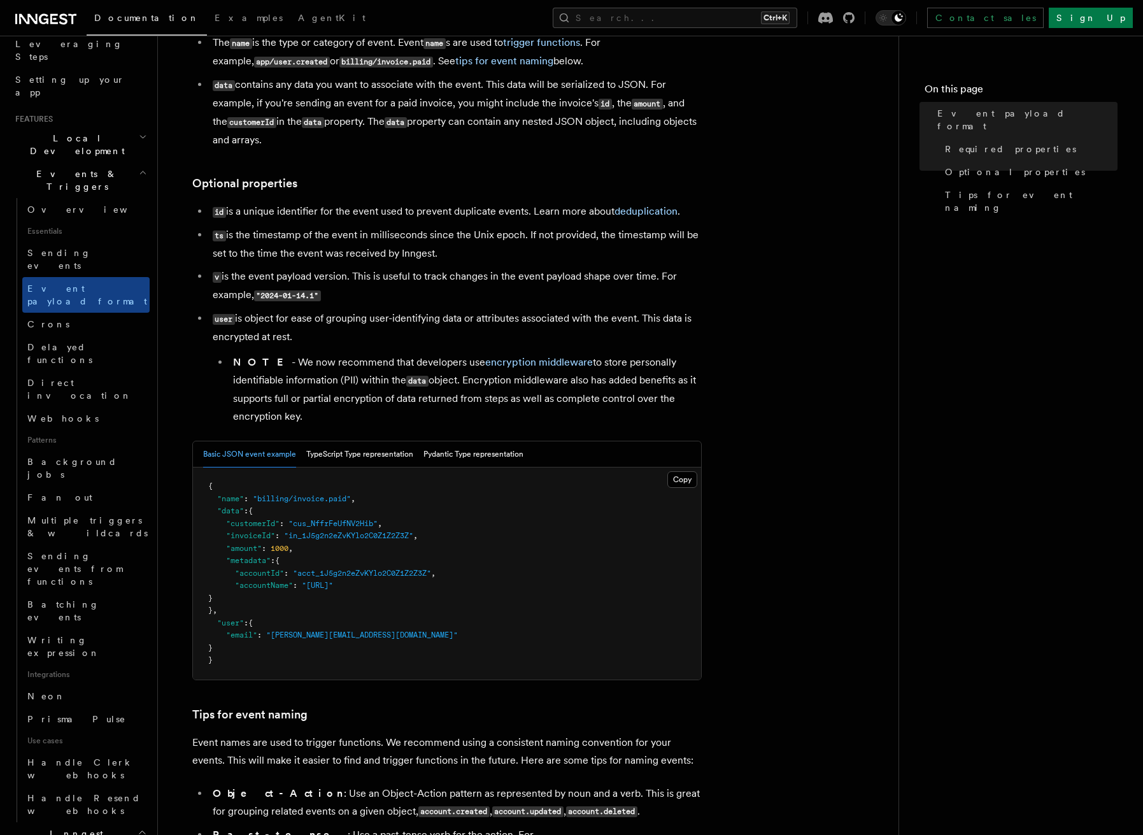
scroll to position [191, 0]
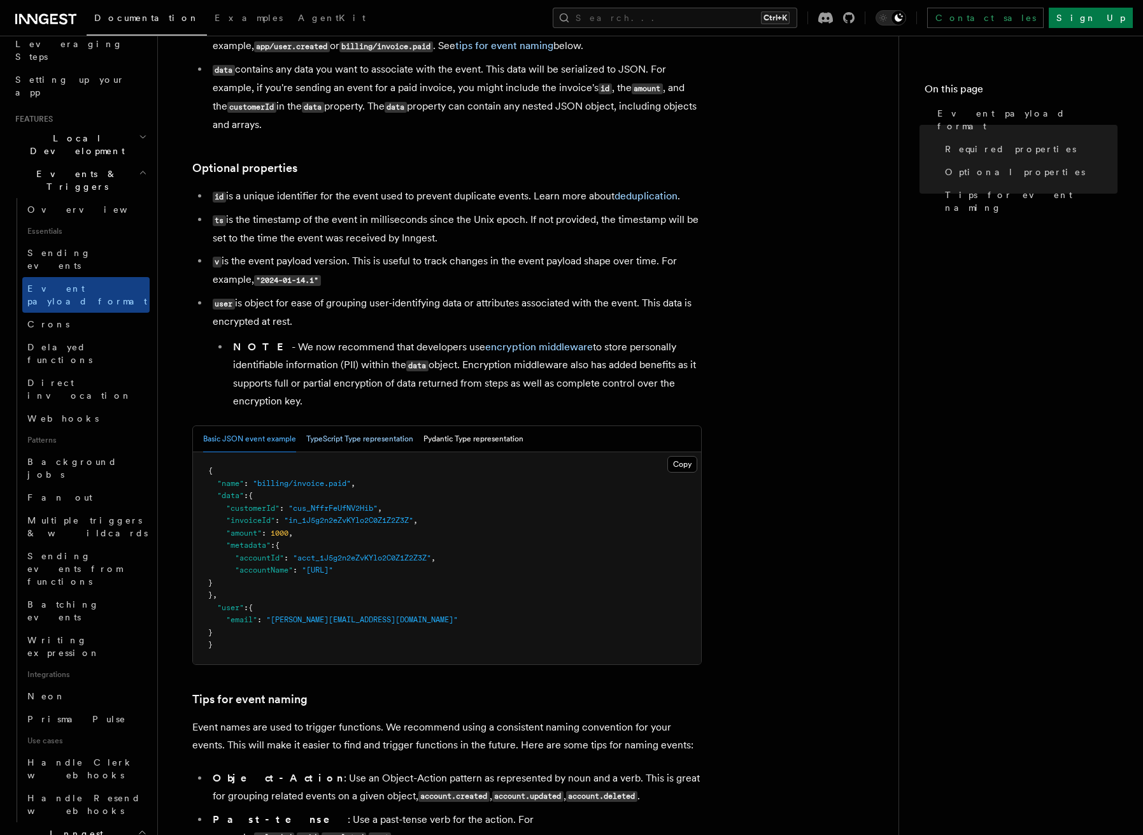
click at [366, 439] on button "TypeScript Type representation" at bounding box center [359, 439] width 107 height 26
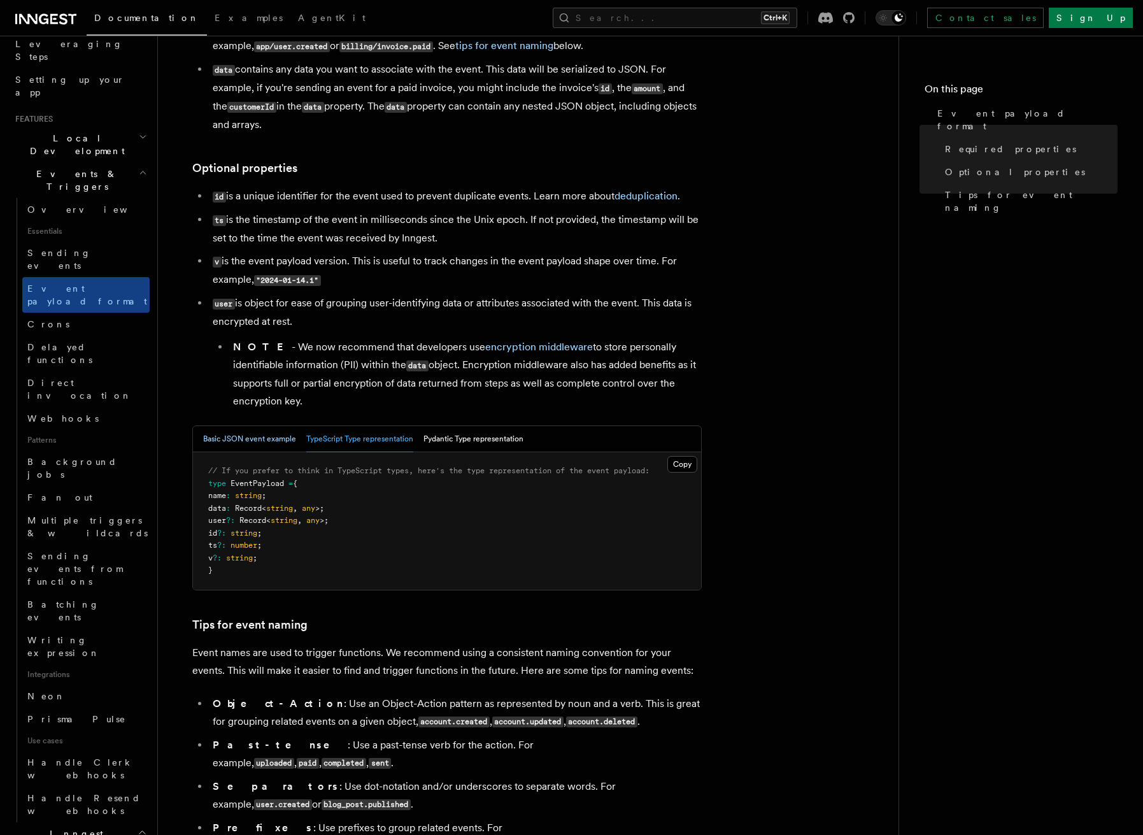
click at [259, 432] on button "Basic JSON event example" at bounding box center [249, 439] width 93 height 26
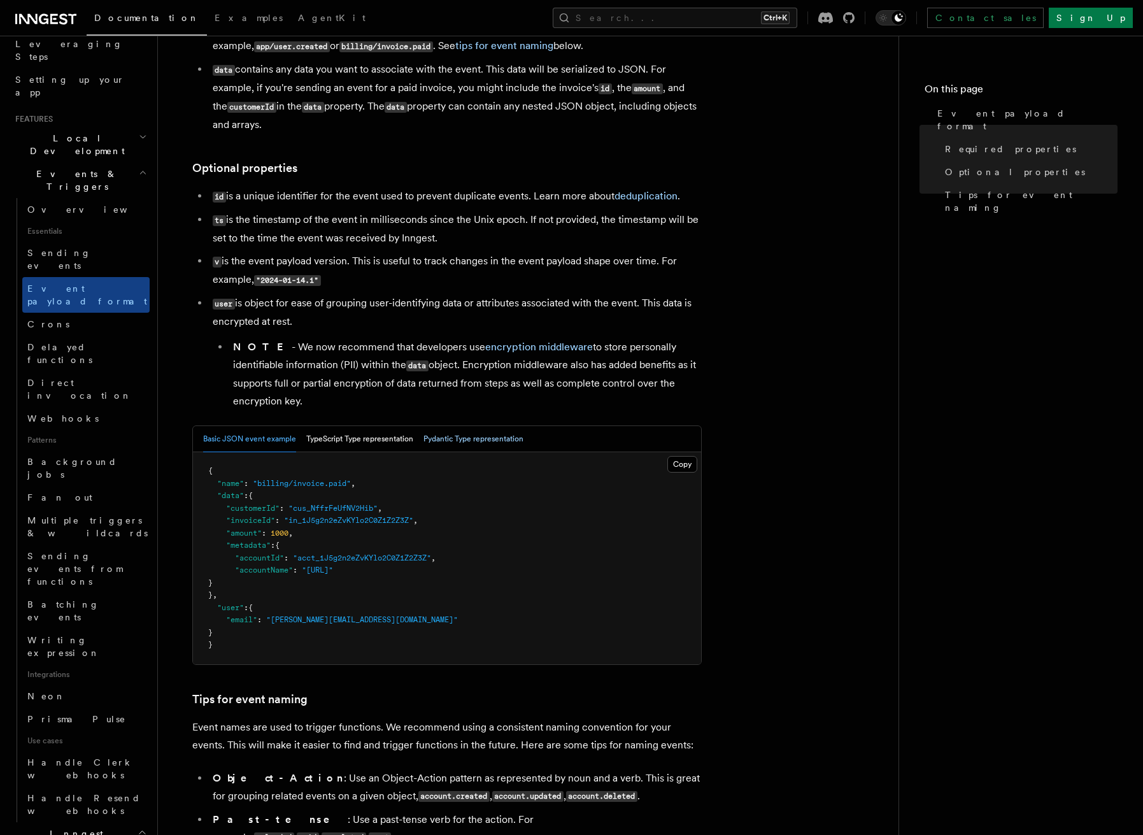
click at [453, 443] on button "Pydantic Type representation" at bounding box center [473, 439] width 100 height 26
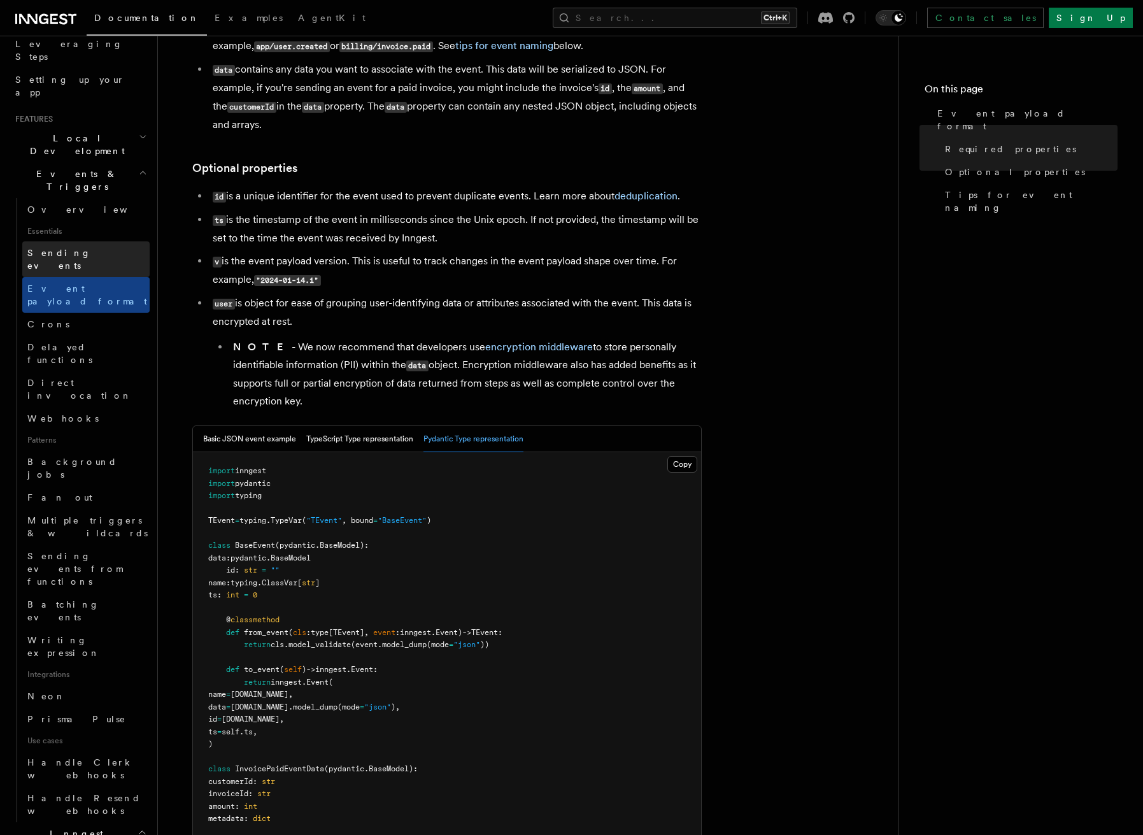
click at [64, 248] on span "Sending events" at bounding box center [59, 259] width 64 height 23
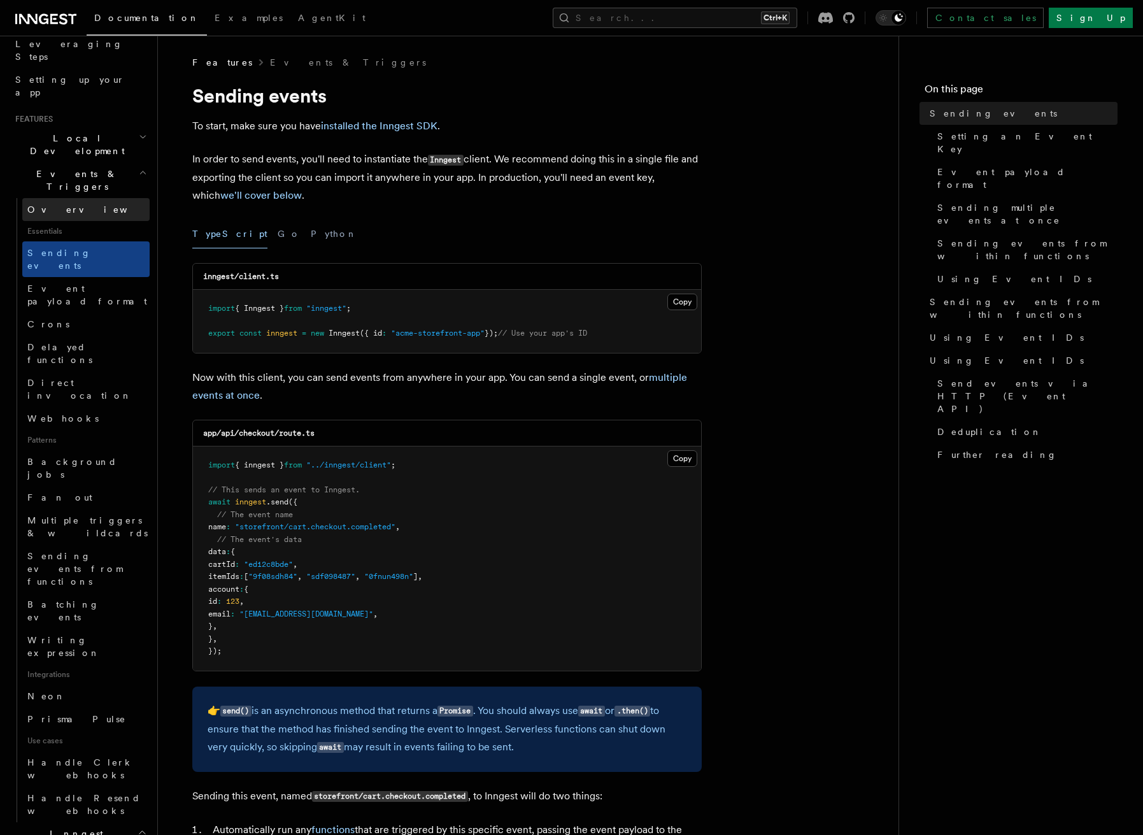
click at [44, 204] on span "Overview" at bounding box center [92, 209] width 131 height 10
